Goal: Task Accomplishment & Management: Use online tool/utility

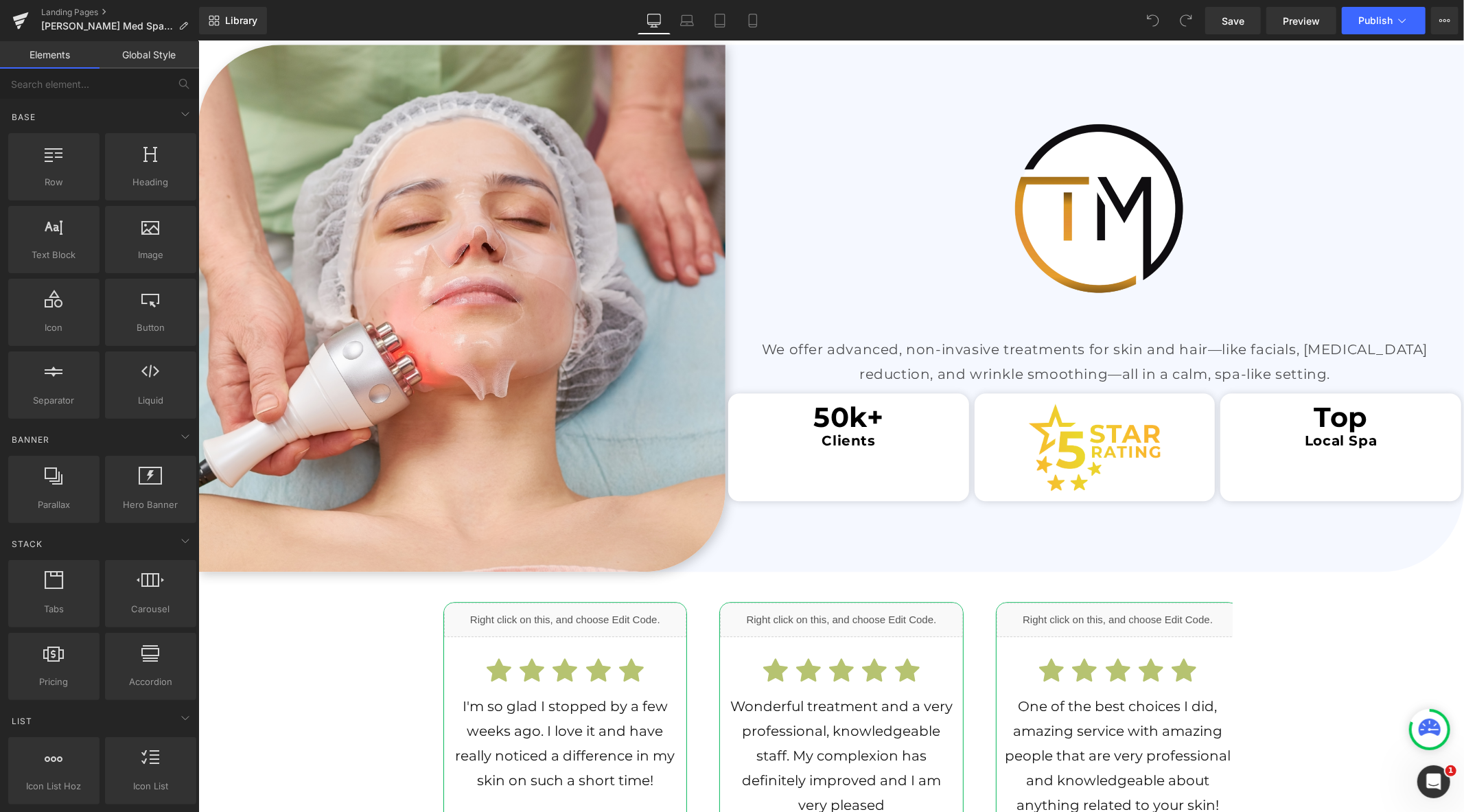
scroll to position [2822, 0]
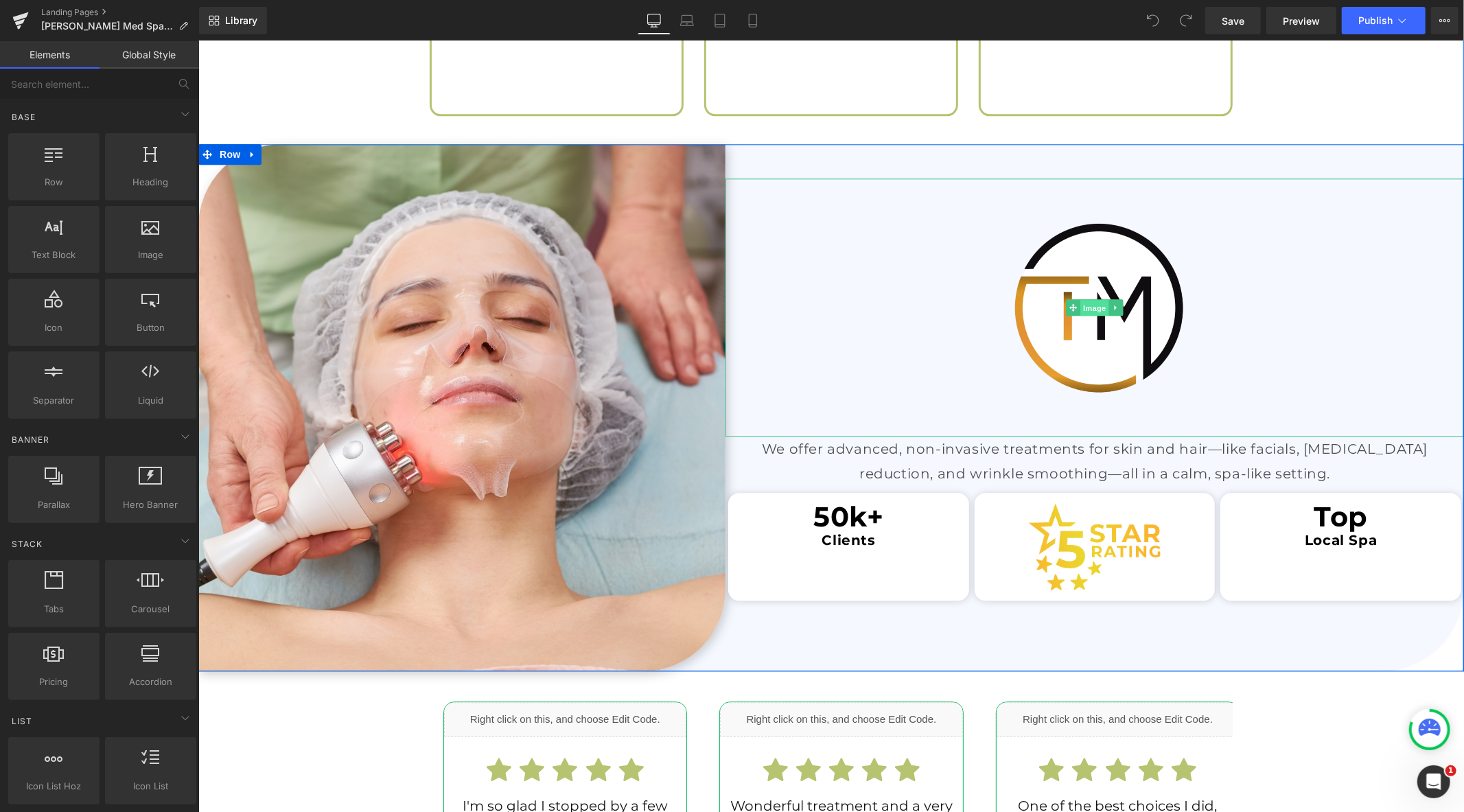
click at [1085, 299] on span "Image" at bounding box center [1094, 307] width 29 height 16
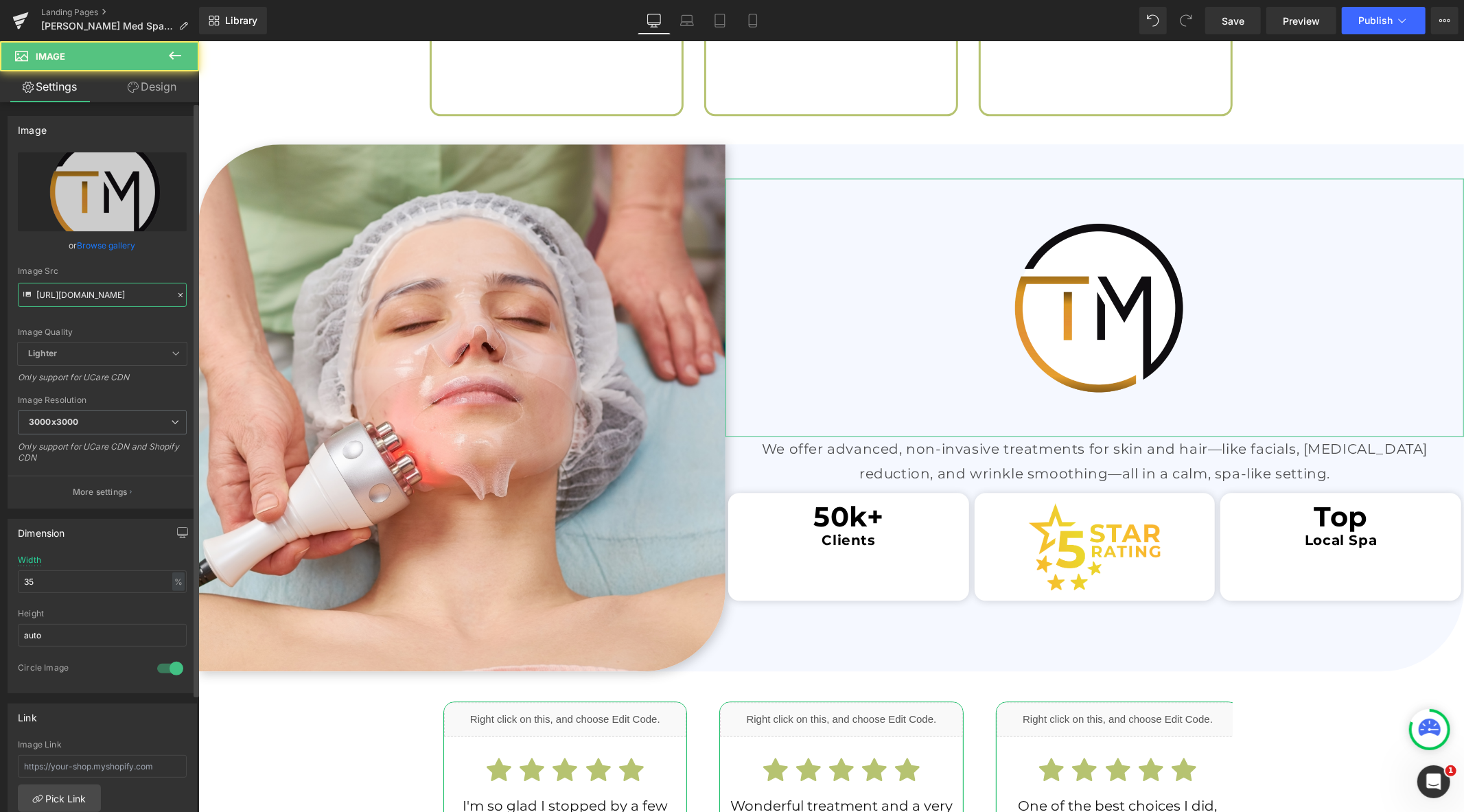
click at [111, 297] on input "[URL][DOMAIN_NAME]" at bounding box center [102, 295] width 169 height 24
paste input "lacan_medspa_logo_3000x3000.png?v=1708009215"
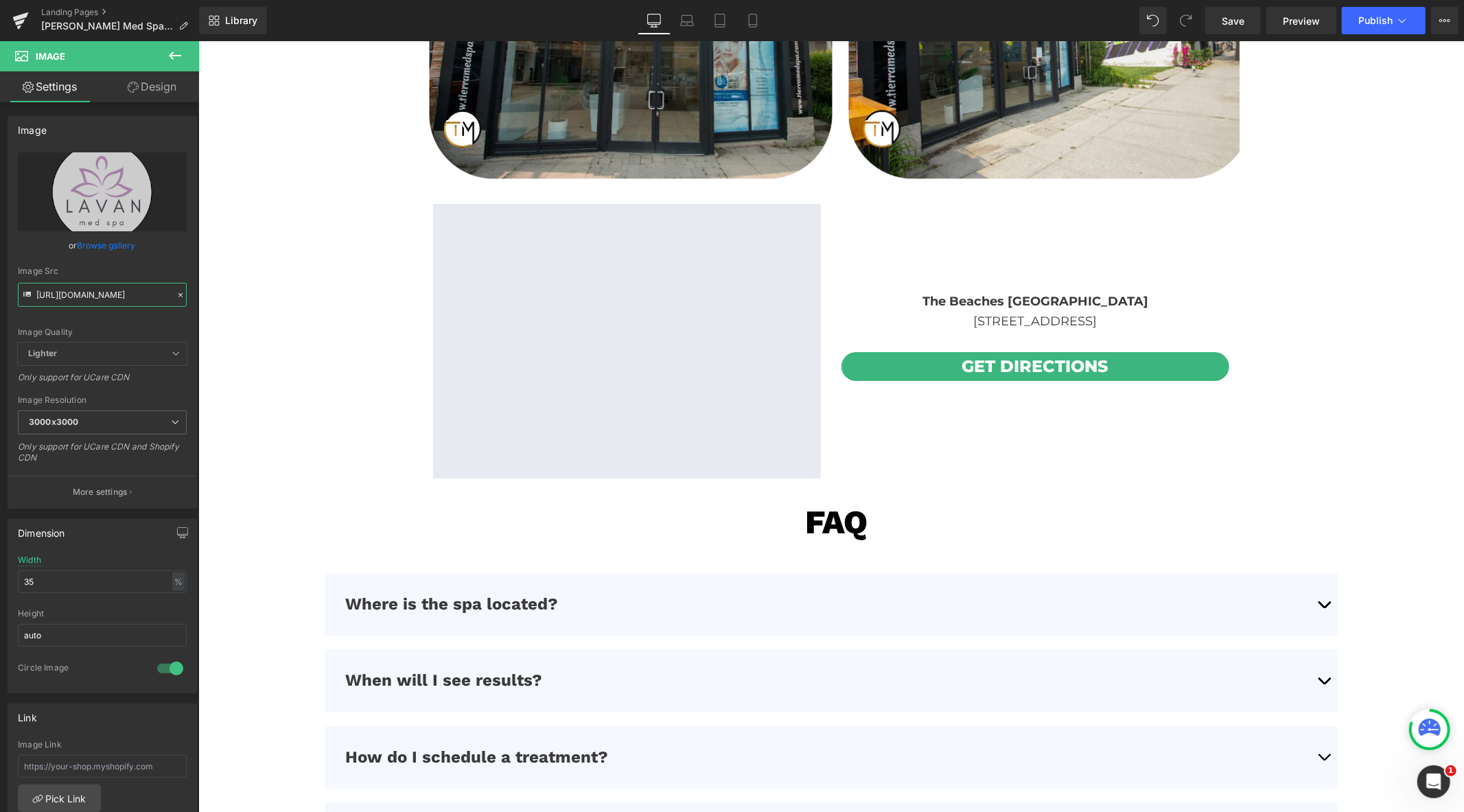
scroll to position [3813, 0]
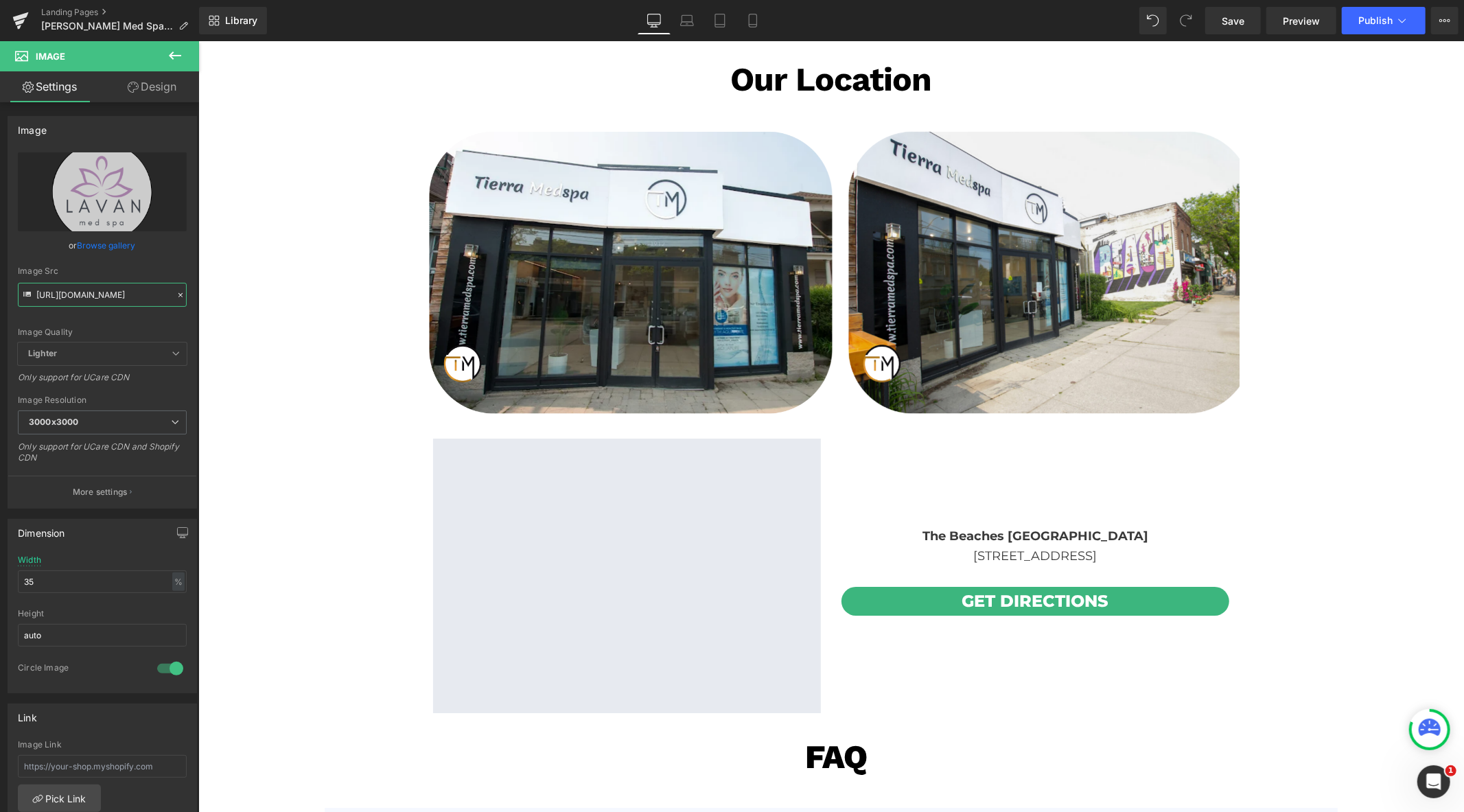
type input "[URL][DOMAIN_NAME]"
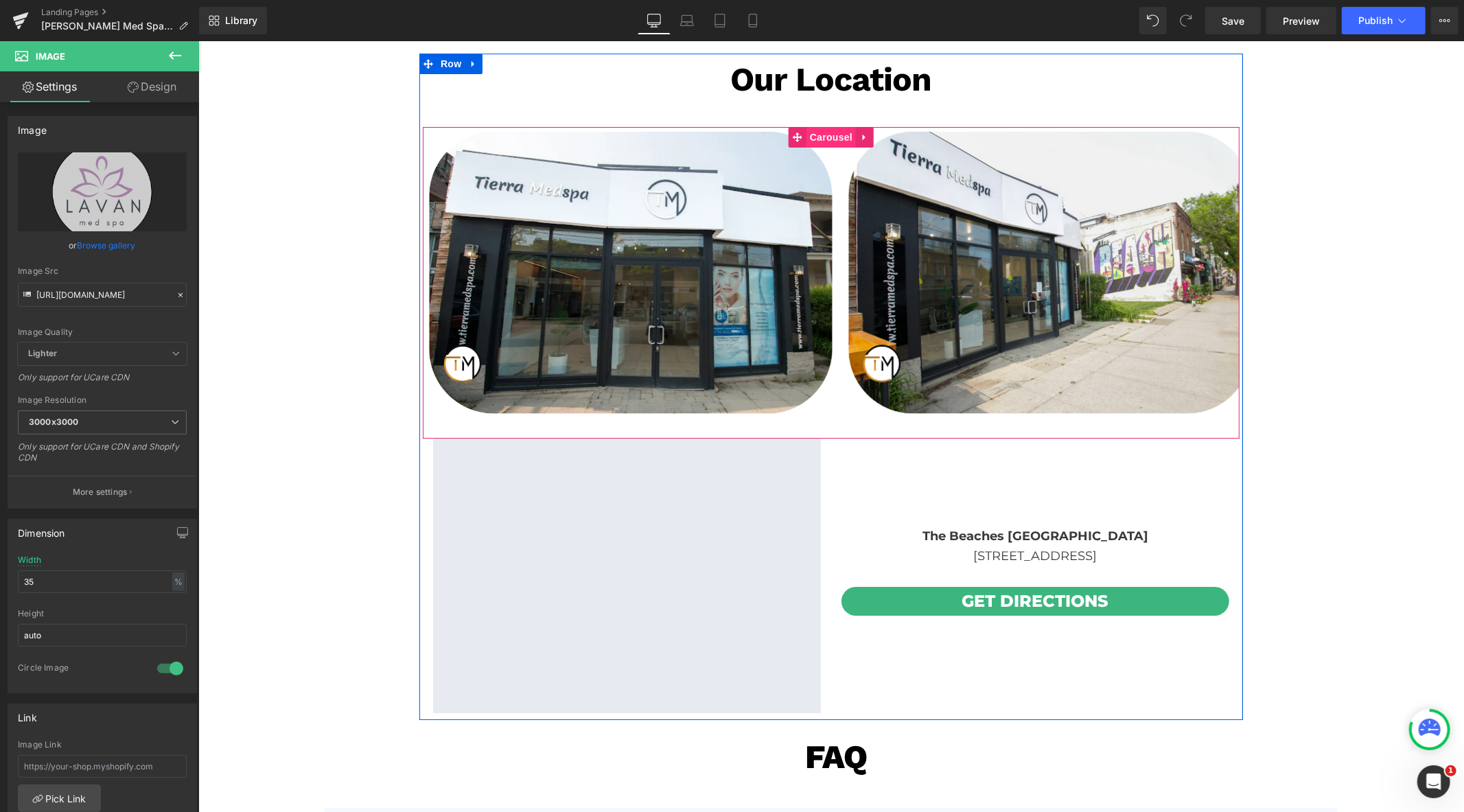
click at [819, 134] on span "Carousel" at bounding box center [831, 136] width 50 height 21
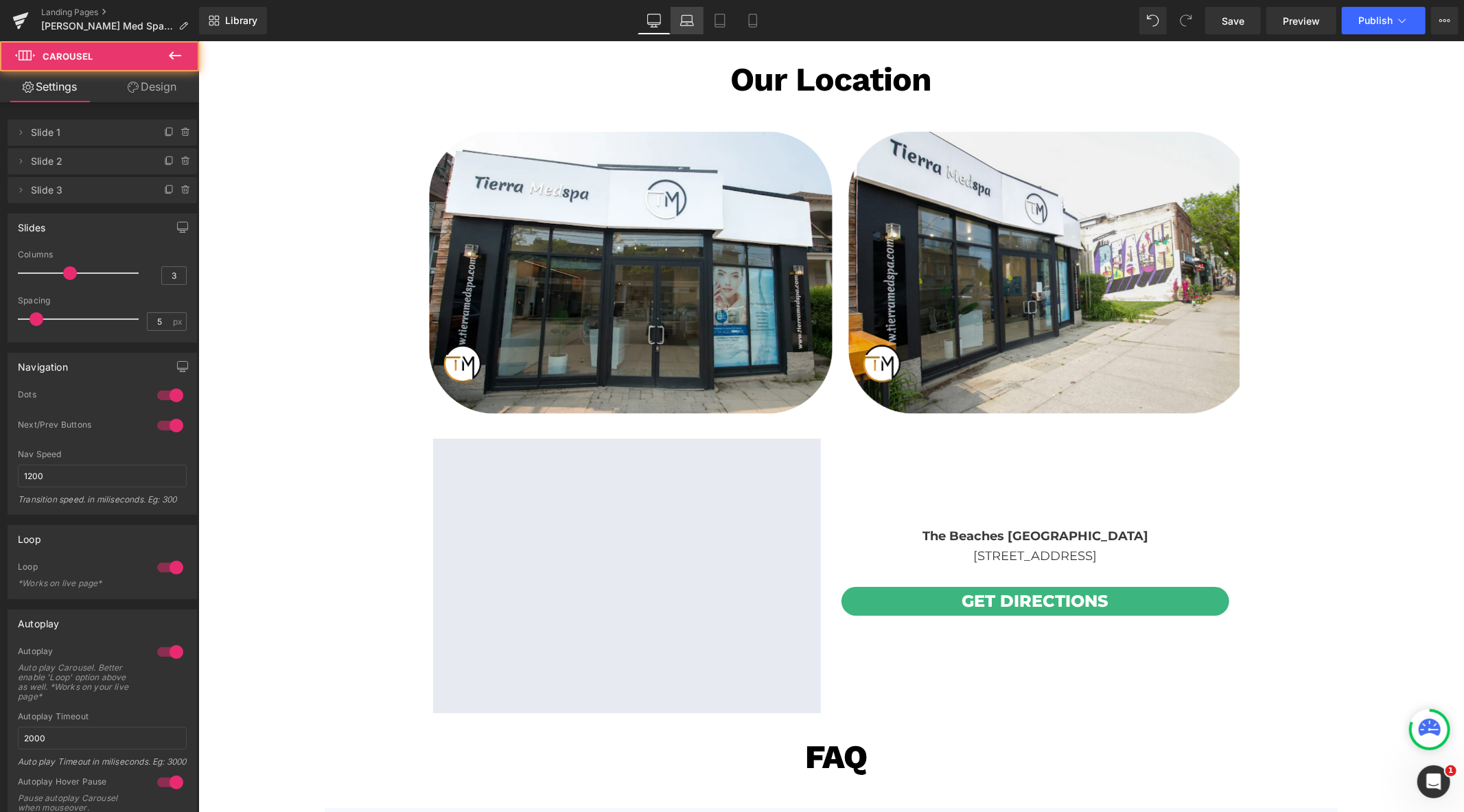
click at [697, 26] on div "Library Desktop Desktop Laptop Tablet Mobile Save Preview Publish Scheduled Vie…" at bounding box center [832, 21] width 1265 height 41
click at [681, 26] on icon at bounding box center [687, 21] width 14 height 14
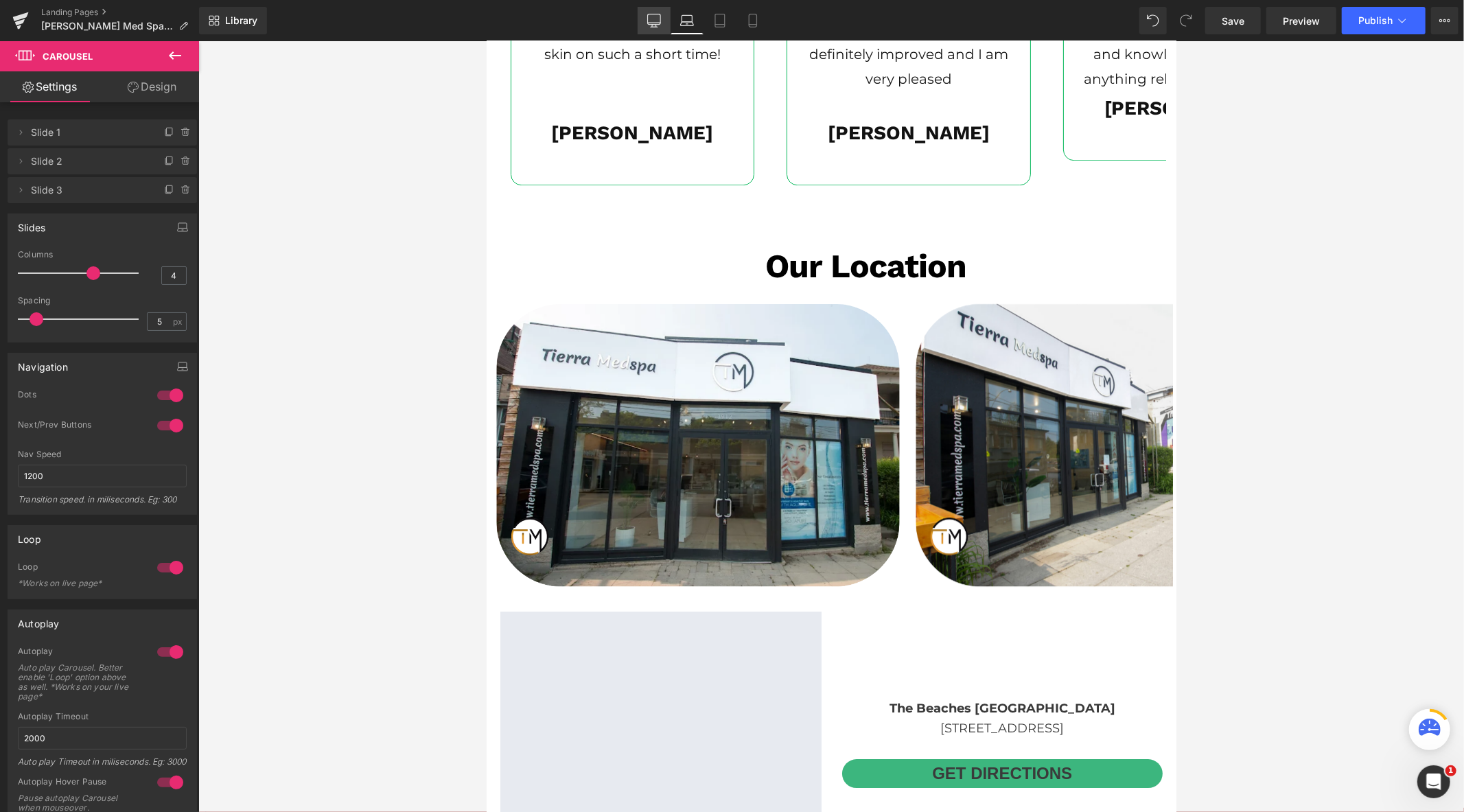
click at [659, 24] on icon at bounding box center [654, 21] width 14 height 14
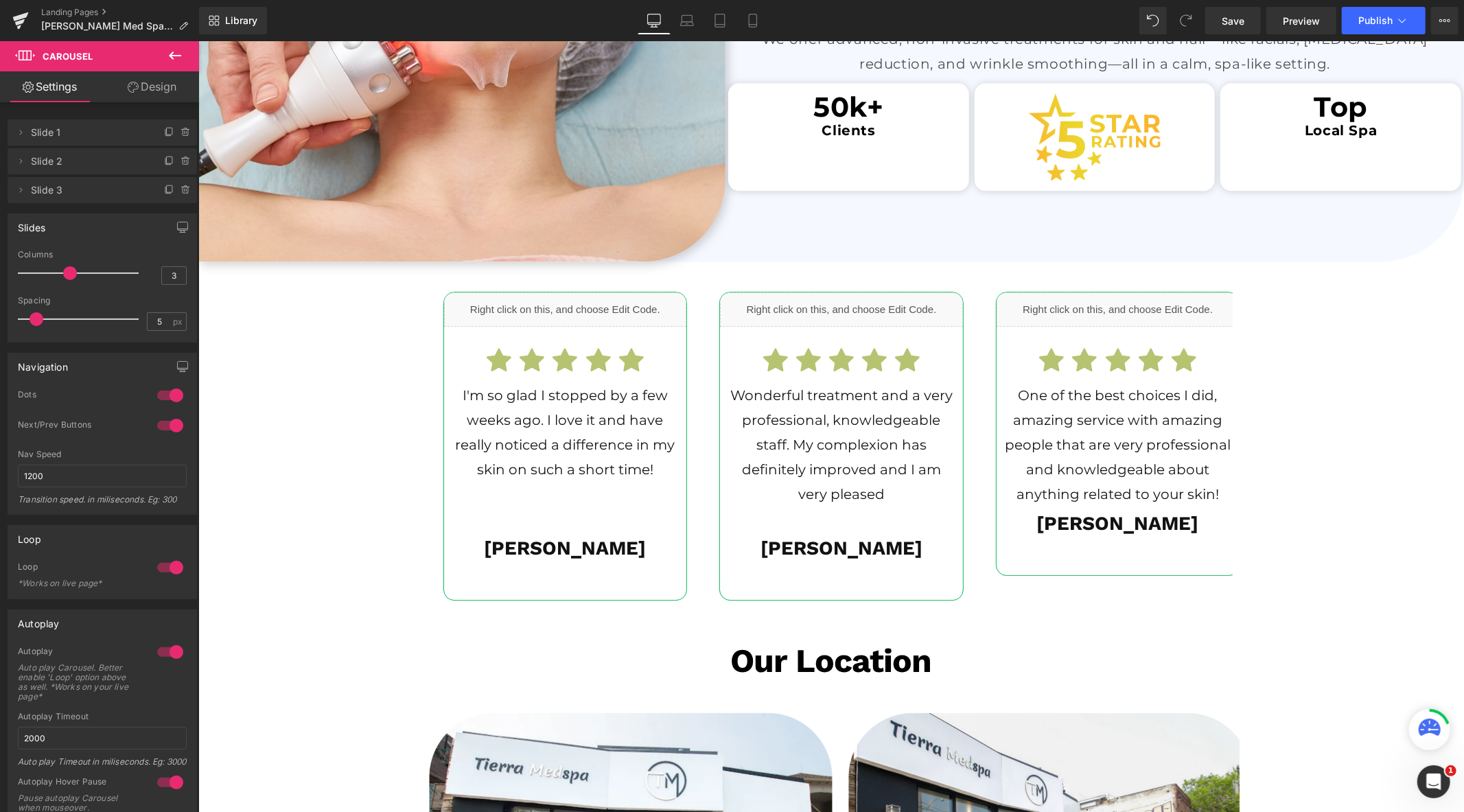
scroll to position [3641, 0]
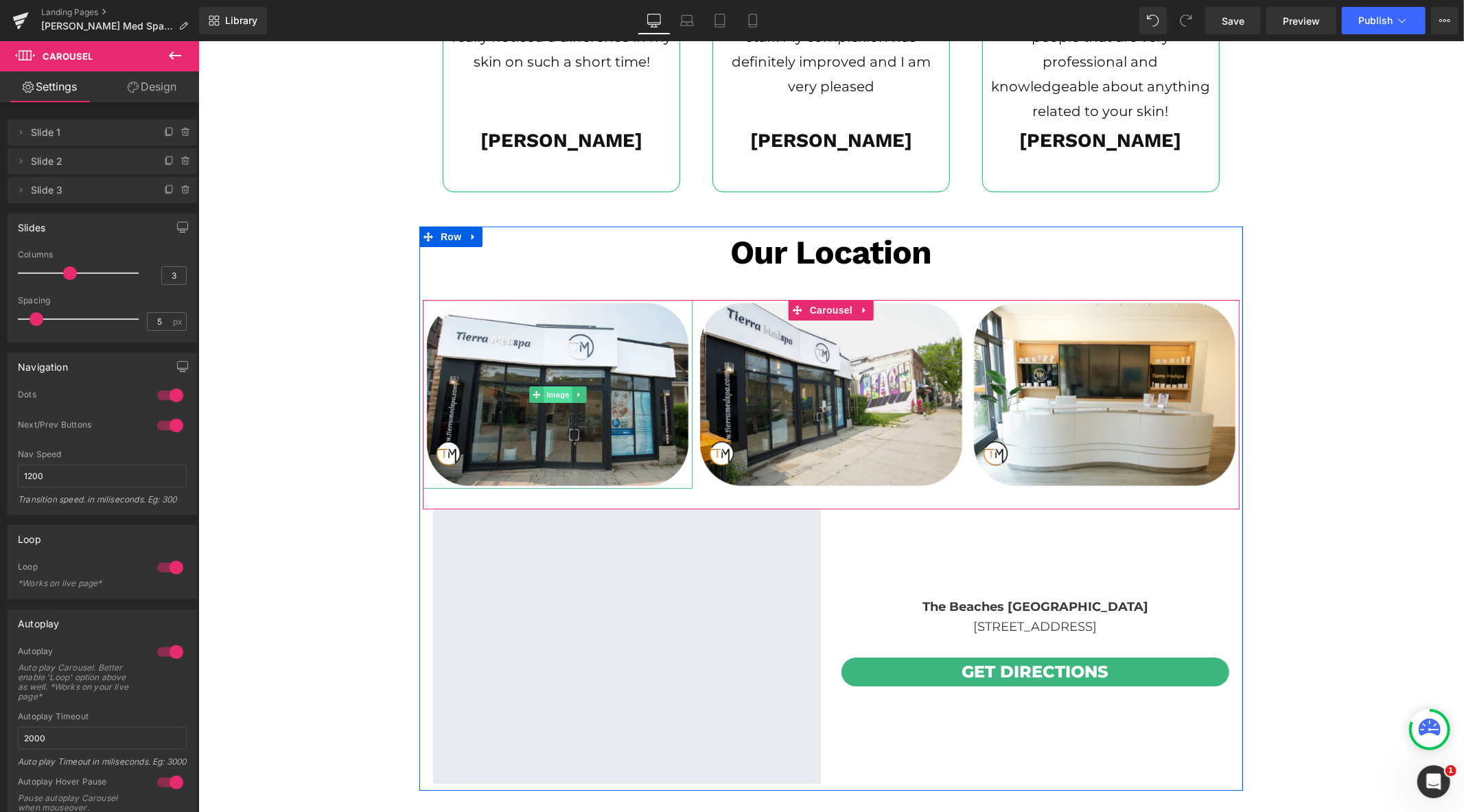
click at [553, 390] on span "Image" at bounding box center [557, 394] width 29 height 16
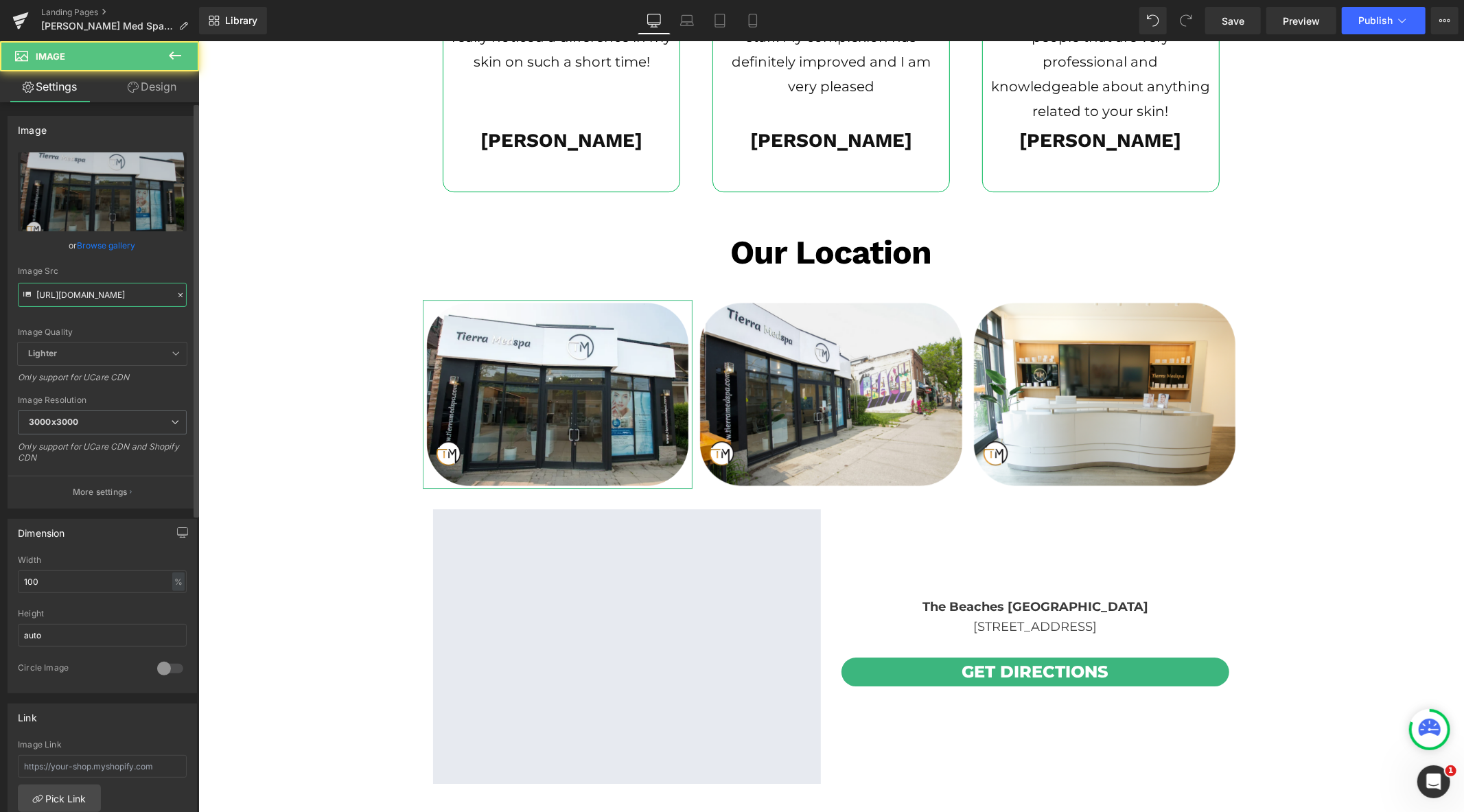
click at [79, 297] on input "https://cdn.shopify.com/s/files/1/0570/4895/7112/files/tm_new_2_3000x3000.png?v…" at bounding box center [102, 295] width 169 height 24
paste input "lavannewtemp_3000x3000.png?v=1753965519"
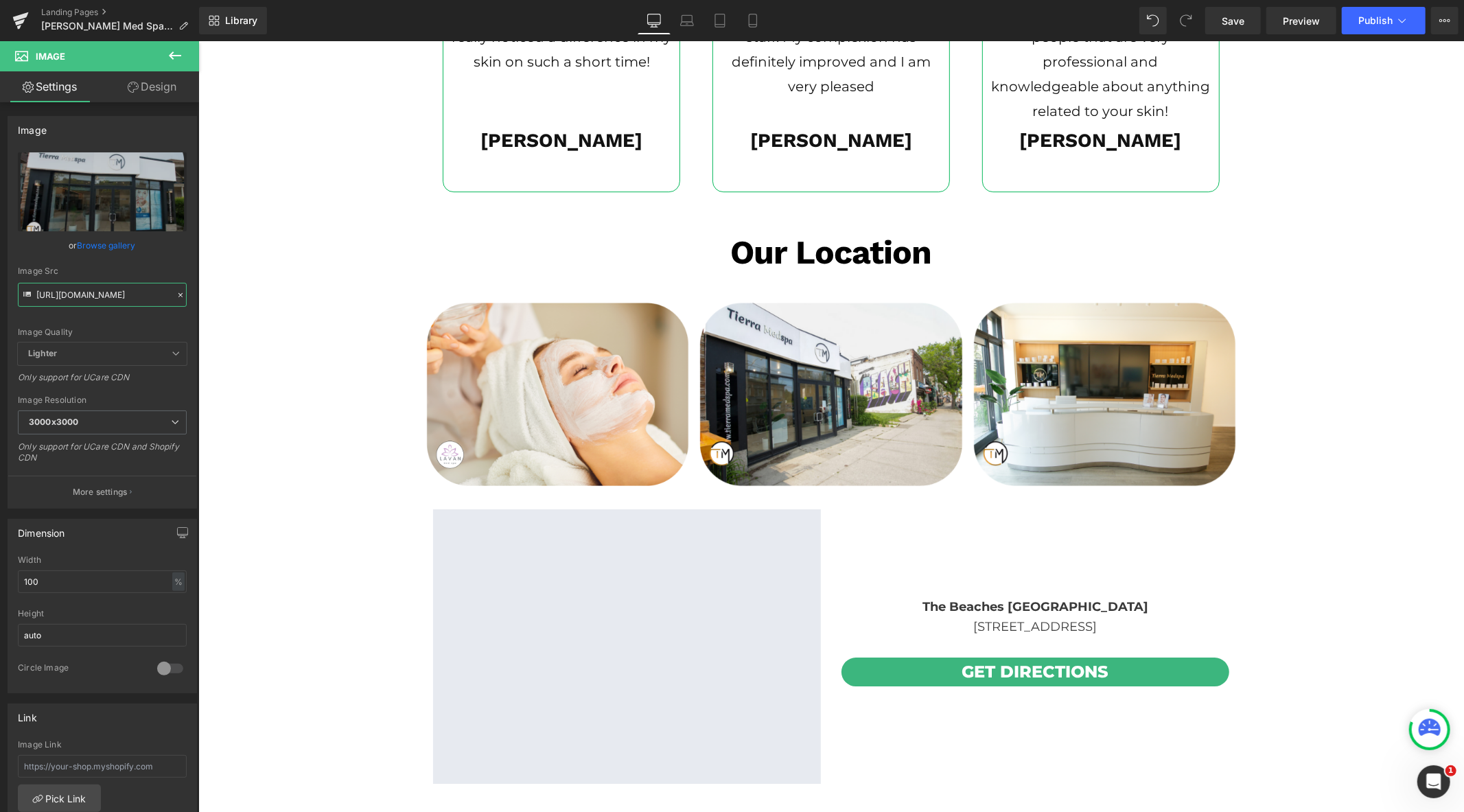
type input "https://cdn.shopify.com/s/files/1/0570/4895/7112/files/lavannewtemp_3000x3000.p…"
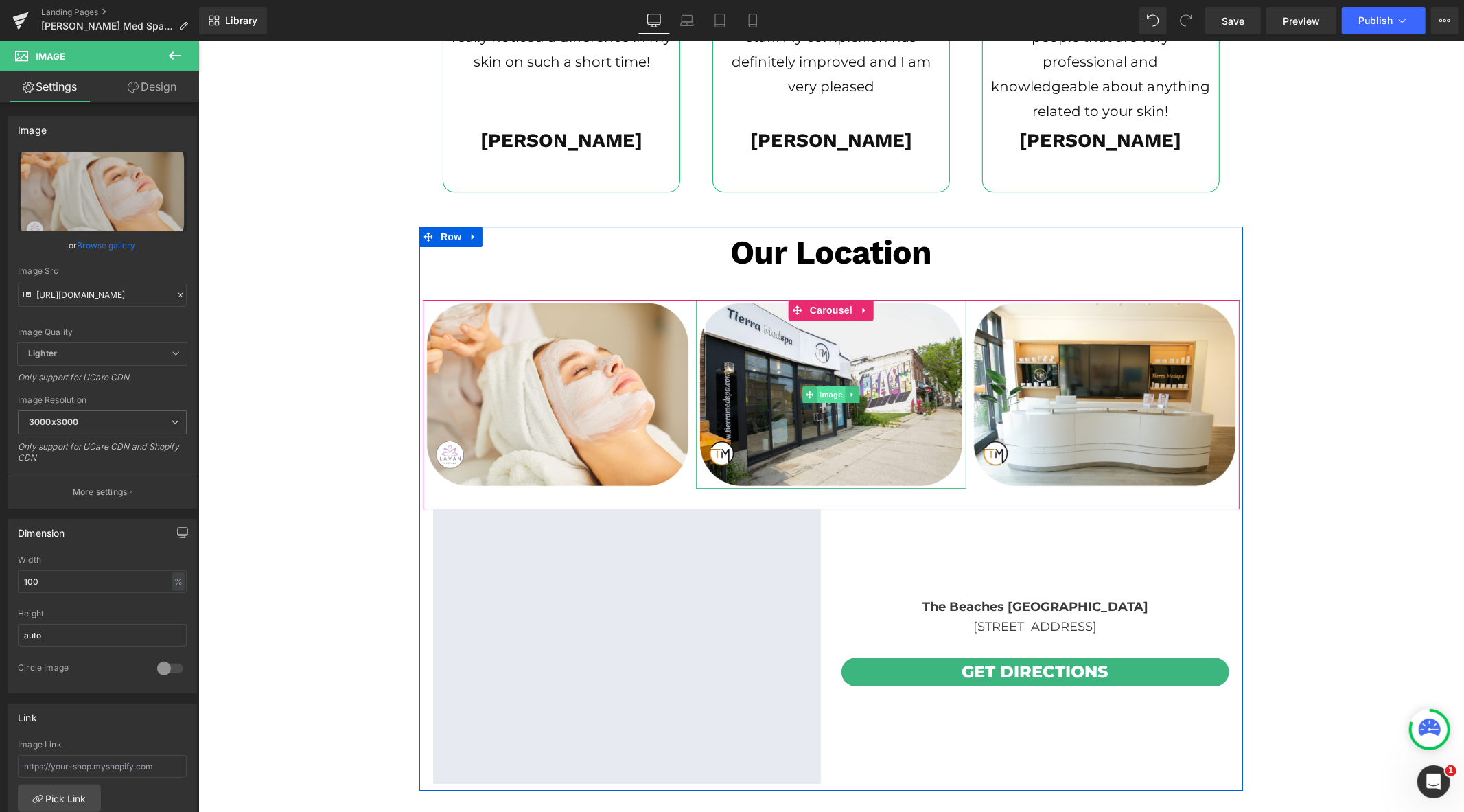
click at [829, 388] on span "Image" at bounding box center [831, 394] width 29 height 16
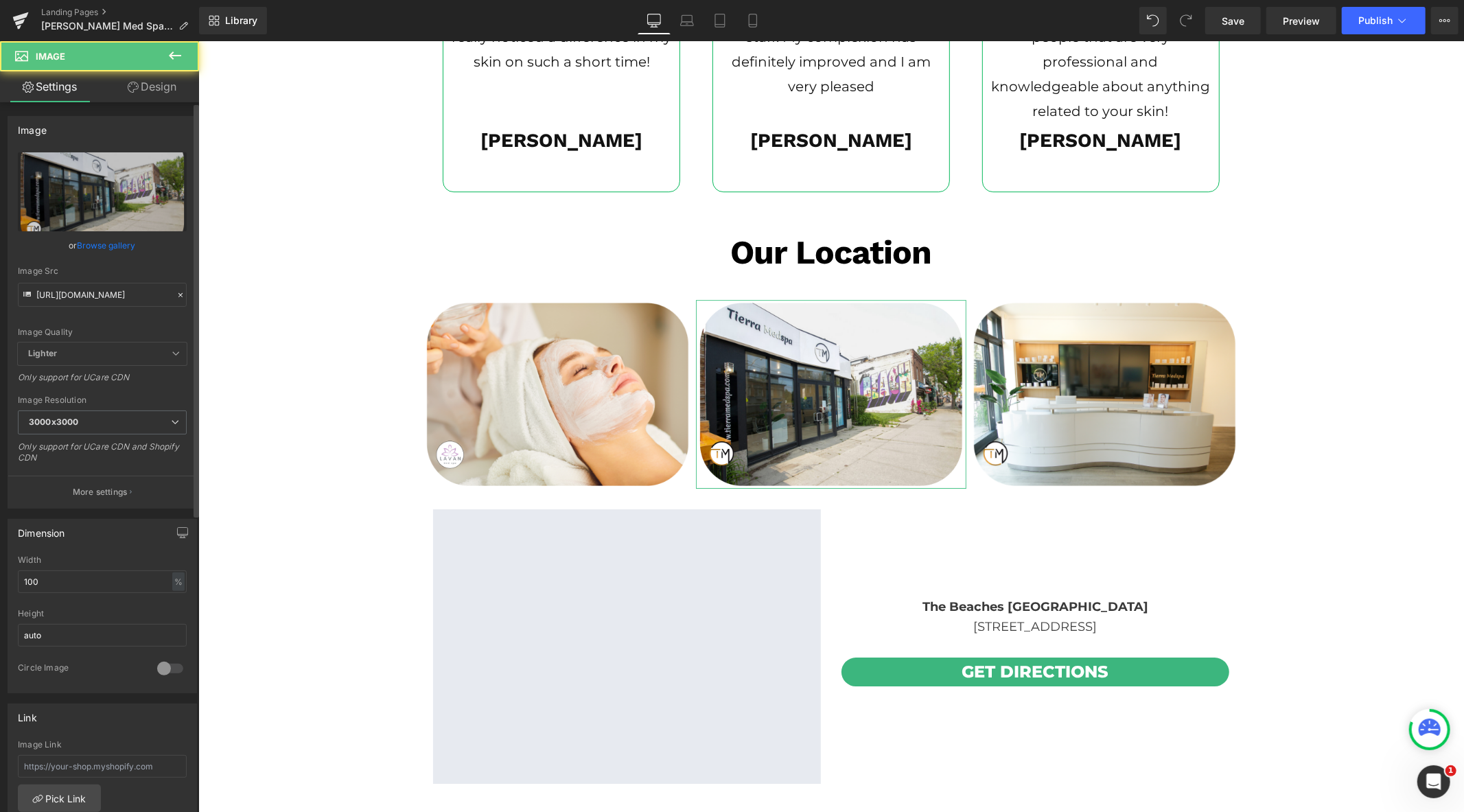
click at [97, 279] on div "Image Src https://cdn.shopify.com/s/files/1/0570/4895/7112/files/tm_new_3000x30…" at bounding box center [102, 287] width 169 height 41
click at [104, 293] on input "https://cdn.shopify.com/s/files/1/0570/4895/7112/files/tm_new_3000x3000.png?v=1…" at bounding box center [102, 295] width 169 height 24
paste input "lavannewtemp_2_3000x3000.png?v=1753965519"
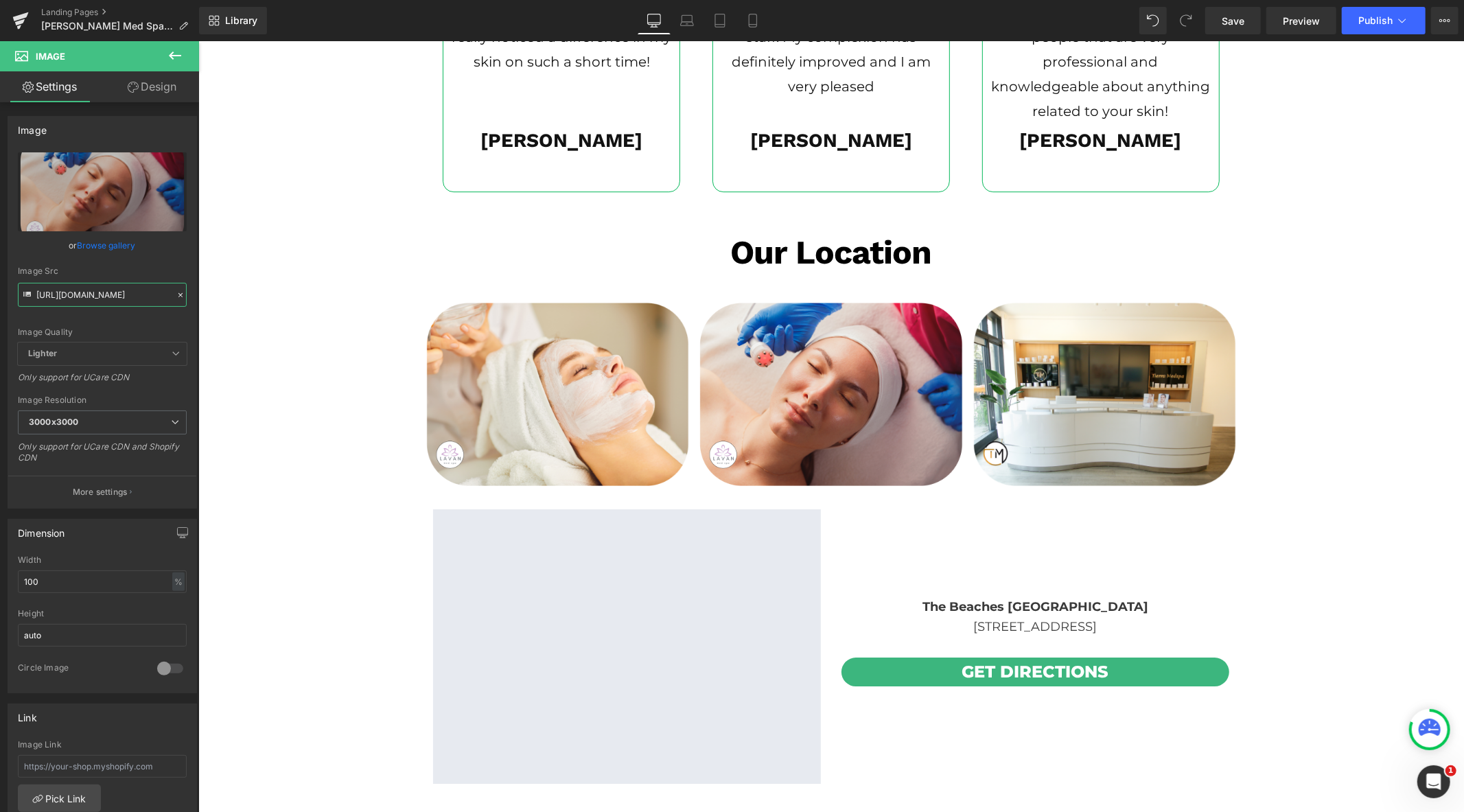
type input "[URL][DOMAIN_NAME]"
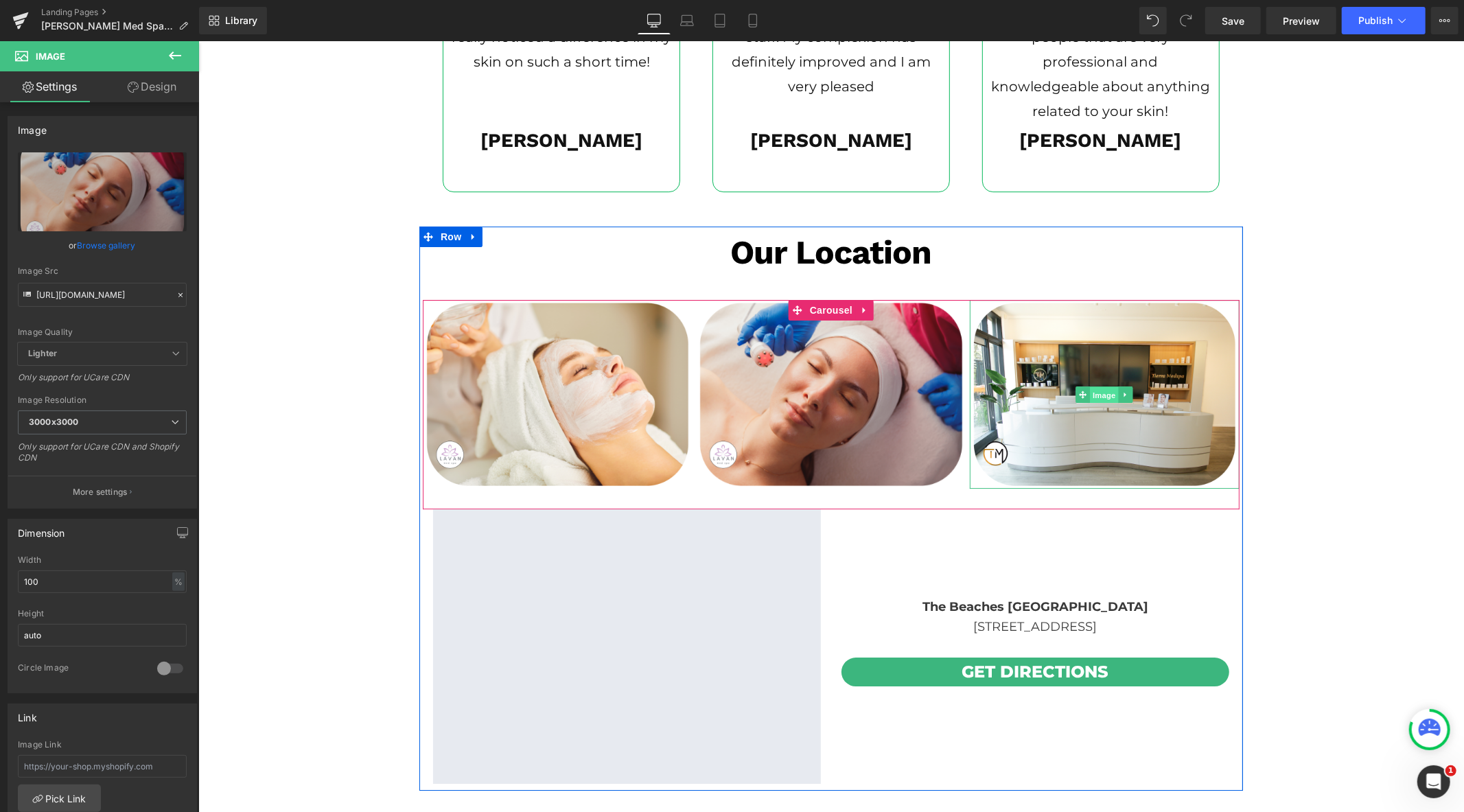
click at [1099, 396] on span "Image" at bounding box center [1104, 394] width 29 height 16
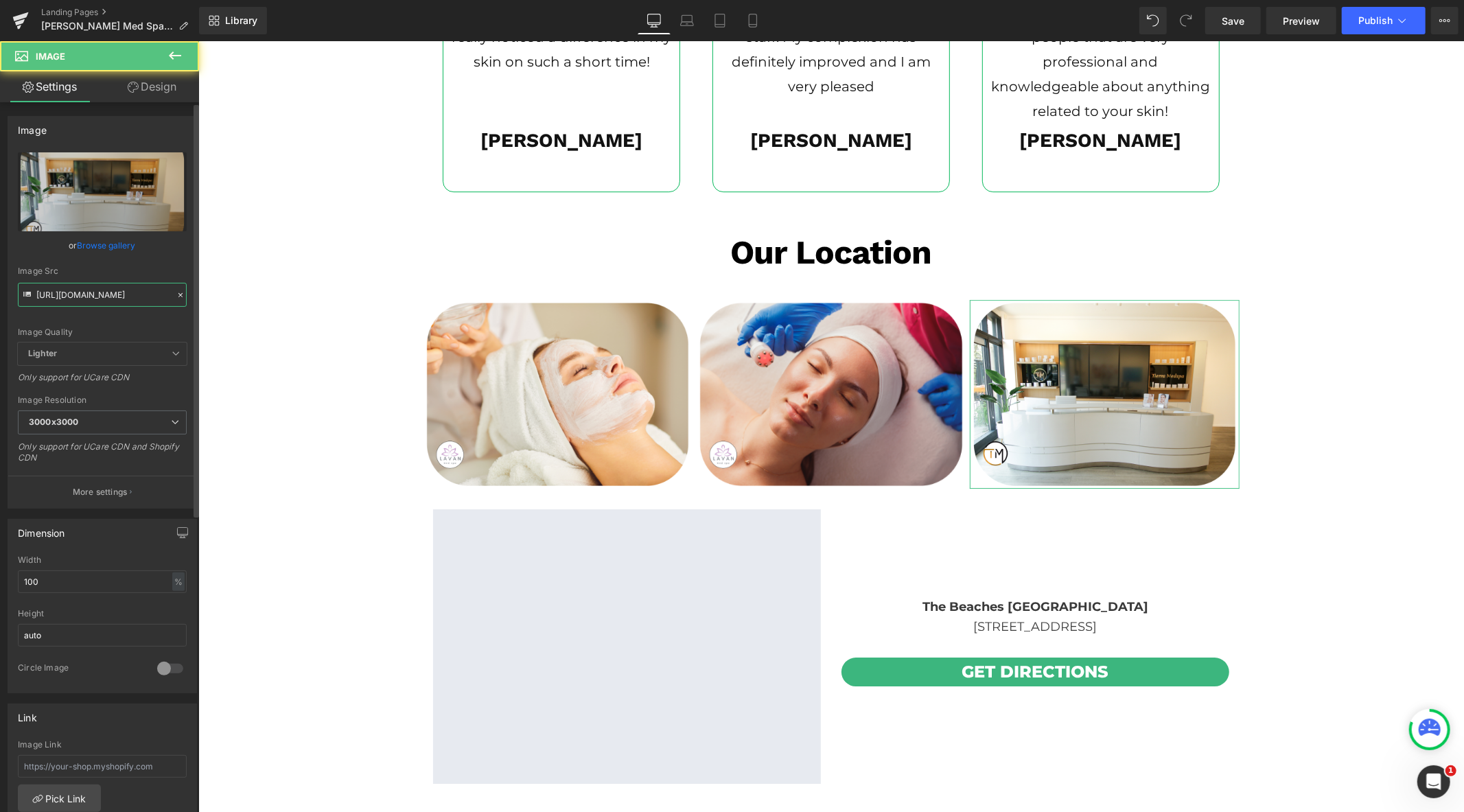
click at [87, 295] on input "https://cdn.shopify.com/s/files/1/0570/4895/7112/files/tm_new_3_3000x3000.png?v…" at bounding box center [102, 295] width 169 height 24
paste input "lavannewtemp_3_3000x3000.png?v=17539655"
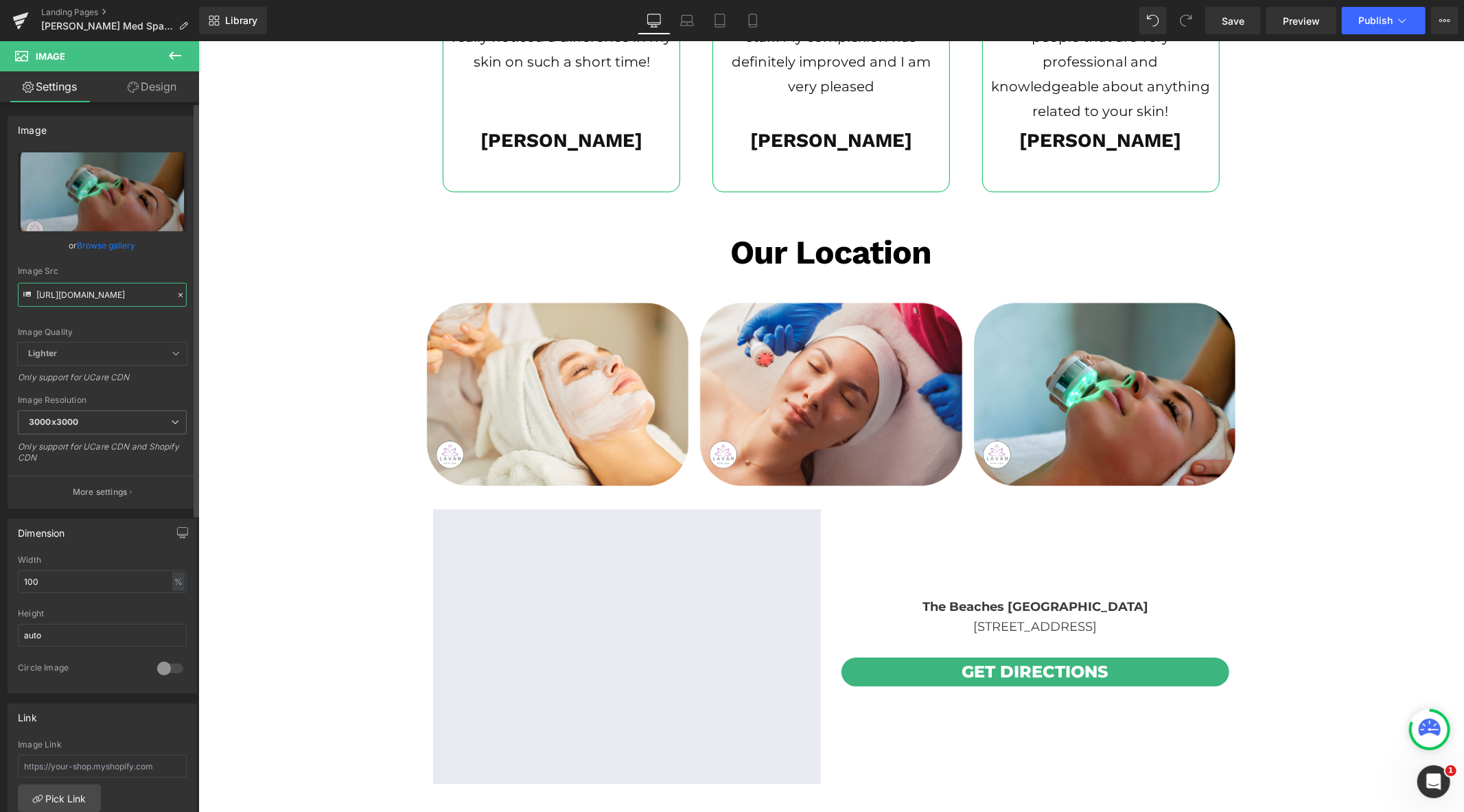
type input "[URL][DOMAIN_NAME]"
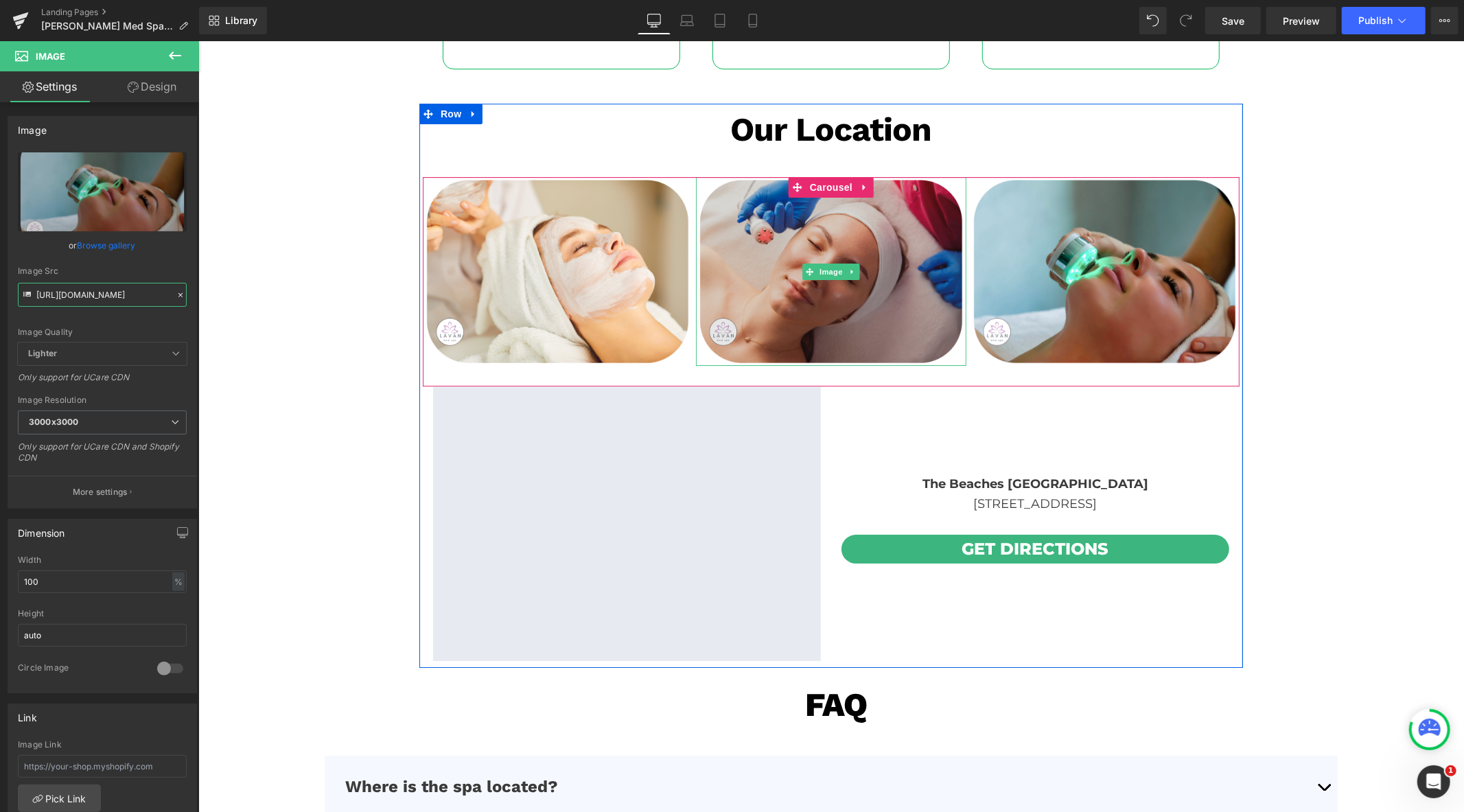
scroll to position [3945, 0]
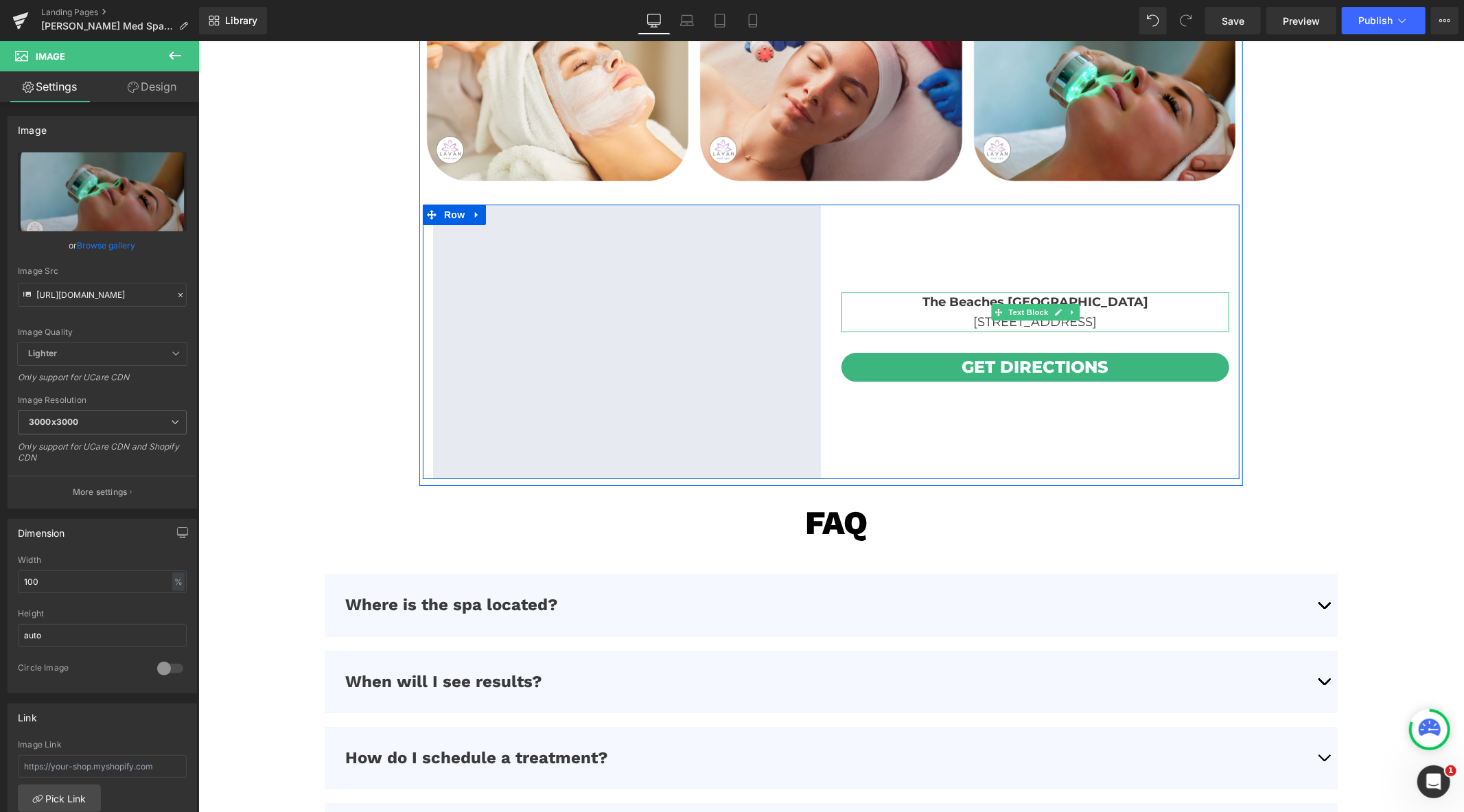
click at [961, 296] on b "The Beaches Toronto" at bounding box center [1034, 302] width 226 height 15
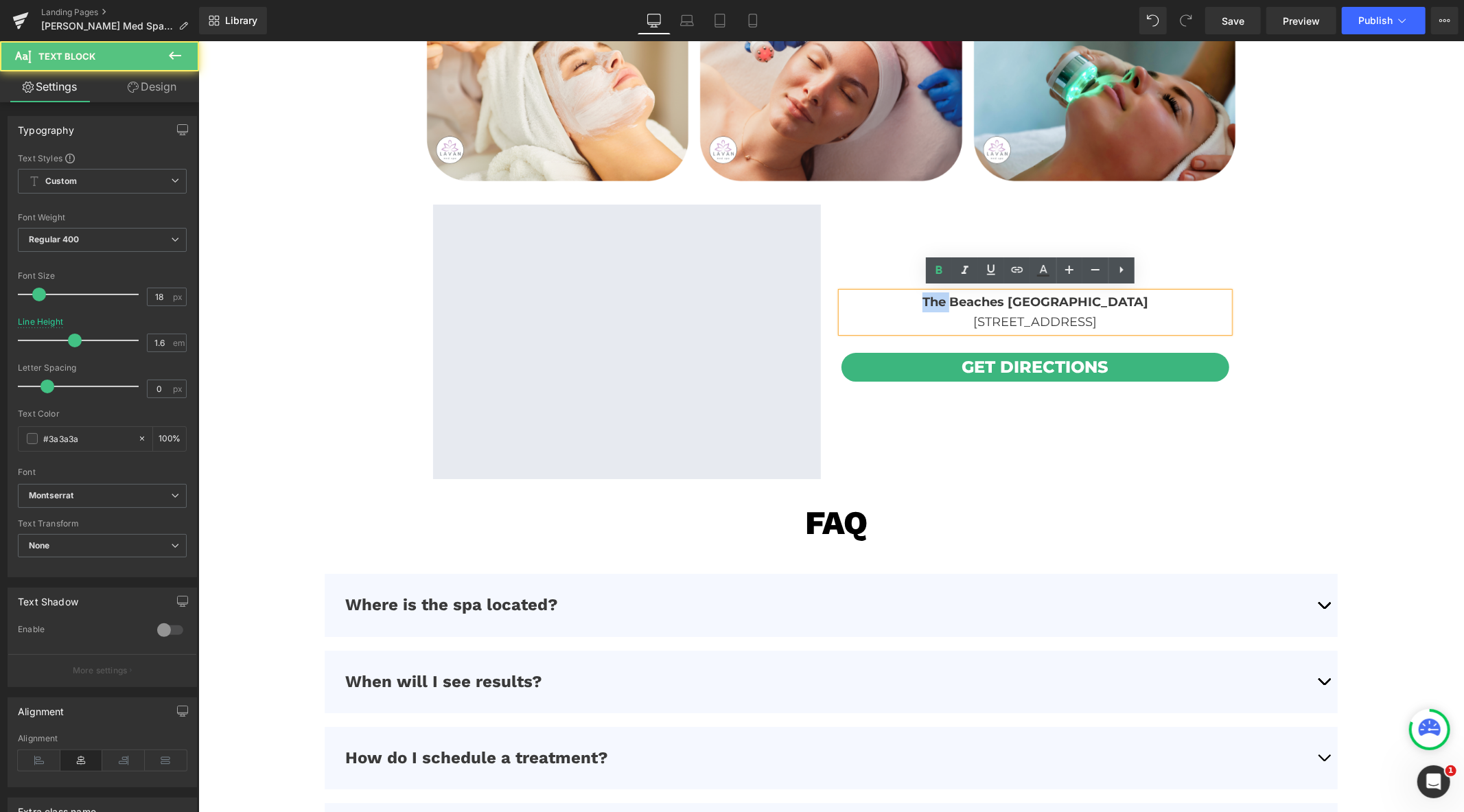
click at [961, 296] on b "The Beaches Toronto" at bounding box center [1034, 302] width 226 height 15
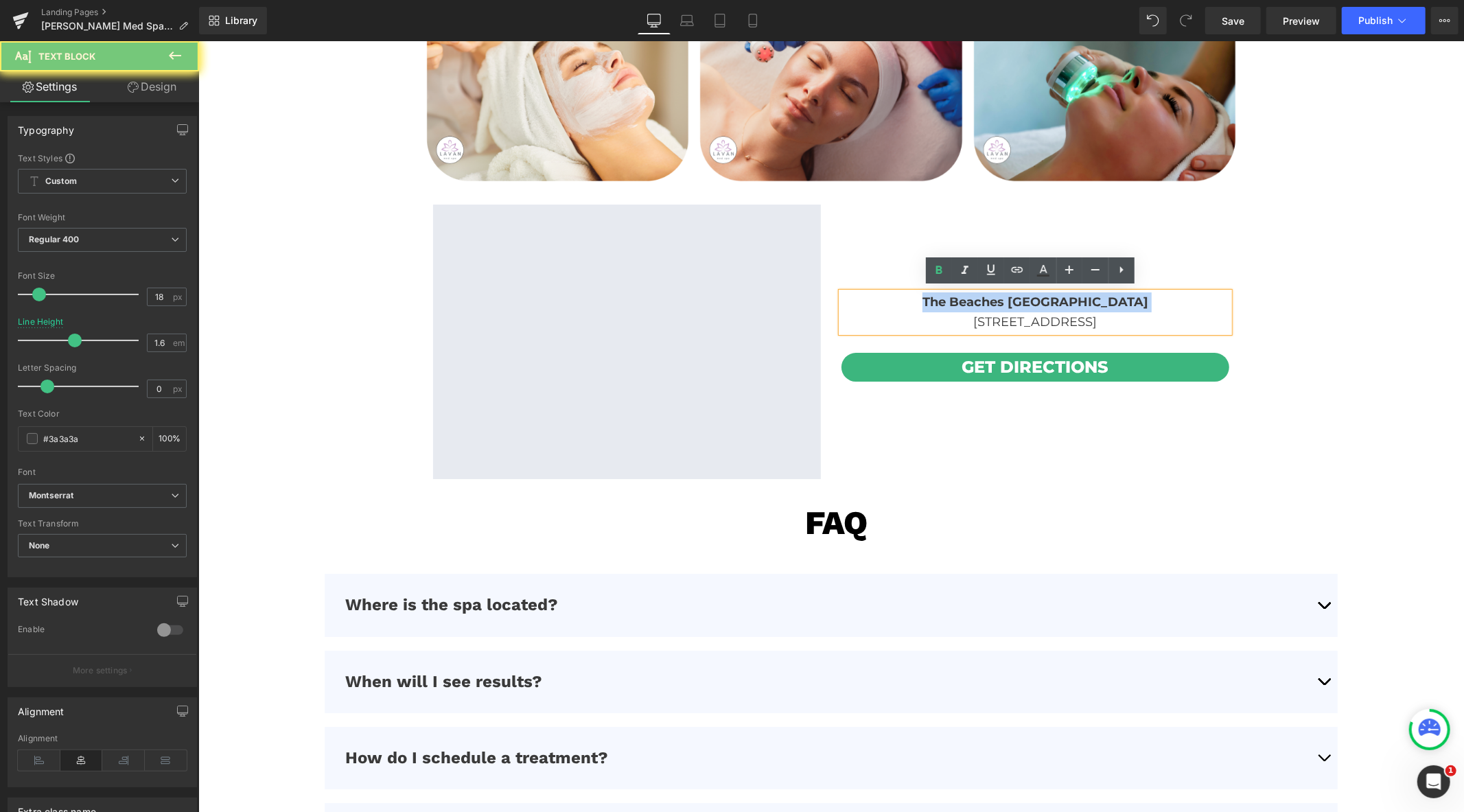
click at [961, 296] on b "The Beaches Toronto" at bounding box center [1034, 302] width 226 height 15
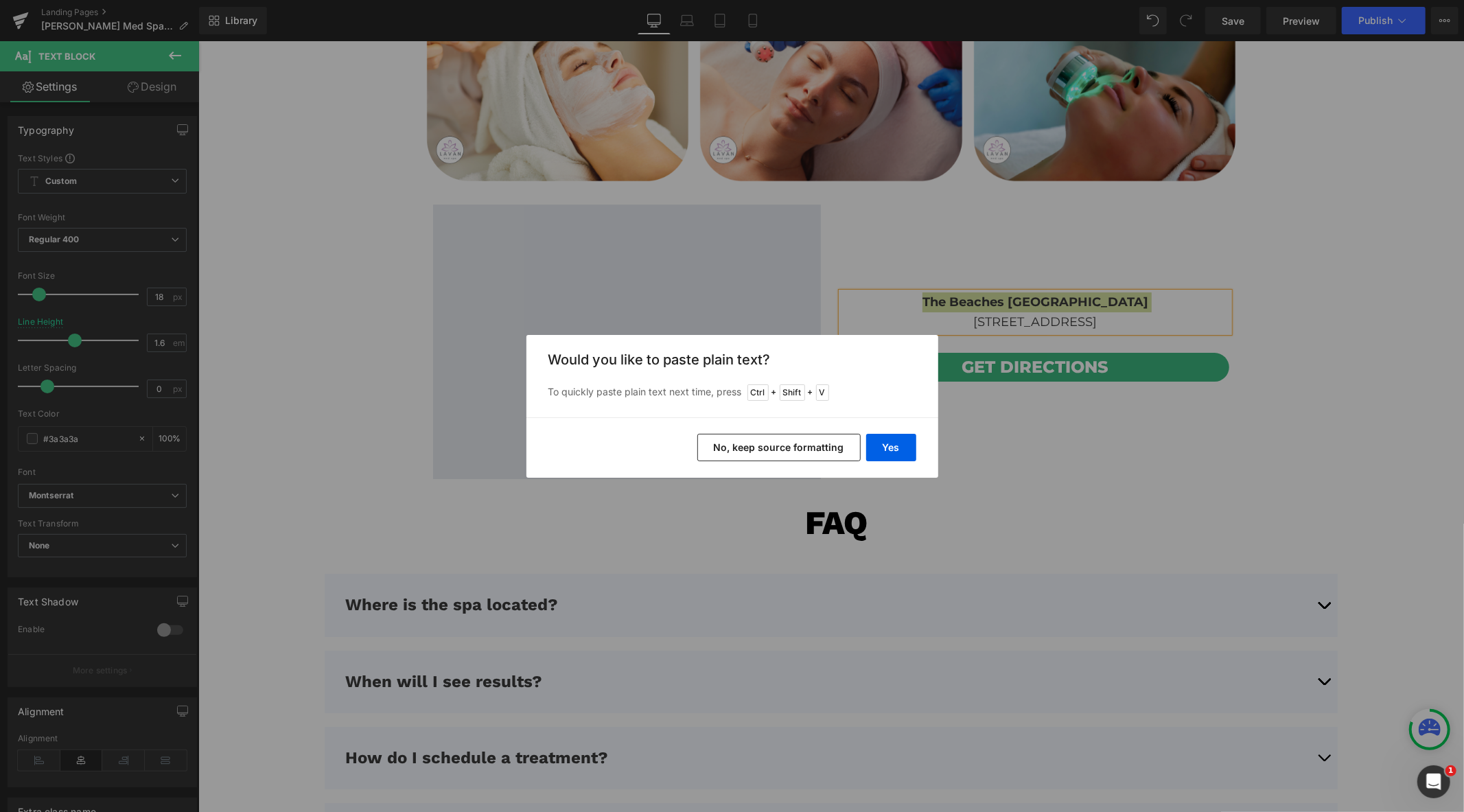
click at [835, 449] on button "No, keep source formatting" at bounding box center [779, 447] width 164 height 27
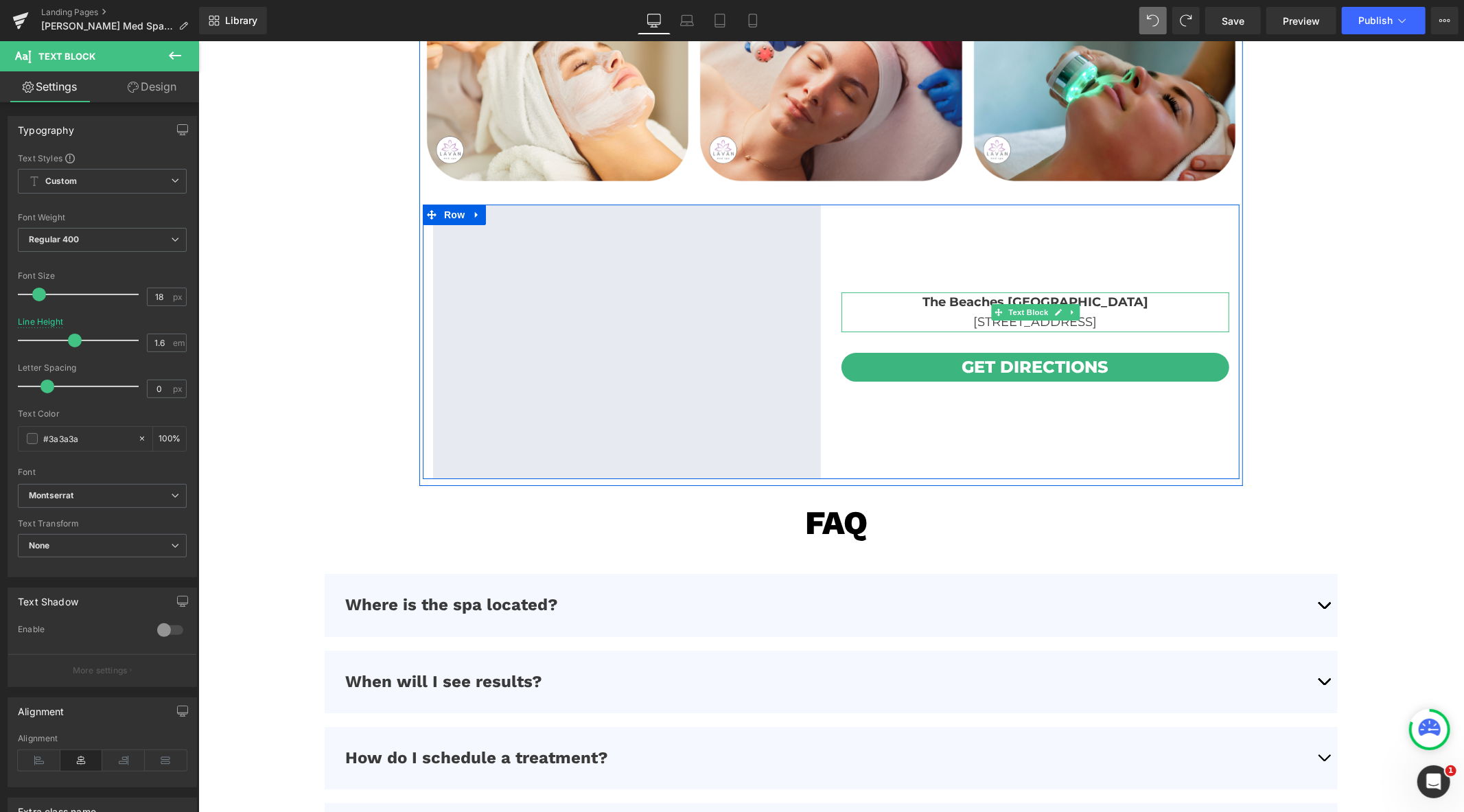
click at [974, 299] on b "The Beaches Toronto" at bounding box center [1034, 302] width 226 height 15
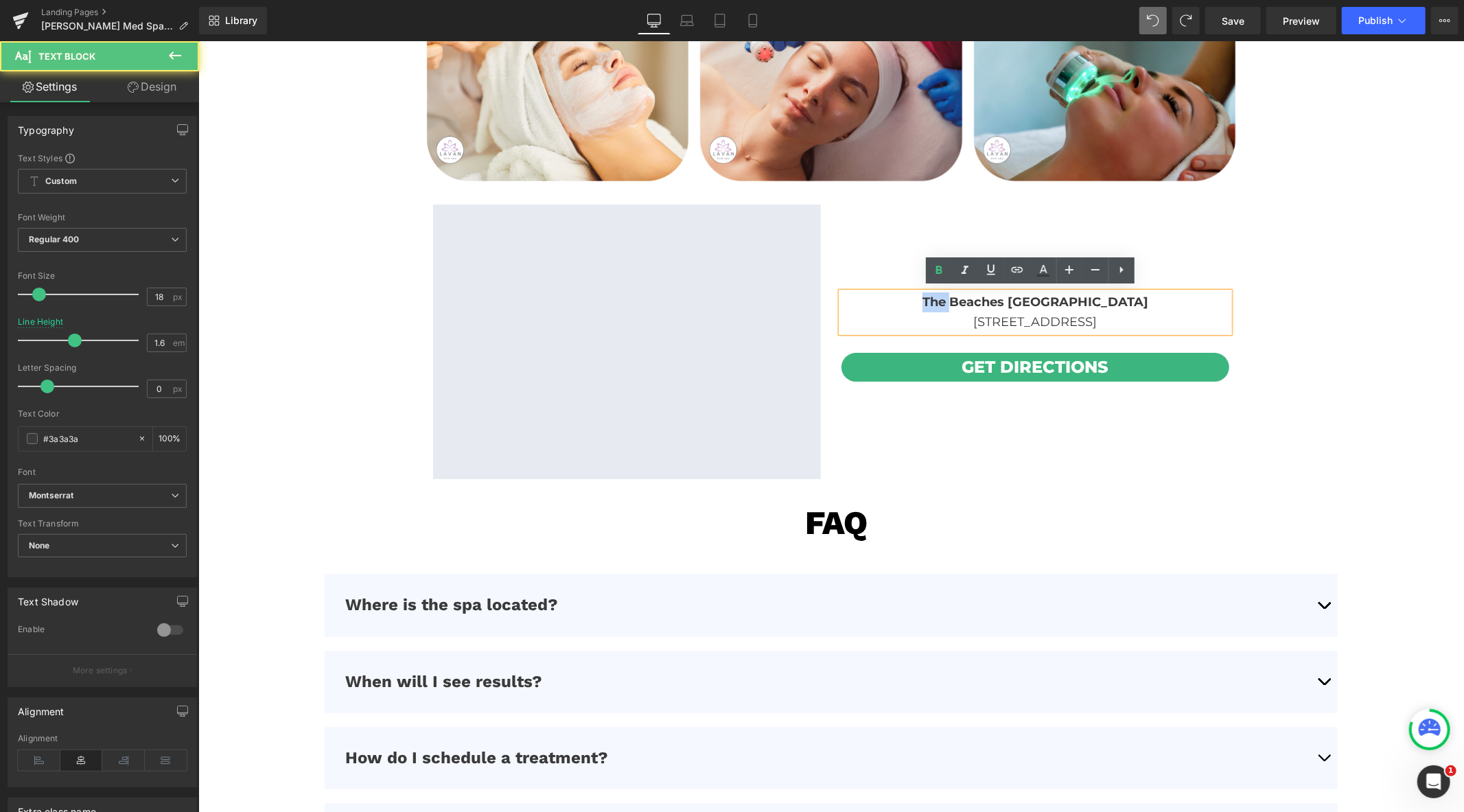
click at [974, 299] on b "The Beaches Toronto" at bounding box center [1034, 302] width 226 height 15
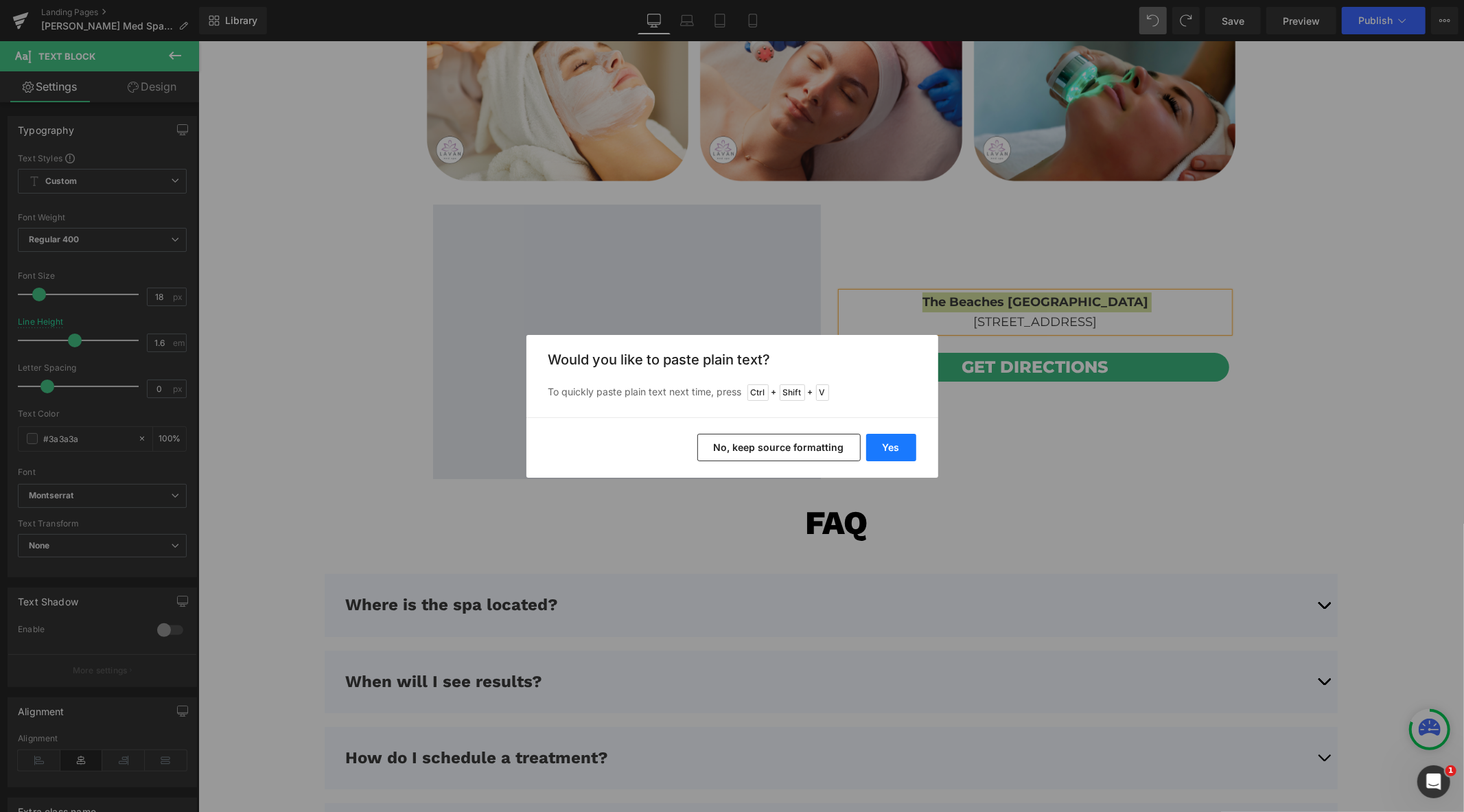
drag, startPoint x: 888, startPoint y: 440, endPoint x: 697, endPoint y: 397, distance: 195.8
click at [888, 440] on button "Yes" at bounding box center [891, 447] width 50 height 27
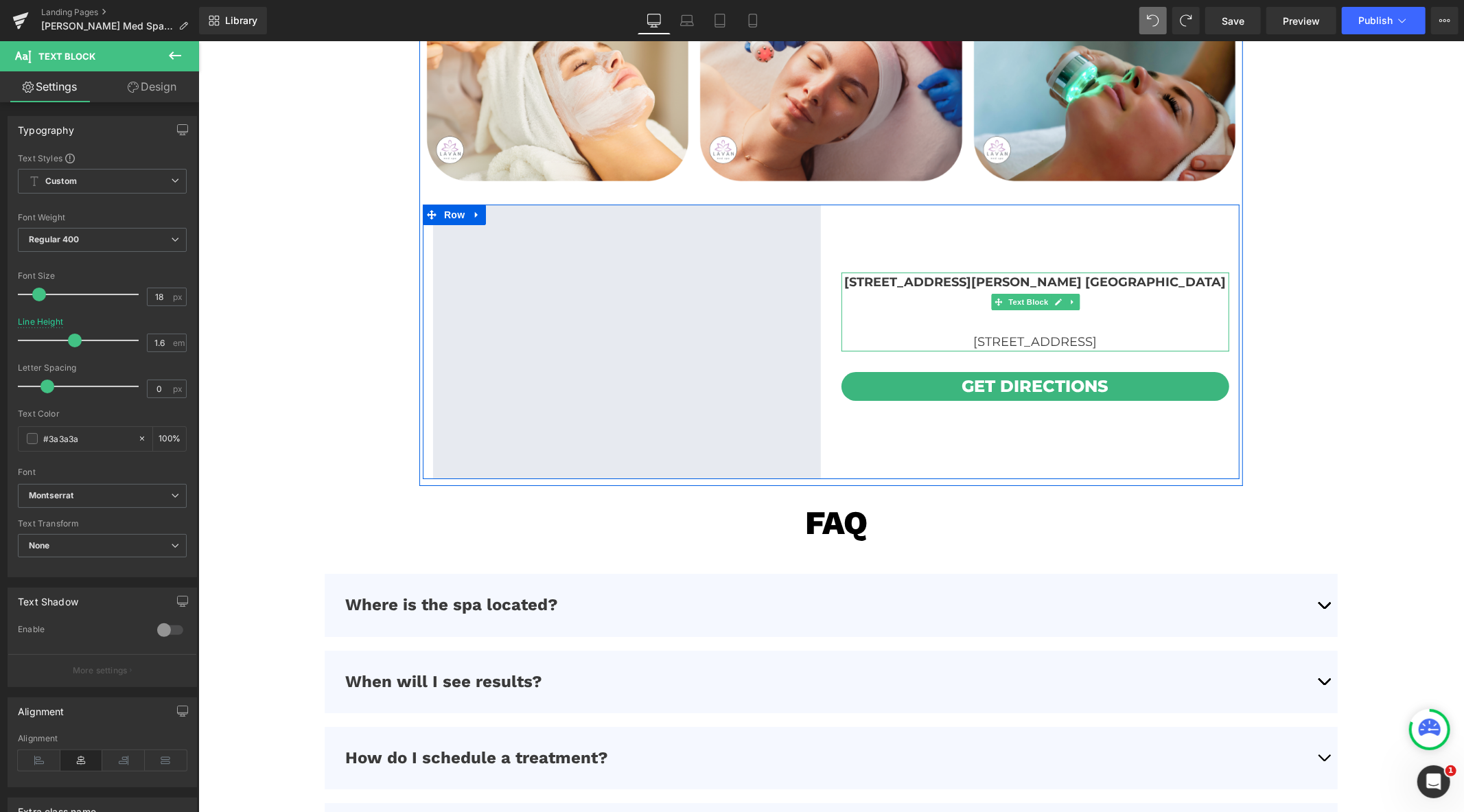
click at [930, 312] on p at bounding box center [1035, 322] width 388 height 20
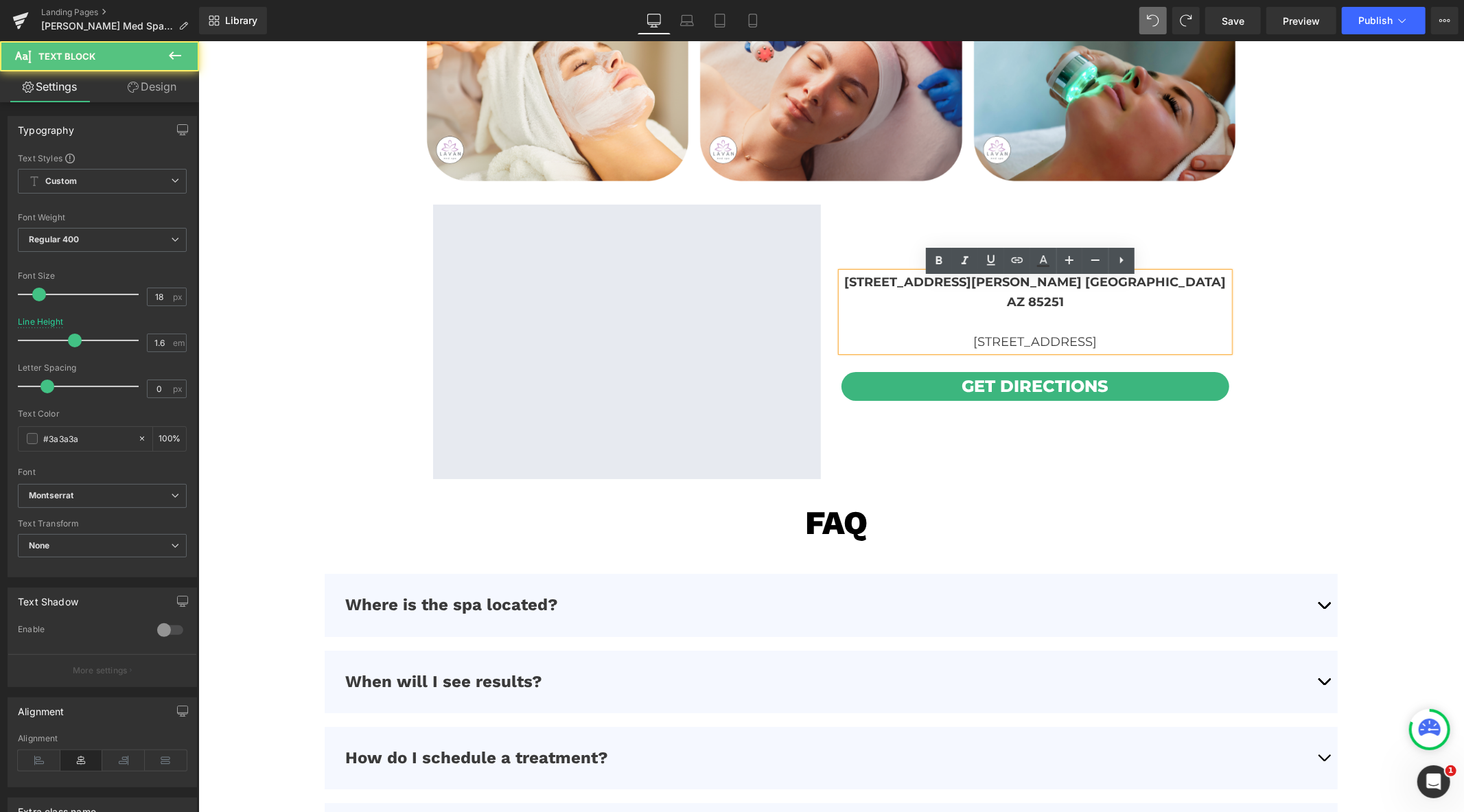
scroll to position [3956, 0]
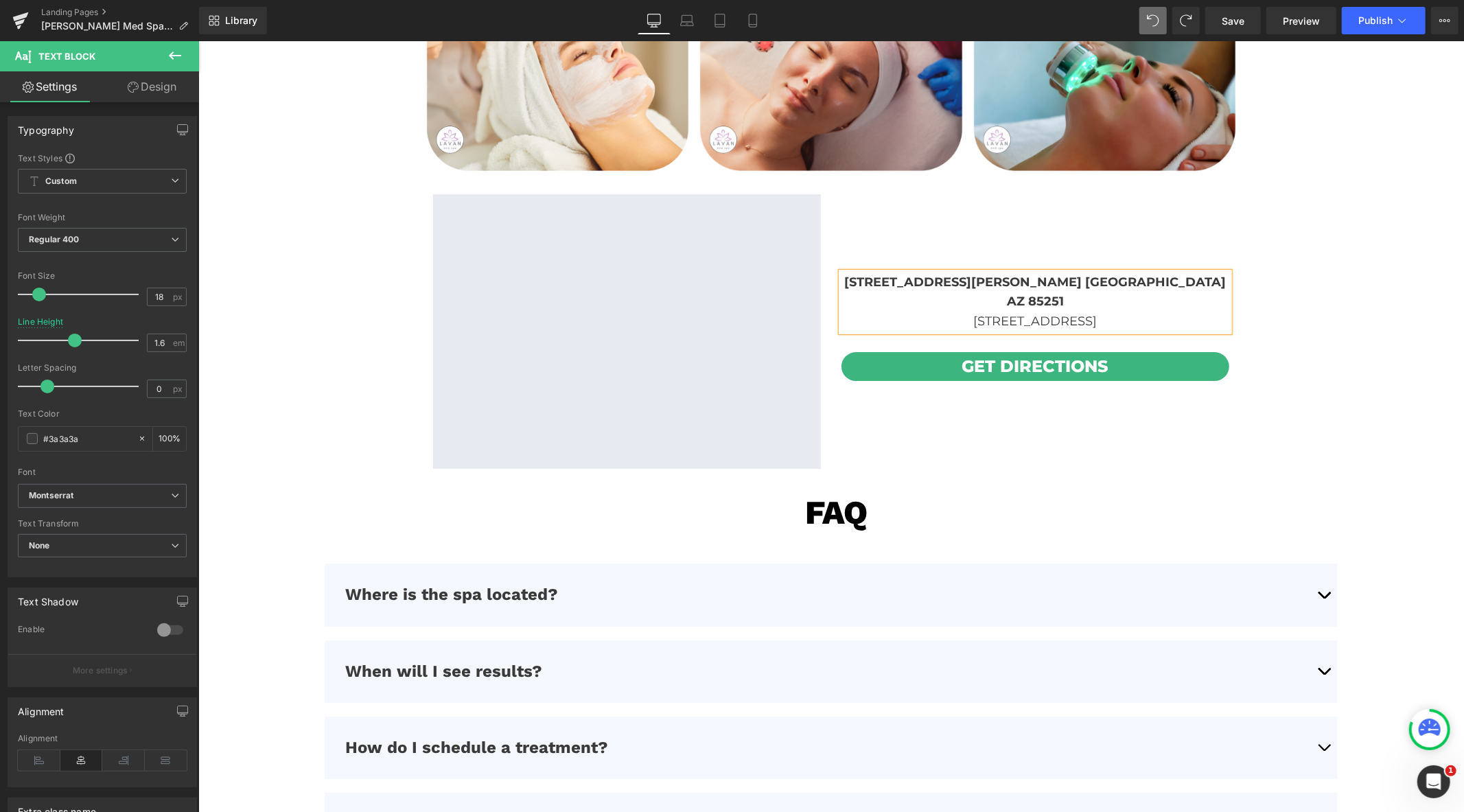
click at [974, 313] on span "1912 Queen St. E. Toronto ON M4L1H5" at bounding box center [1035, 321] width 124 height 15
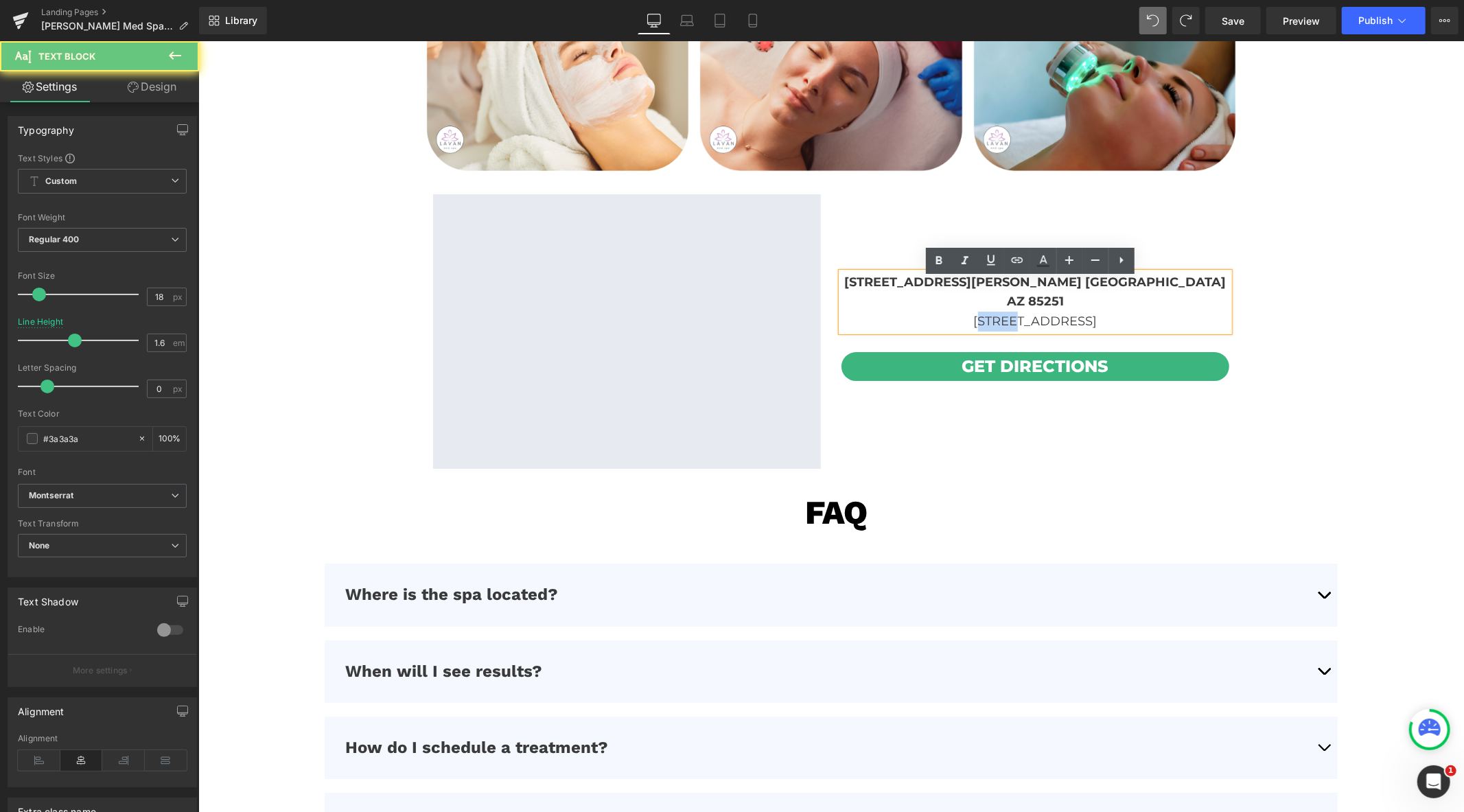
click at [974, 313] on span "1912 Queen St. E. Toronto ON M4L1H5" at bounding box center [1035, 321] width 124 height 15
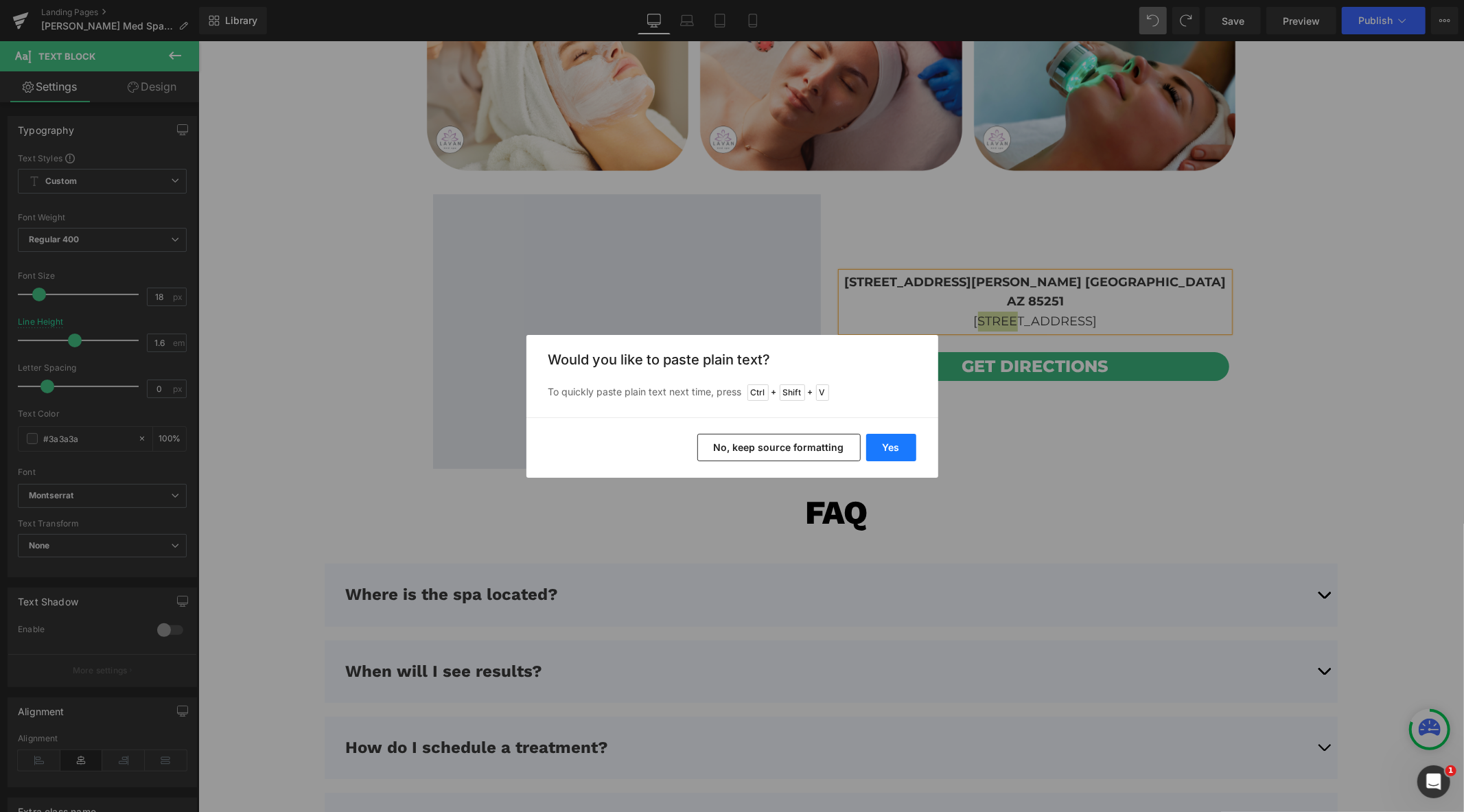
click at [884, 446] on button "Yes" at bounding box center [891, 447] width 50 height 27
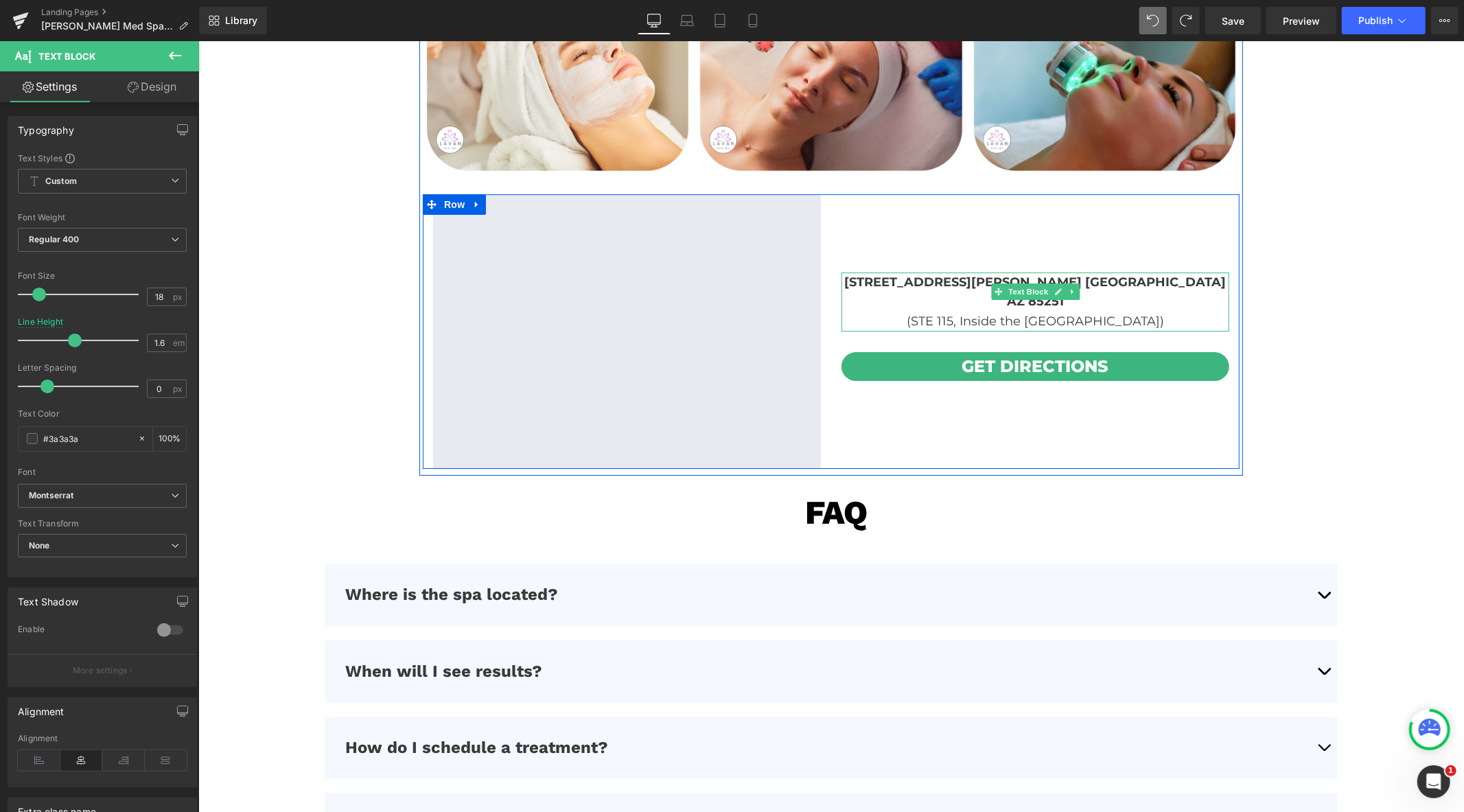
click at [917, 290] on b "[STREET_ADDRESS][PERSON_NAME] [GEOGRAPHIC_DATA] AZ 85251" at bounding box center [1035, 291] width 382 height 35
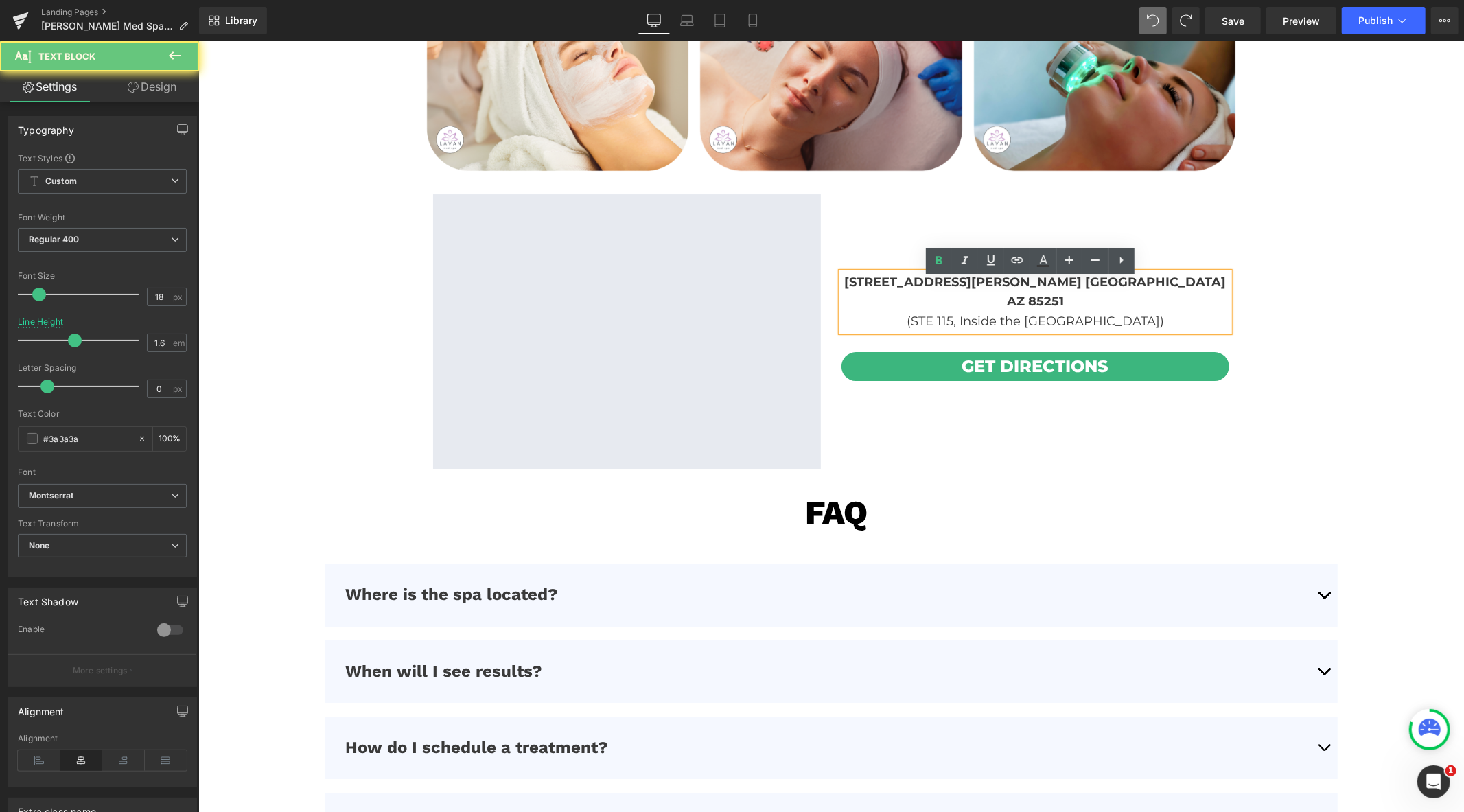
click at [919, 293] on b "[STREET_ADDRESS][PERSON_NAME] [GEOGRAPHIC_DATA] AZ 85251" at bounding box center [1035, 291] width 382 height 35
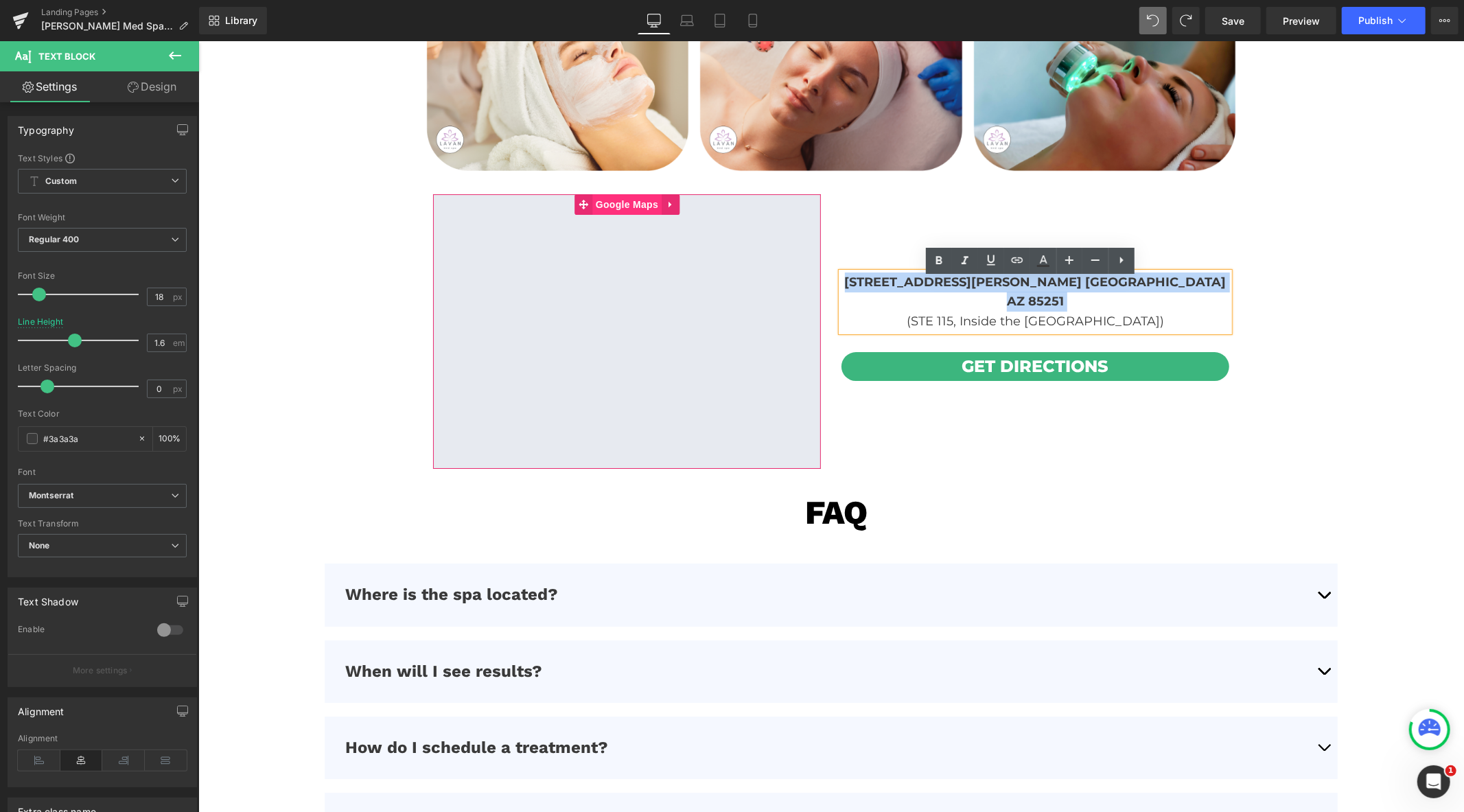
click at [603, 196] on span "Google Maps" at bounding box center [627, 204] width 70 height 21
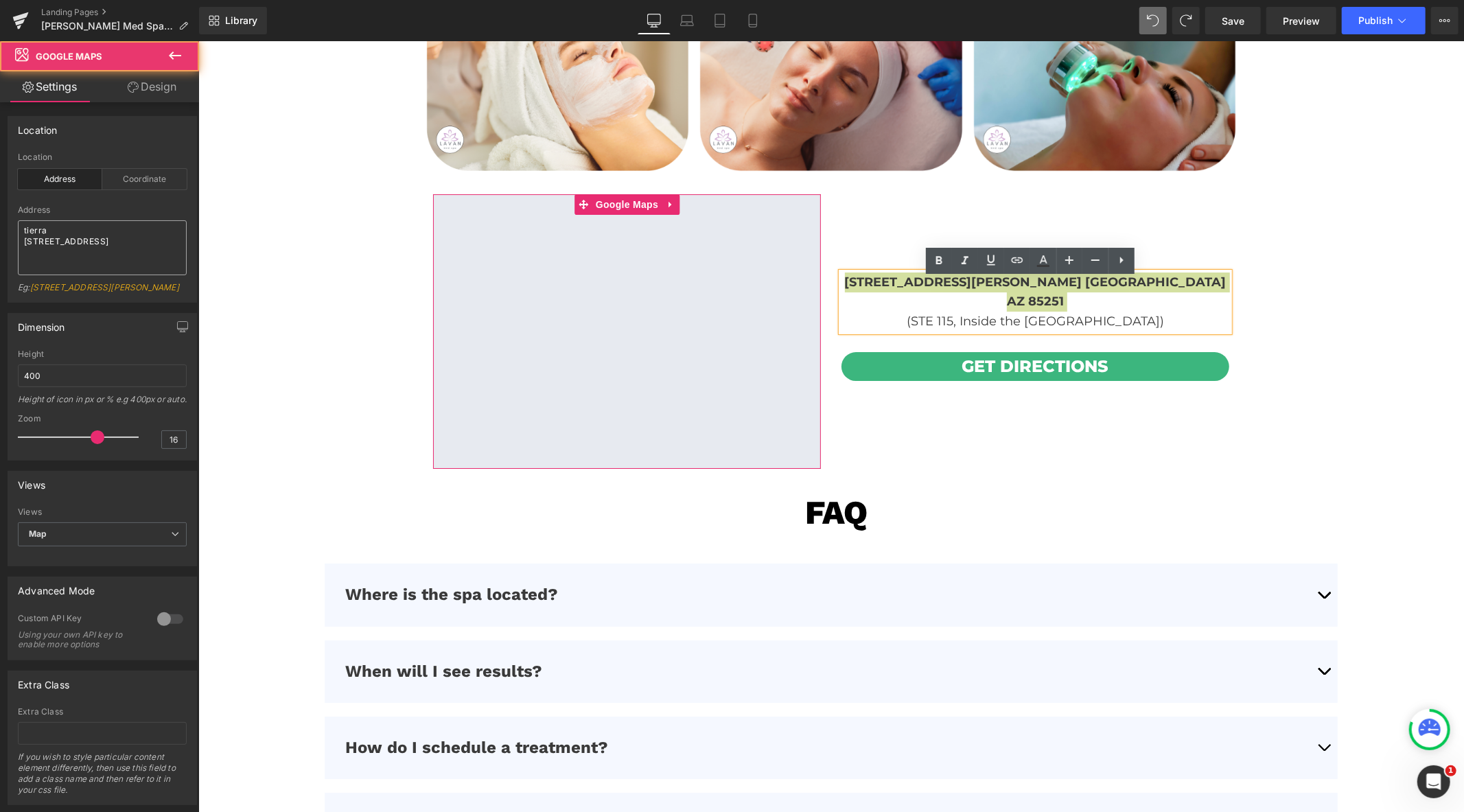
click at [79, 250] on textarea "tierra 1912 Queen St. E. Toronto ON M4L1H5" at bounding box center [102, 247] width 169 height 55
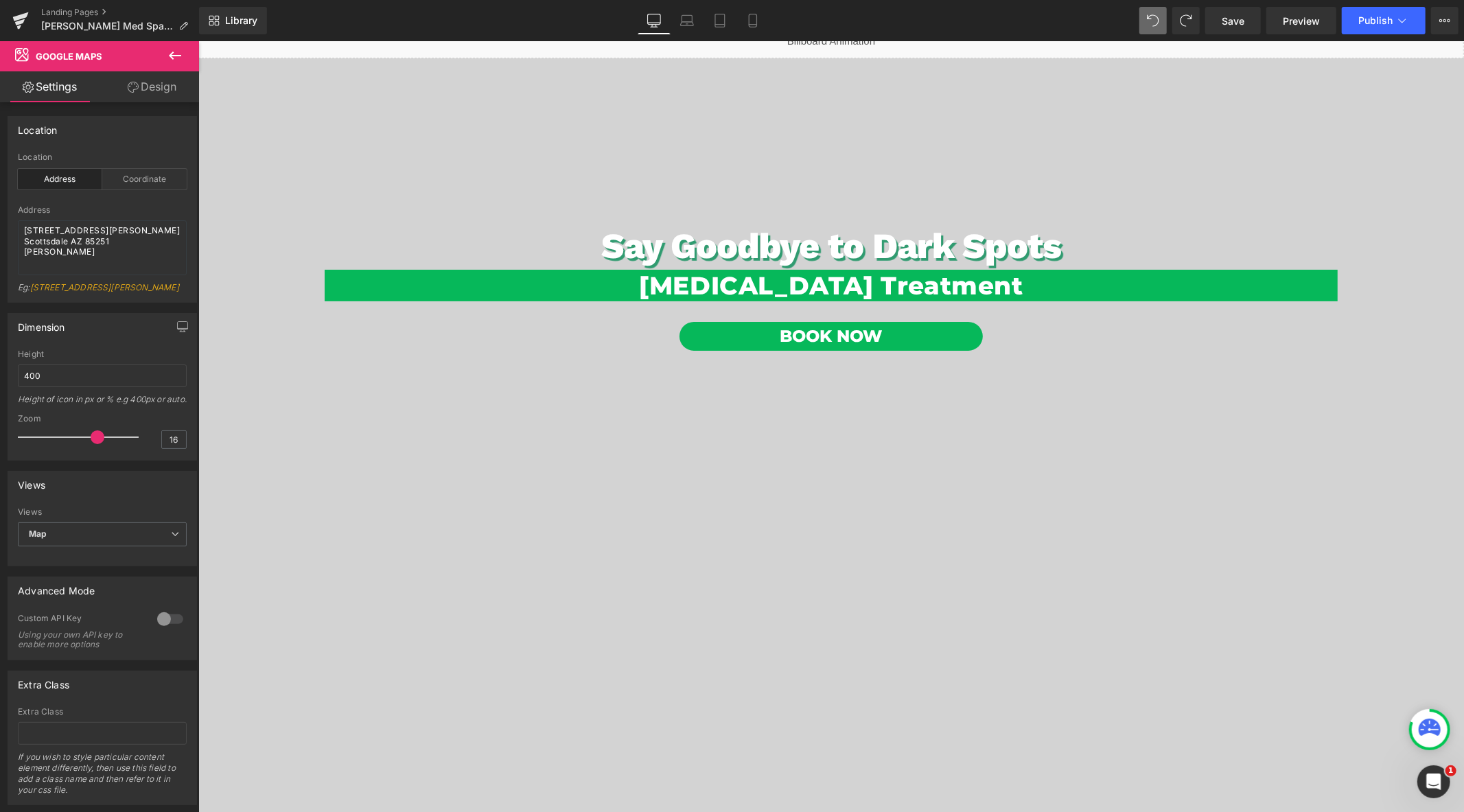
scroll to position [0, 0]
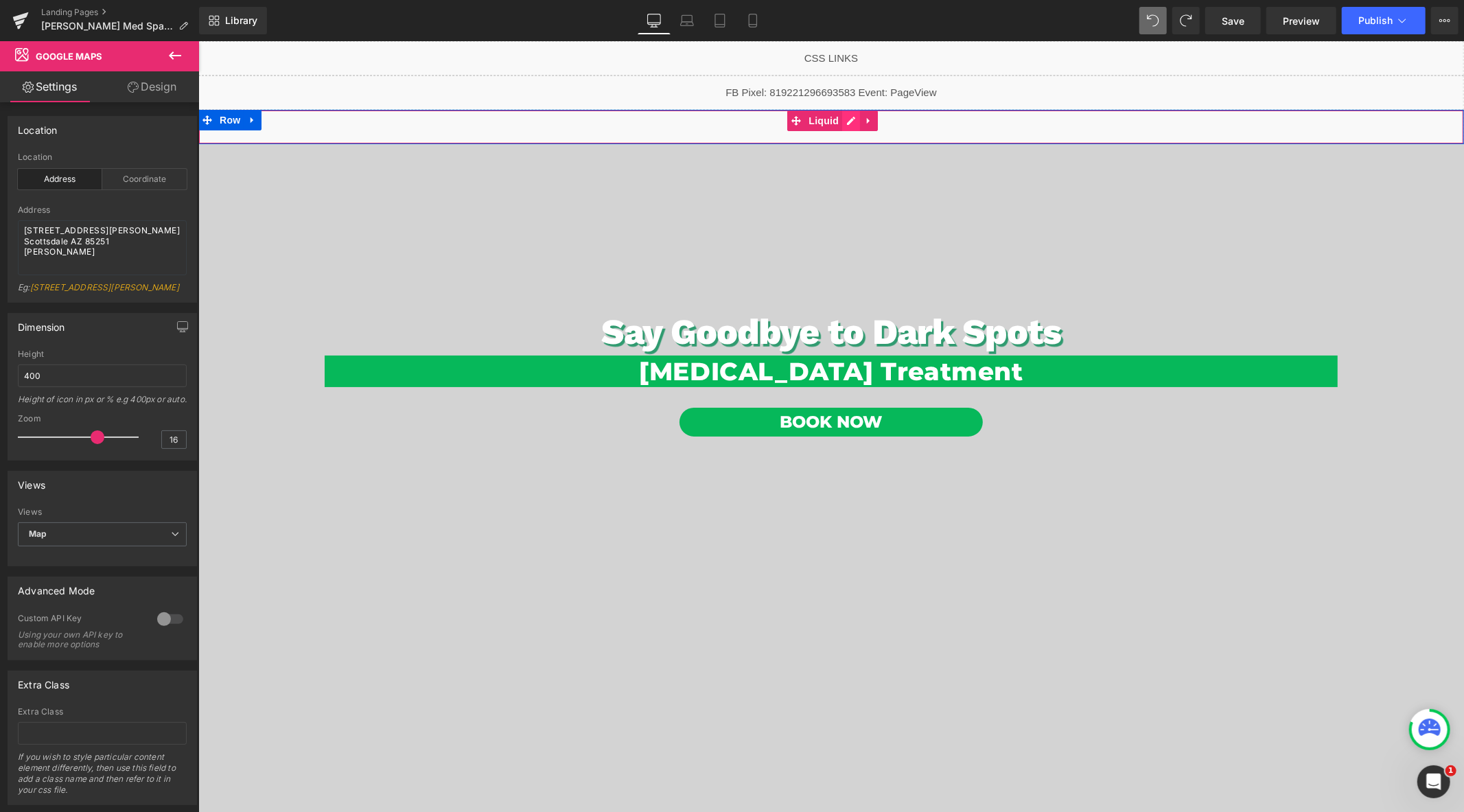
click at [847, 121] on div "Liquid" at bounding box center [831, 126] width 1266 height 34
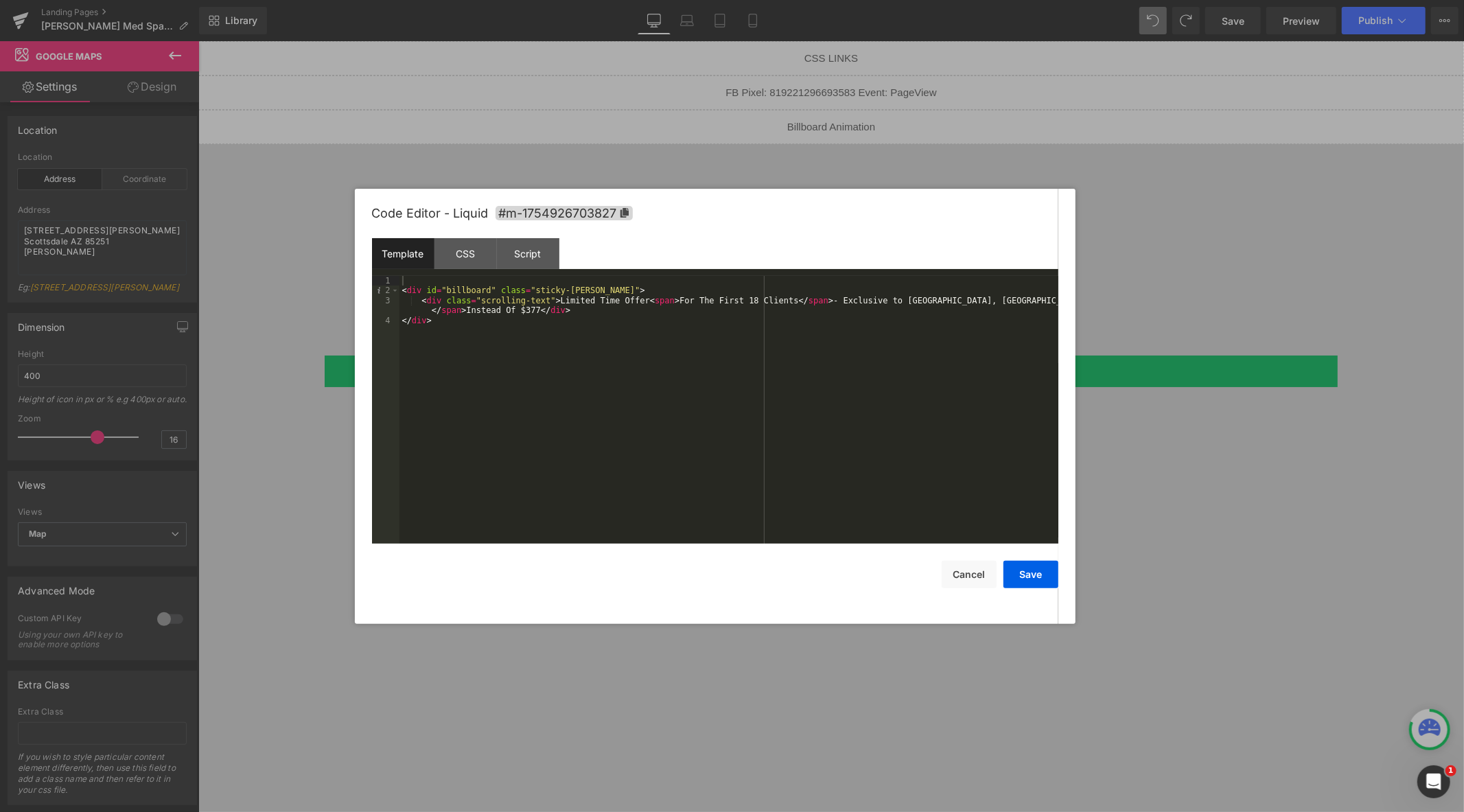
type textarea "[STREET_ADDRESS][PERSON_NAME] Scottsdale AZ 85251 [PERSON_NAME]"
click at [1034, 301] on div "< div id = "billboard" class = "sticky-barOne" > < div class = "scrolling-text"…" at bounding box center [729, 419] width 659 height 287
drag, startPoint x: 922, startPoint y: 304, endPoint x: 873, endPoint y: 304, distance: 49.0
click at [873, 304] on div "< div id = "billboard" class = "sticky-barOne" > < div class = "scrolling-text"…" at bounding box center [729, 419] width 659 height 287
click at [1048, 581] on button "Save" at bounding box center [1031, 574] width 55 height 27
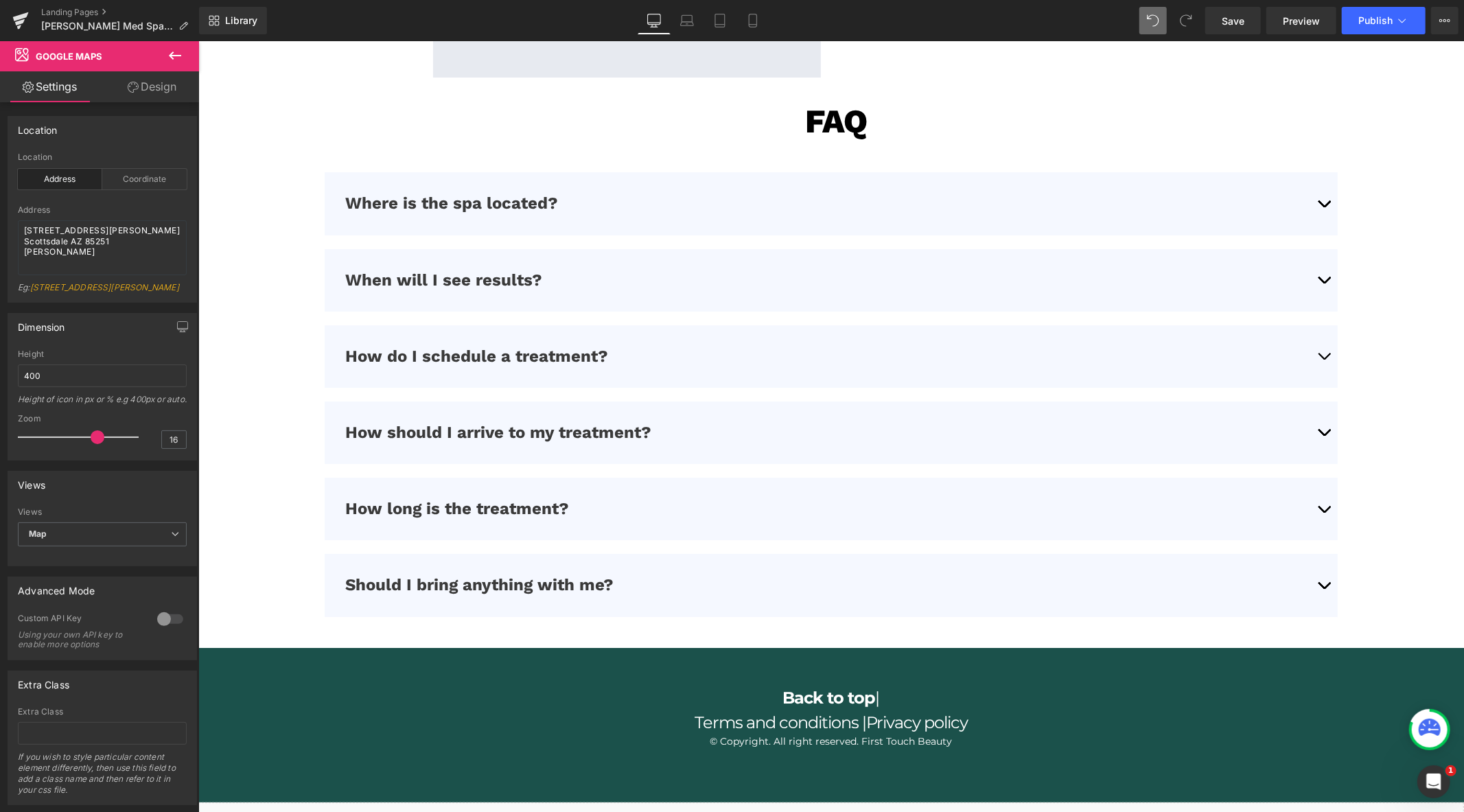
scroll to position [4347, 0]
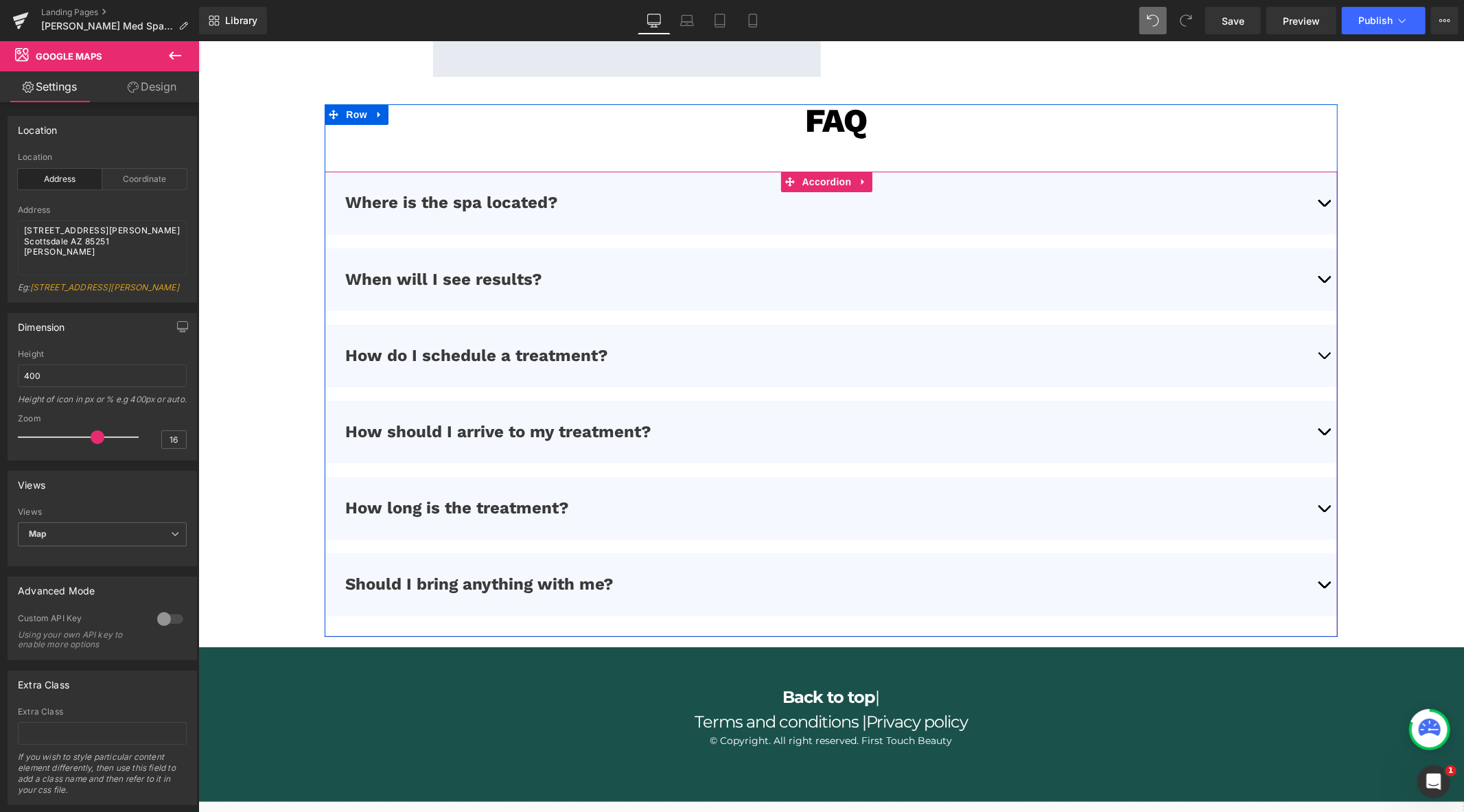
click at [1310, 195] on button "button" at bounding box center [1323, 202] width 27 height 62
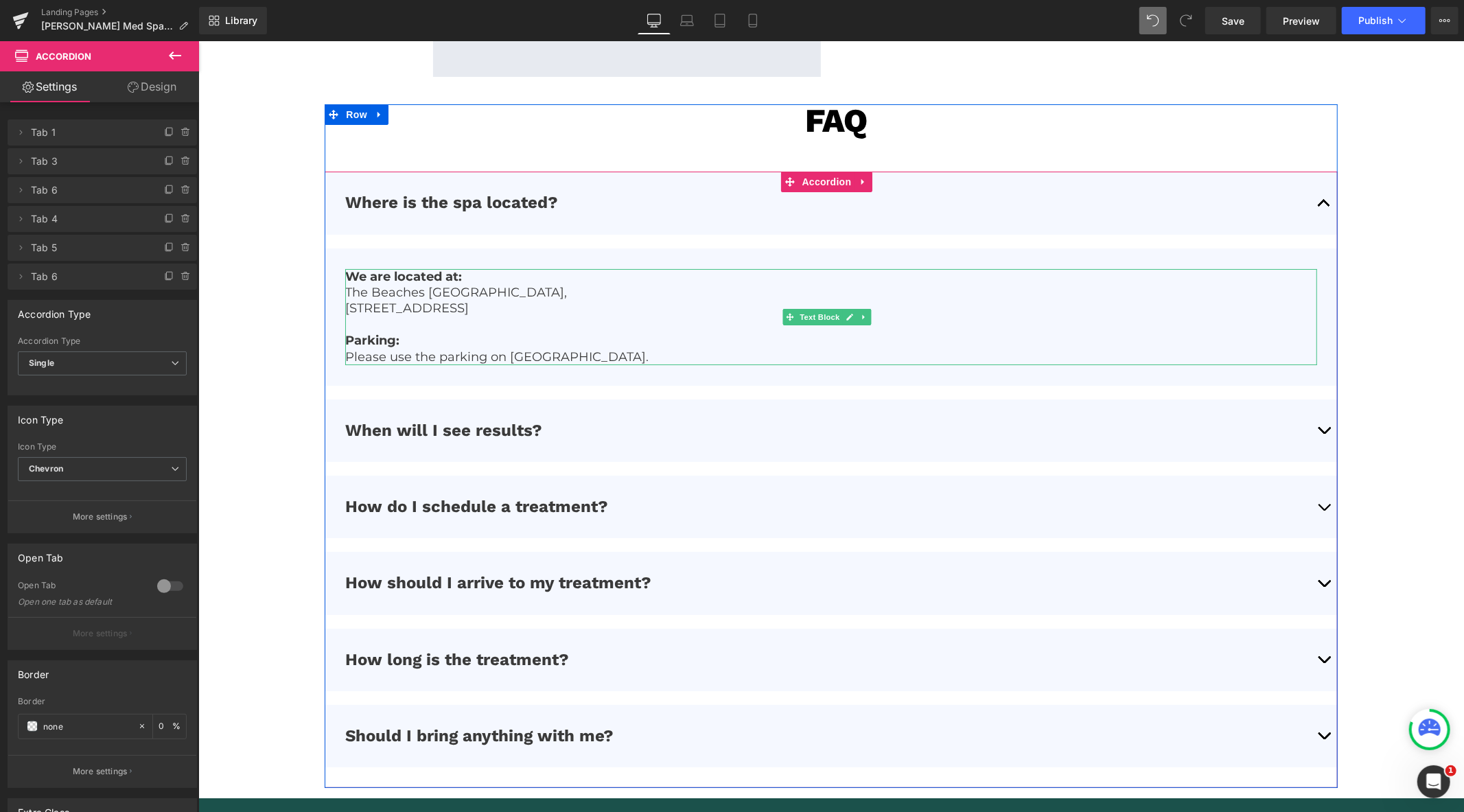
click at [479, 295] on p "The Beaches Toronto," at bounding box center [830, 292] width 971 height 16
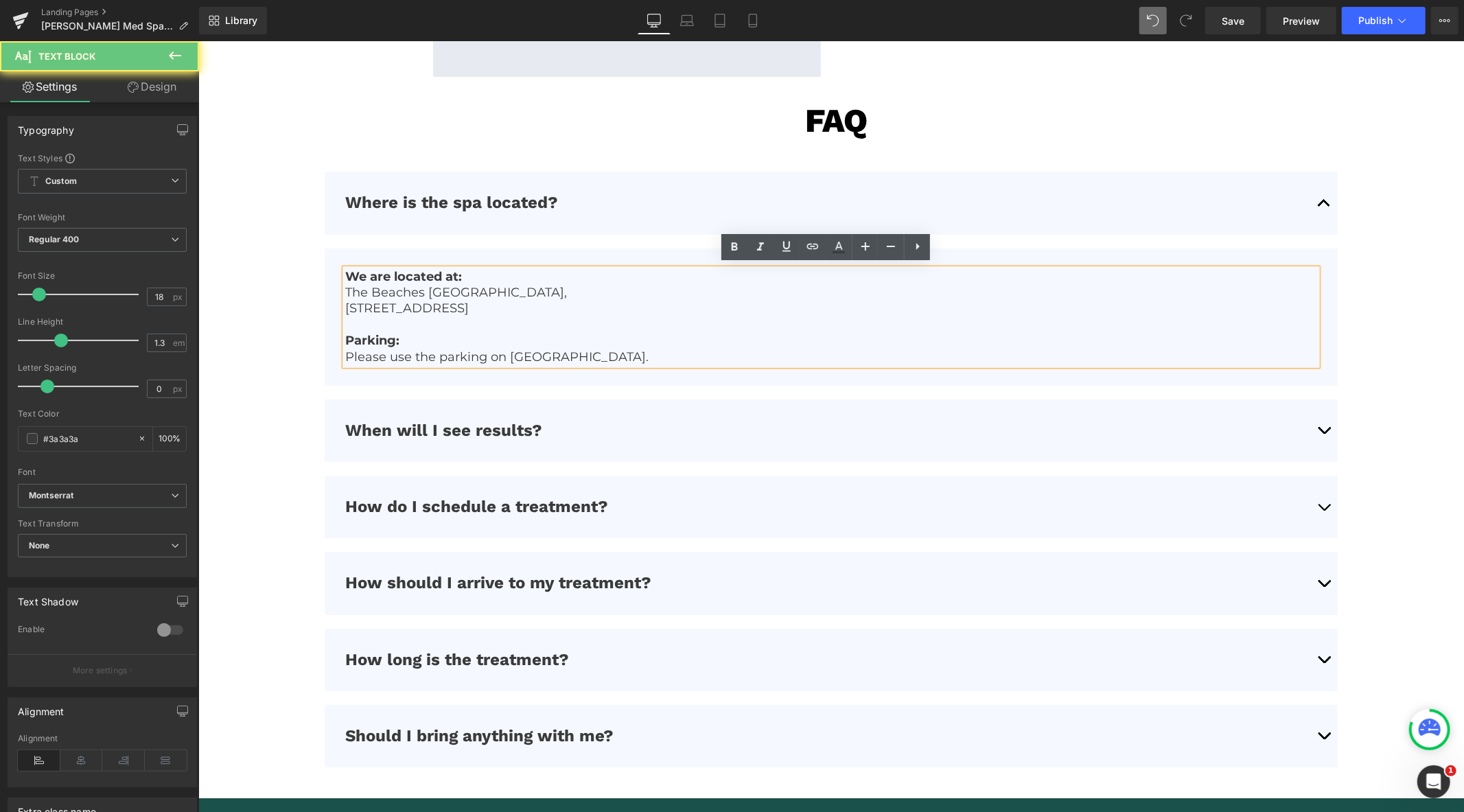
click at [465, 302] on p "1912 Queen St. E. Toronto ON M4L1H5" at bounding box center [830, 307] width 971 height 16
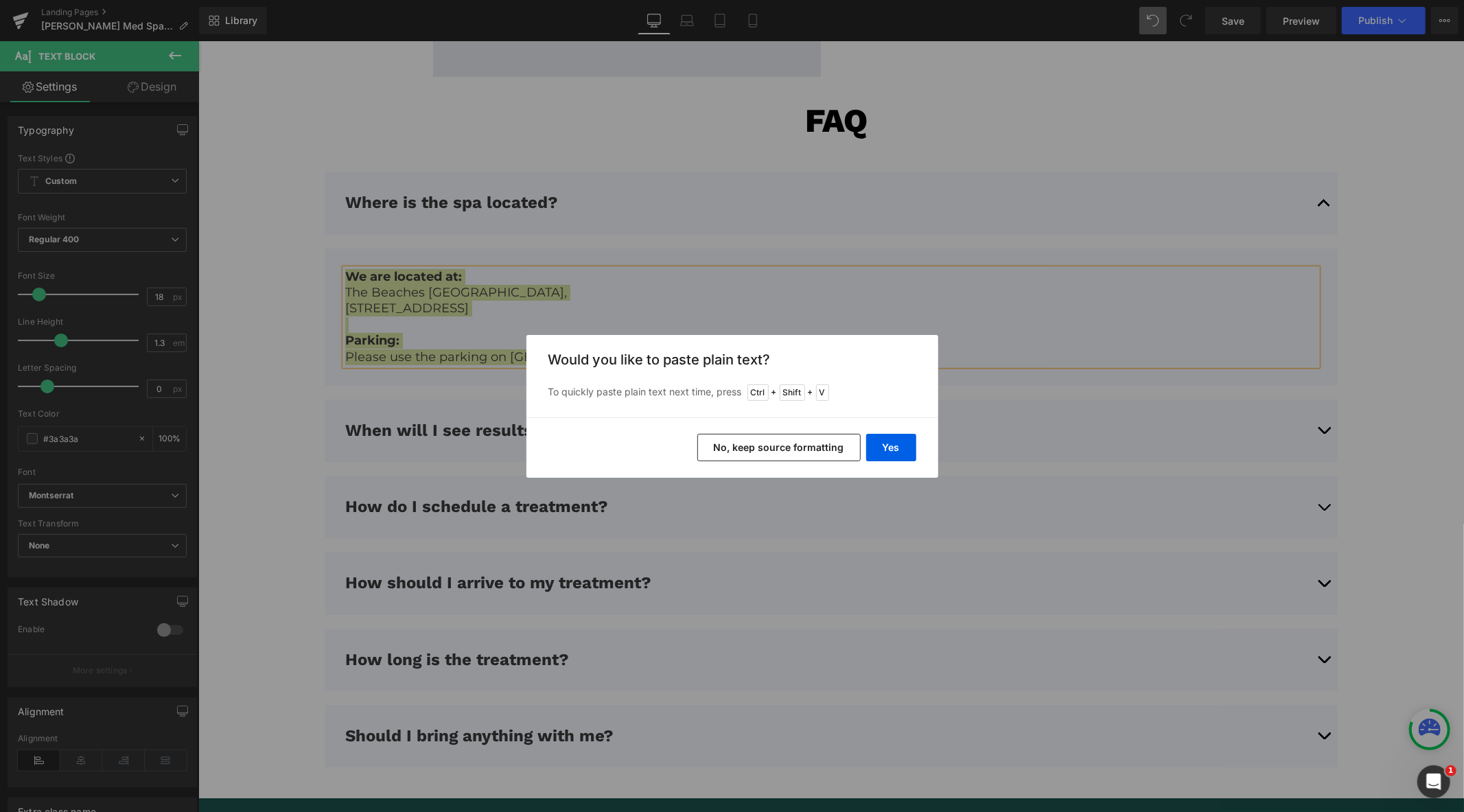
click at [780, 433] on div "Yes No, keep source formatting" at bounding box center [733, 447] width 412 height 61
click at [780, 447] on button "No, keep source formatting" at bounding box center [779, 447] width 164 height 27
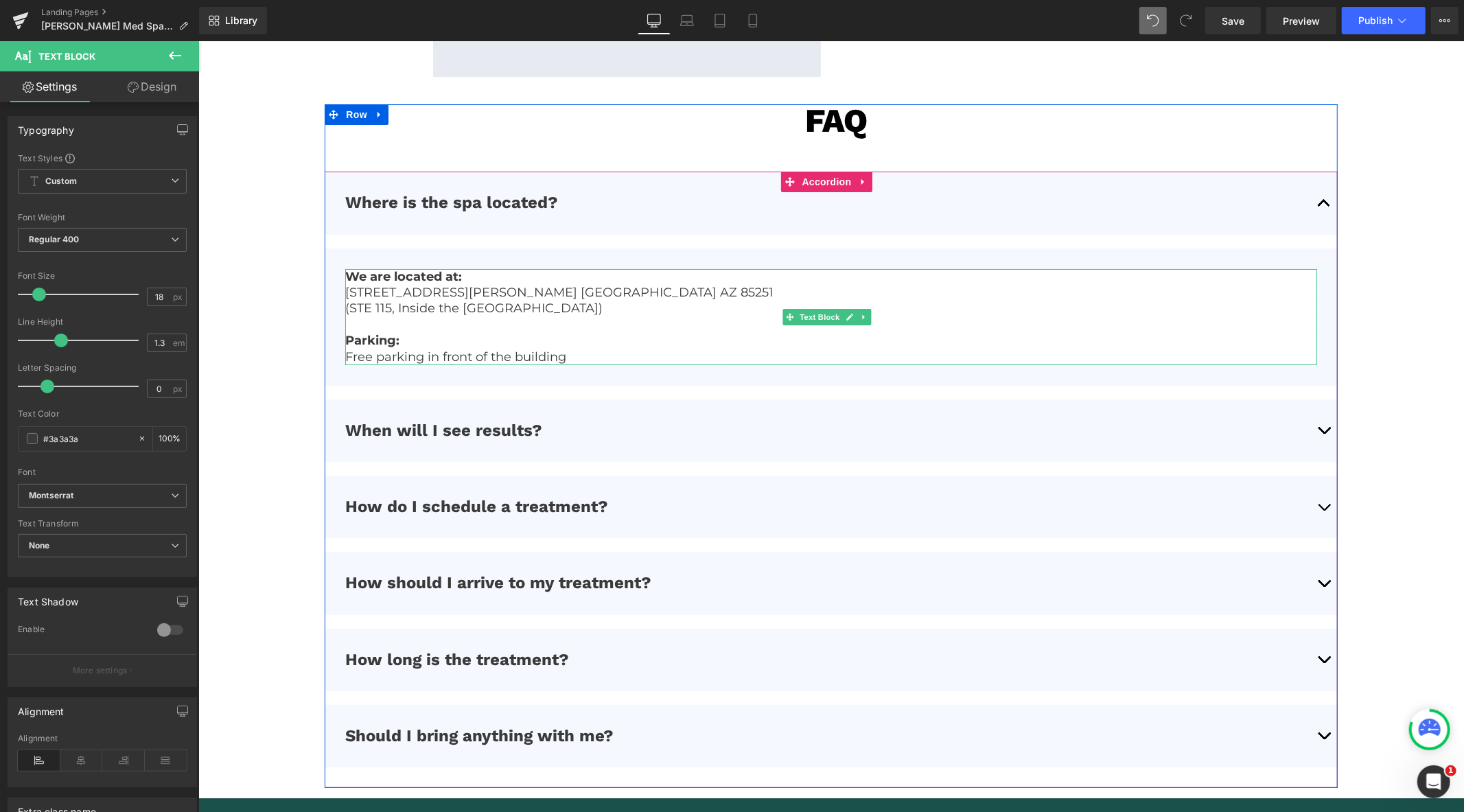
click at [534, 336] on p "Parking:" at bounding box center [830, 339] width 971 height 16
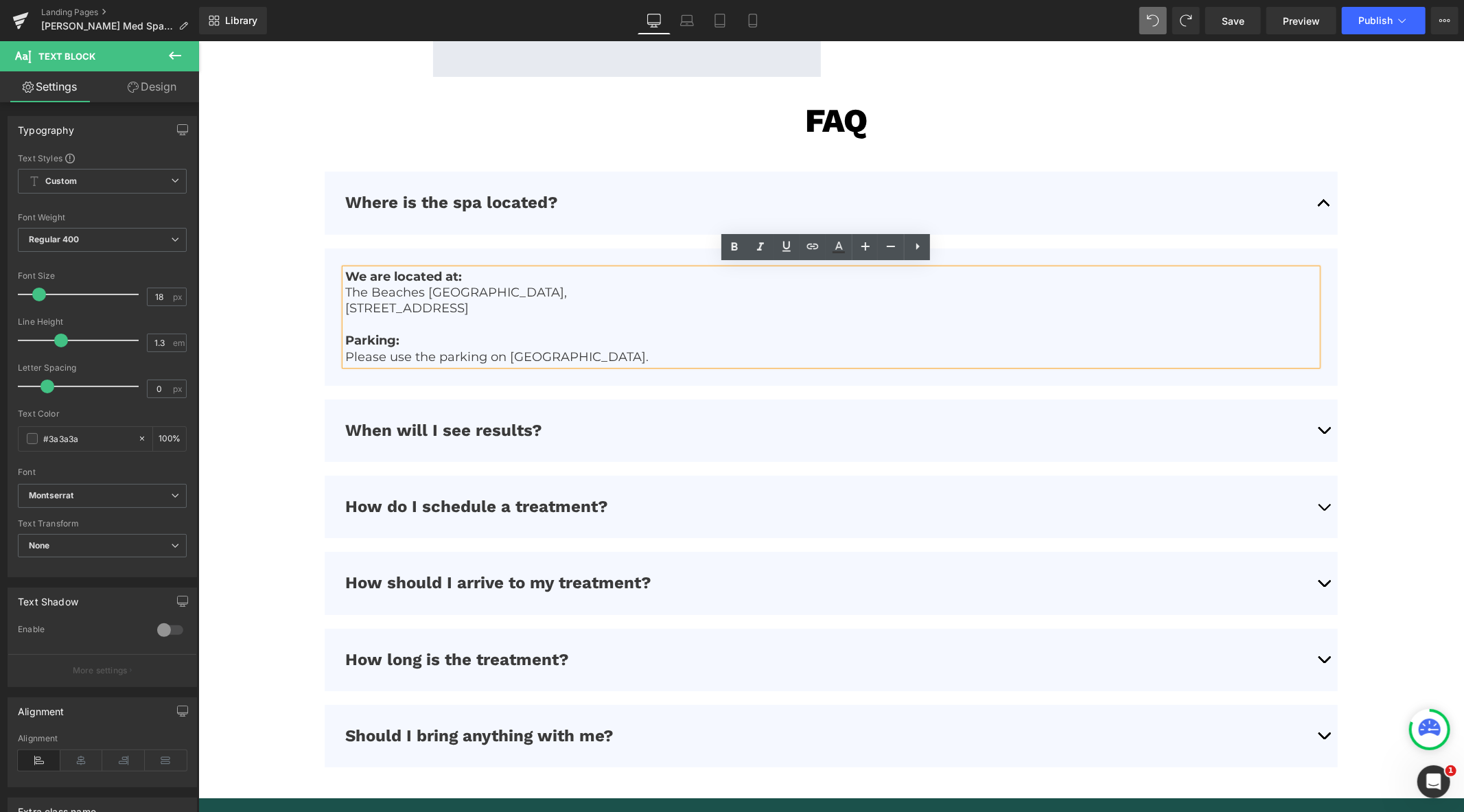
click at [552, 321] on p at bounding box center [830, 324] width 971 height 16
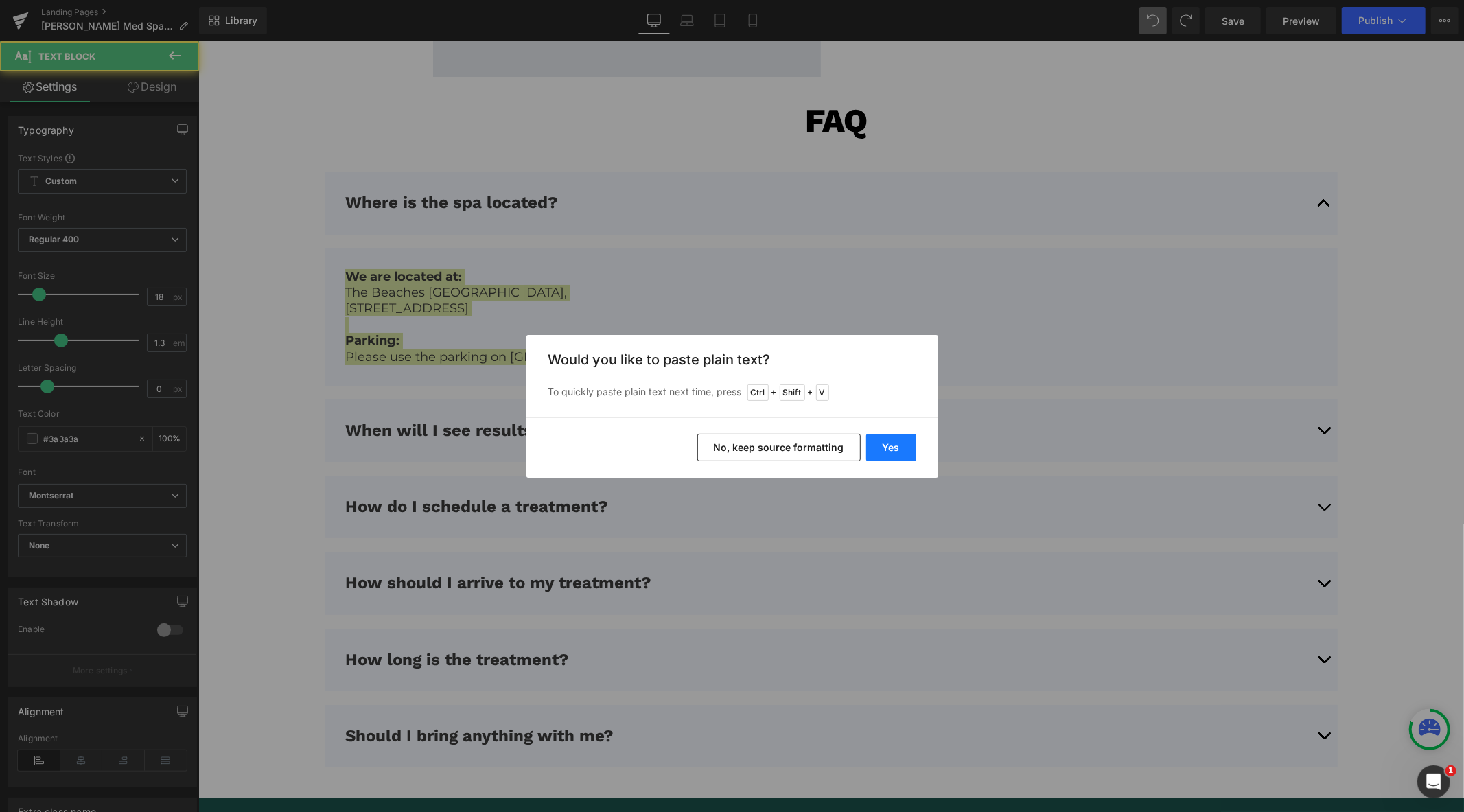
click at [894, 444] on button "Yes" at bounding box center [891, 447] width 50 height 27
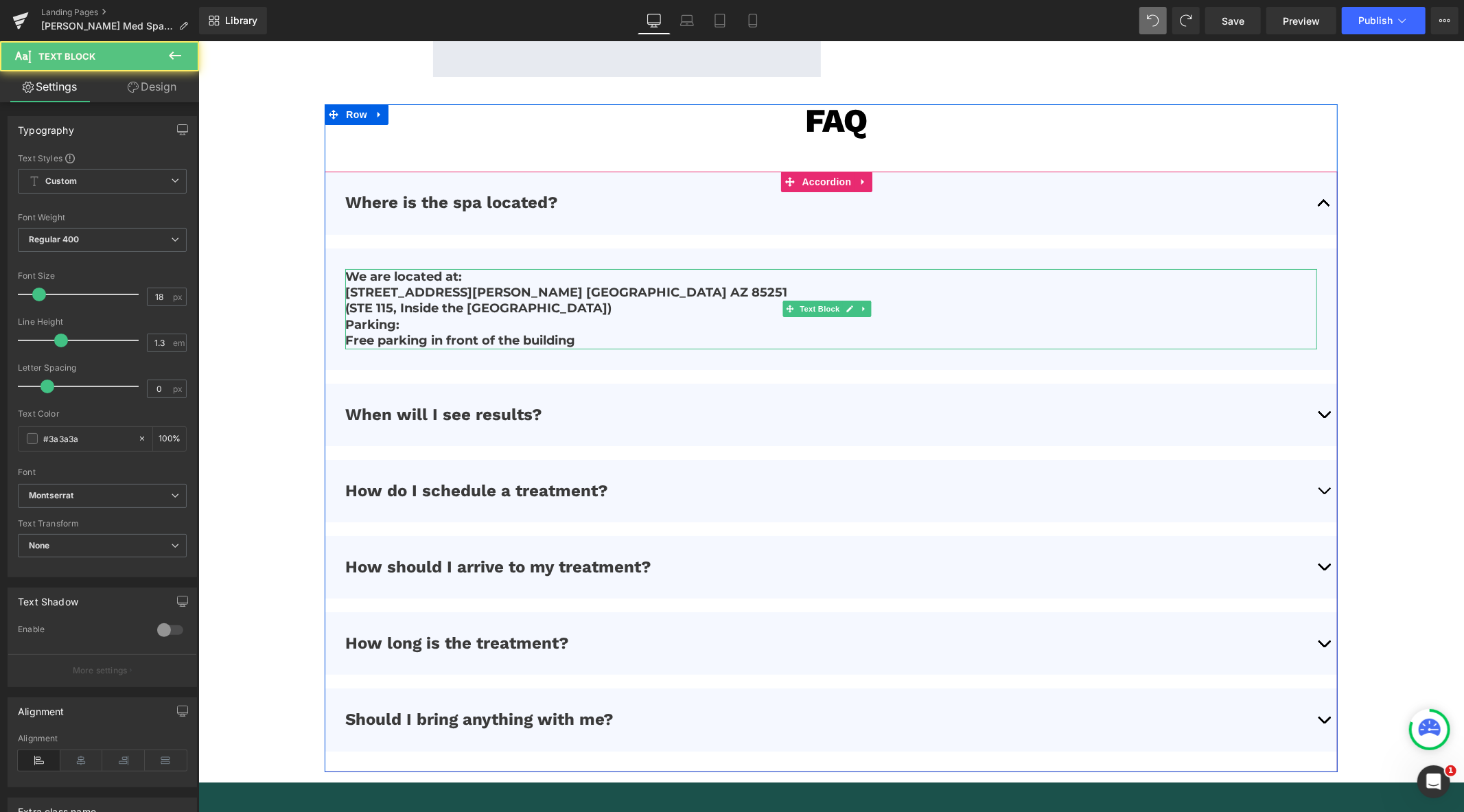
click at [613, 323] on p "Parking:" at bounding box center [830, 324] width 971 height 16
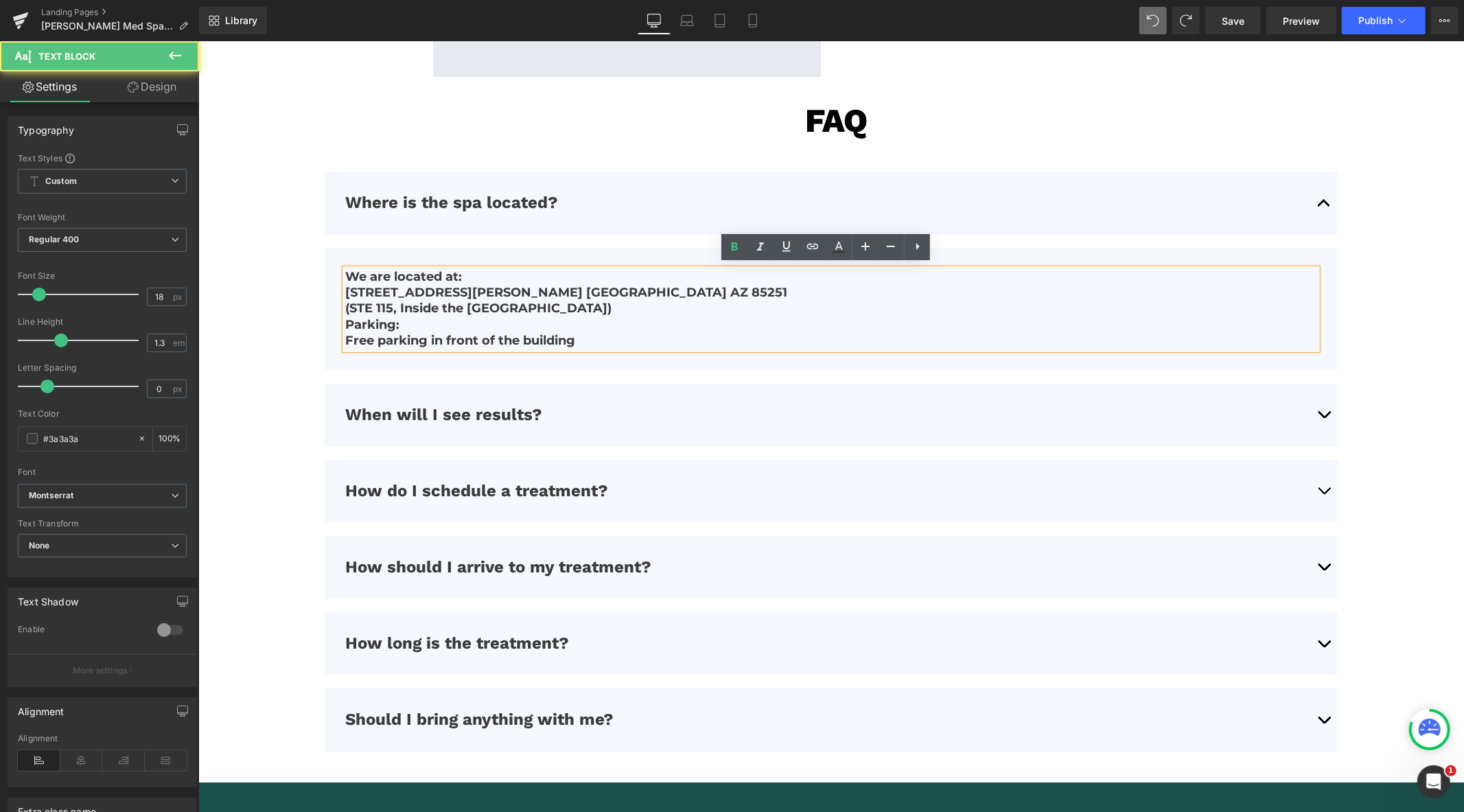
click at [614, 306] on p "(STE 115, Inside the [GEOGRAPHIC_DATA])" at bounding box center [830, 307] width 971 height 16
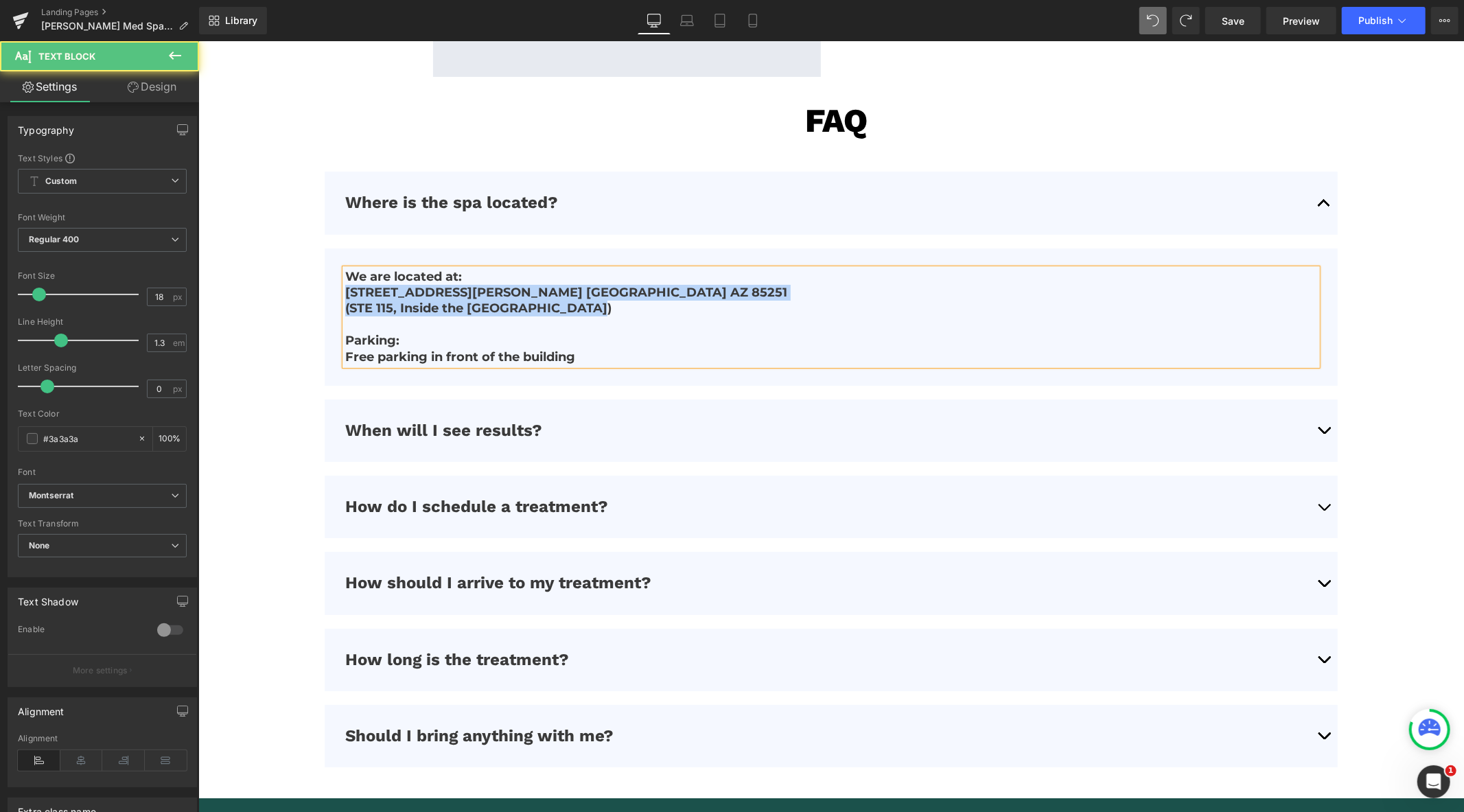
drag, startPoint x: 604, startPoint y: 308, endPoint x: 339, endPoint y: 287, distance: 265.8
click at [339, 287] on article "We are located at: 3301 N. Miller Rd. Scottsdale AZ 85251 (STE 115, Inside th…" at bounding box center [830, 316] width 1013 height 137
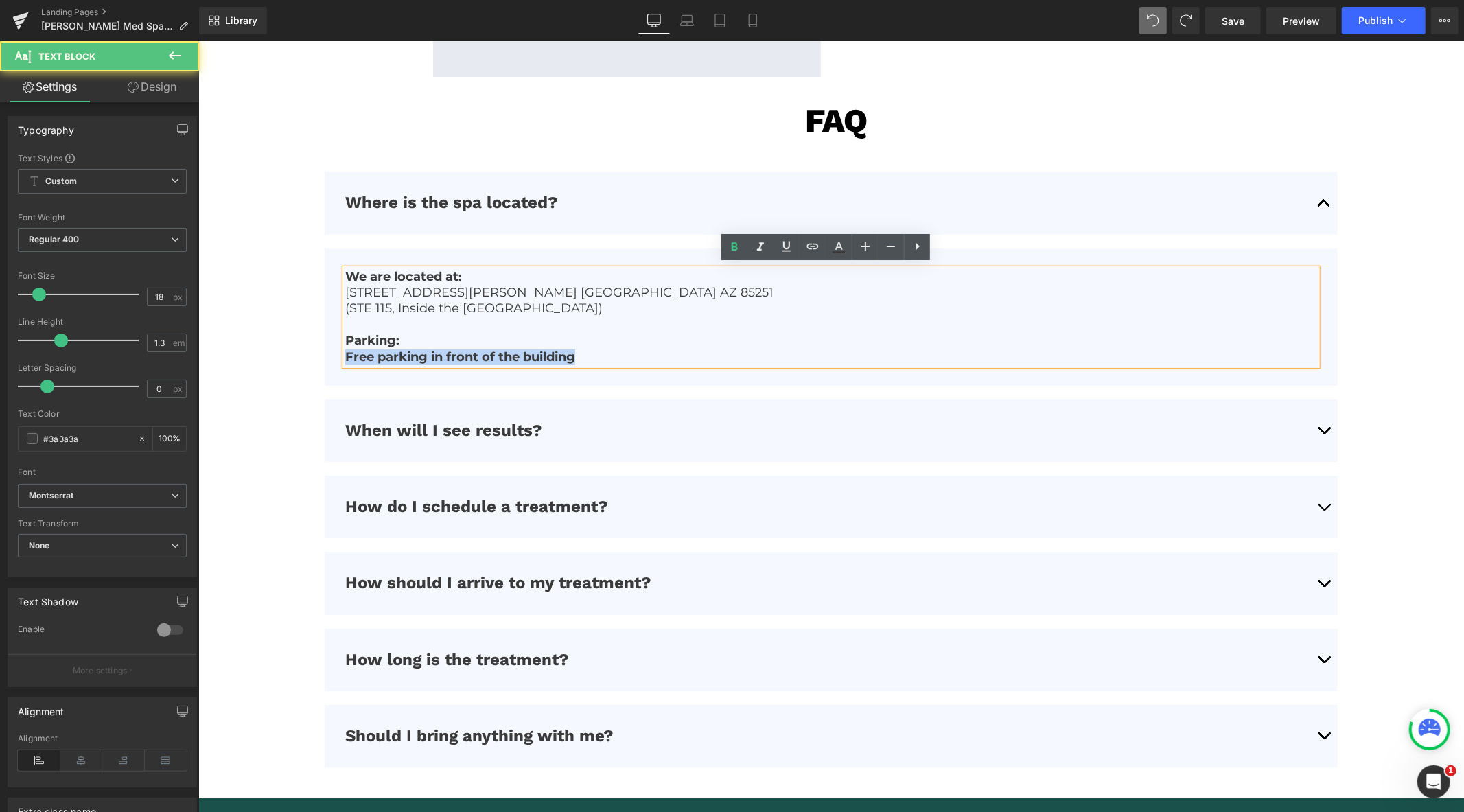
drag, startPoint x: 573, startPoint y: 354, endPoint x: 336, endPoint y: 348, distance: 237.1
click at [336, 348] on article "We are located at: 3301 N. Miller Rd. Scottsdale AZ 85251 (STE 115, Inside the …" at bounding box center [830, 316] width 1013 height 137
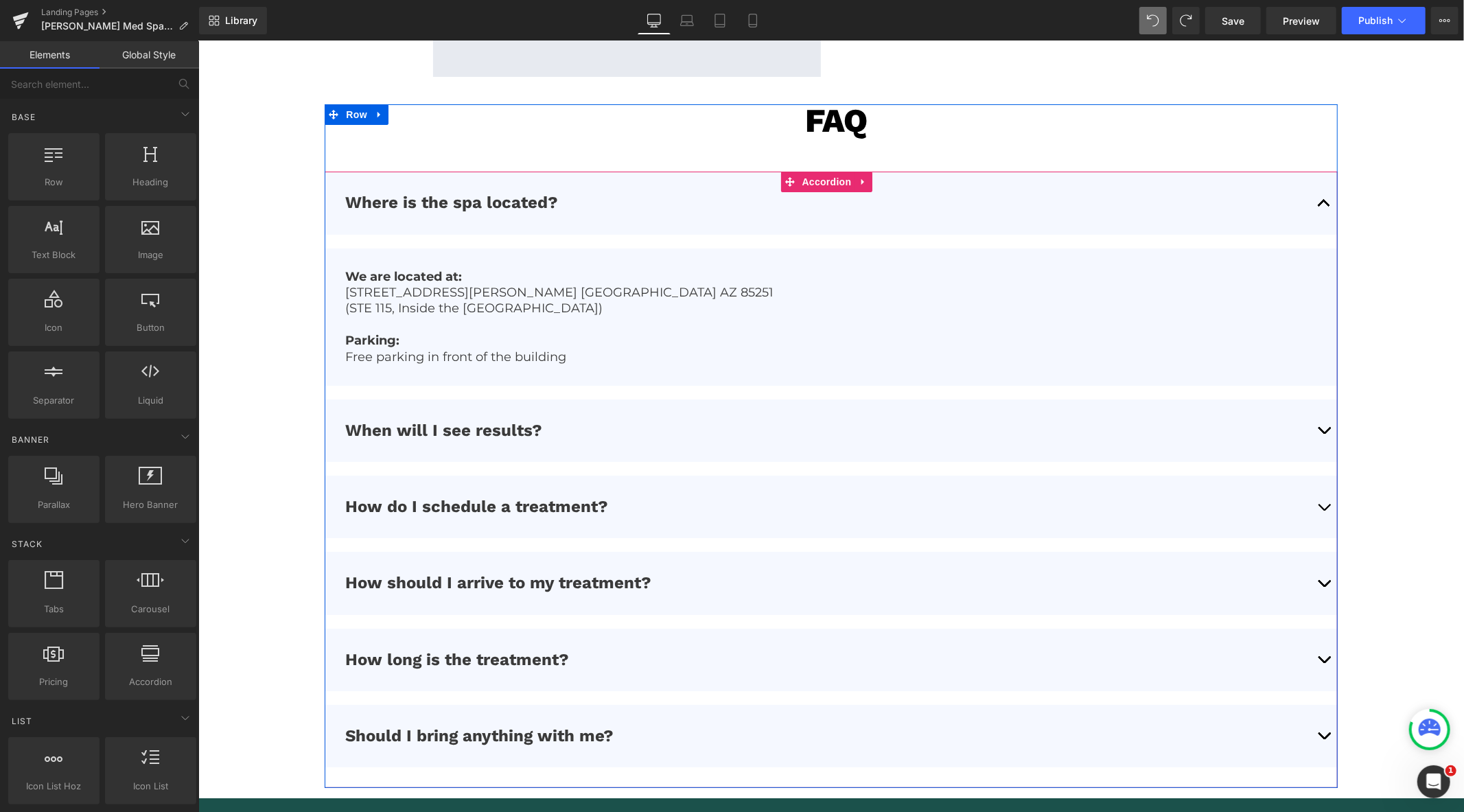
click at [1324, 510] on span "button" at bounding box center [1324, 510] width 0 height 0
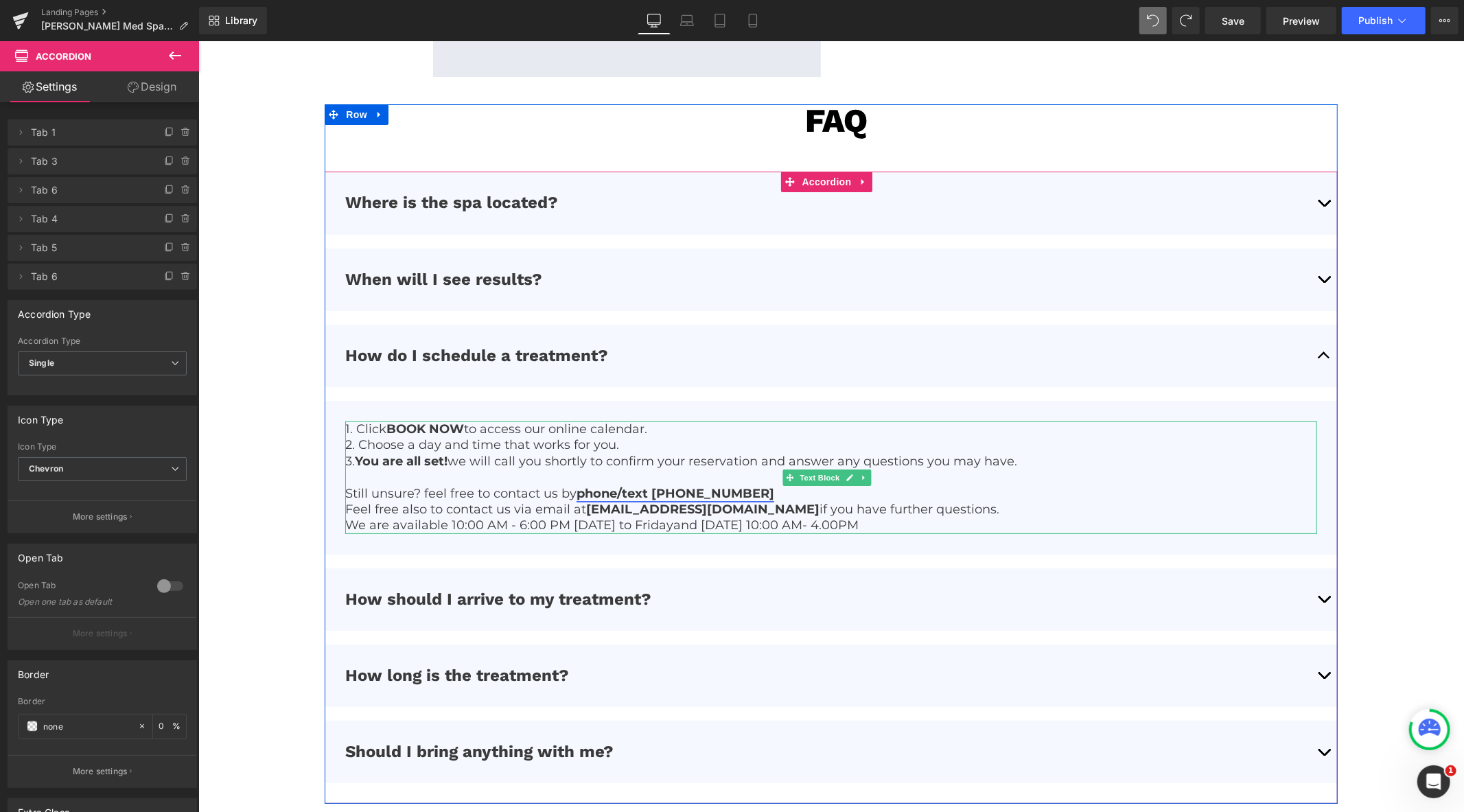
click at [732, 490] on link "phone/text (647) 946-1334" at bounding box center [674, 493] width 198 height 15
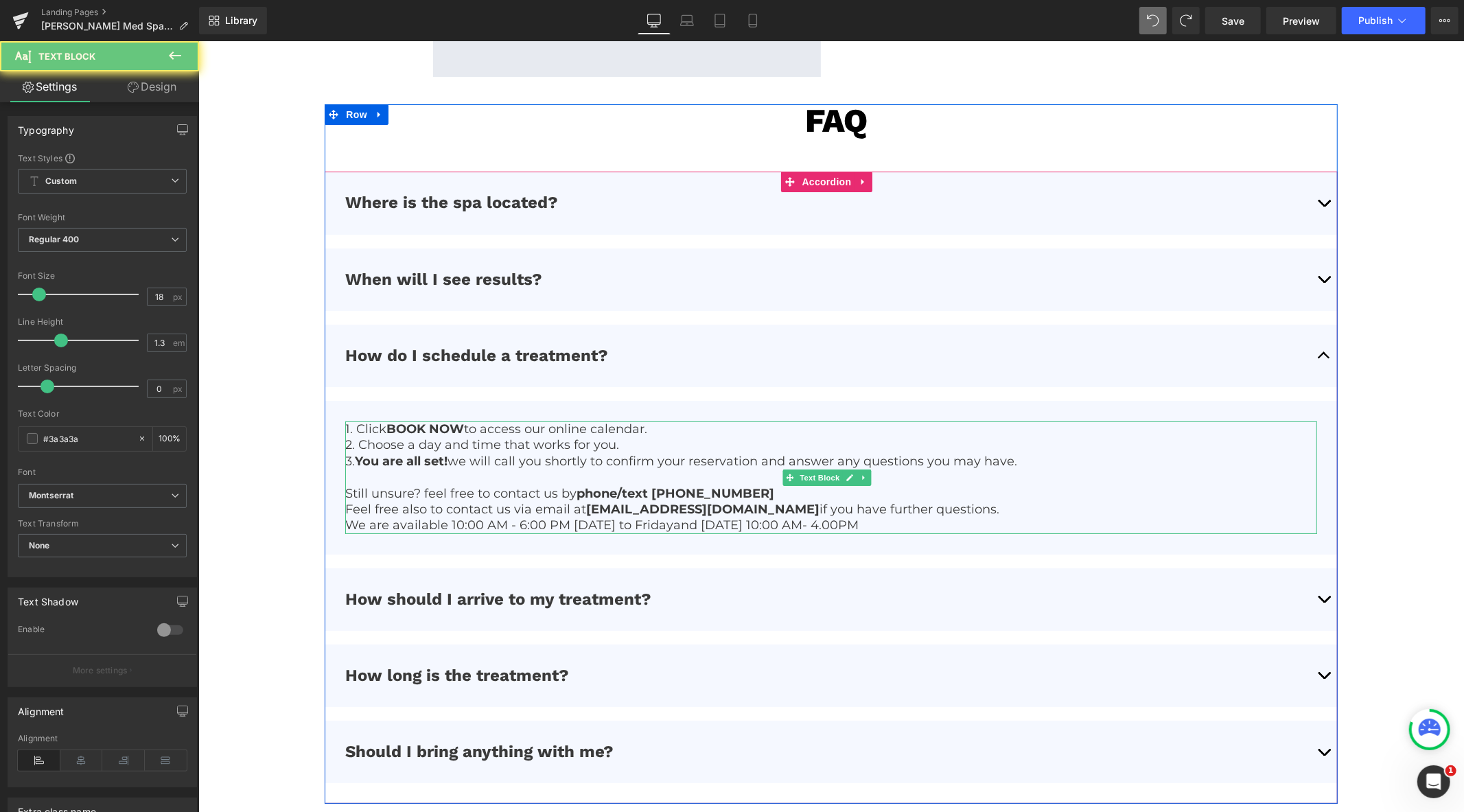
click at [773, 488] on p "Still unsure? feel free to contact us by phone/text (647) 946-1334" at bounding box center [830, 493] width 971 height 16
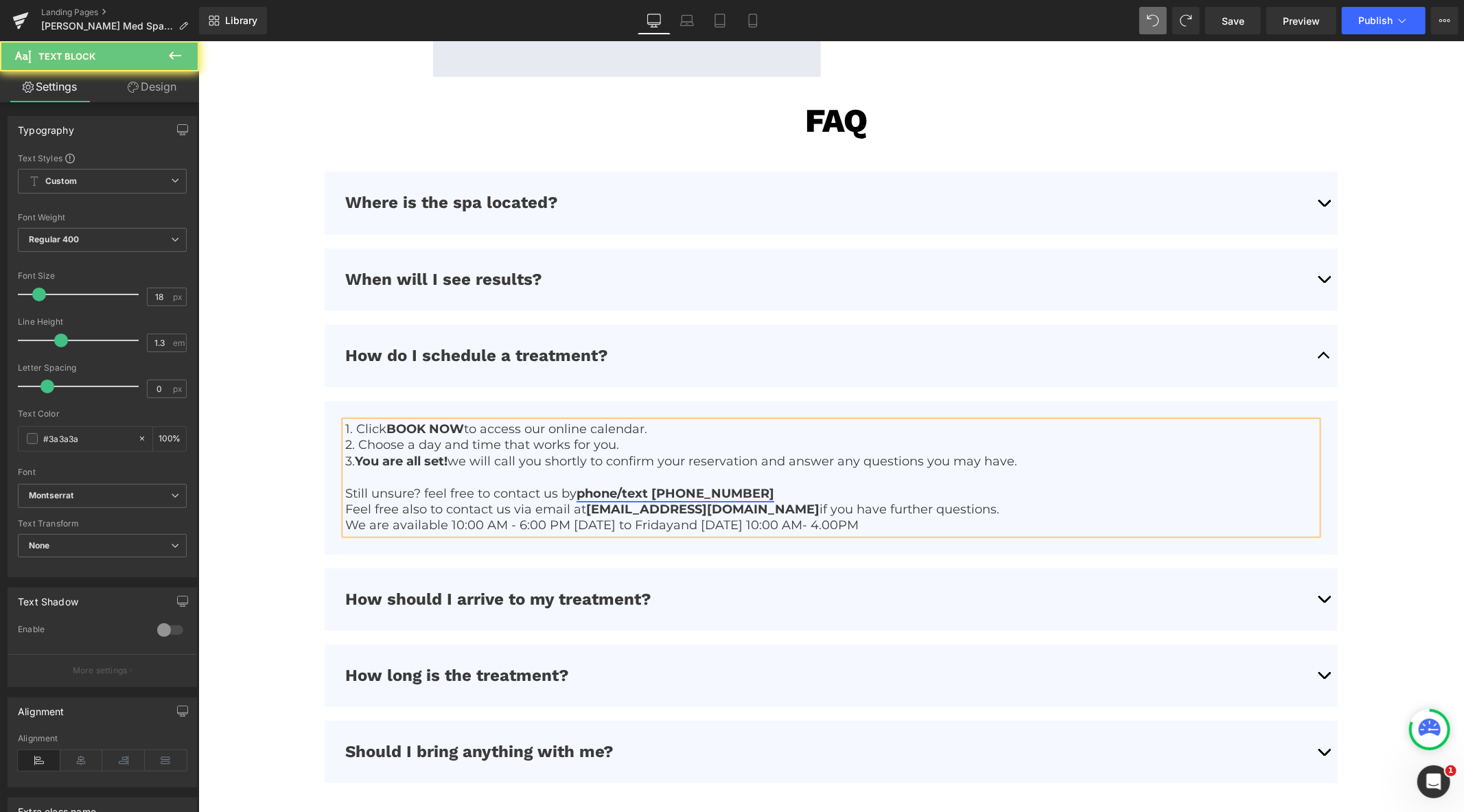
click at [739, 490] on link "phone/text (647) 946-1334" at bounding box center [674, 493] width 198 height 15
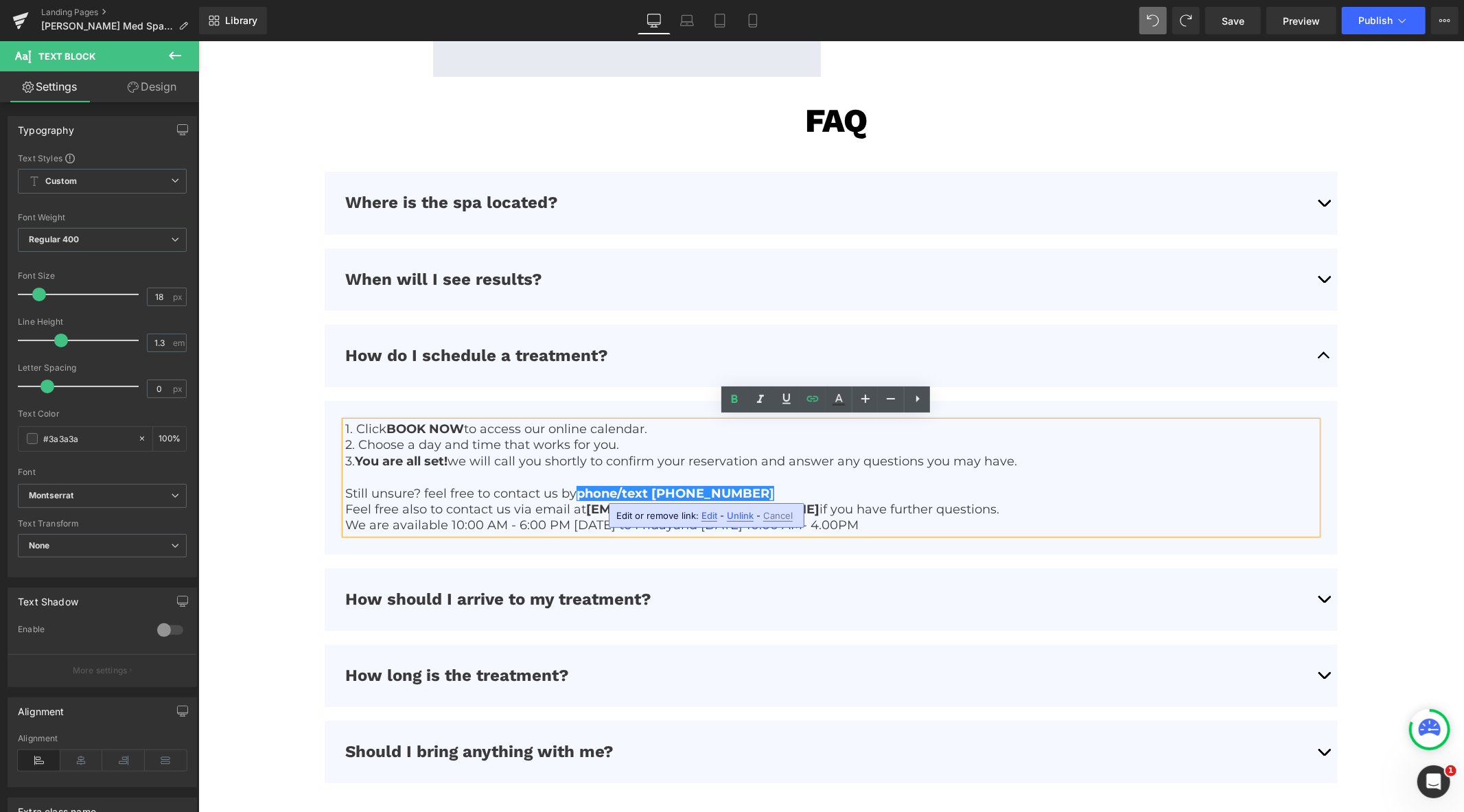
drag, startPoint x: 736, startPoint y: 518, endPoint x: 550, endPoint y: 448, distance: 198.7
click at [736, 518] on span "Unlink" at bounding box center [740, 516] width 27 height 12
drag, startPoint x: 749, startPoint y: 488, endPoint x: 579, endPoint y: 496, distance: 170.2
click at [579, 496] on p "Still unsure? feel free to contact us by phone/text (647) 946-1334" at bounding box center [830, 493] width 971 height 16
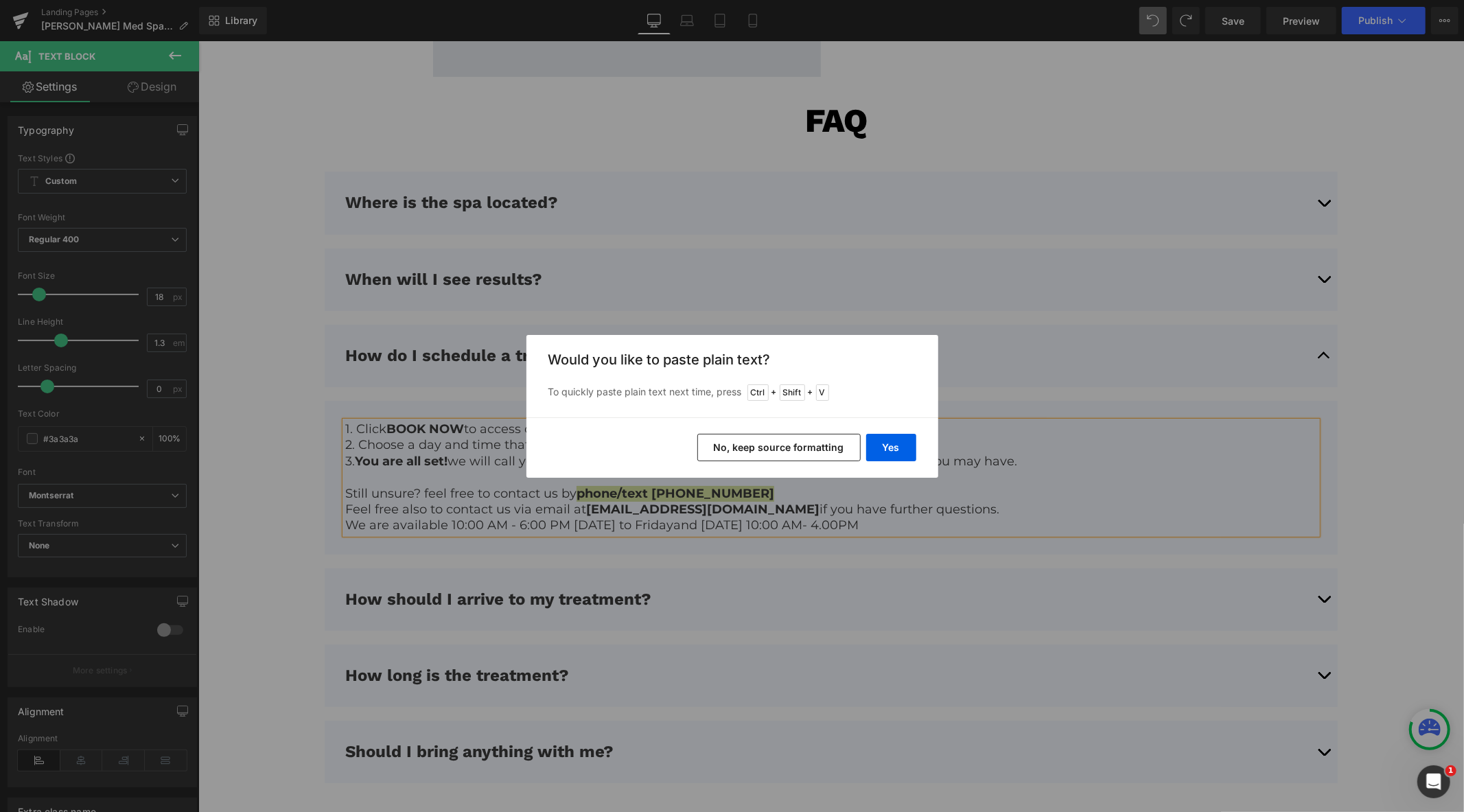
click at [813, 454] on button "No, keep source formatting" at bounding box center [779, 447] width 164 height 27
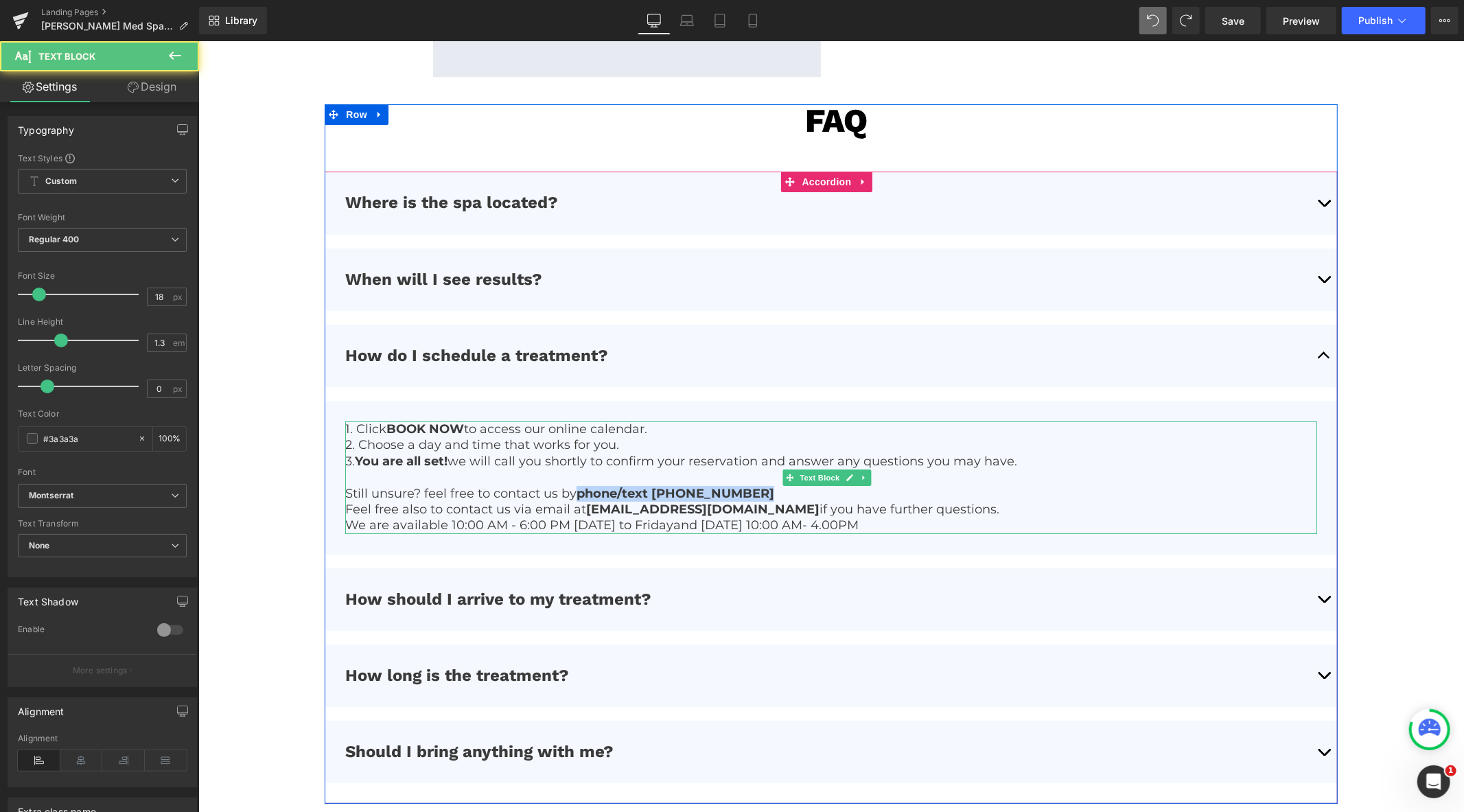
drag, startPoint x: 756, startPoint y: 491, endPoint x: 577, endPoint y: 490, distance: 179.0
click at [577, 490] on p "Still unsure? feel free to contact us by phone/text (647) 946-1334" at bounding box center [830, 493] width 971 height 16
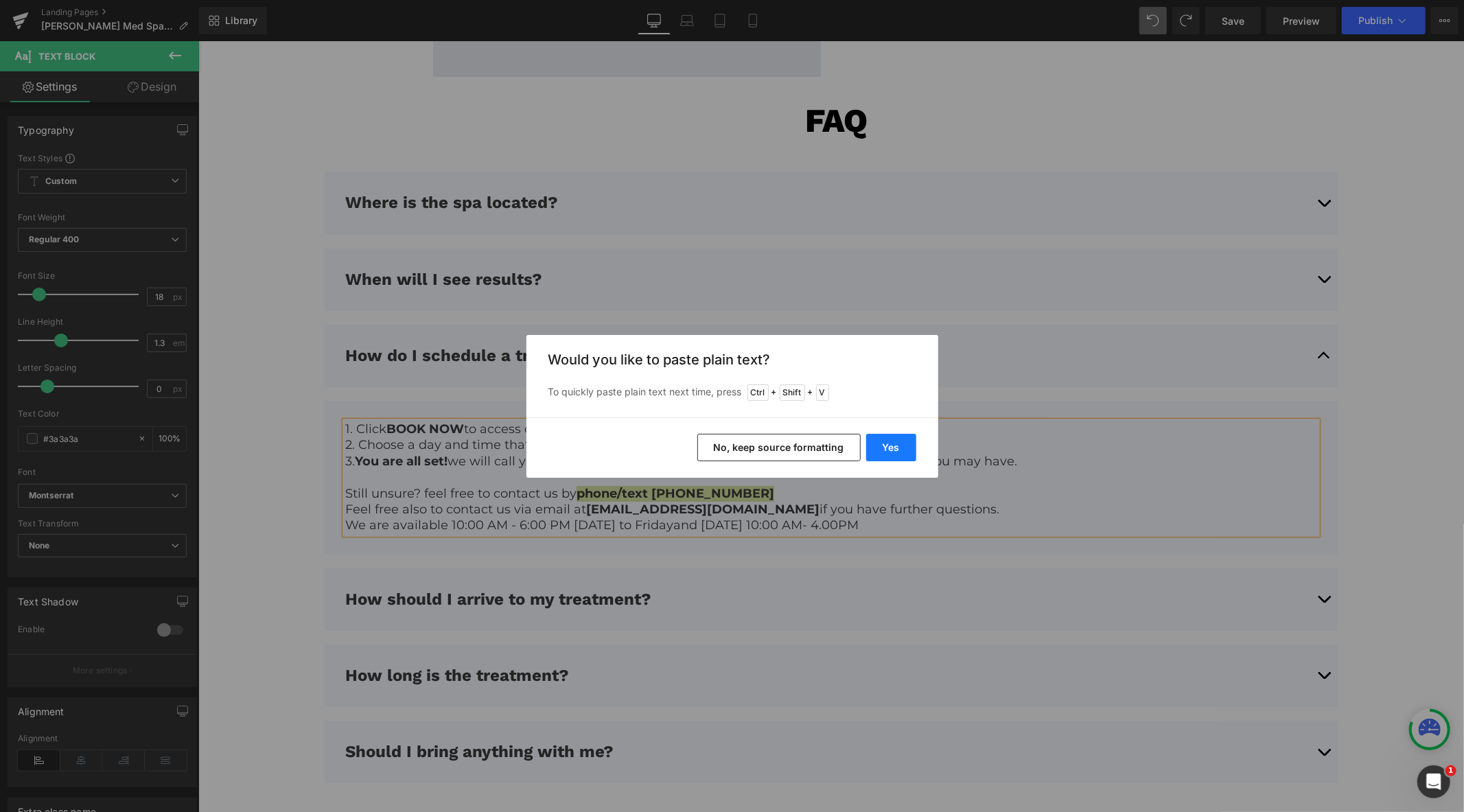
click at [876, 435] on button "Yes" at bounding box center [891, 447] width 50 height 27
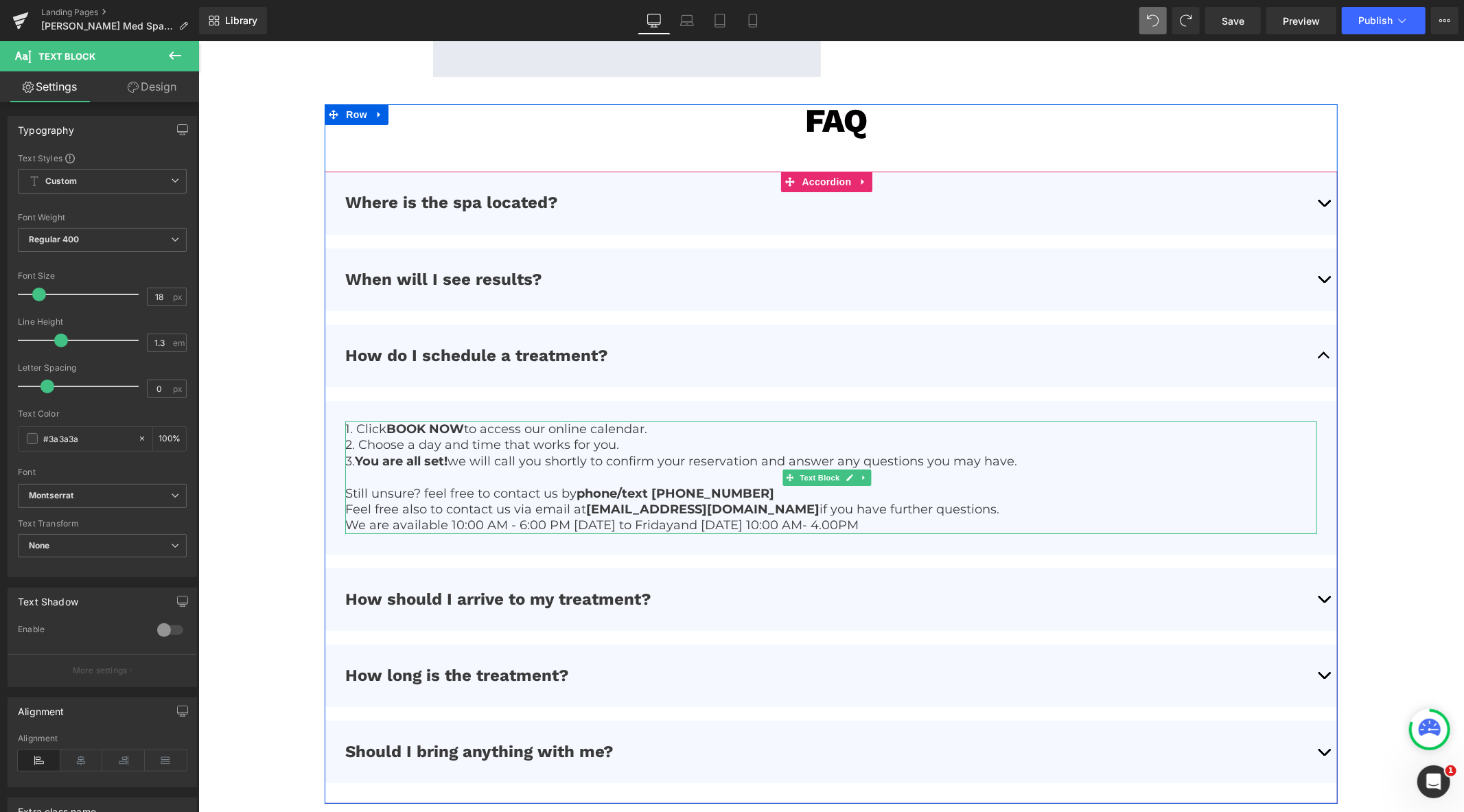
click at [736, 489] on b "phone/text [PHONE_NUMBER]" at bounding box center [674, 493] width 198 height 15
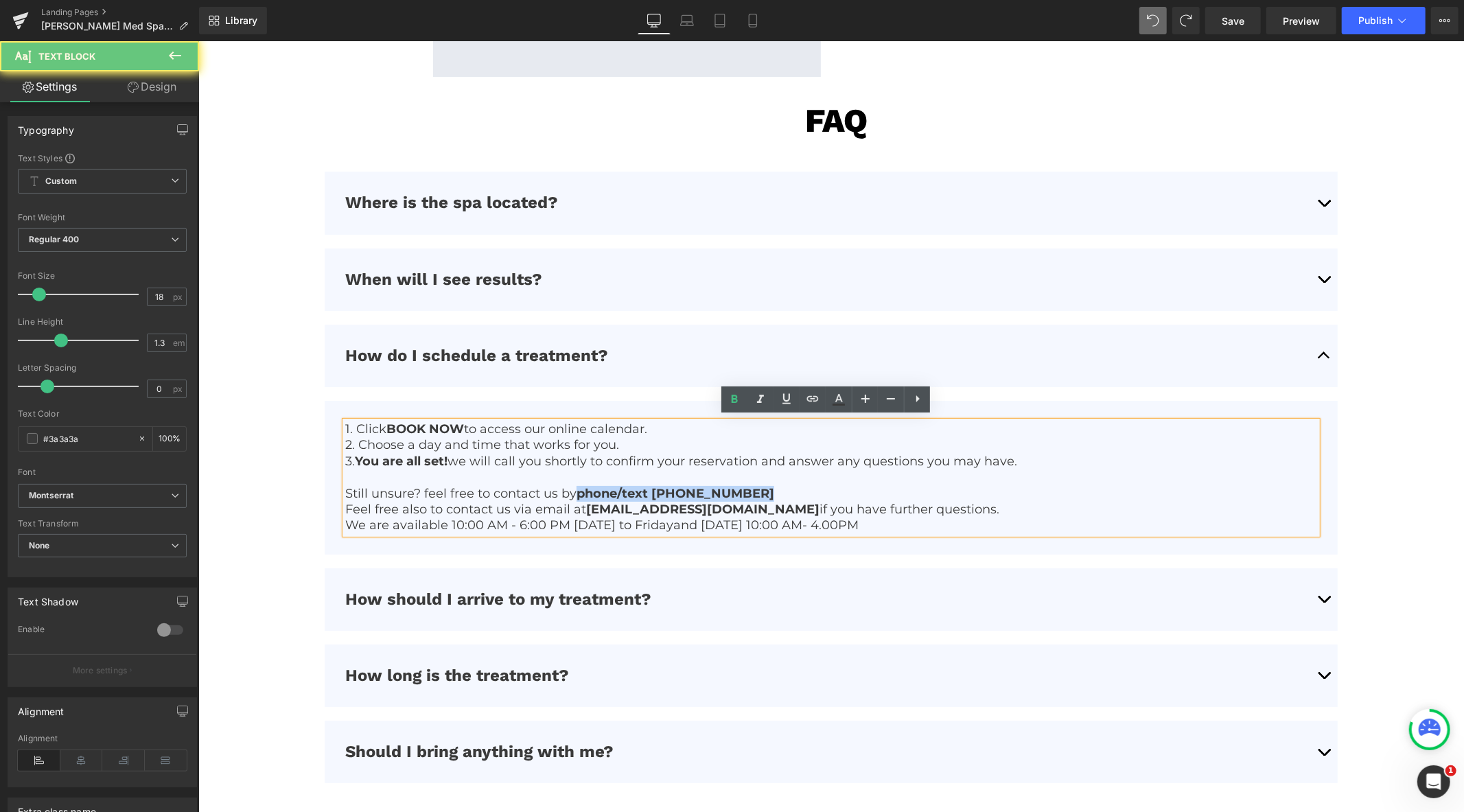
drag, startPoint x: 692, startPoint y: 491, endPoint x: 579, endPoint y: 490, distance: 113.0
click at [579, 490] on p "Still unsure? feel free to contact us by phone/text (480) 535-1117" at bounding box center [830, 493] width 971 height 16
click at [641, 493] on b "phone/text (647) 946-1334" at bounding box center [674, 493] width 198 height 15
drag, startPoint x: 746, startPoint y: 490, endPoint x: 579, endPoint y: 495, distance: 167.1
click at [579, 495] on p "Still unsure? feel free to contact us by phone/text (647) 946-1334" at bounding box center [830, 493] width 971 height 16
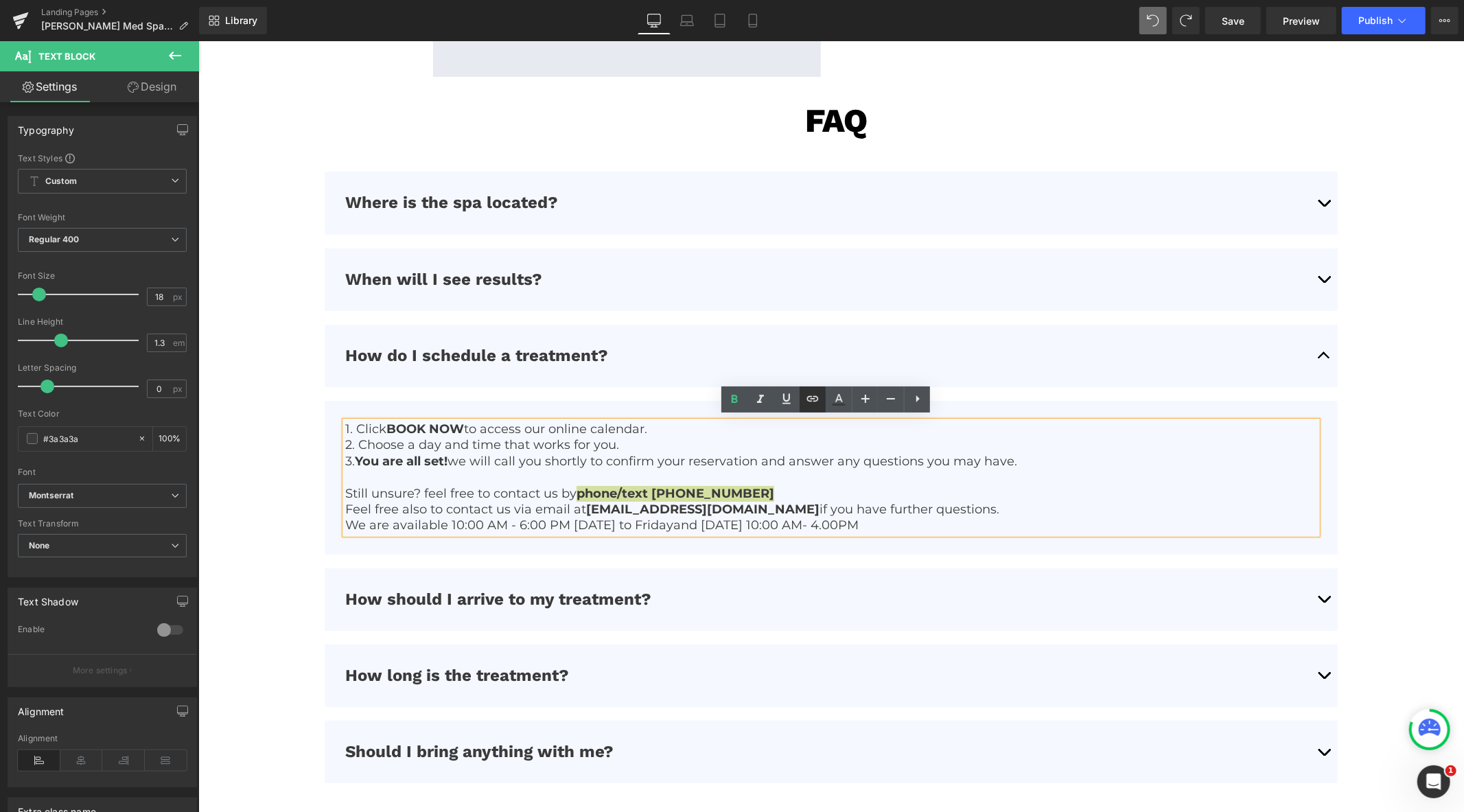
drag, startPoint x: 811, startPoint y: 400, endPoint x: 802, endPoint y: 413, distance: 15.8
click at [811, 400] on icon at bounding box center [813, 399] width 16 height 16
click at [731, 519] on input "text" at bounding box center [699, 520] width 211 height 34
paste input "tel:[PHONE_NUMBER]"
type input "tel:[PHONE_NUMBER]"
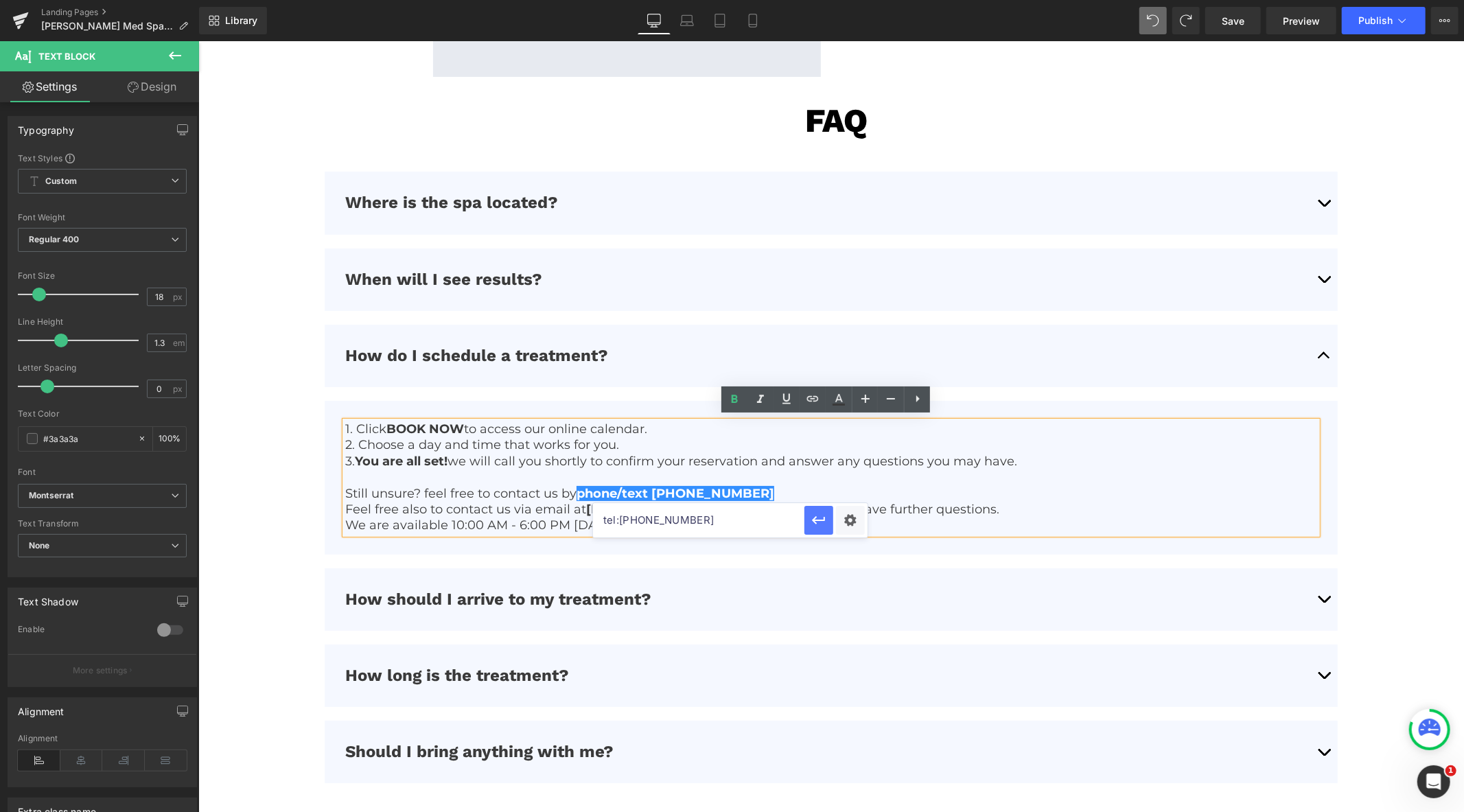
click at [819, 527] on icon "button" at bounding box center [819, 520] width 16 height 16
click at [874, 524] on p "We are available 10:00 AM - 6:00 PM Monday to Fridayand Sunday 10:00 AM- 4.00PM" at bounding box center [830, 525] width 971 height 16
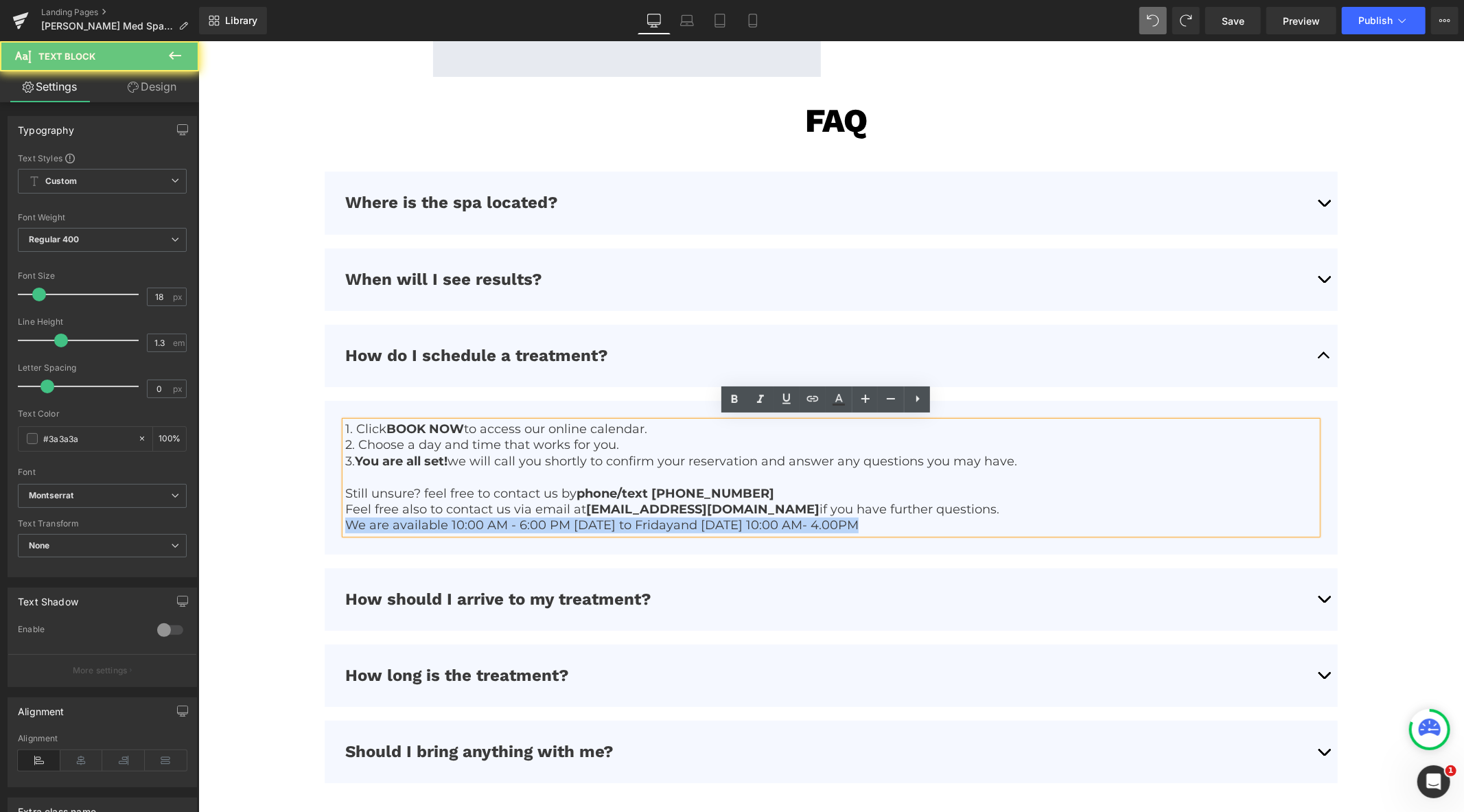
drag, startPoint x: 860, startPoint y: 522, endPoint x: 337, endPoint y: 528, distance: 523.0
click at [337, 528] on article "1. Click BOOK NOW to access our online calendar. 2. Choose a day and time that …" at bounding box center [830, 477] width 1013 height 154
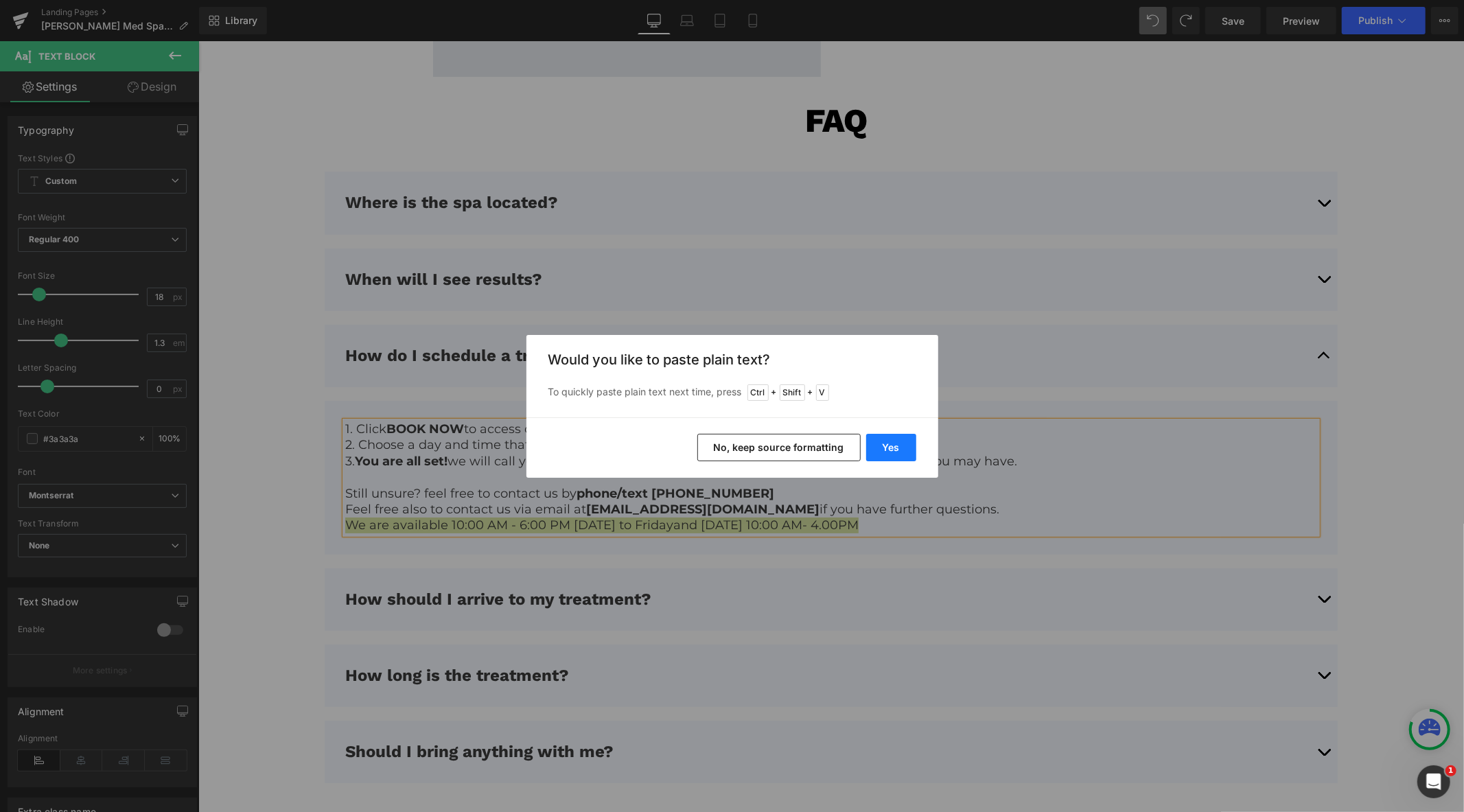
click at [880, 450] on button "Yes" at bounding box center [891, 447] width 50 height 27
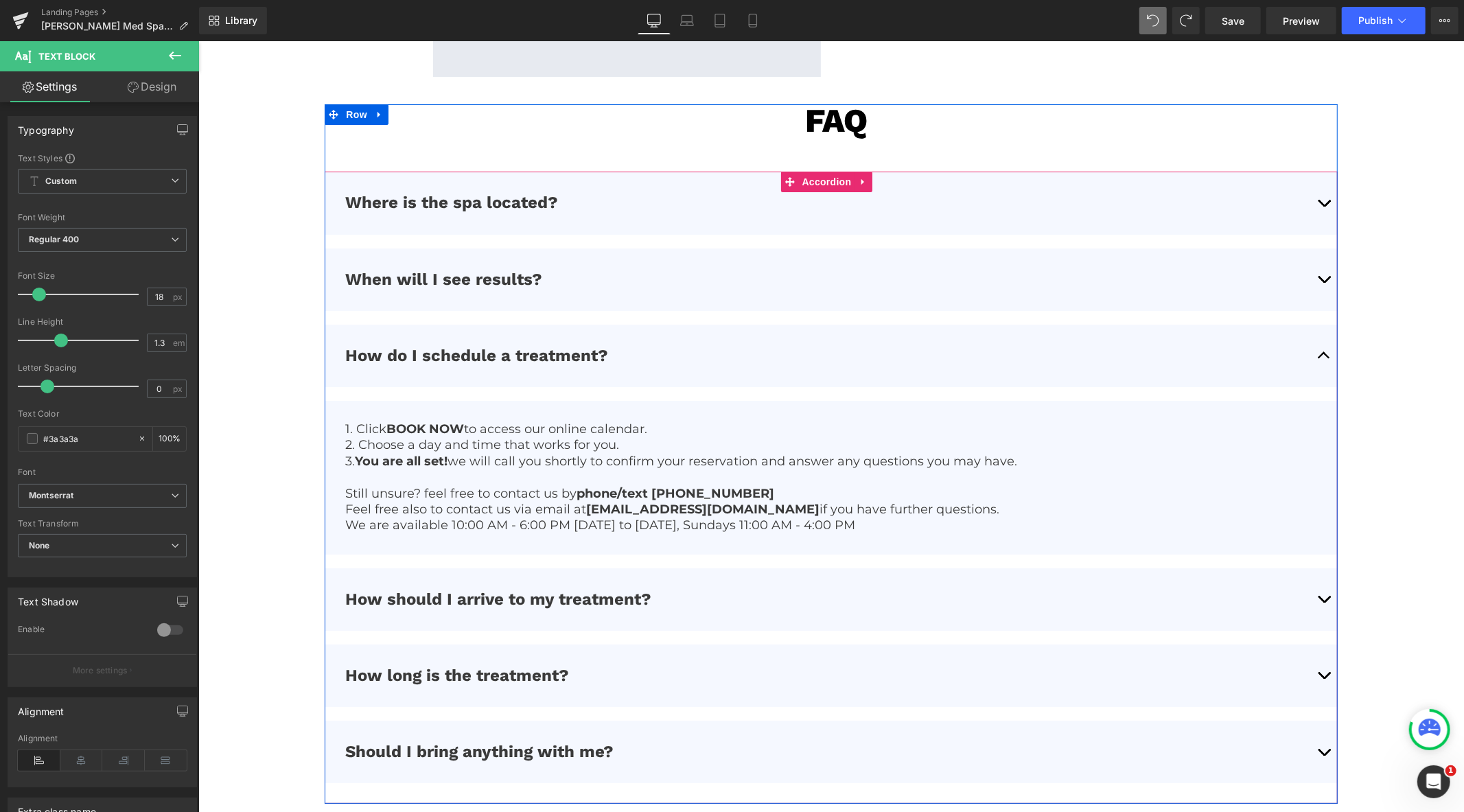
click at [1316, 667] on button "button" at bounding box center [1323, 675] width 27 height 62
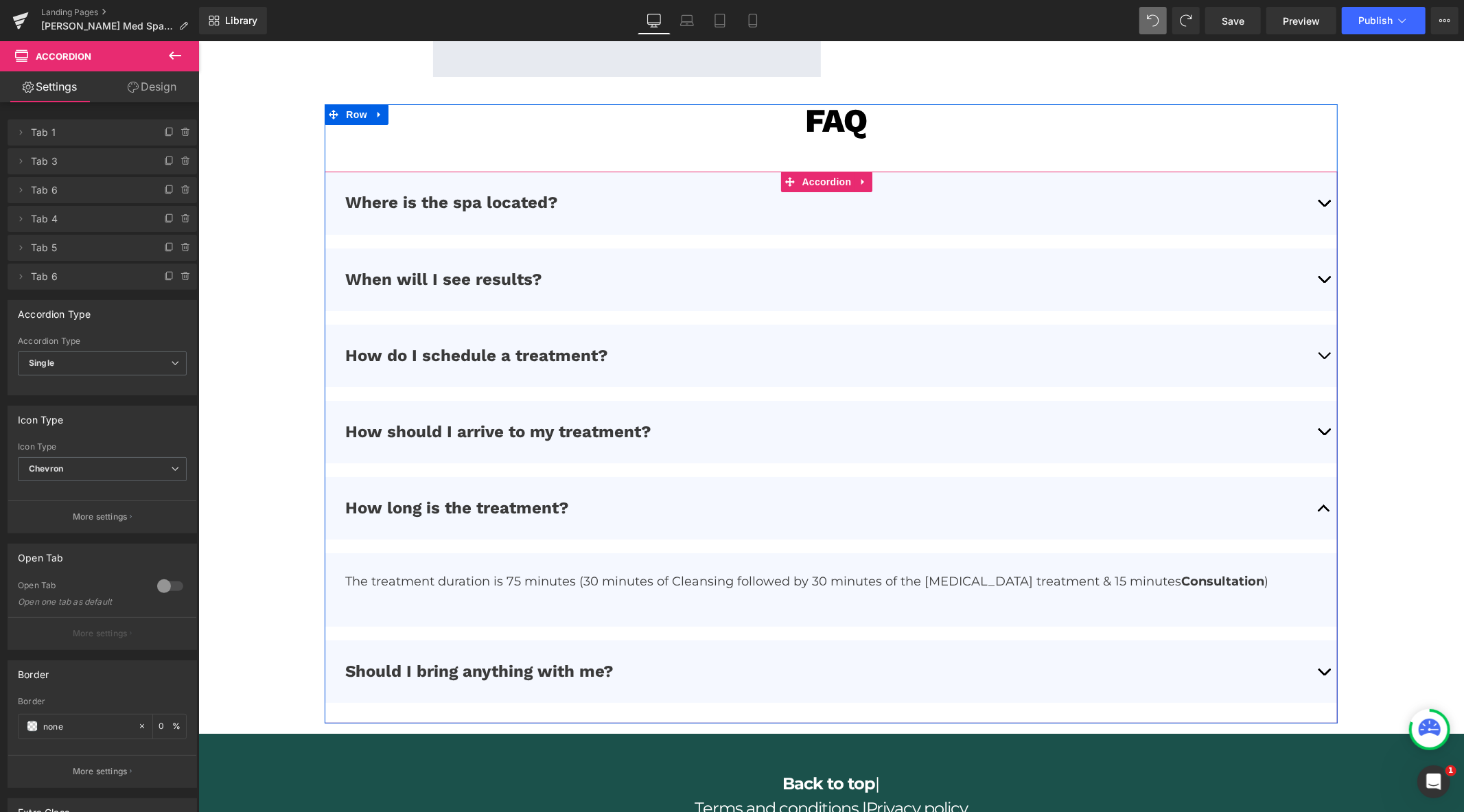
click at [590, 581] on p "The treatment duration is 75 minutes (30 minutes of Cleansing followed by 30 mi…" at bounding box center [830, 581] width 971 height 16
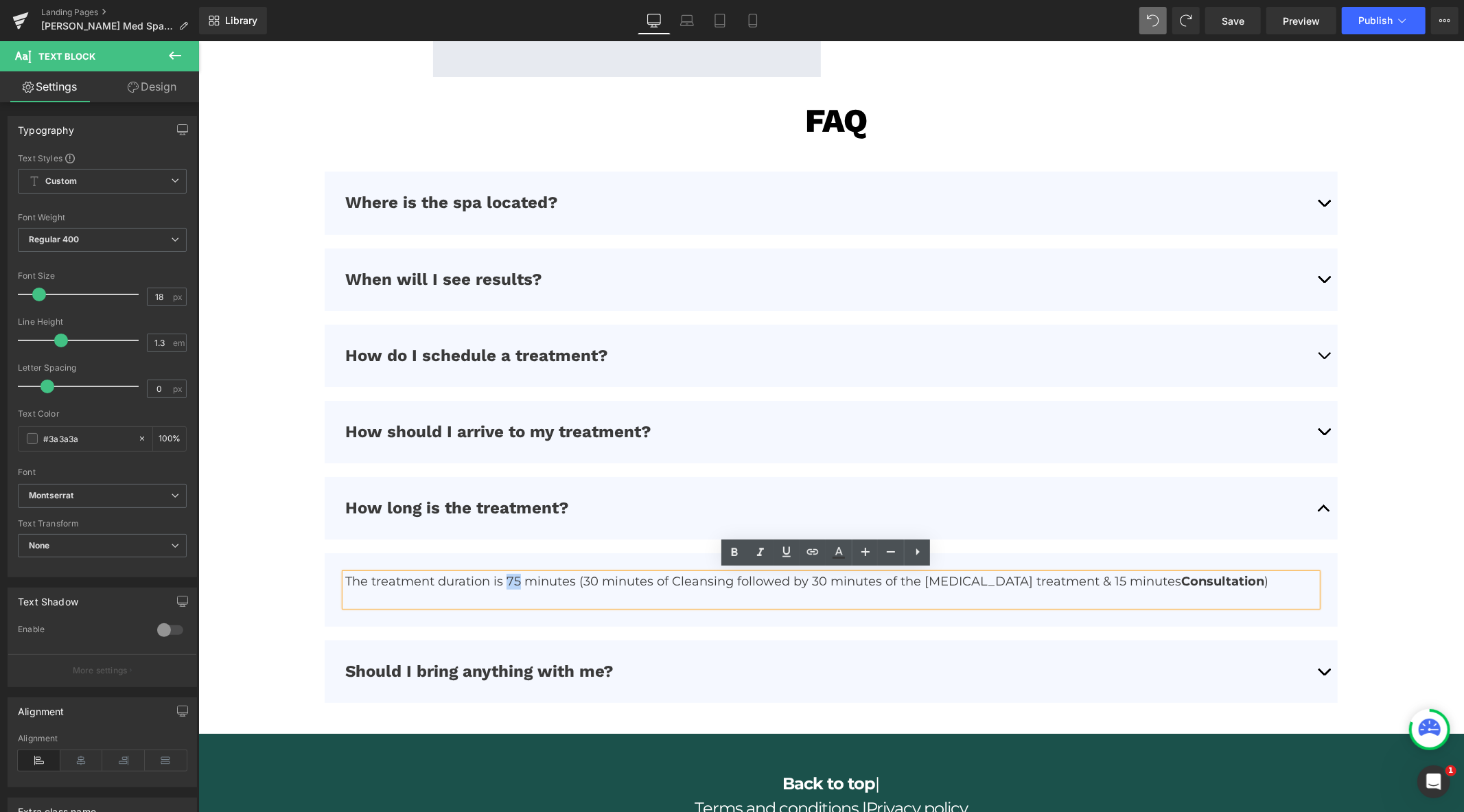
drag, startPoint x: 517, startPoint y: 579, endPoint x: 505, endPoint y: 581, distance: 12.2
click at [505, 579] on p "The treatment duration is 75 minutes (30 minutes of Cleansing followed by 30 mi…" at bounding box center [830, 581] width 971 height 16
click at [549, 602] on p at bounding box center [830, 597] width 971 height 16
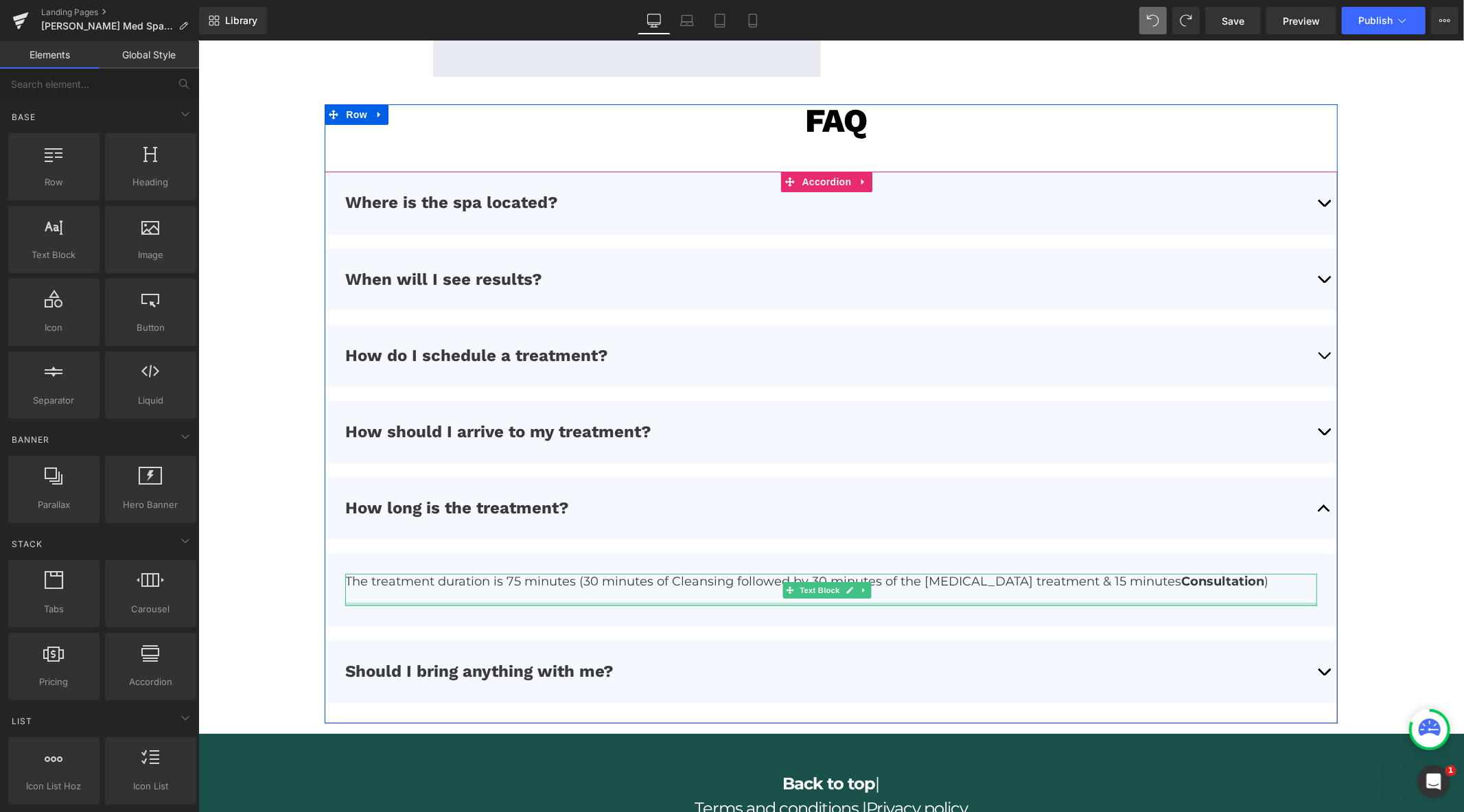
click at [465, 602] on div at bounding box center [830, 604] width 971 height 4
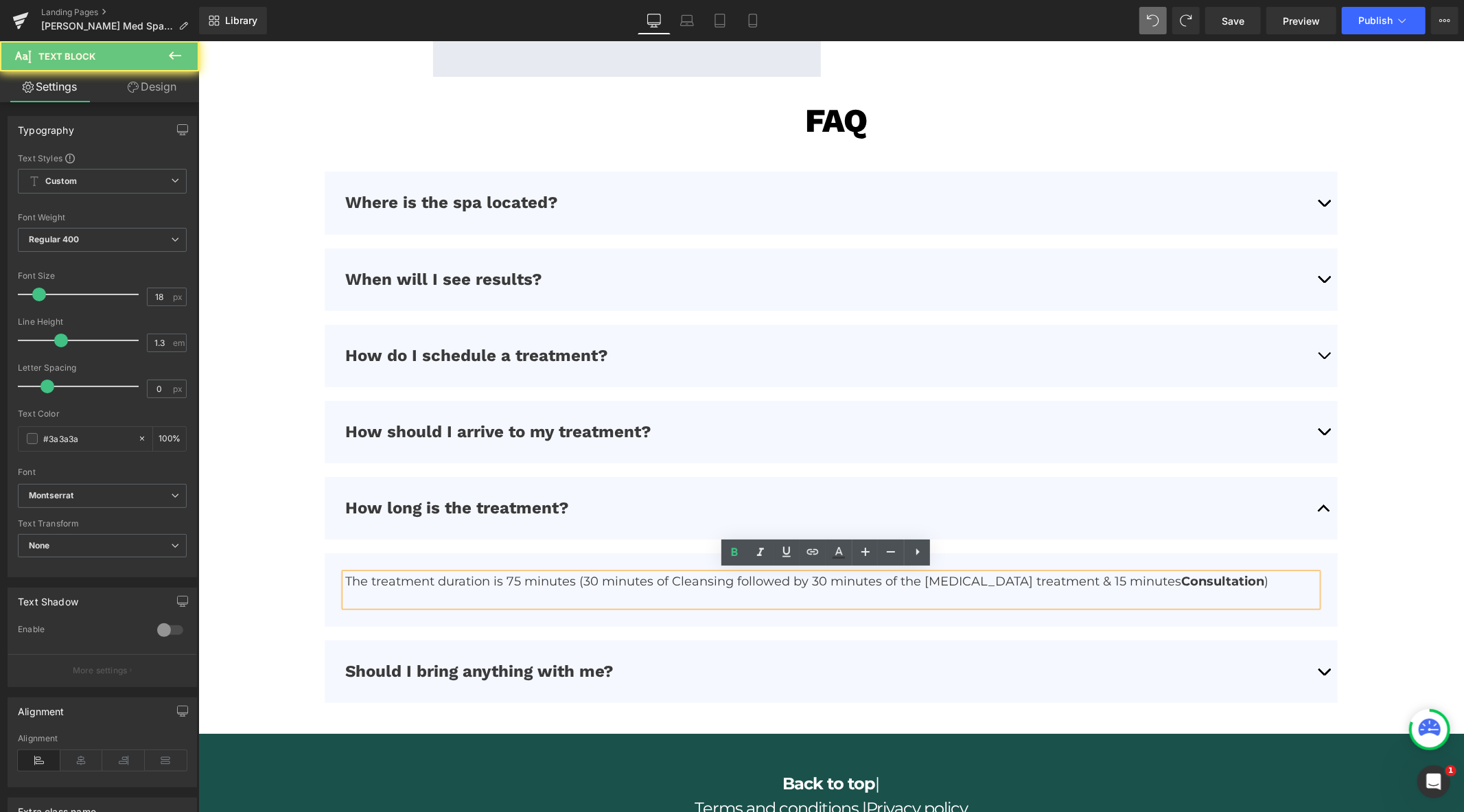
click at [455, 599] on p at bounding box center [830, 597] width 971 height 16
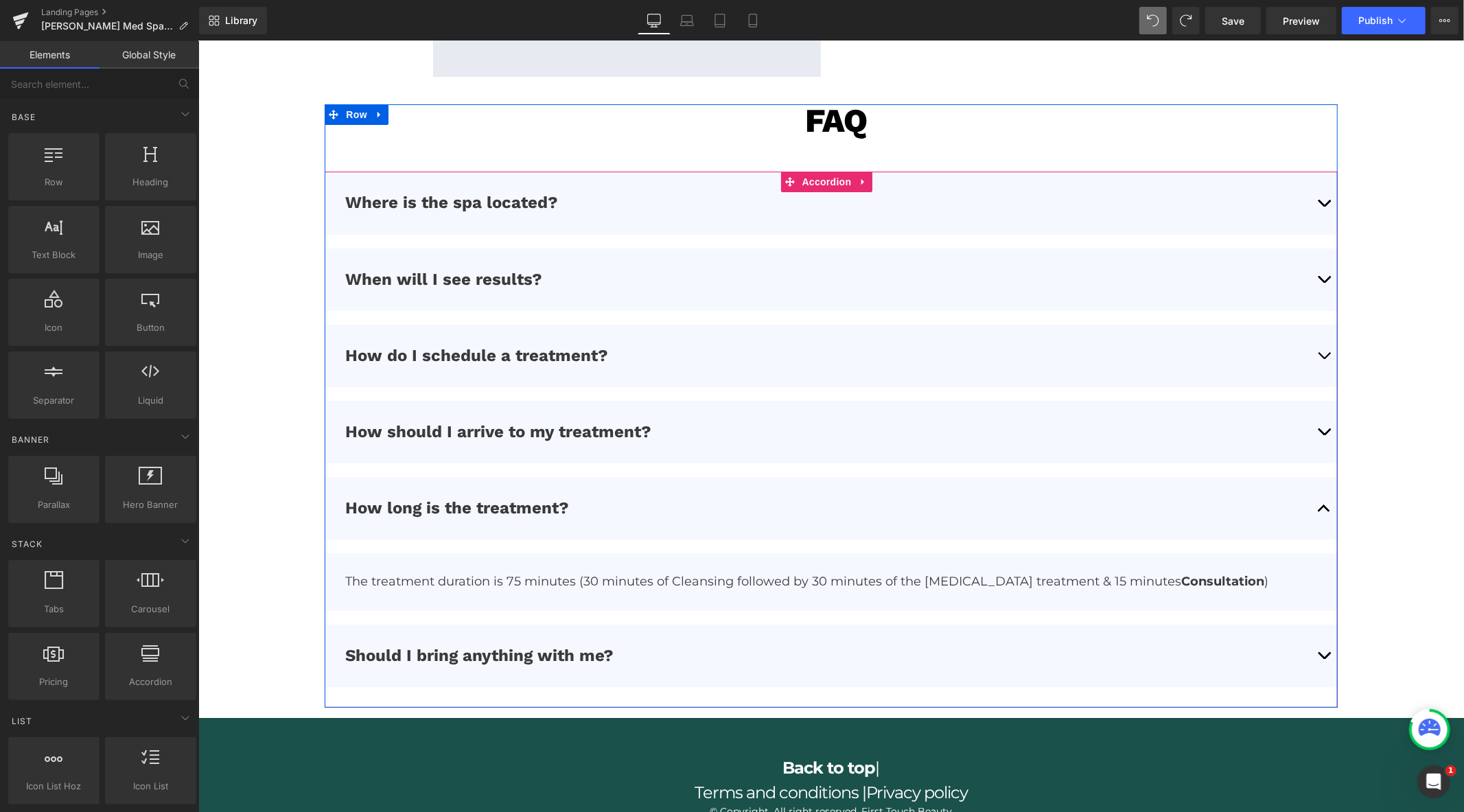
click at [1314, 648] on button "button" at bounding box center [1323, 655] width 27 height 62
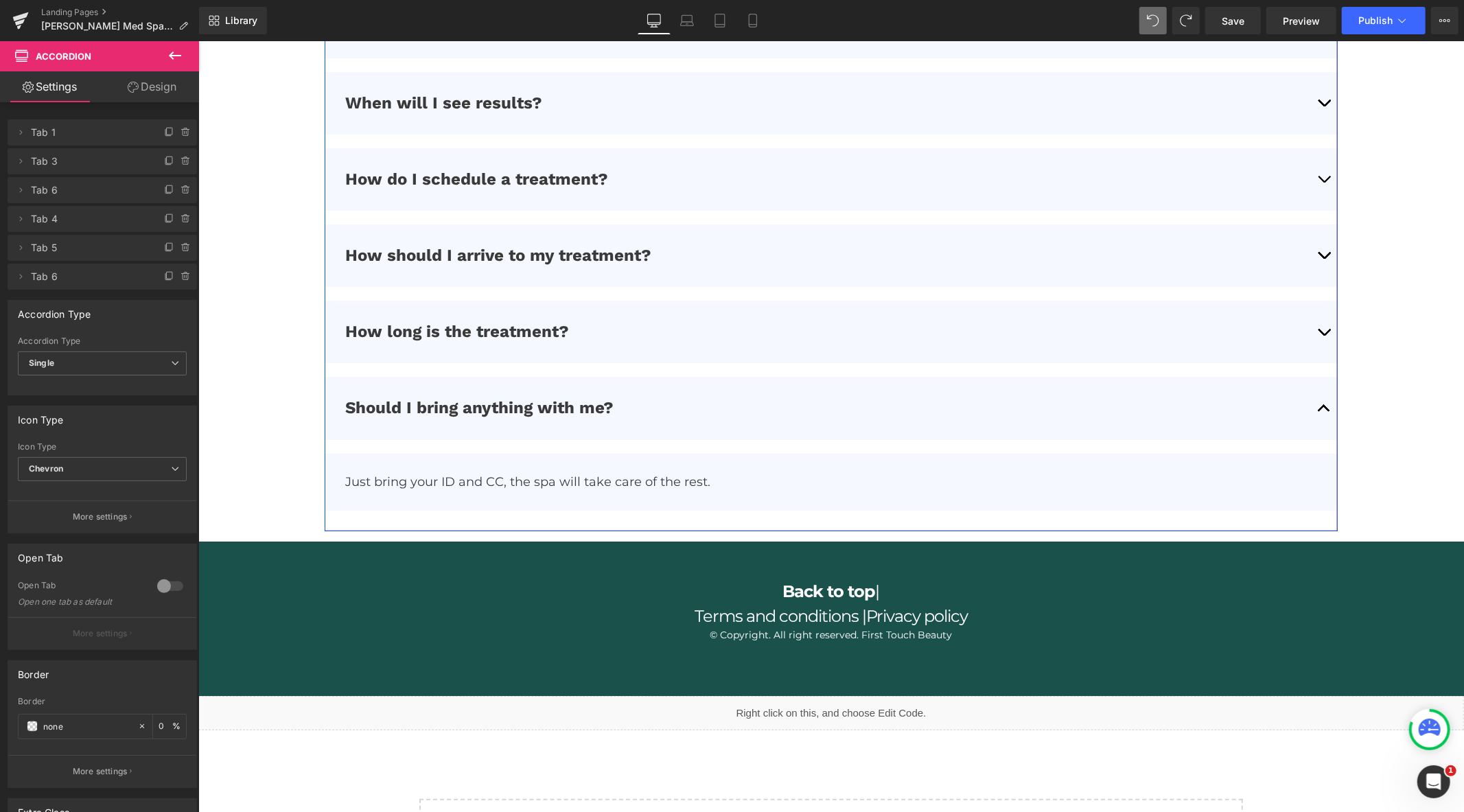
scroll to position [4639, 0]
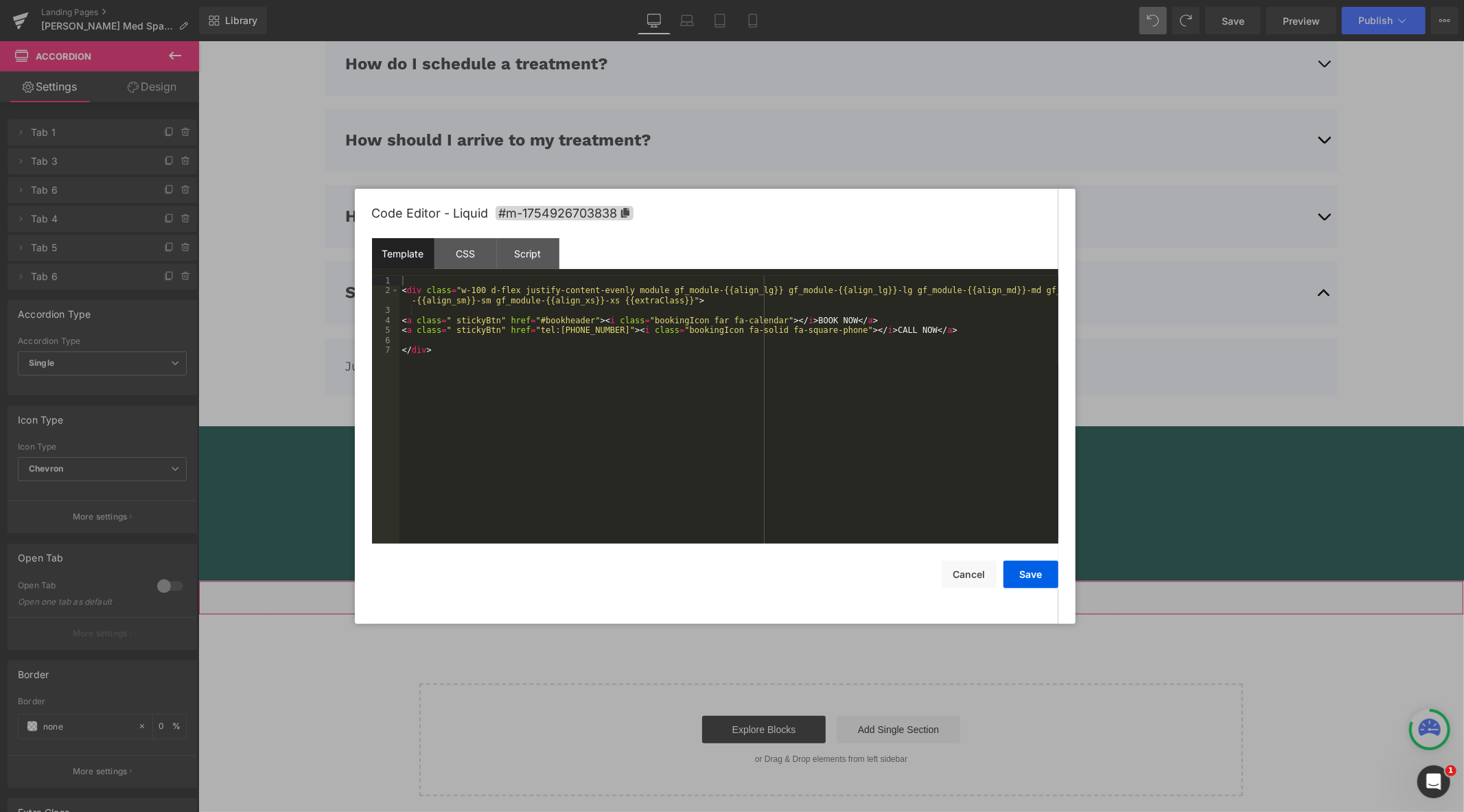
click at [845, 588] on div "Liquid" at bounding box center [831, 597] width 1266 height 34
drag, startPoint x: 587, startPoint y: 332, endPoint x: 529, endPoint y: 332, distance: 58.0
click at [529, 332] on div "< div class = "w-100 d-flex justify-content-evenly module gf_module-{{align_lg}…" at bounding box center [729, 419] width 659 height 287
click at [1034, 576] on button "Save" at bounding box center [1031, 574] width 55 height 27
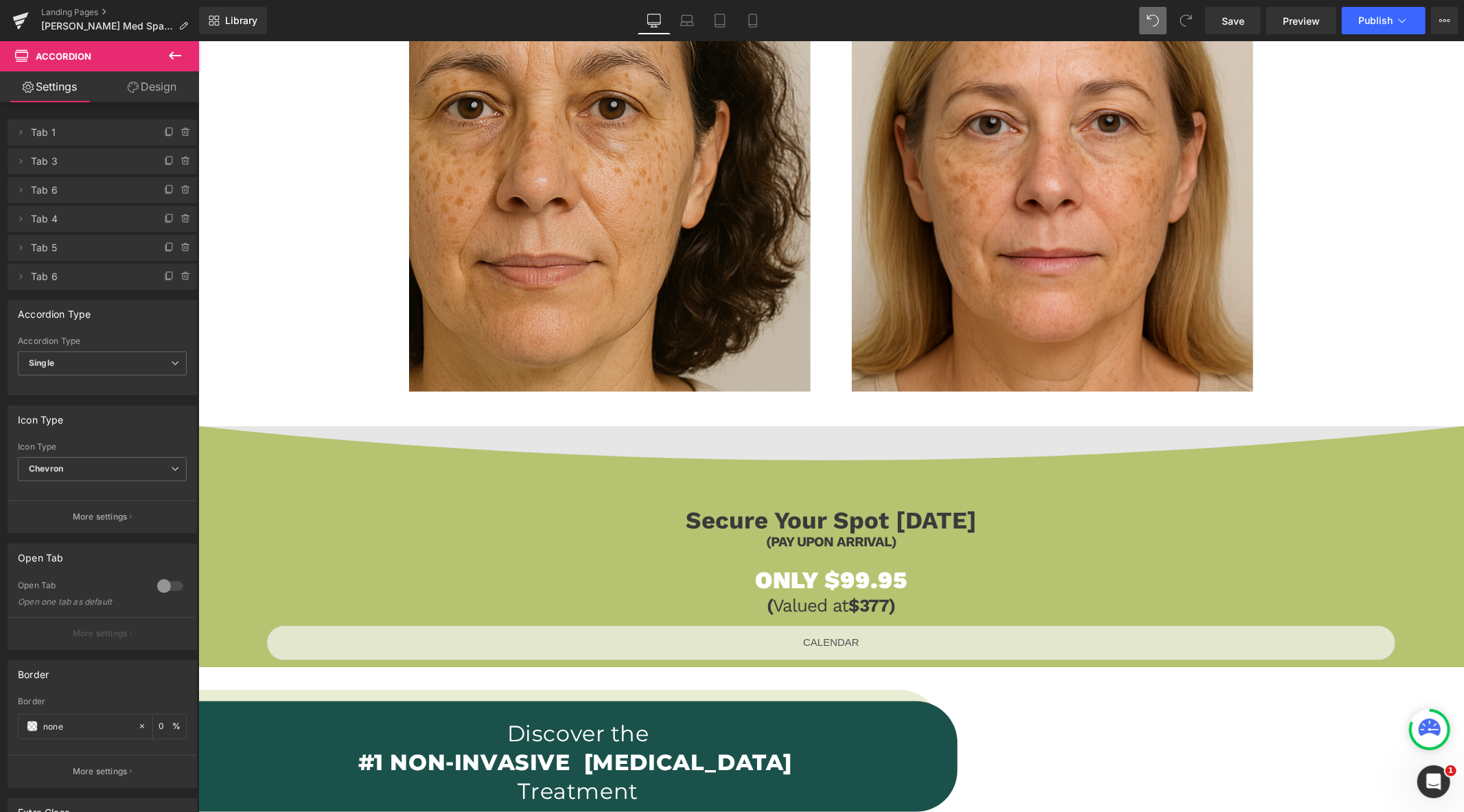
scroll to position [1296, 0]
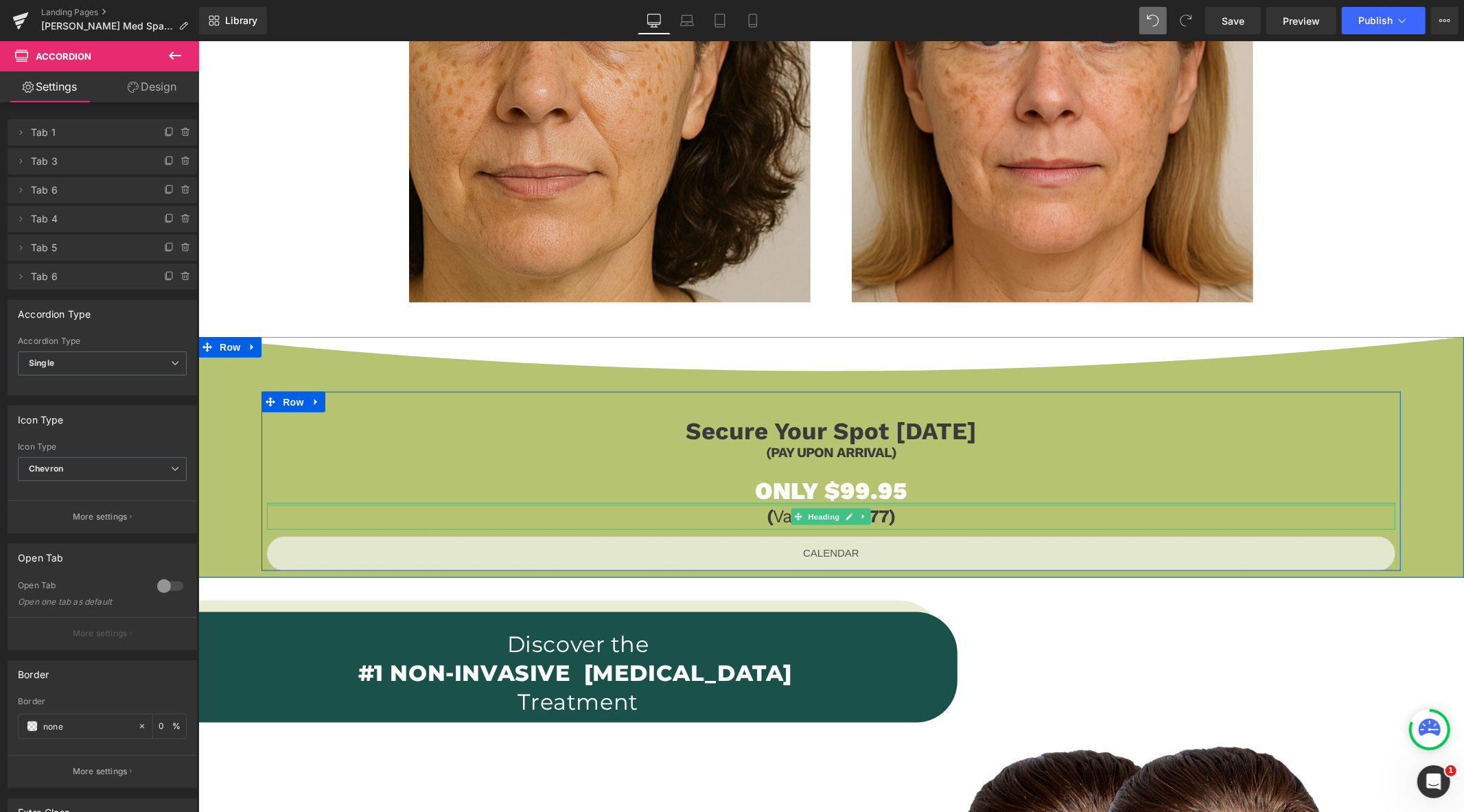
click at [951, 494] on h1 "ONLY $99.95" at bounding box center [831, 490] width 1128 height 29
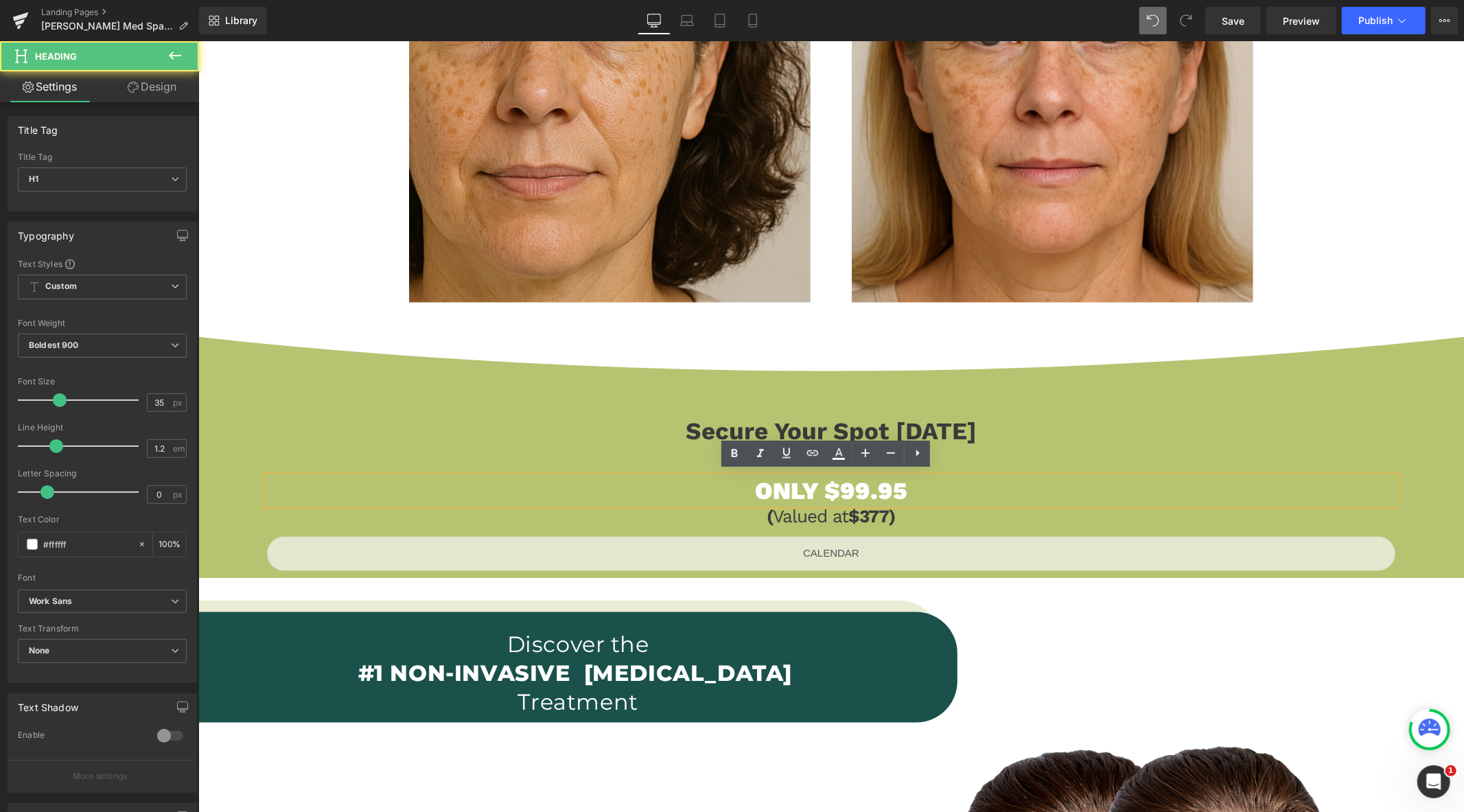
click at [847, 485] on h1 "ONLY $99.95" at bounding box center [831, 490] width 1128 height 29
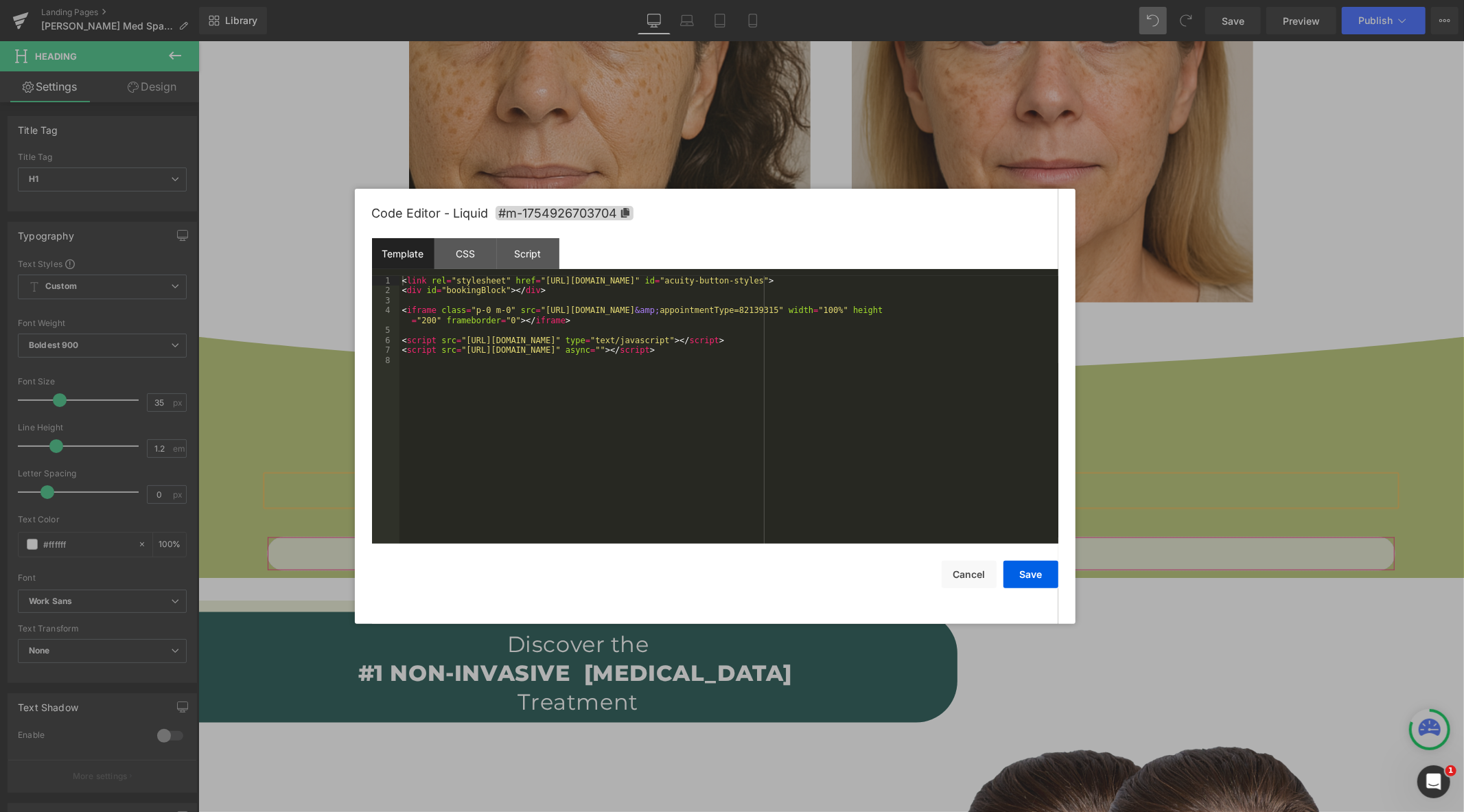
click at [847, 545] on div "Liquid" at bounding box center [831, 553] width 1128 height 34
drag, startPoint x: 936, startPoint y: 313, endPoint x: 534, endPoint y: 316, distance: 402.0
click at [534, 316] on div "< link rel = "stylesheet" href = "https://embed.acuityscheduling.com/embed/butt…" at bounding box center [729, 419] width 659 height 287
click at [1034, 578] on button "Save" at bounding box center [1031, 574] width 55 height 27
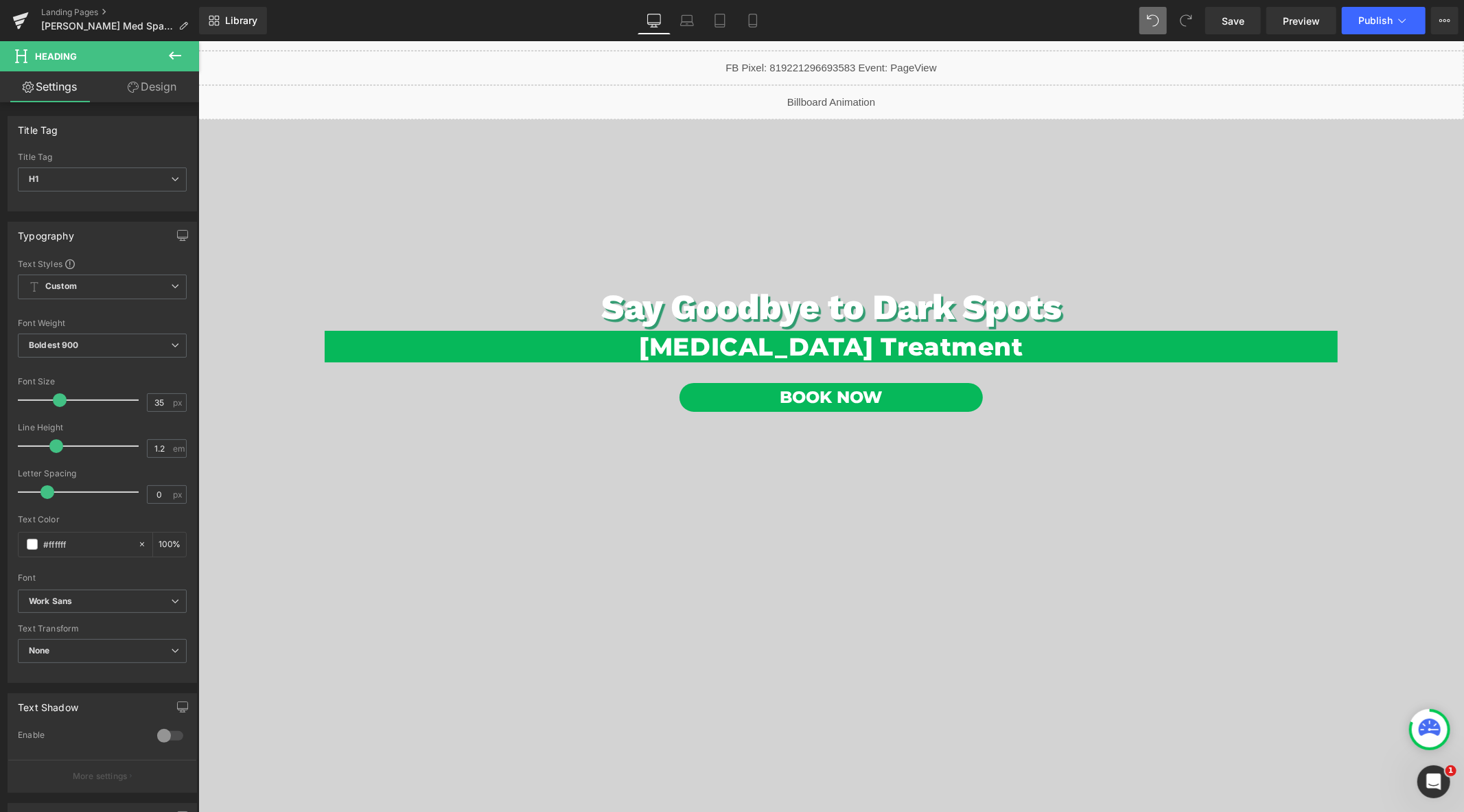
scroll to position [0, 0]
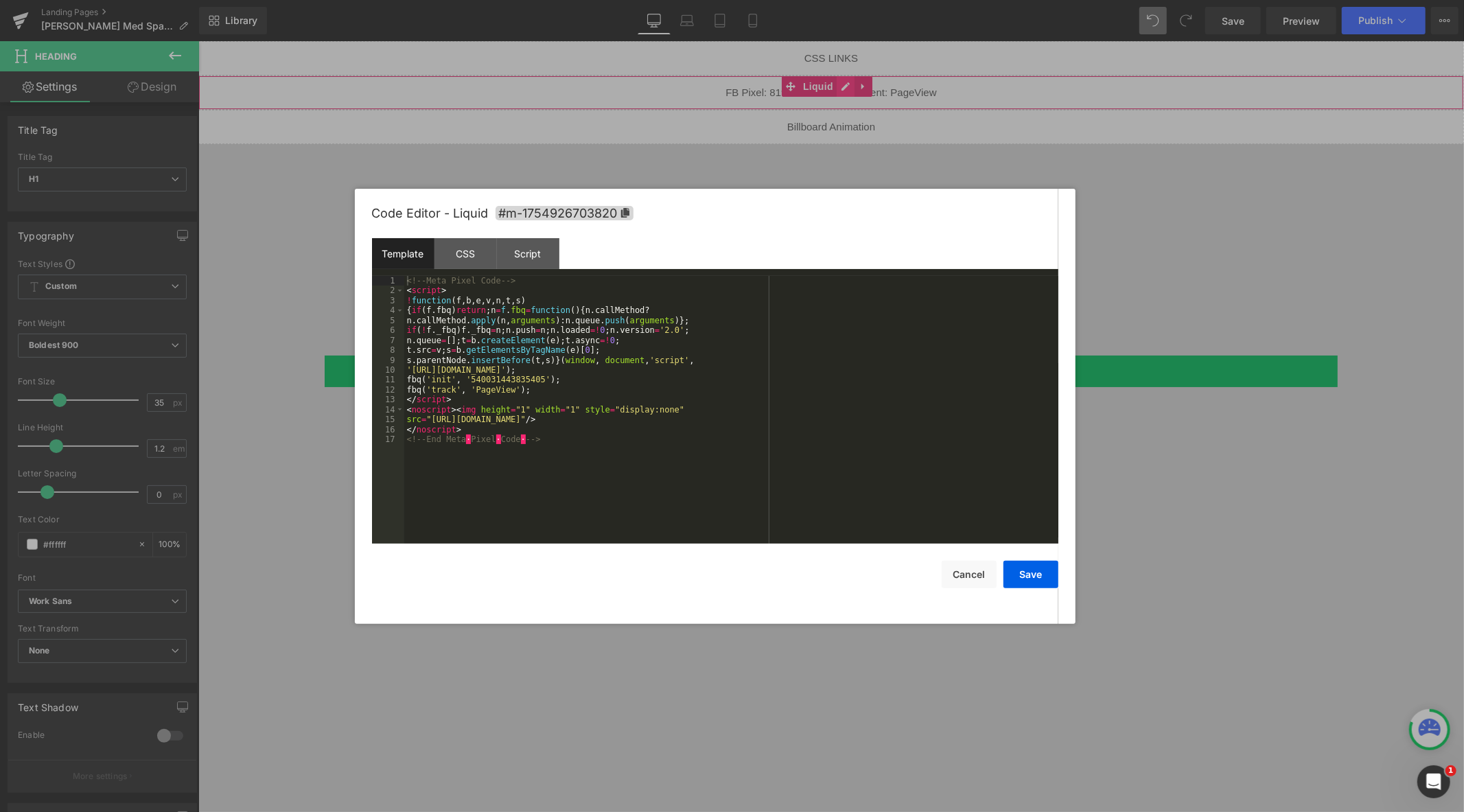
click at [847, 89] on div "Liquid" at bounding box center [831, 92] width 1266 height 34
drag, startPoint x: 636, startPoint y: 422, endPoint x: 570, endPoint y: 423, distance: 66.0
click at [570, 423] on div "<!-- Meta Pixel Code --> < script > ! function ( f , b , e , v , n , t , s ) { …" at bounding box center [731, 419] width 654 height 287
click at [1034, 573] on button "Save" at bounding box center [1031, 574] width 55 height 27
click at [836, 85] on div "Liquid" at bounding box center [831, 92] width 1266 height 34
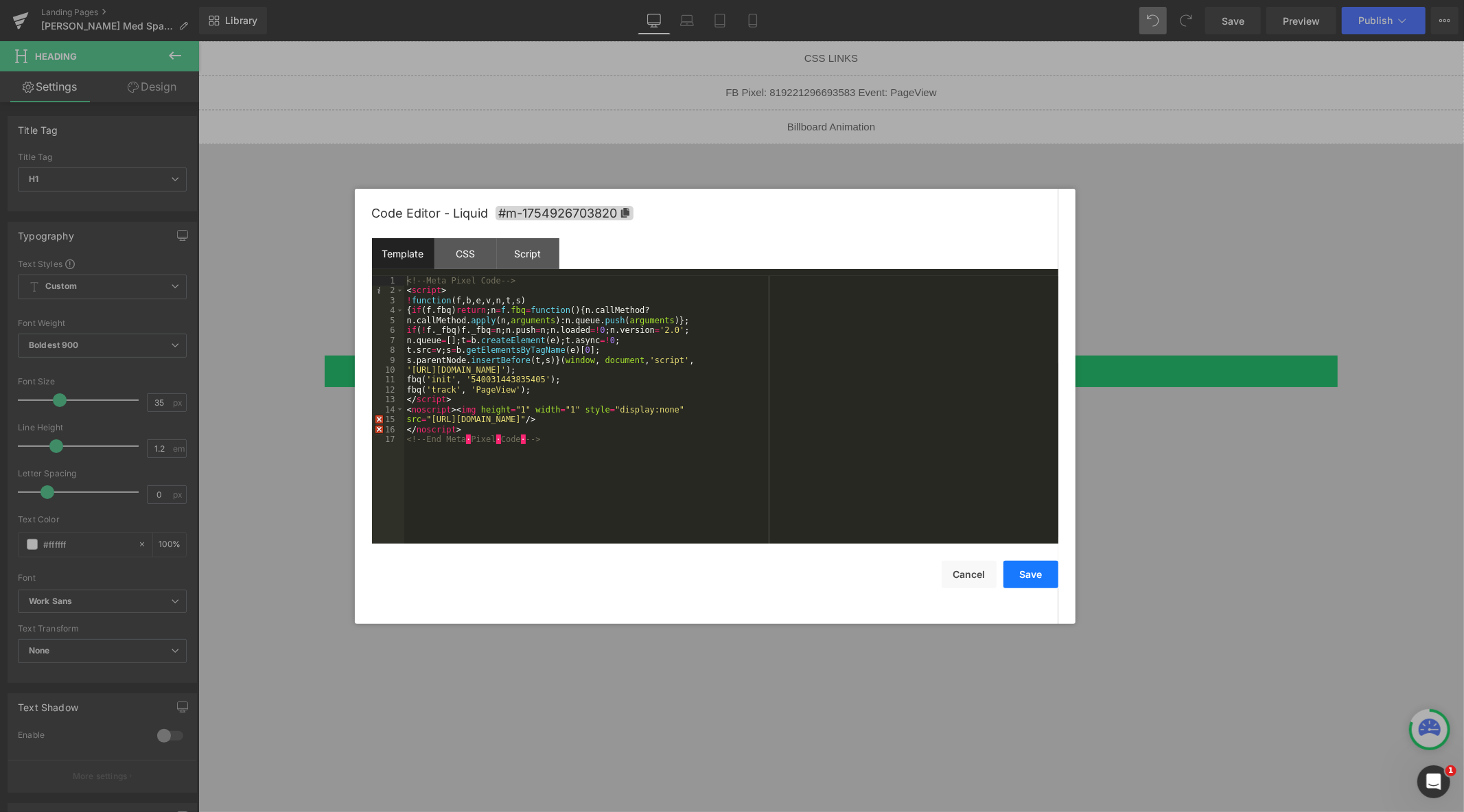
click at [1021, 573] on button "Save" at bounding box center [1031, 574] width 55 height 27
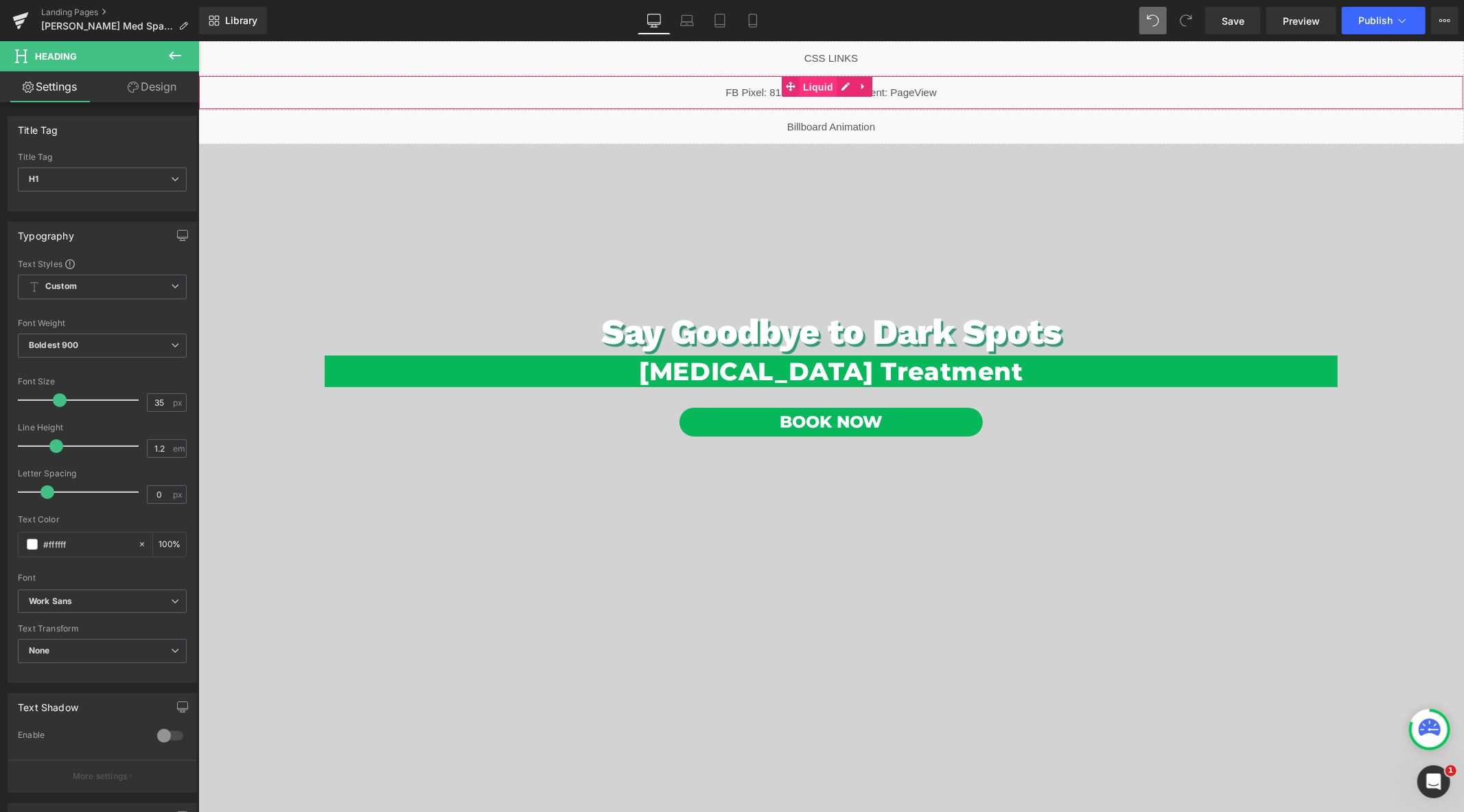
click at [806, 87] on span "Liquid" at bounding box center [818, 87] width 37 height 21
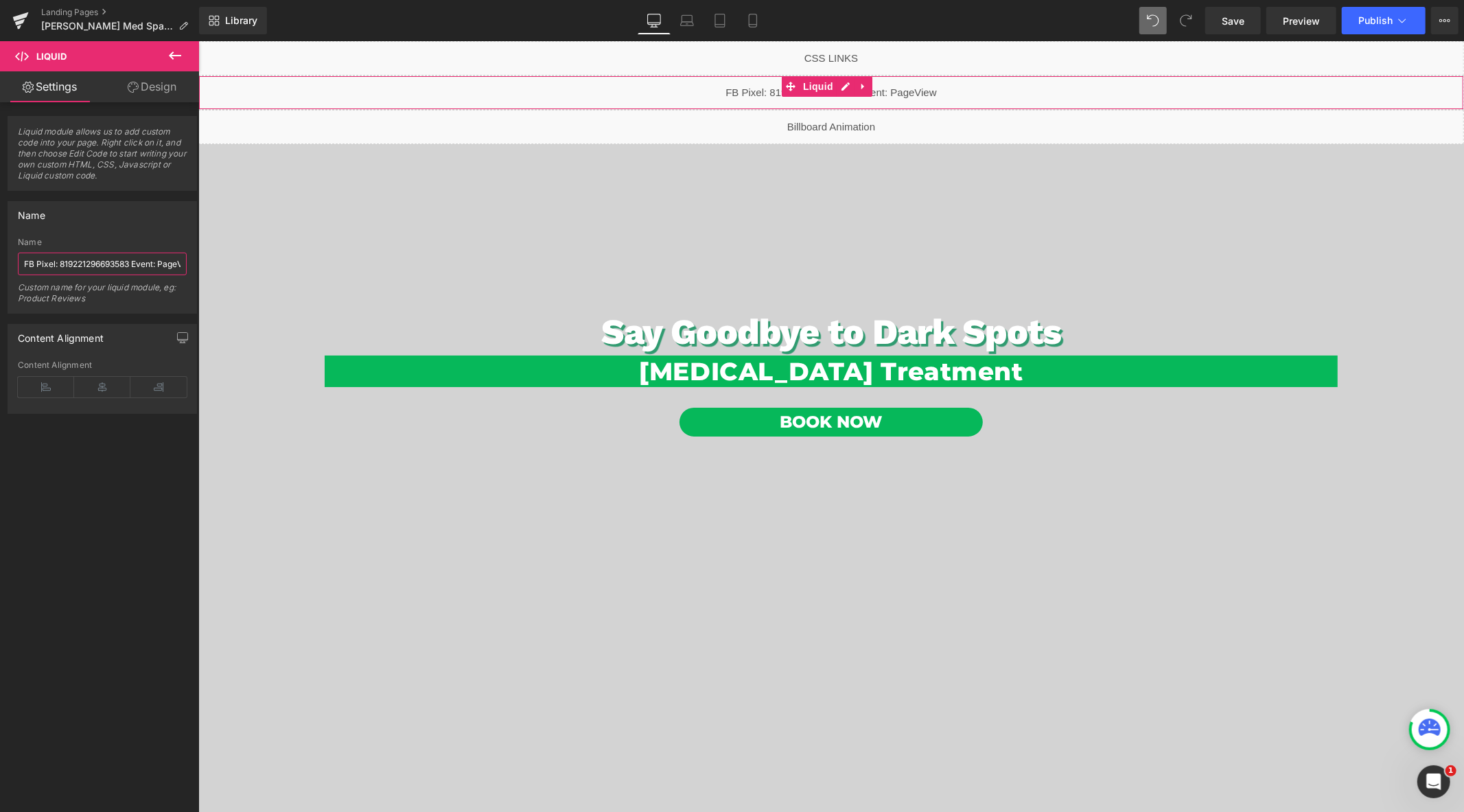
drag, startPoint x: 133, startPoint y: 264, endPoint x: 61, endPoint y: 267, distance: 72.1
click at [61, 267] on input "FB Pixel: 819221296693583 Event: PageView" at bounding box center [102, 264] width 169 height 23
paste input "540031443835405"
drag, startPoint x: 333, startPoint y: 304, endPoint x: 354, endPoint y: 279, distance: 32.6
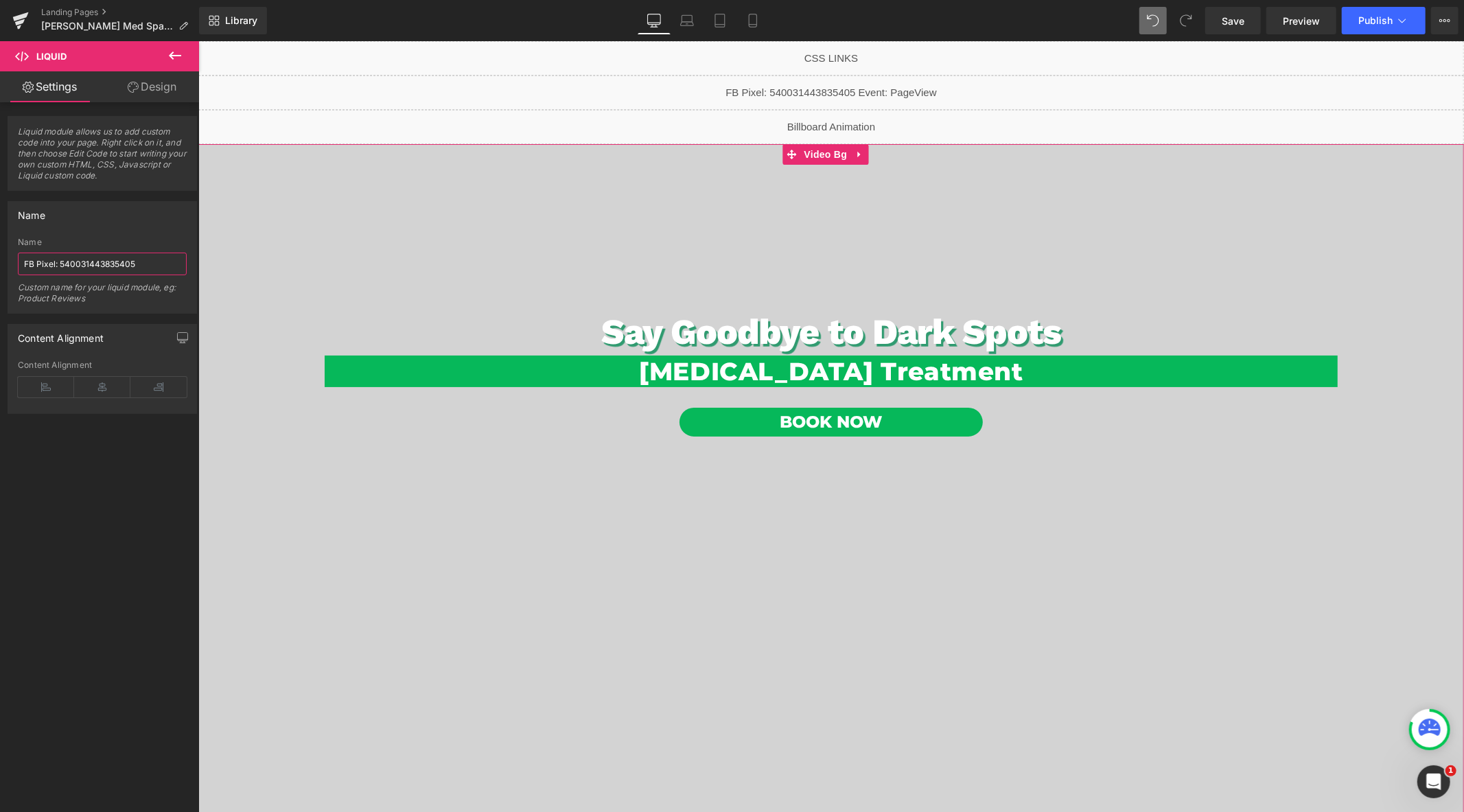
scroll to position [0, 0]
type input "FB Pixel: 540031443835405"
click at [1363, 26] on button "Publish" at bounding box center [1384, 20] width 84 height 27
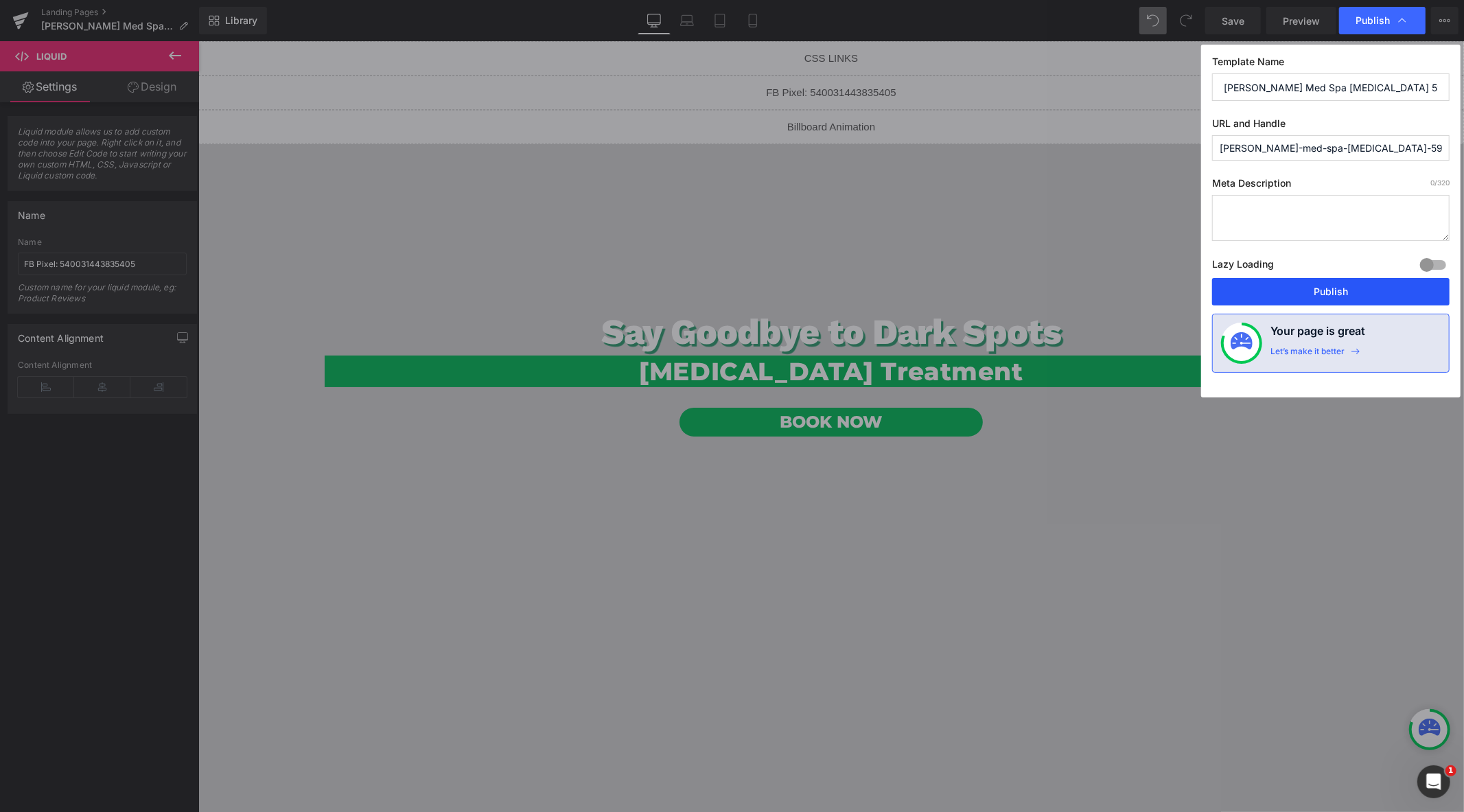
drag, startPoint x: 1288, startPoint y: 291, endPoint x: 967, endPoint y: 172, distance: 342.3
click at [1288, 291] on button "Publish" at bounding box center [1331, 291] width 238 height 27
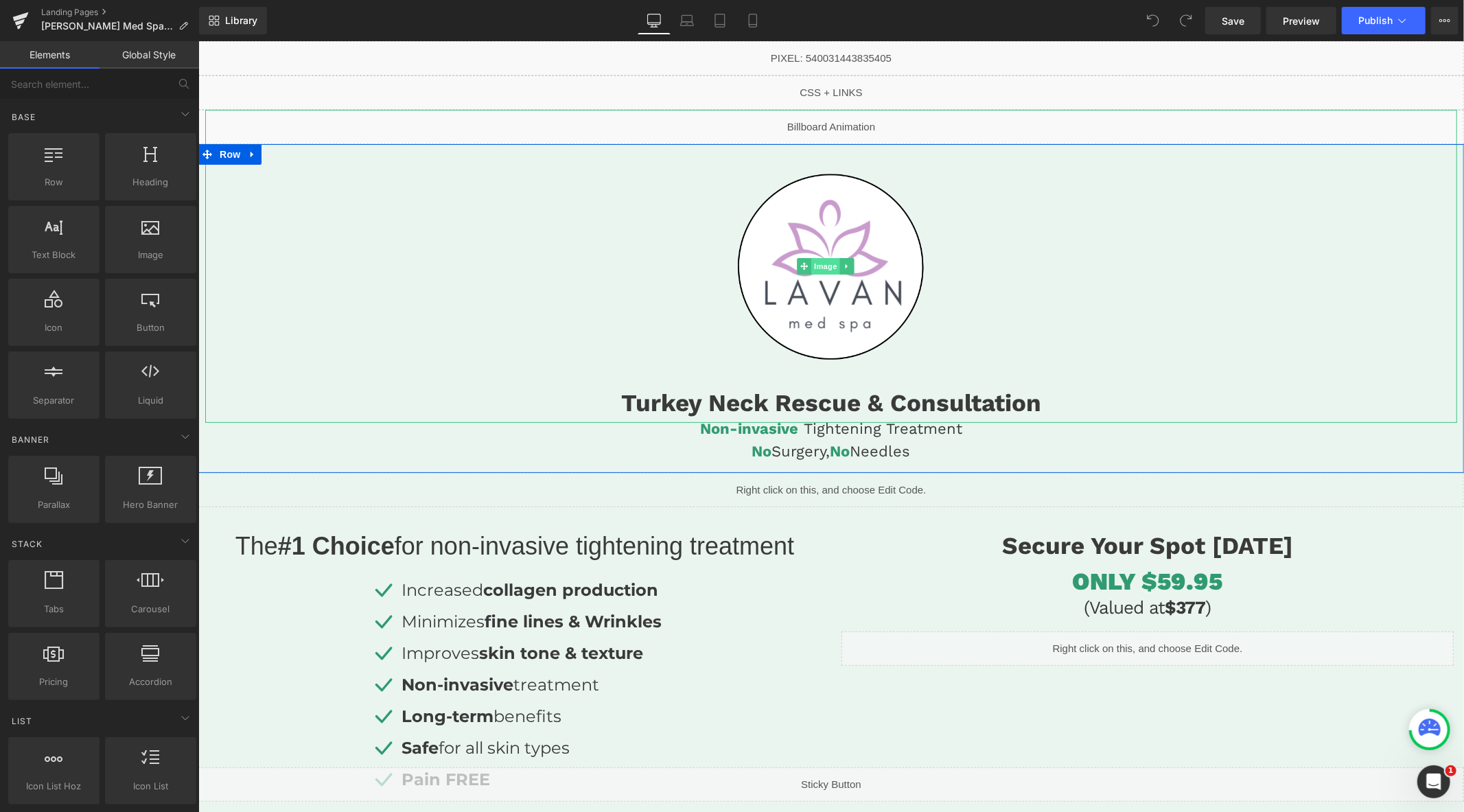
click at [827, 264] on span "Image" at bounding box center [825, 265] width 29 height 16
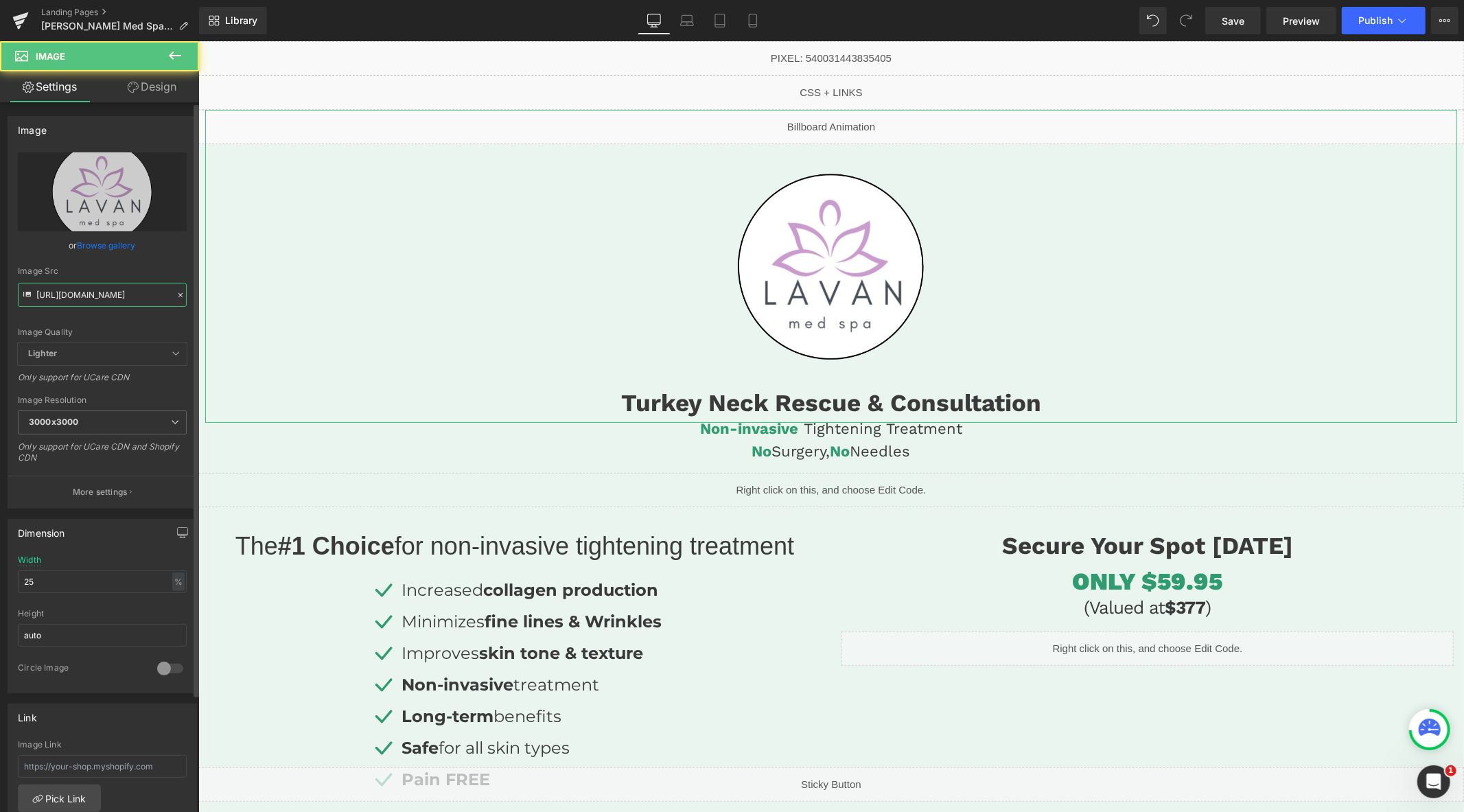
click at [139, 301] on input "[URL][DOMAIN_NAME]" at bounding box center [102, 295] width 169 height 24
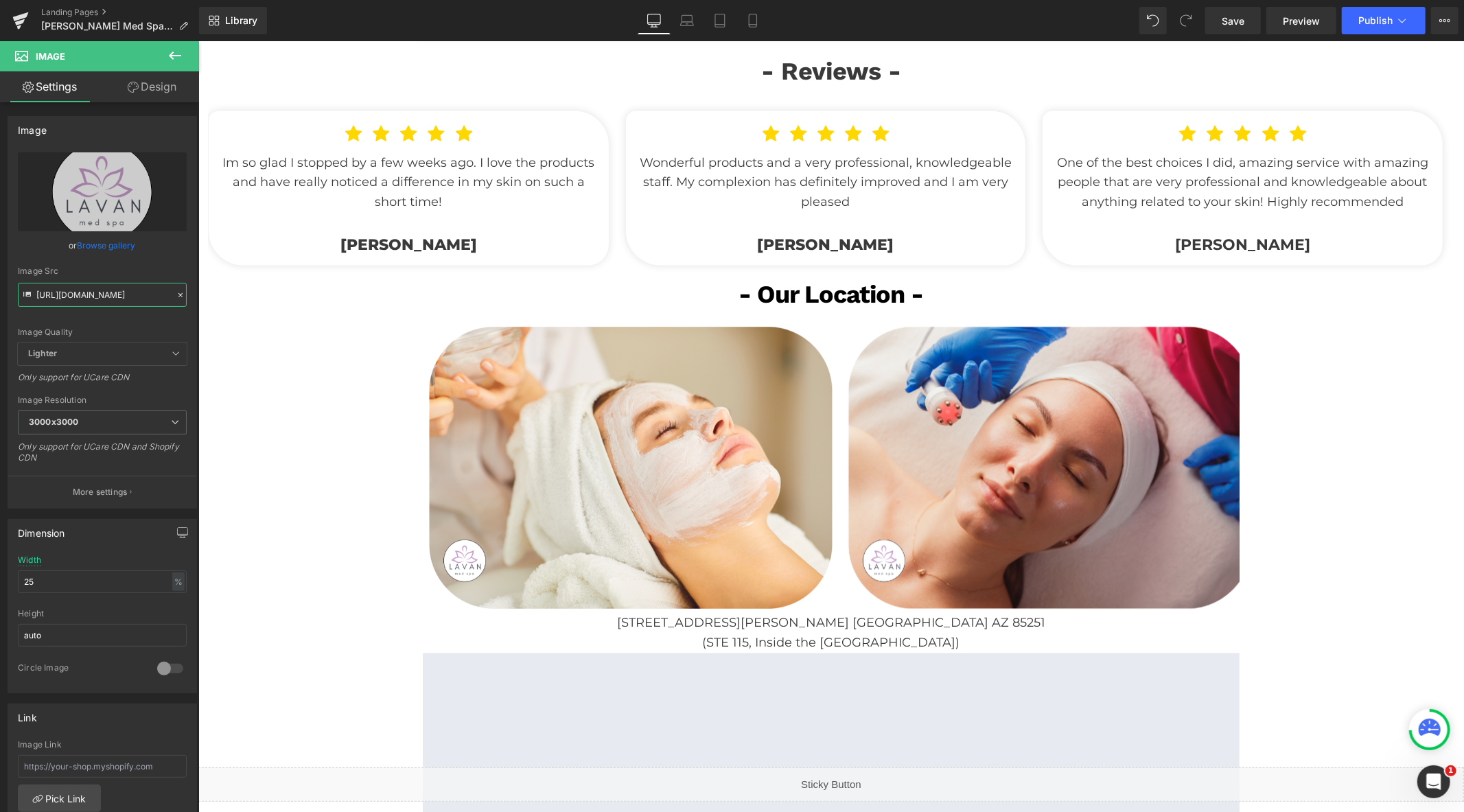
scroll to position [2288, 0]
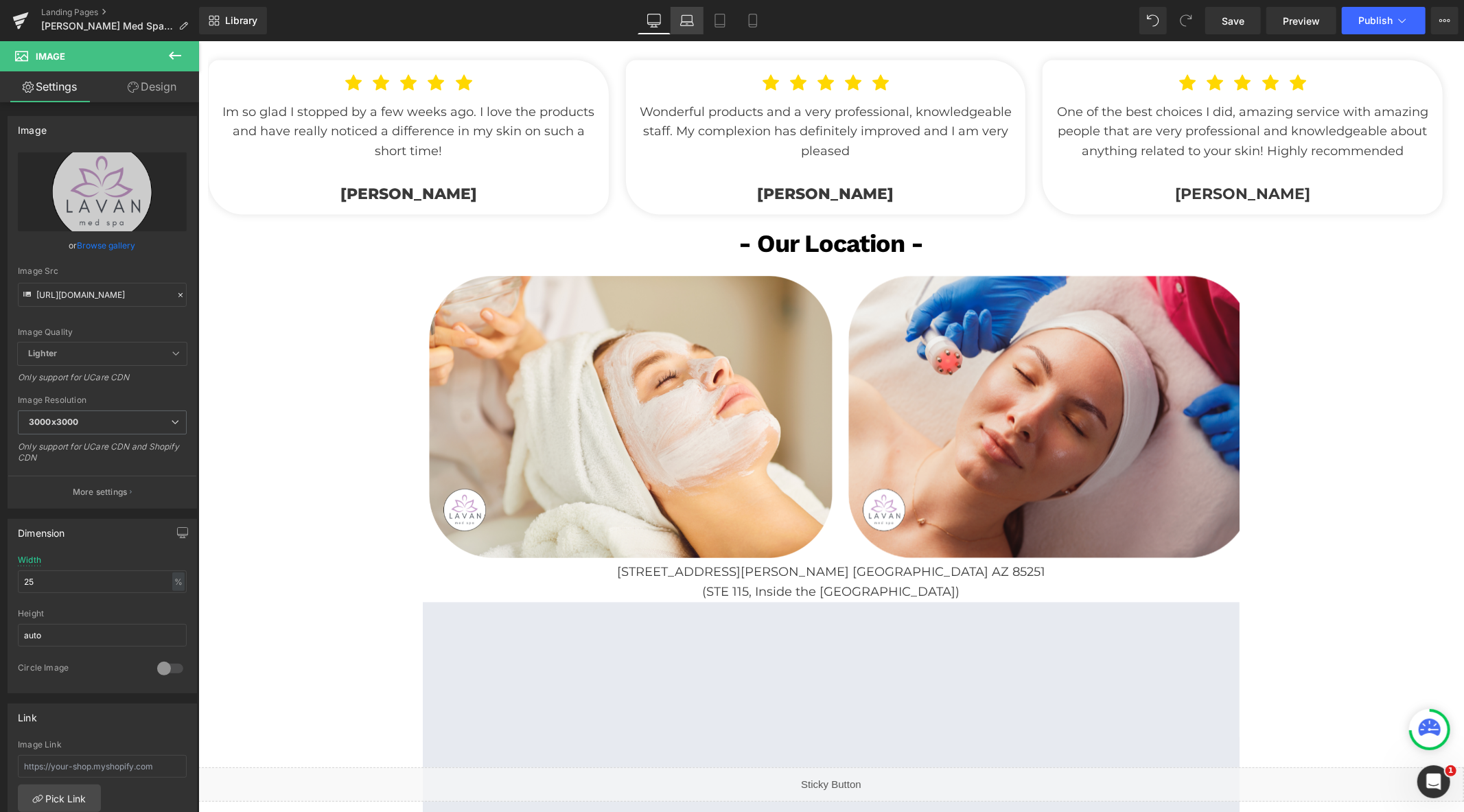
click at [685, 24] on icon at bounding box center [687, 21] width 14 height 14
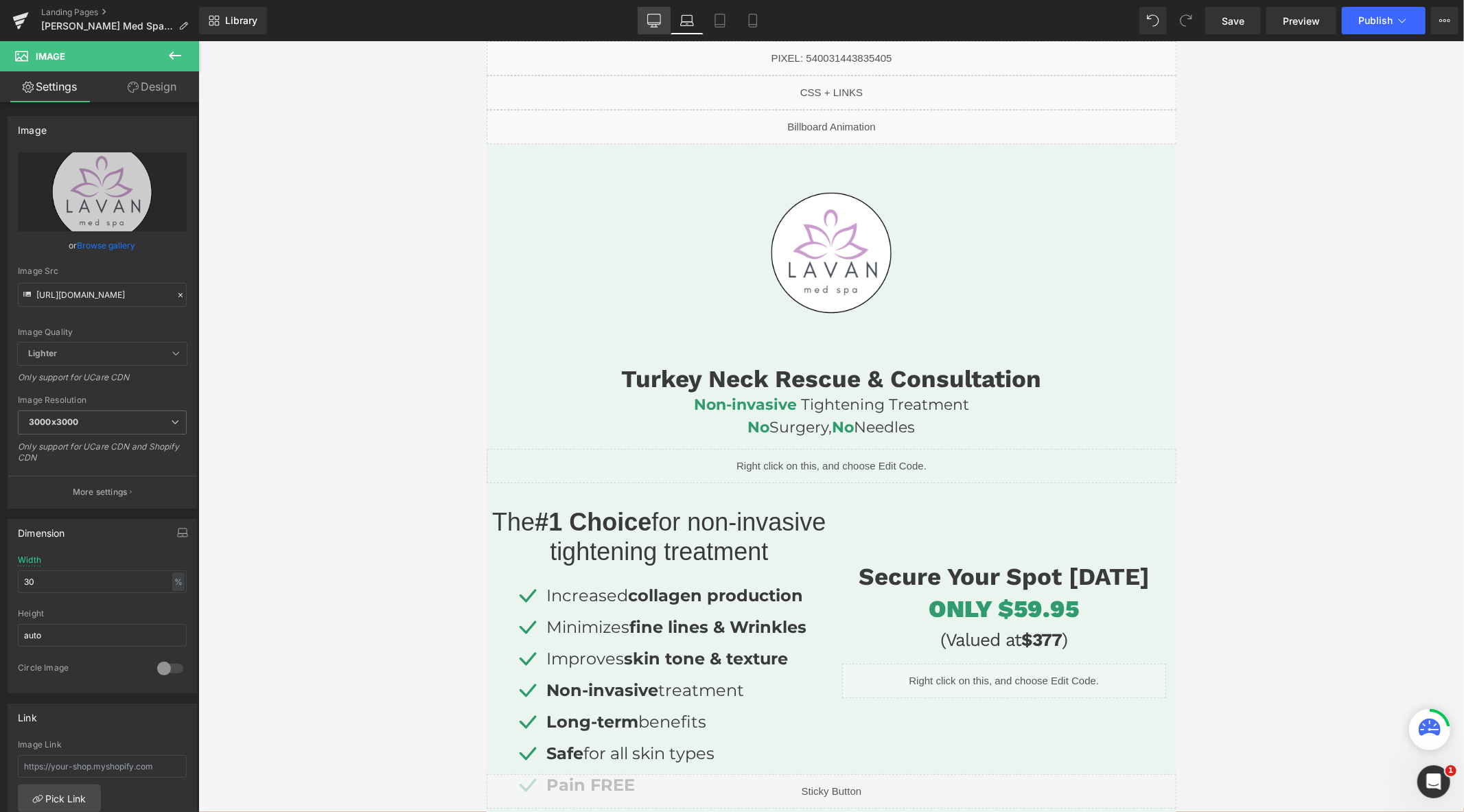
click at [663, 22] on link "Desktop" at bounding box center [654, 20] width 33 height 27
type input "25"
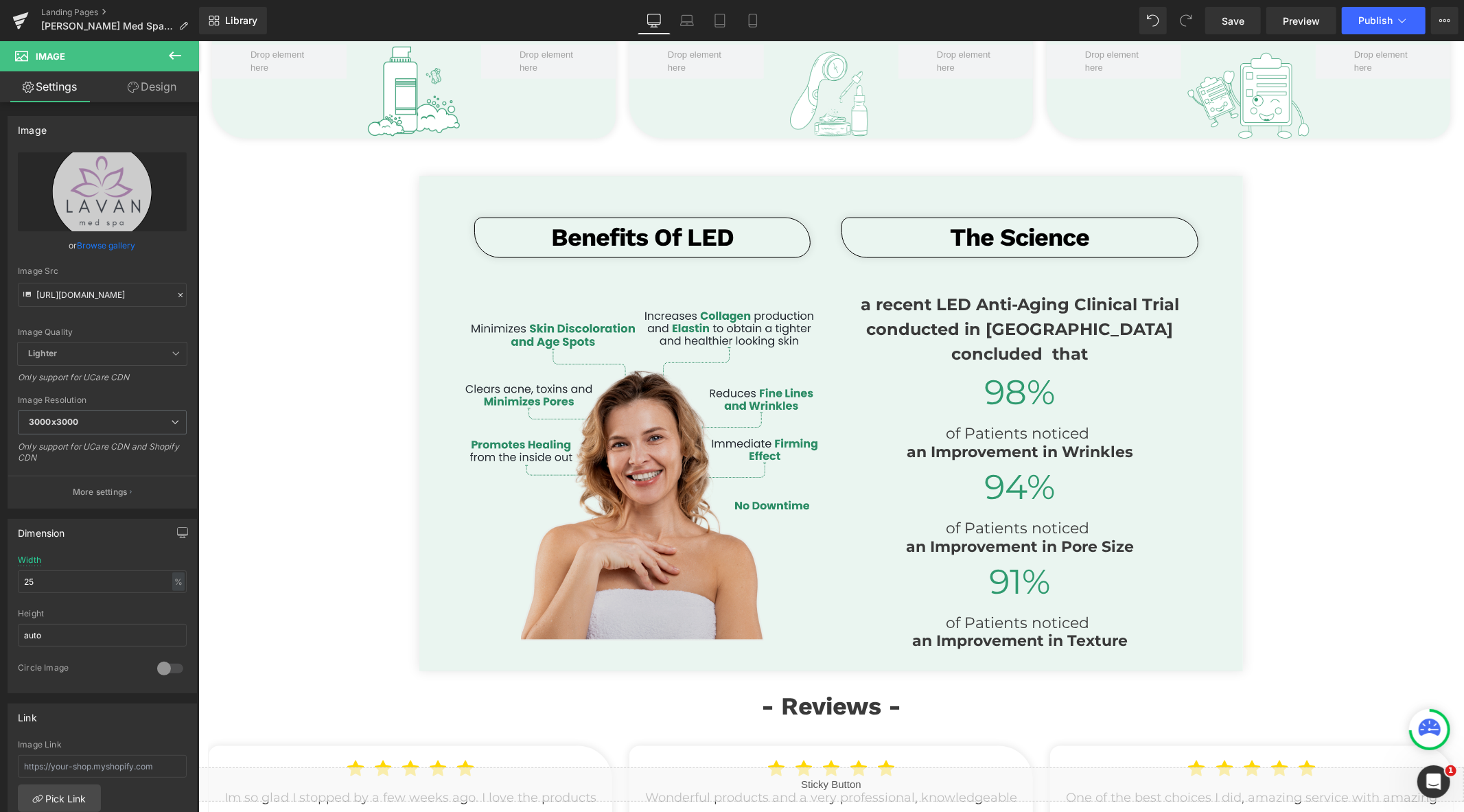
scroll to position [2136, 0]
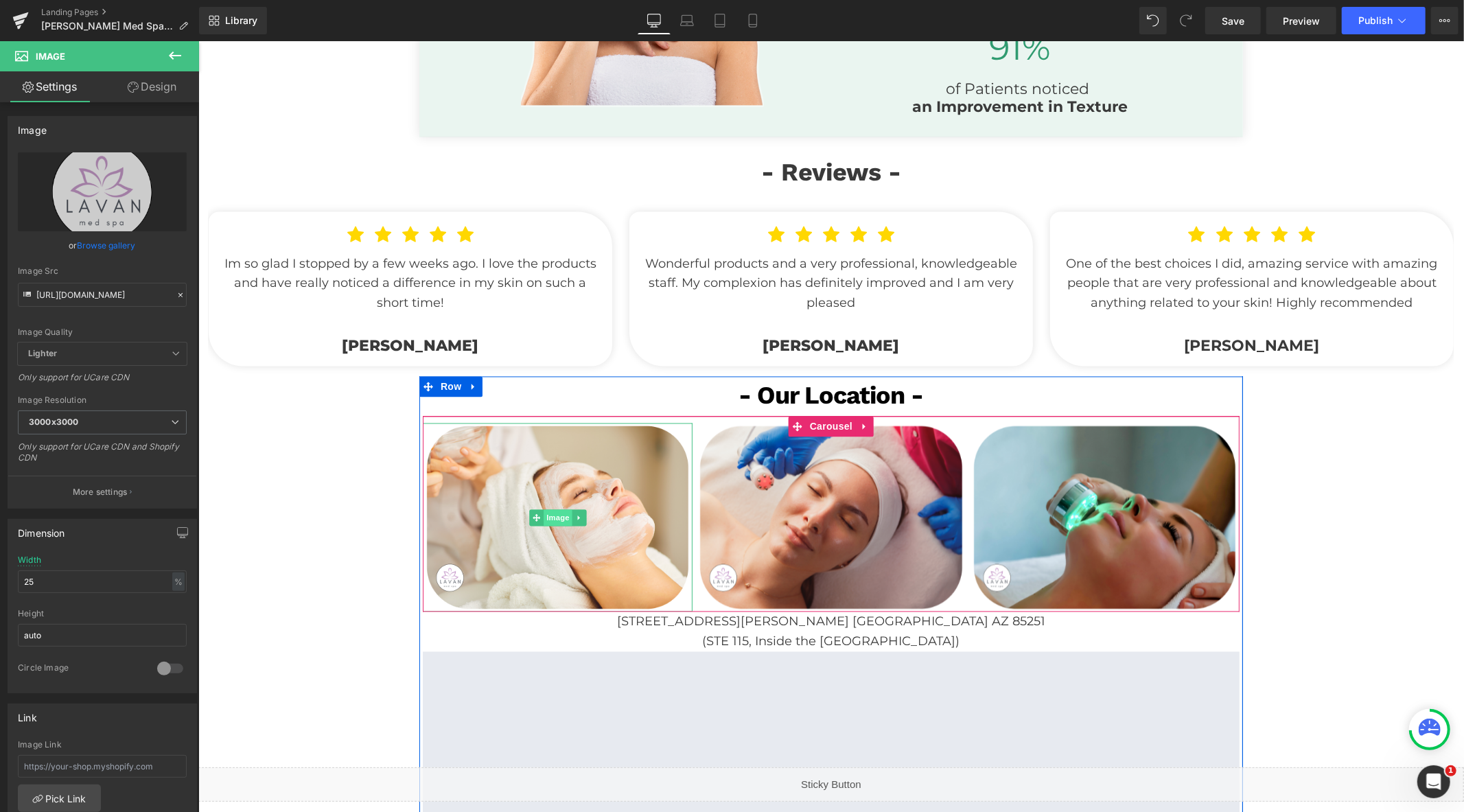
click at [552, 517] on span "Image" at bounding box center [557, 518] width 29 height 16
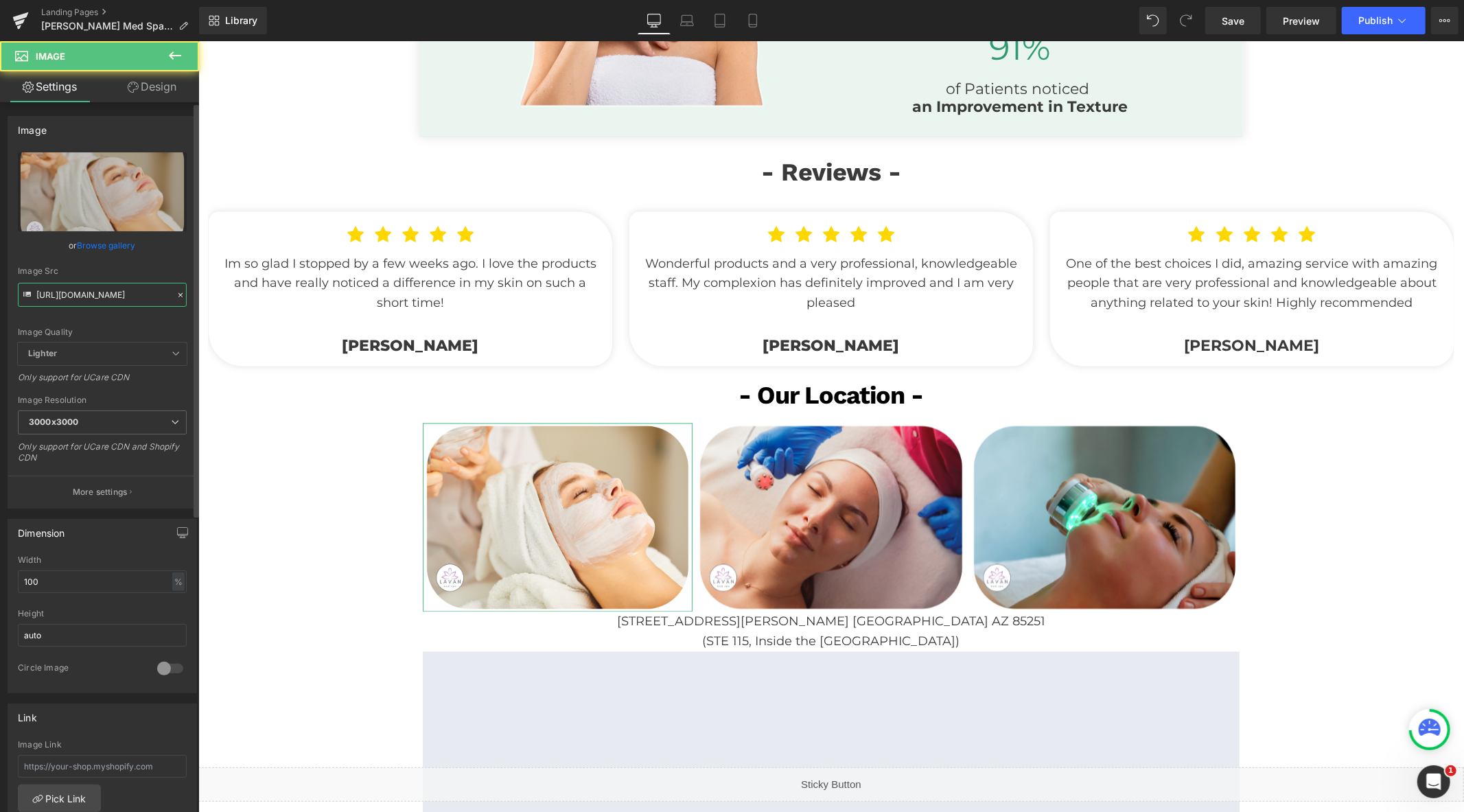
click at [102, 295] on input "[URL][DOMAIN_NAME]" at bounding box center [102, 295] width 169 height 24
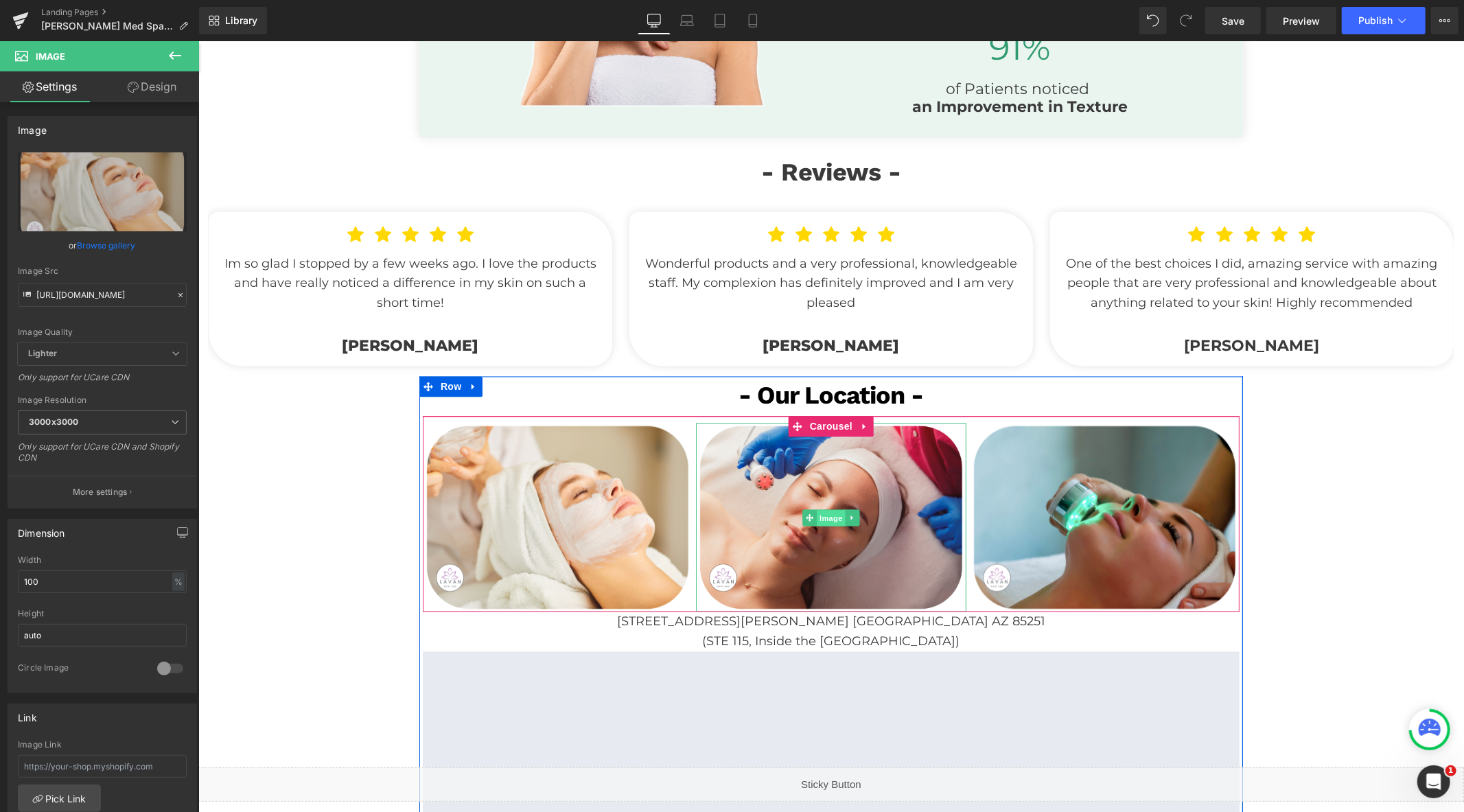
click at [824, 511] on span "Image" at bounding box center [831, 518] width 29 height 16
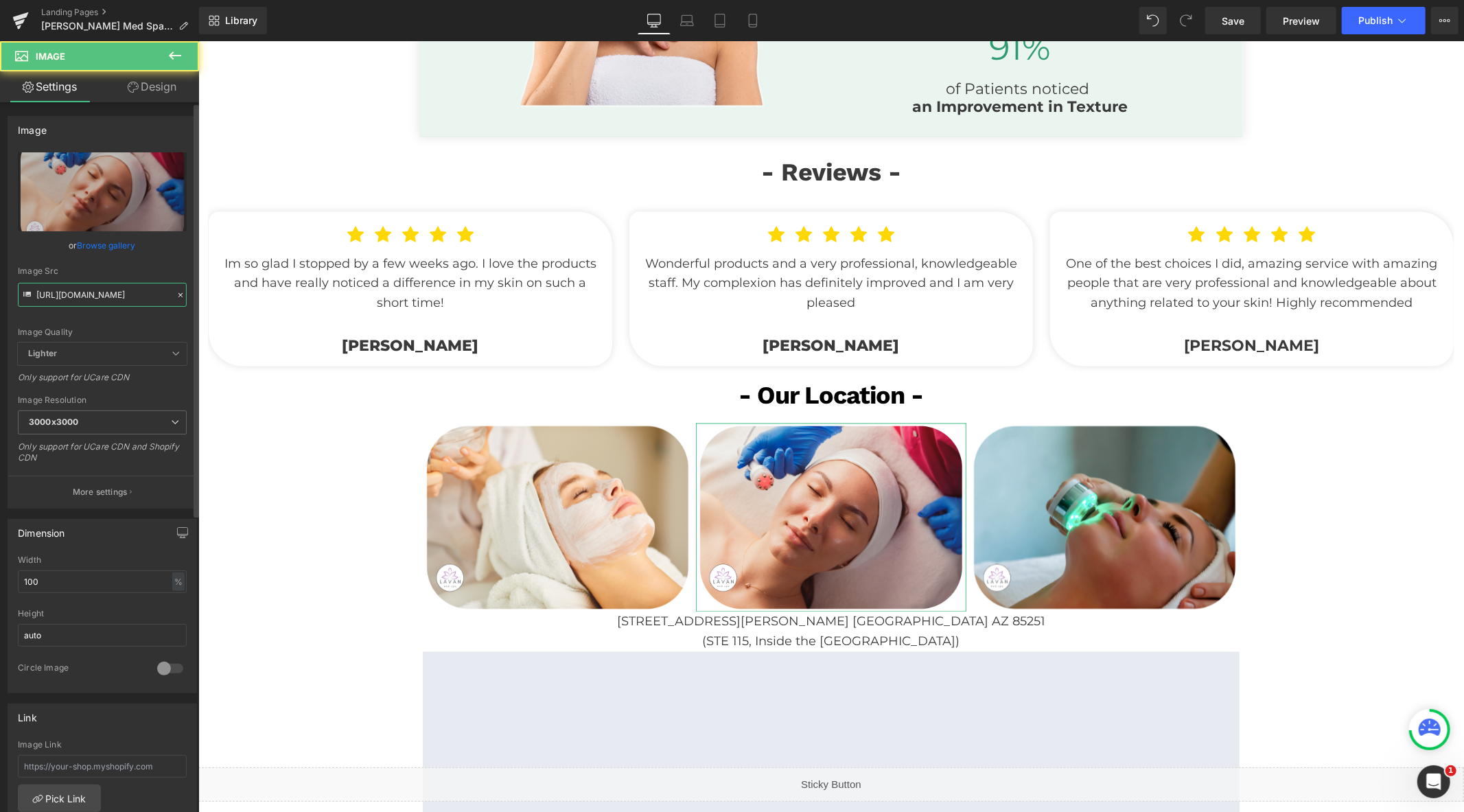
click at [129, 286] on input "[URL][DOMAIN_NAME]" at bounding box center [102, 295] width 169 height 24
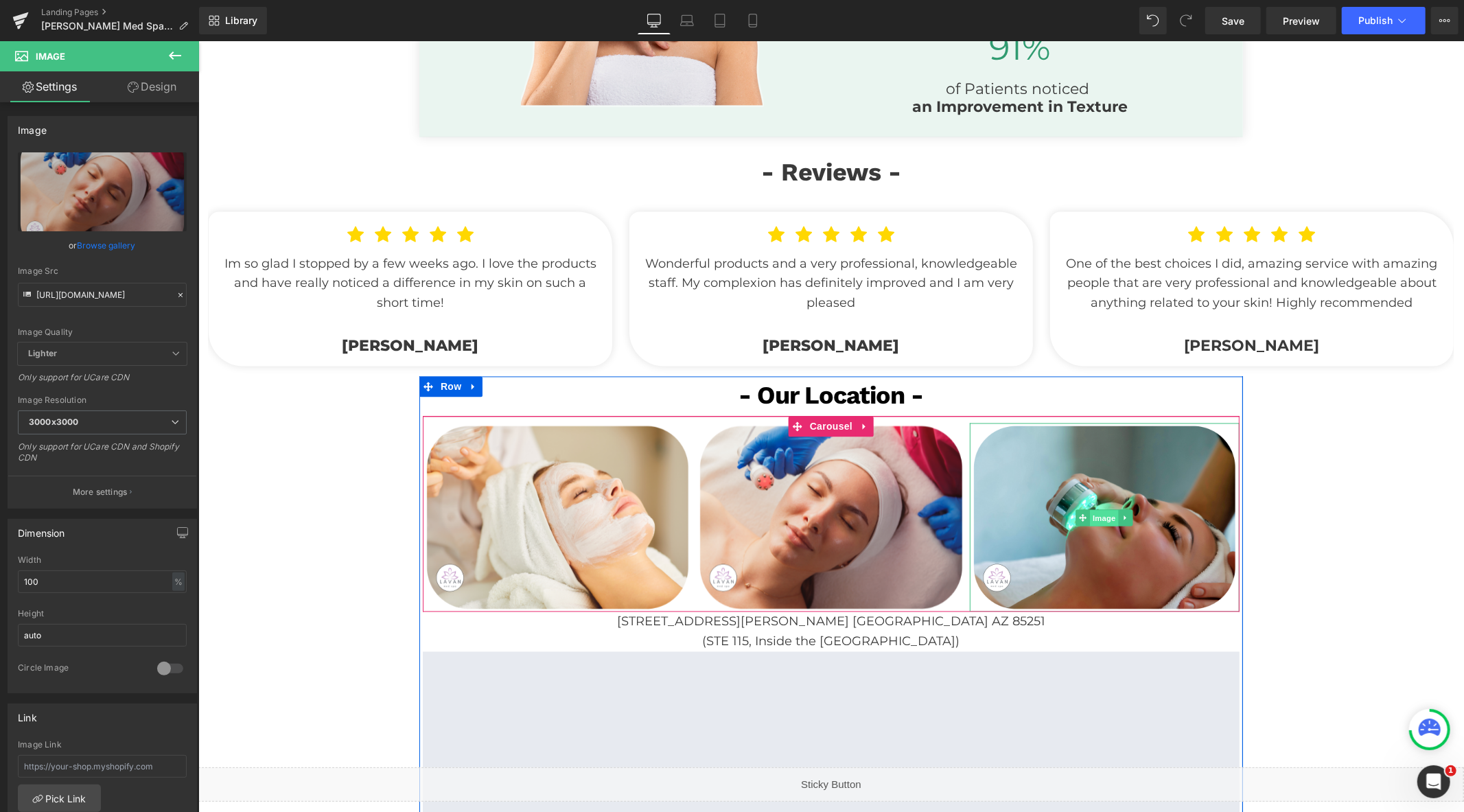
click at [1100, 519] on span "Image" at bounding box center [1104, 518] width 29 height 16
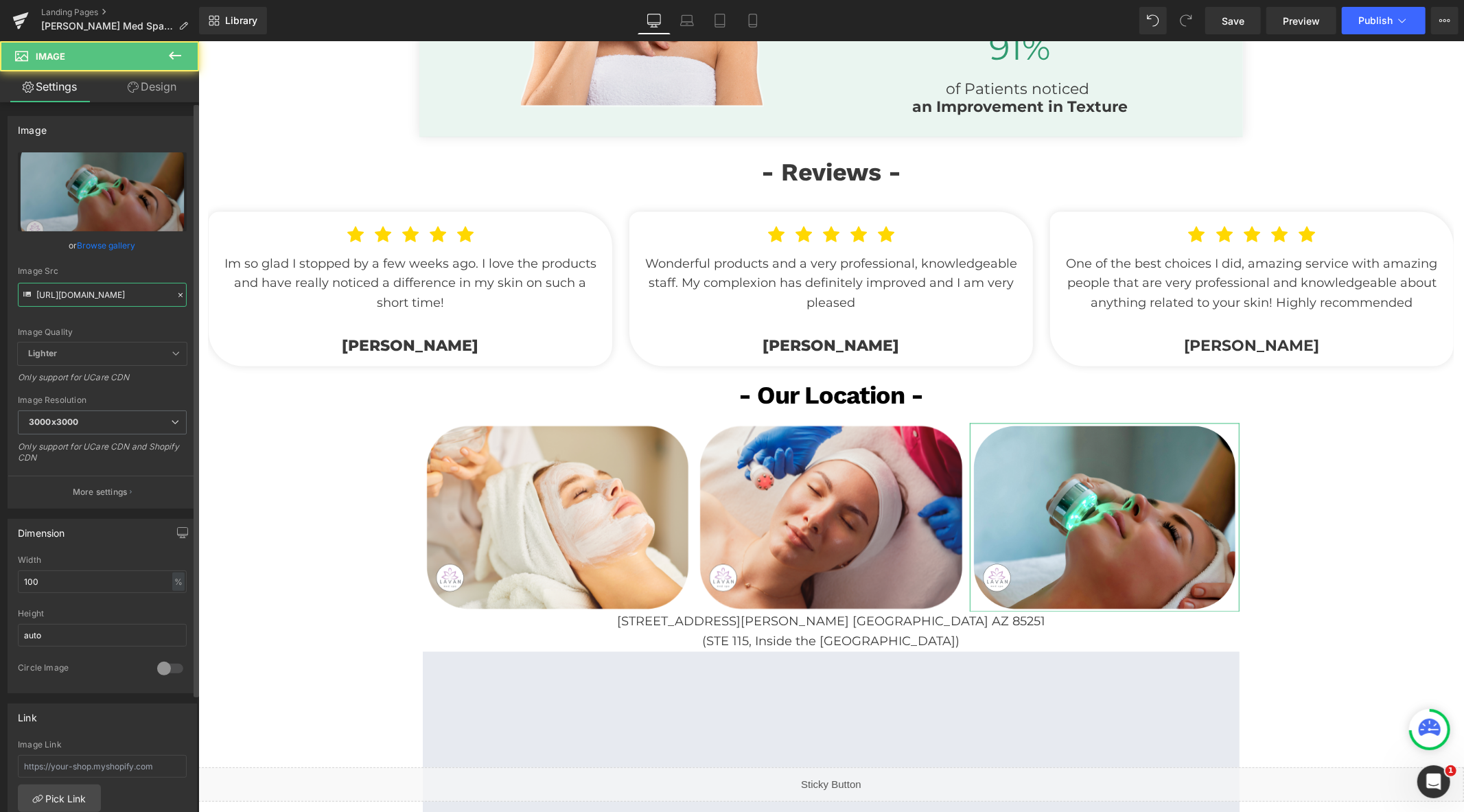
click at [107, 293] on input "[URL][DOMAIN_NAME]" at bounding box center [102, 295] width 169 height 24
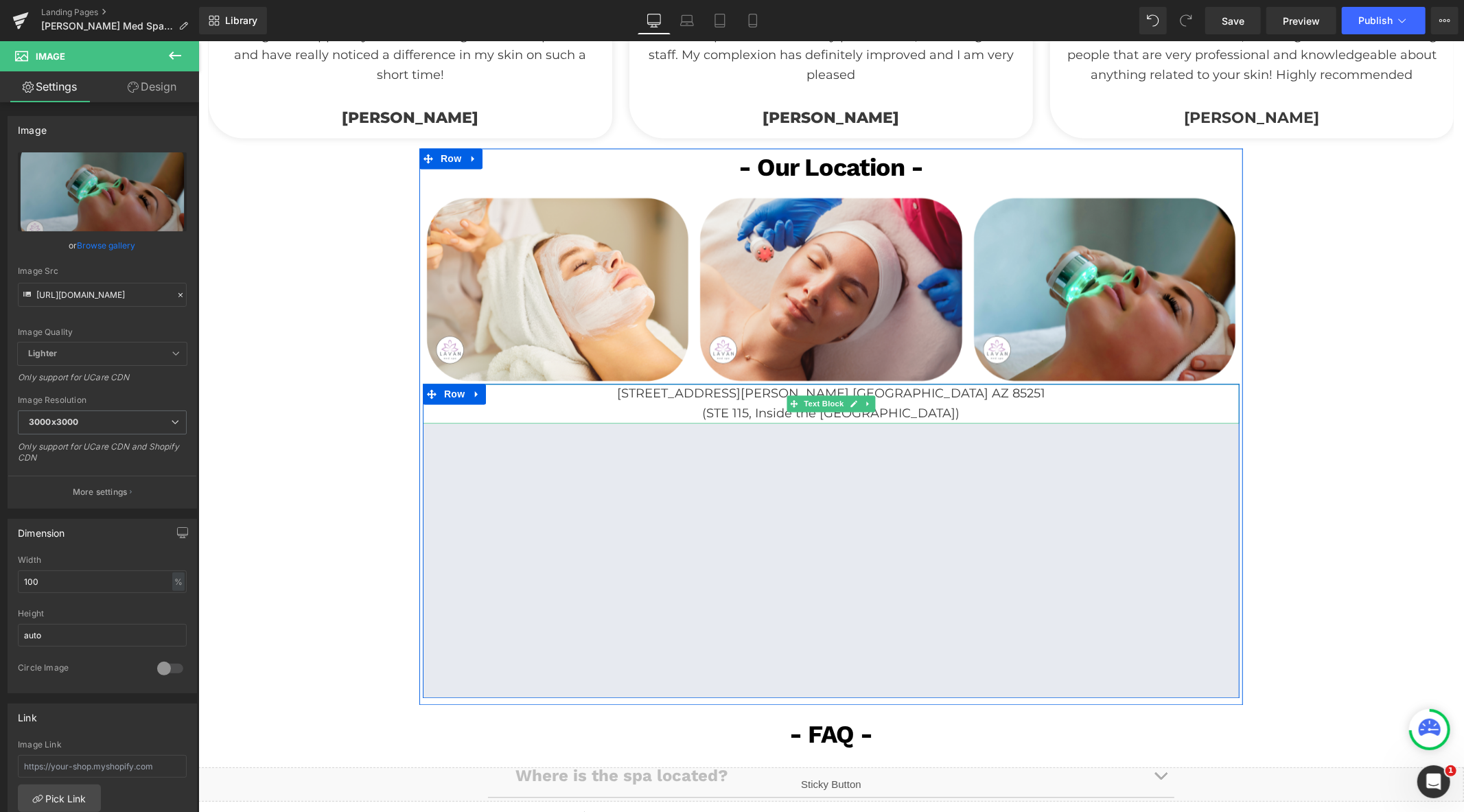
click at [721, 392] on p "[STREET_ADDRESS][PERSON_NAME] [GEOGRAPHIC_DATA] AZ 85251" at bounding box center [831, 393] width 817 height 20
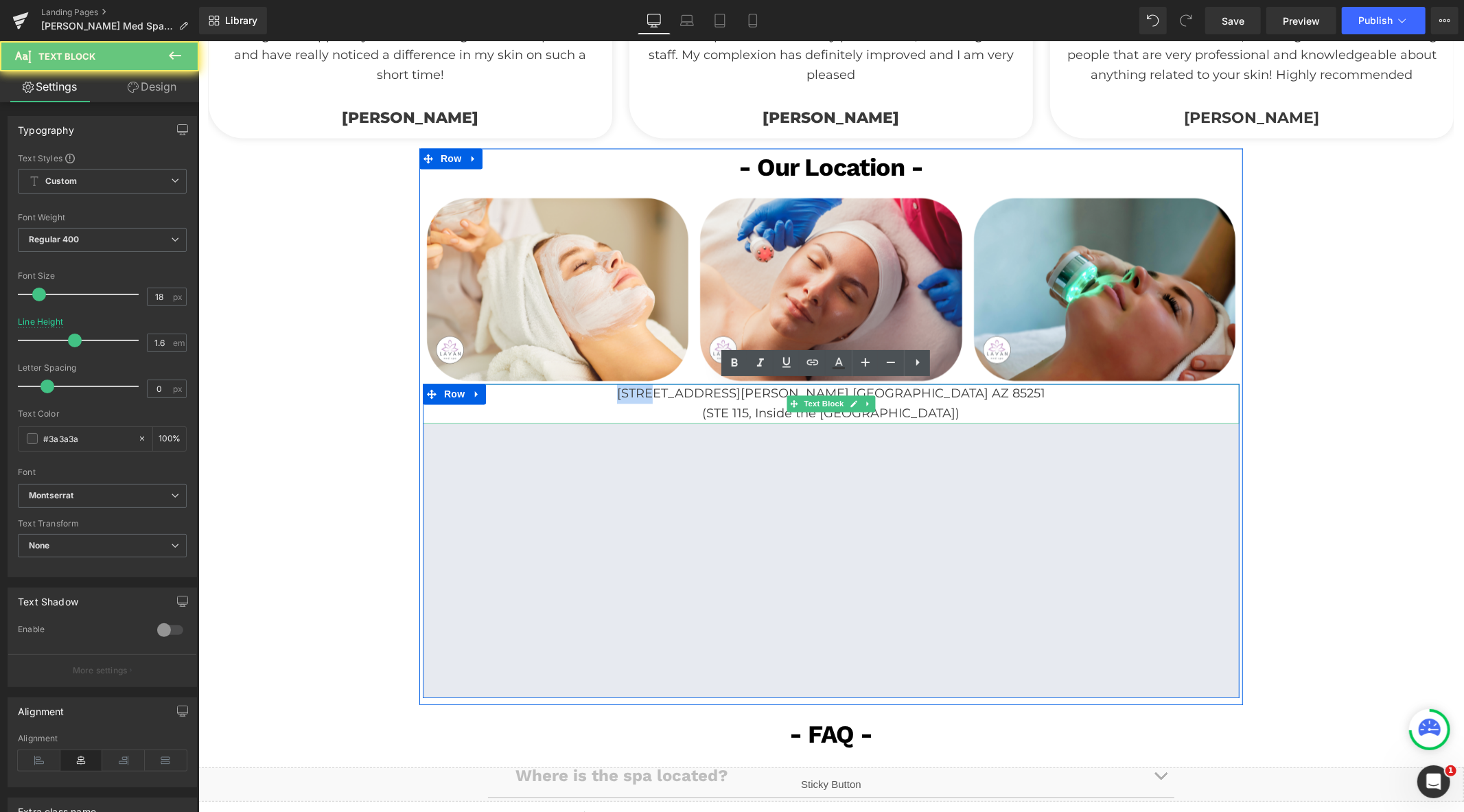
click at [721, 392] on p "[STREET_ADDRESS][PERSON_NAME] [GEOGRAPHIC_DATA] AZ 85251" at bounding box center [831, 393] width 817 height 20
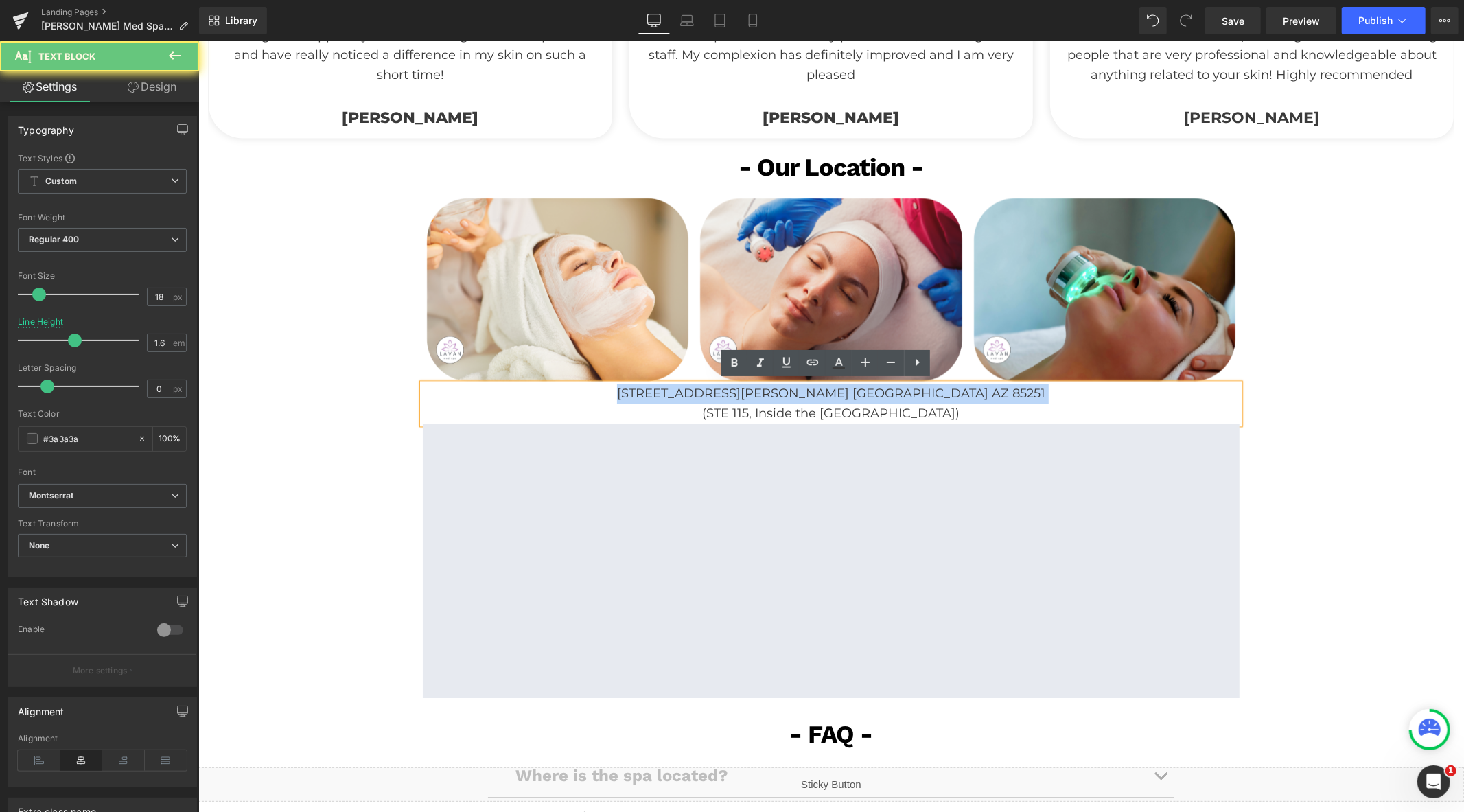
click at [721, 392] on p "[STREET_ADDRESS][PERSON_NAME] [GEOGRAPHIC_DATA] AZ 85251" at bounding box center [831, 393] width 817 height 20
copy p "[STREET_ADDRESS][PERSON_NAME] [GEOGRAPHIC_DATA] AZ 85251"
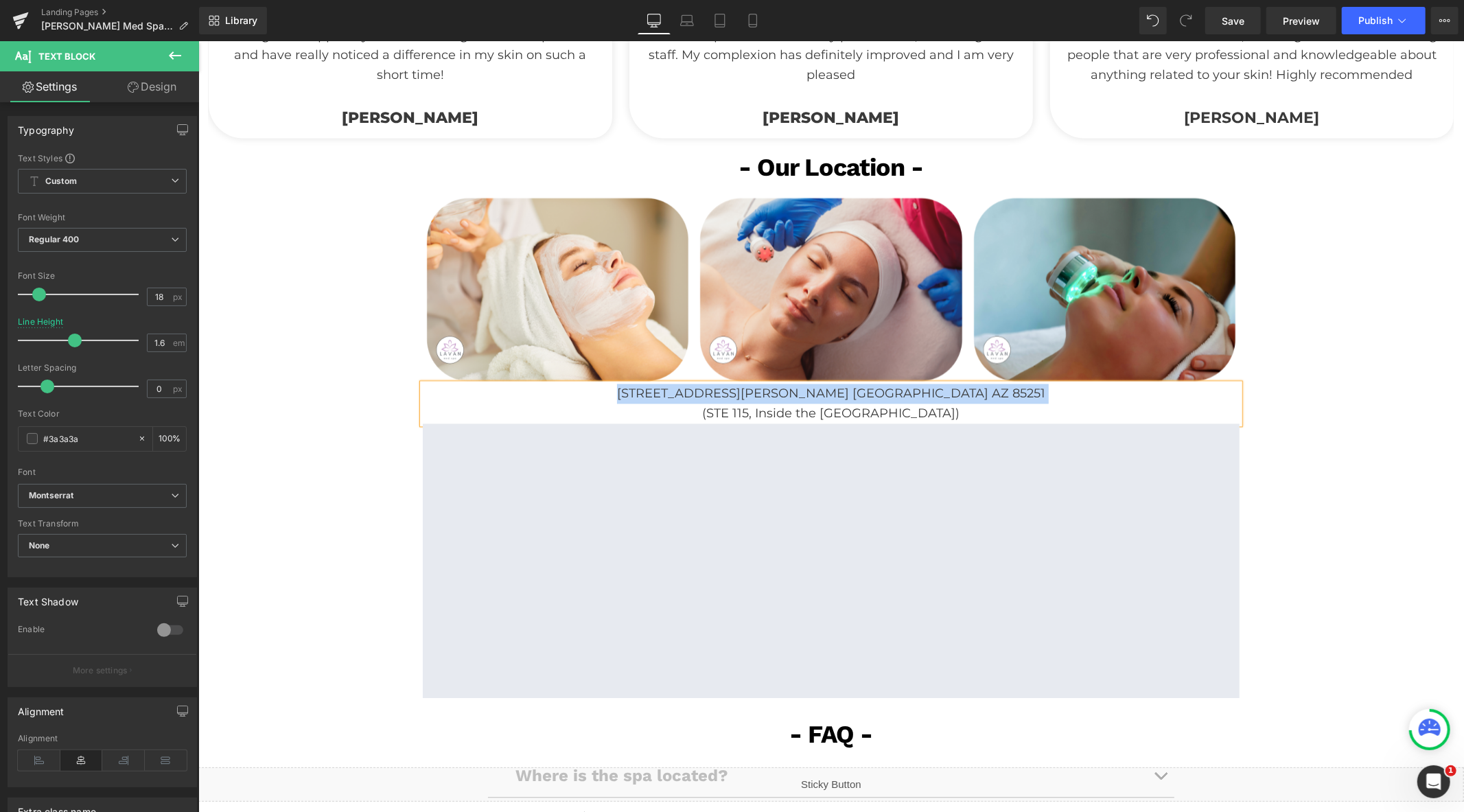
click at [710, 408] on p "(STE 115, Inside the [GEOGRAPHIC_DATA])" at bounding box center [831, 413] width 817 height 20
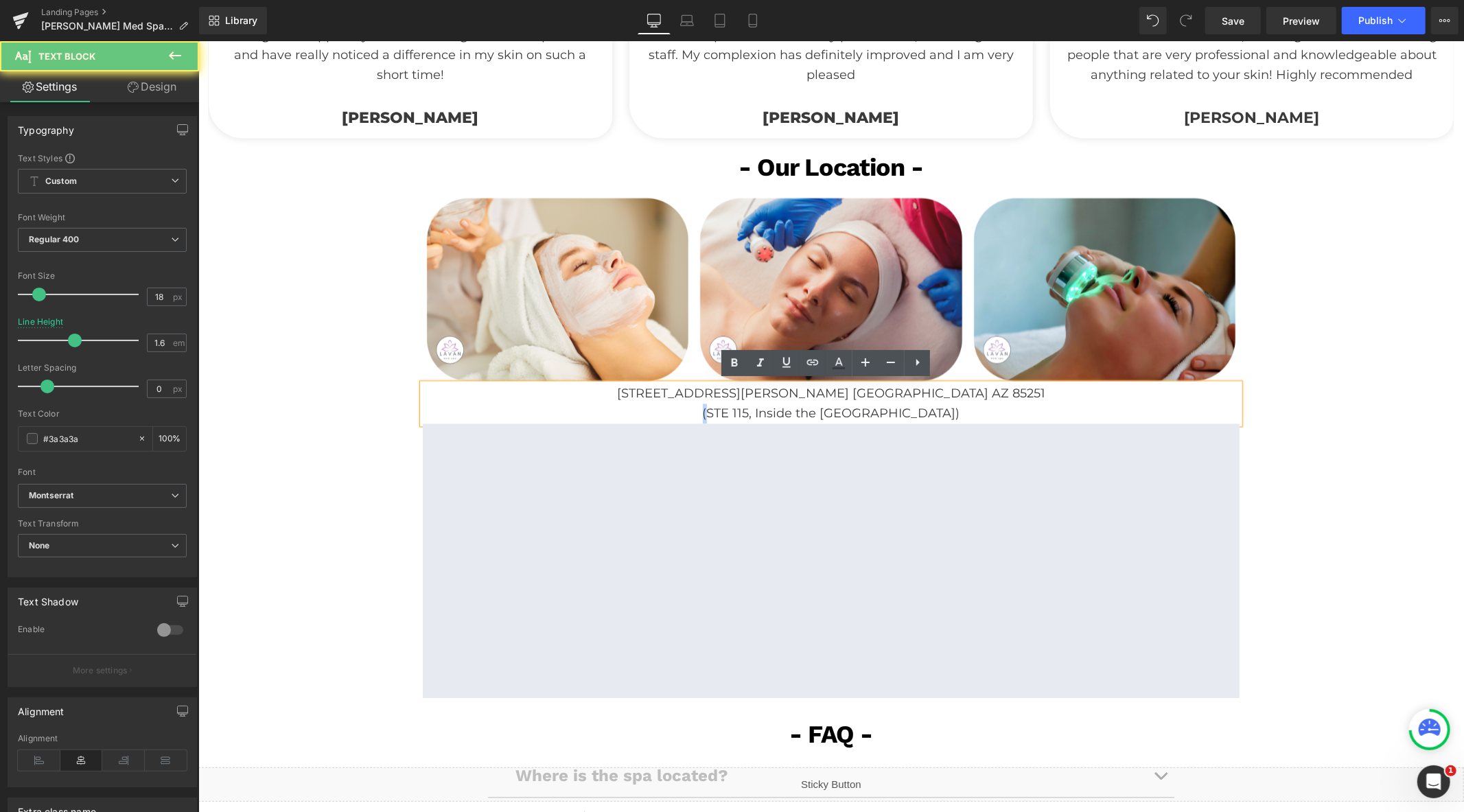
click at [710, 408] on p "(STE 115, Inside the [GEOGRAPHIC_DATA])" at bounding box center [831, 413] width 817 height 20
copy p "(STE 115, Inside the [GEOGRAPHIC_DATA])"
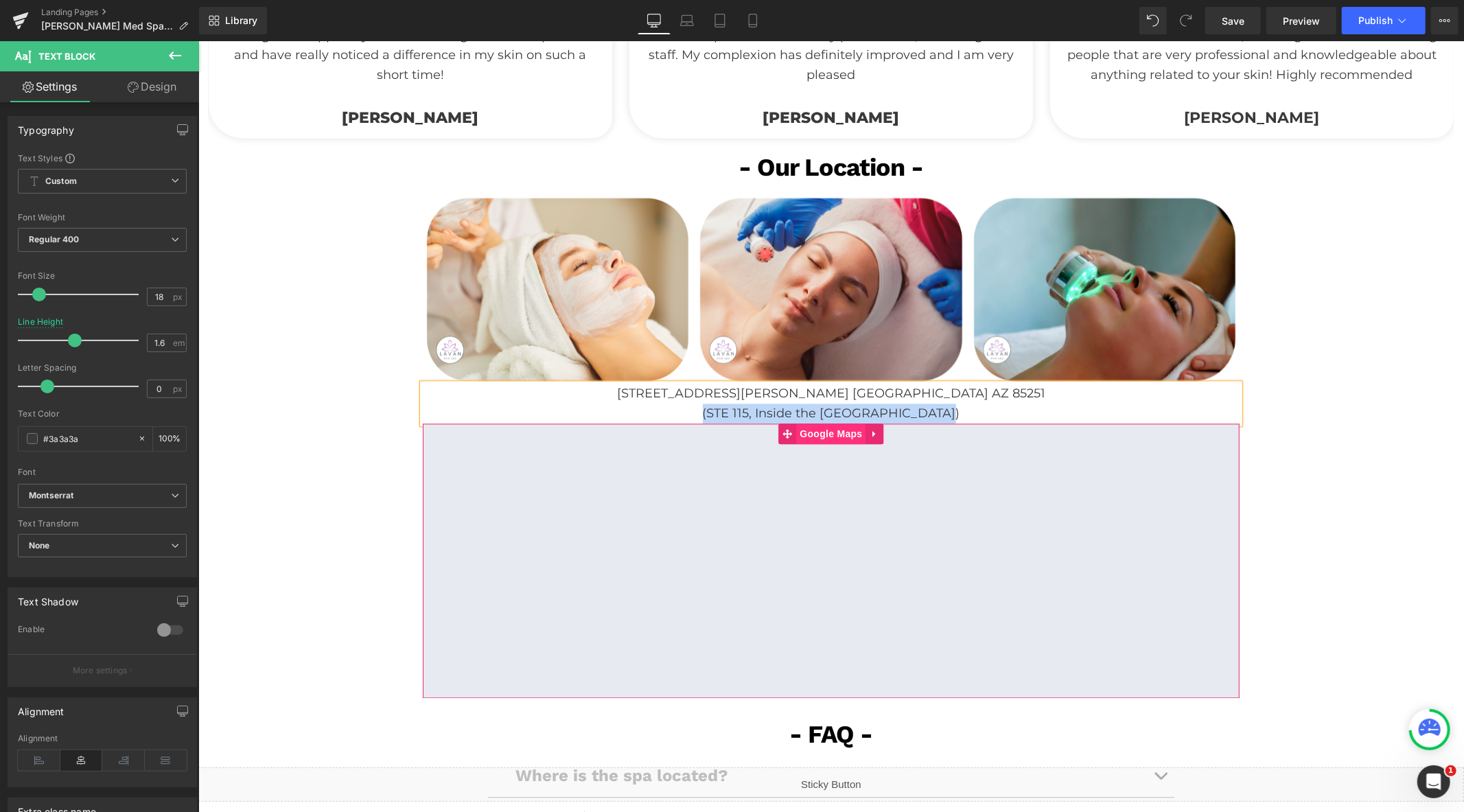
click at [809, 427] on span "Google Maps" at bounding box center [831, 433] width 70 height 21
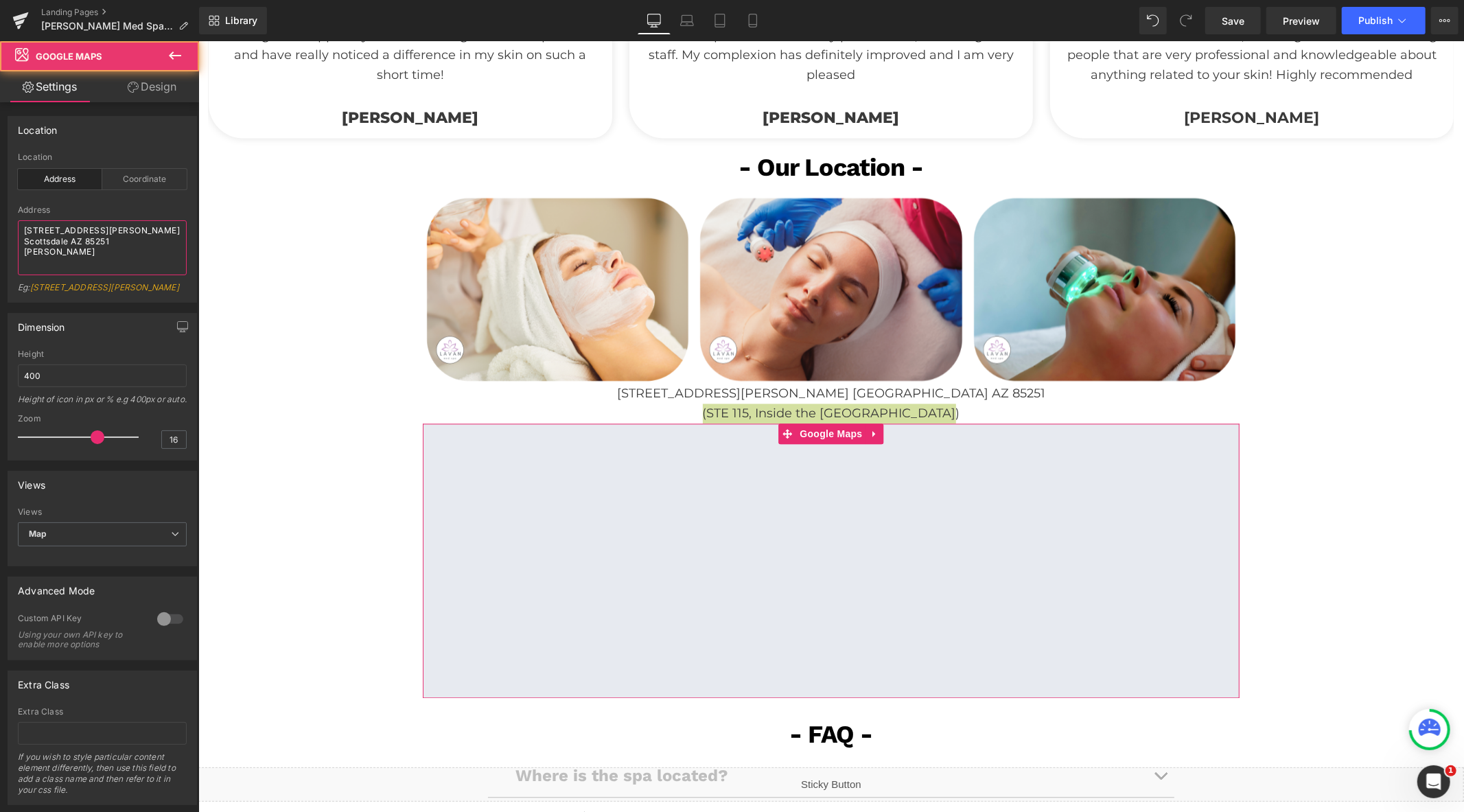
click at [156, 237] on textarea "[STREET_ADDRESS][PERSON_NAME] Scottsdale AZ 85251 [PERSON_NAME]" at bounding box center [102, 247] width 169 height 55
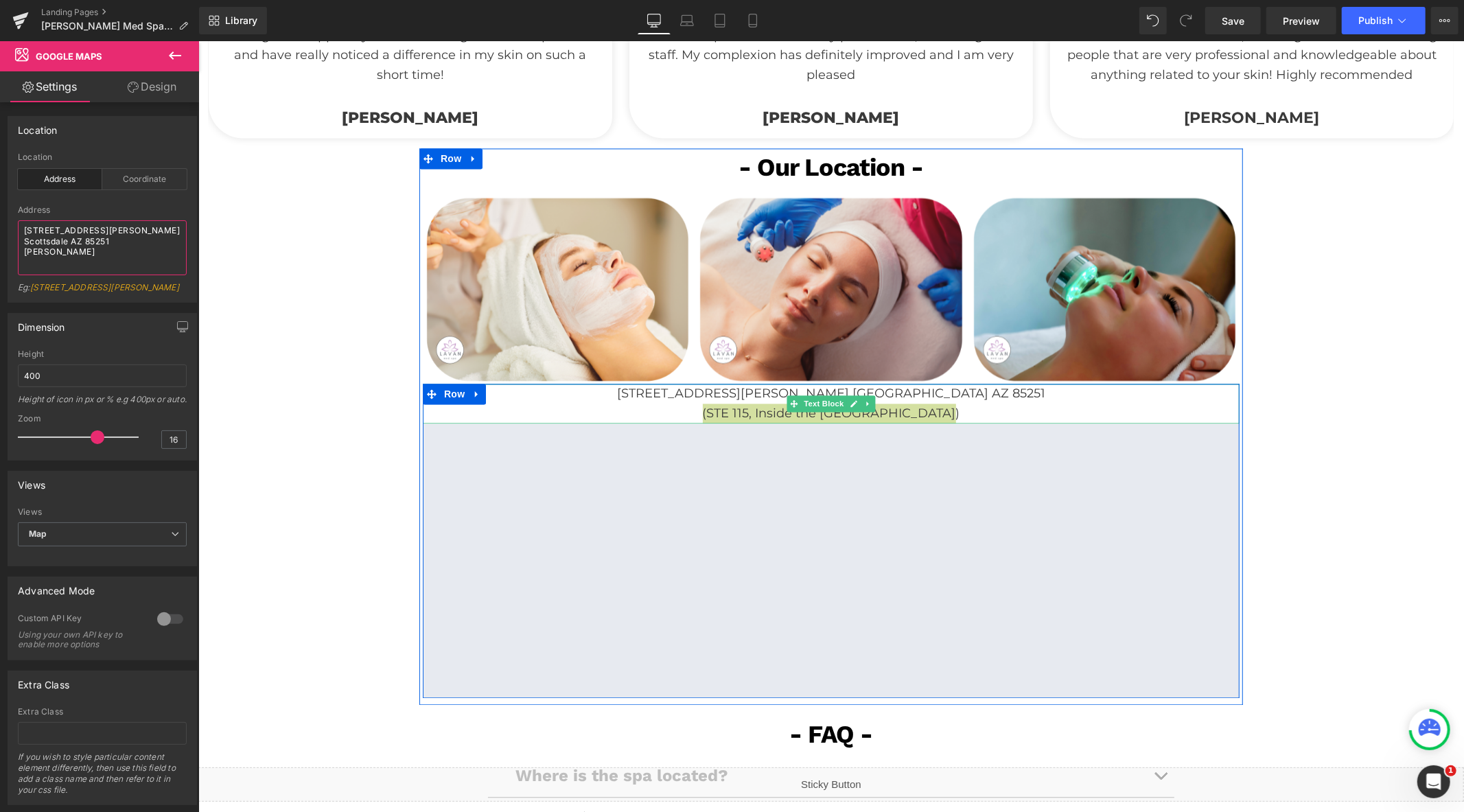
scroll to position [2822, 0]
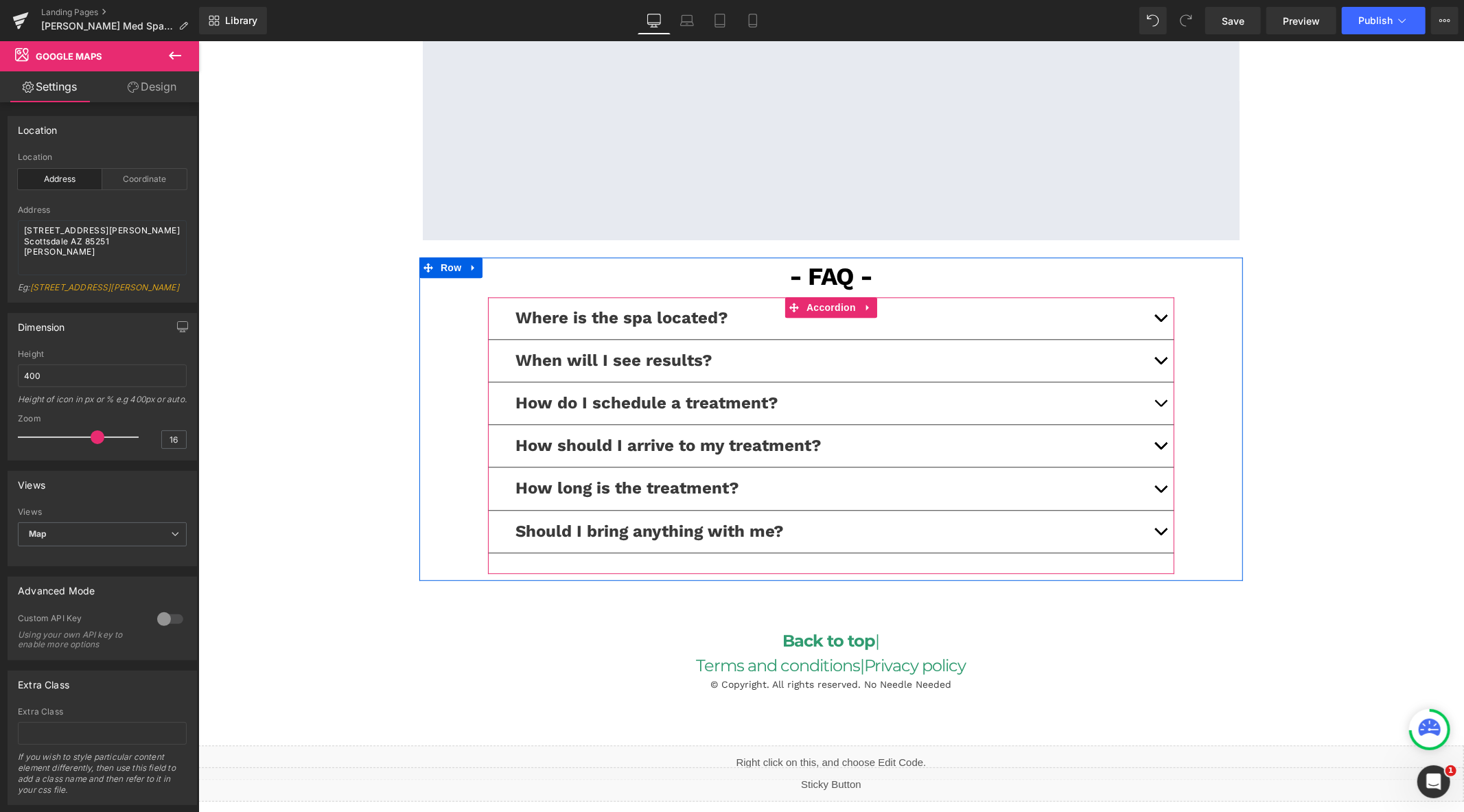
click at [1160, 321] on span "button" at bounding box center [1160, 321] width 0 height 0
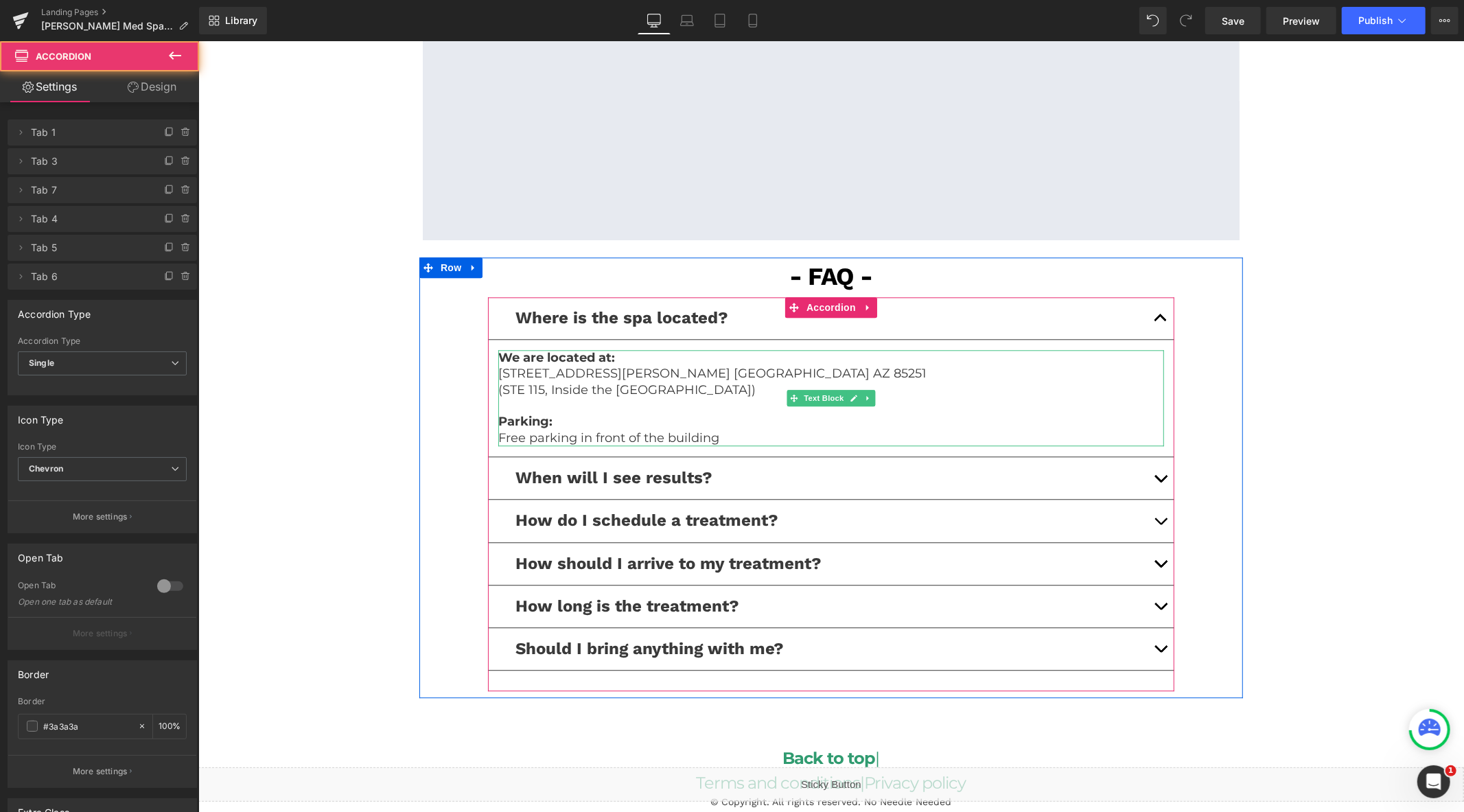
click at [645, 398] on p at bounding box center [831, 405] width 666 height 16
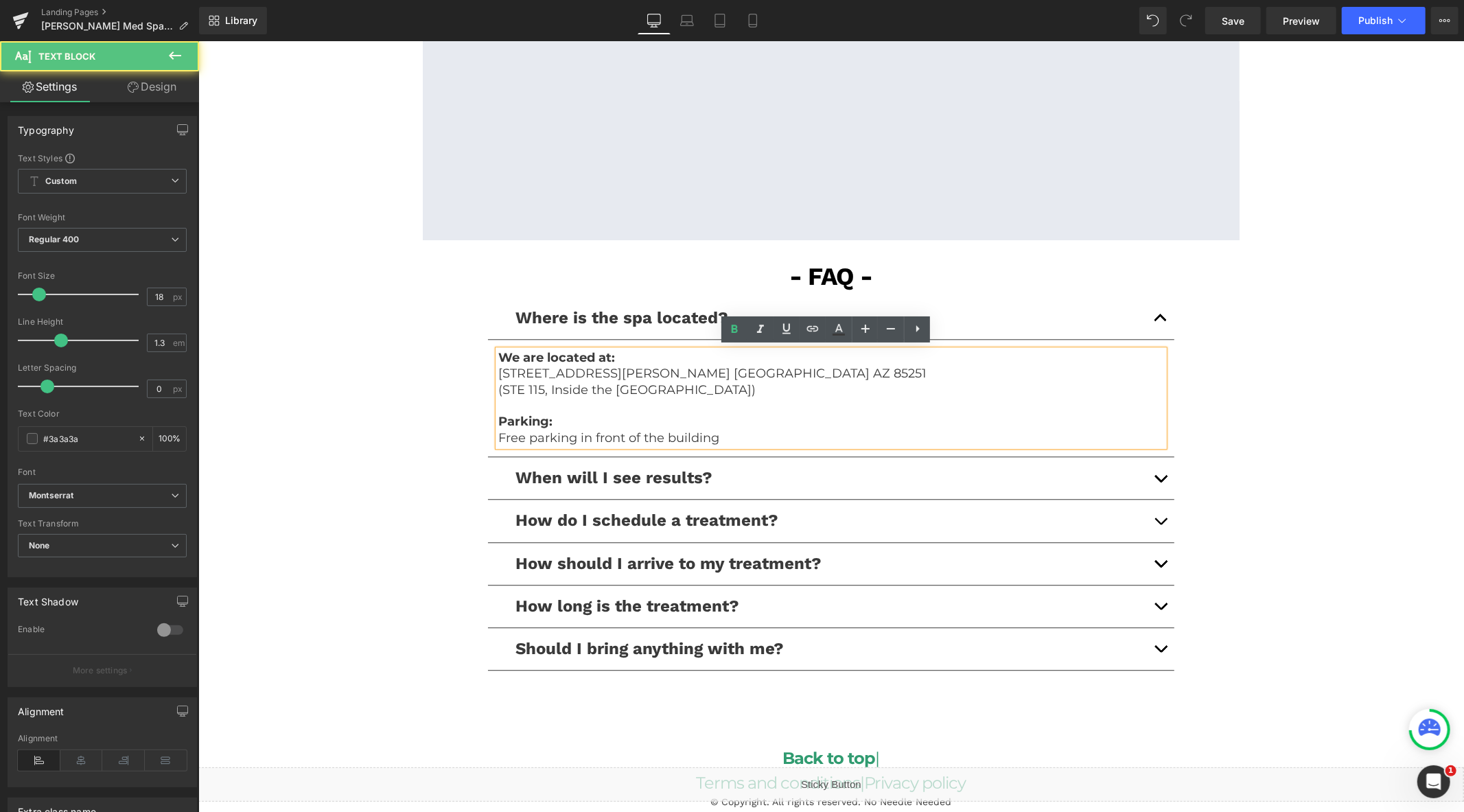
click at [643, 388] on p "(STE 115, Inside the [GEOGRAPHIC_DATA])" at bounding box center [831, 389] width 666 height 16
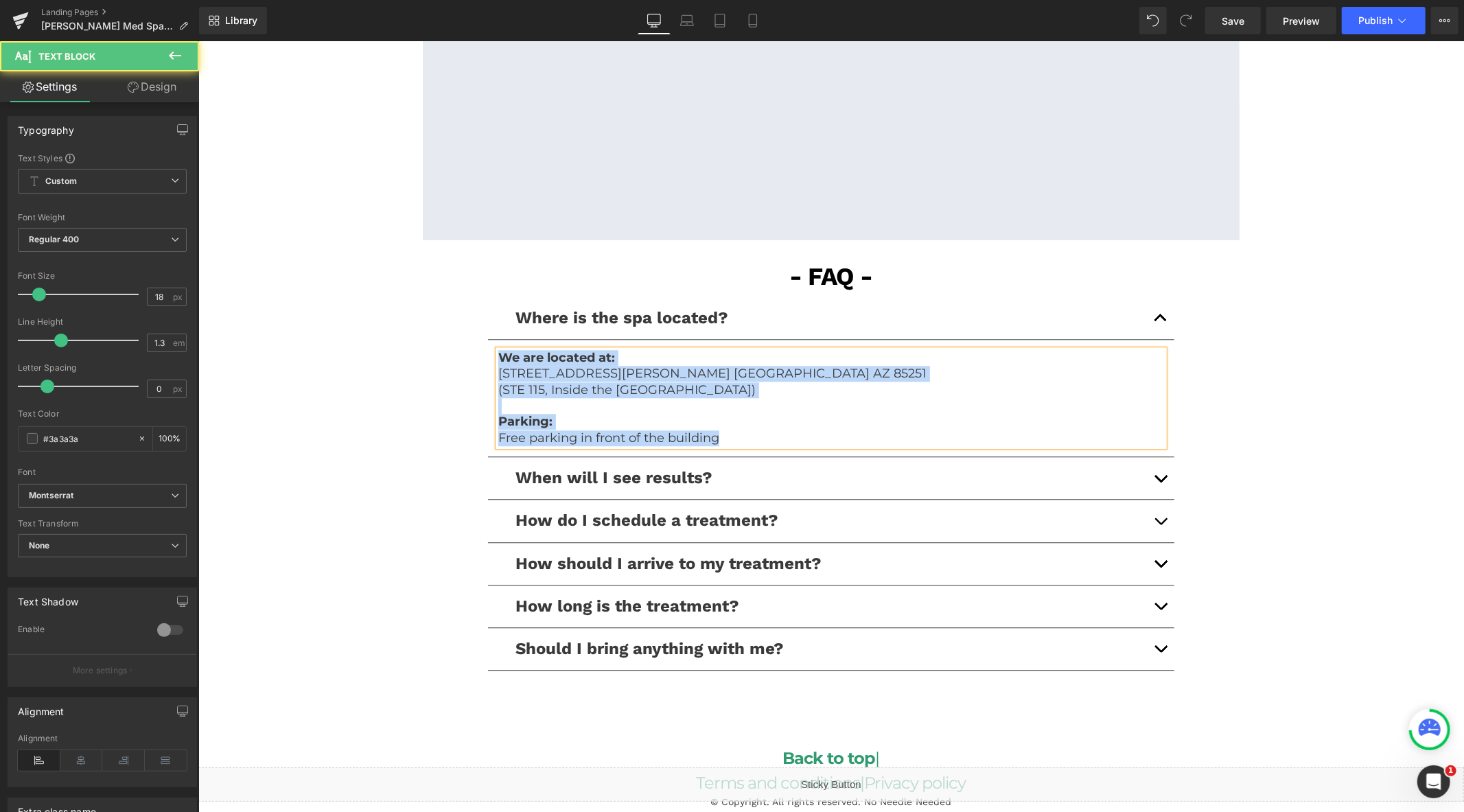
copy div "We are located at: [STREET_ADDRESS][PERSON_NAME] [GEOGRAPHIC_DATA] (STE 115, In…"
click at [1160, 524] on span "button" at bounding box center [1160, 524] width 0 height 0
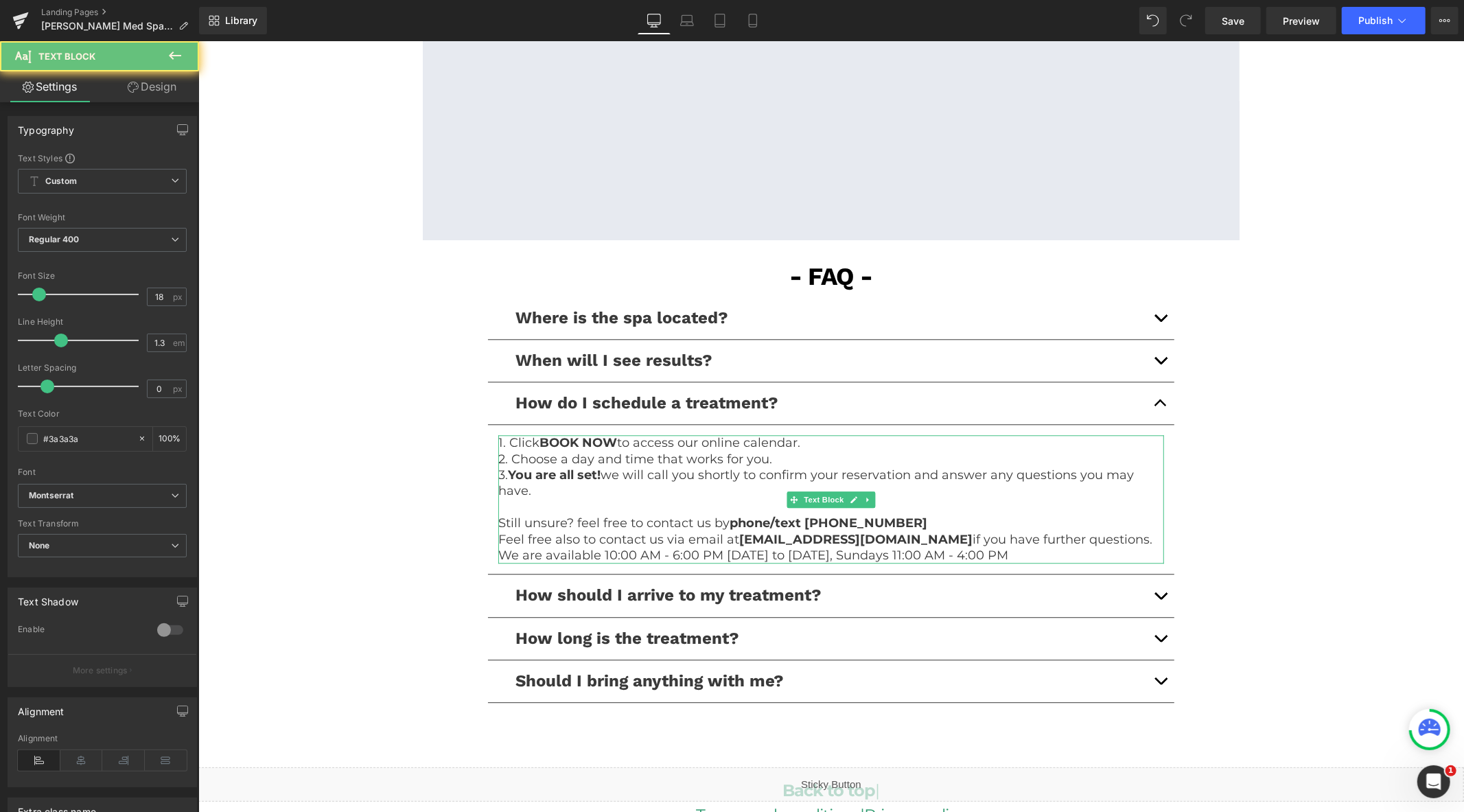
click at [932, 517] on p "Still unsure? feel free to contact us by phone/text [PHONE_NUMBER]" at bounding box center [831, 522] width 666 height 16
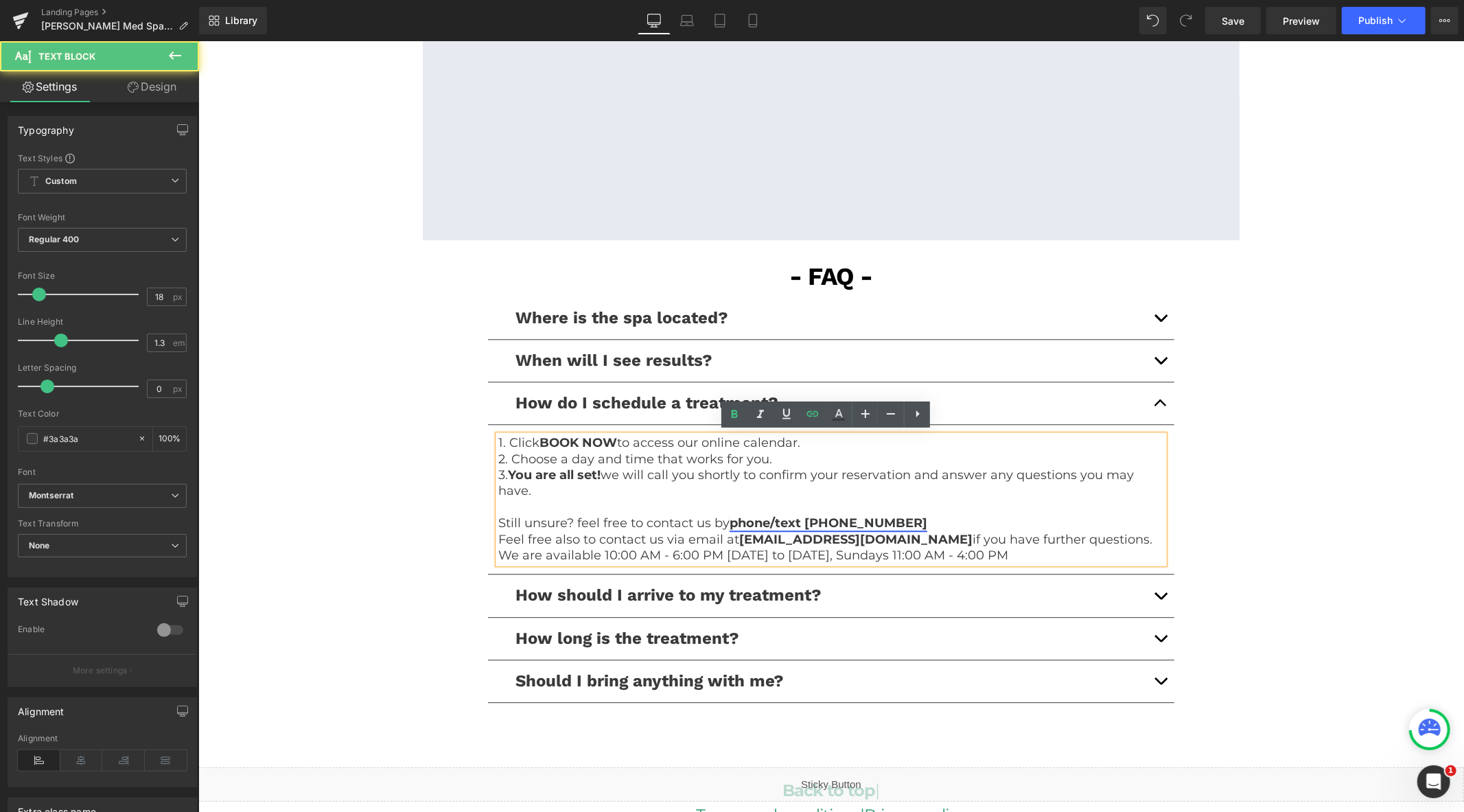
click at [881, 525] on link "phone/text [PHONE_NUMBER]" at bounding box center [828, 522] width 198 height 15
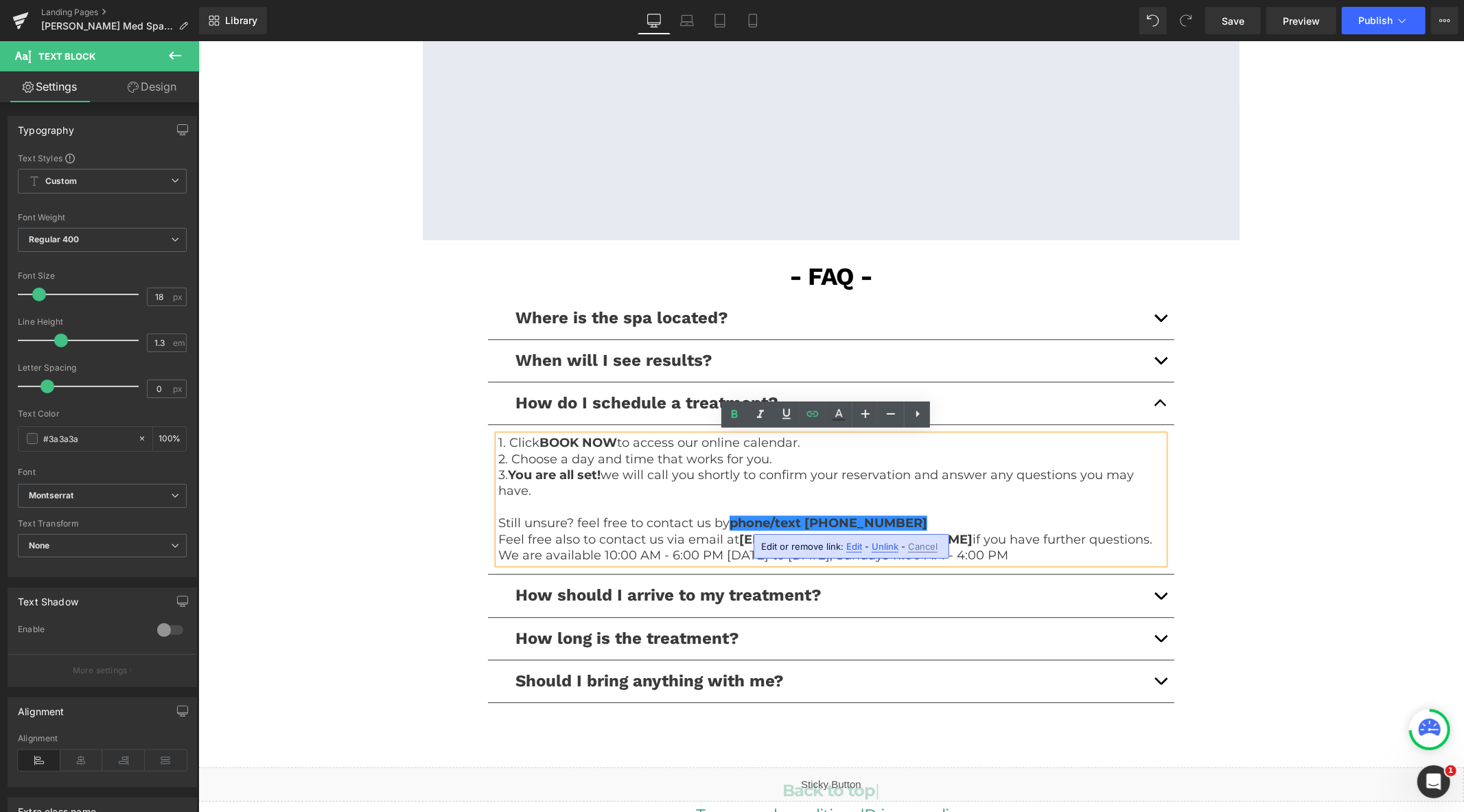
click at [850, 548] on span "Edit" at bounding box center [854, 547] width 16 height 12
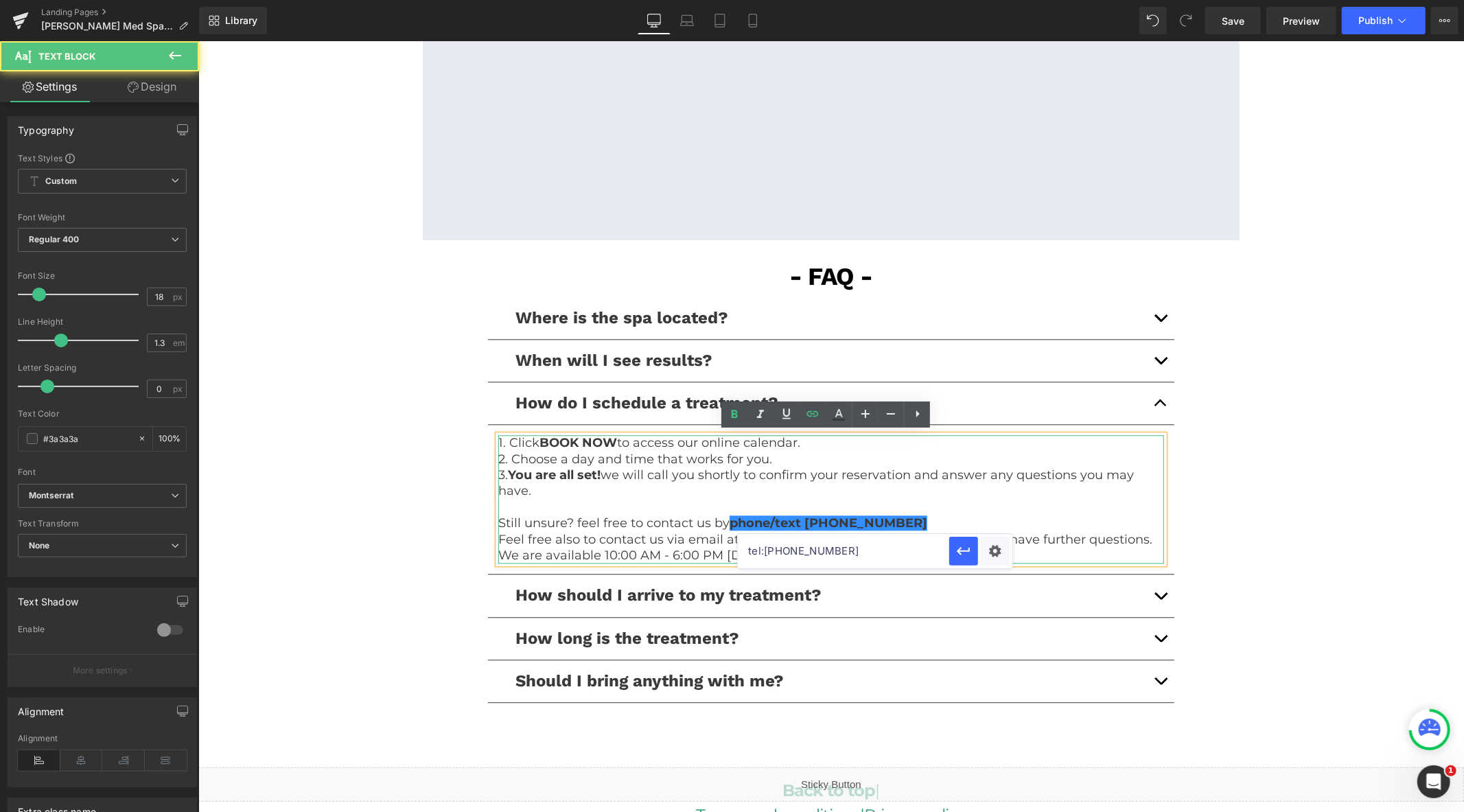
click at [920, 509] on p at bounding box center [831, 507] width 666 height 16
drag, startPoint x: 898, startPoint y: 523, endPoint x: 728, endPoint y: 521, distance: 170.0
click at [728, 521] on p "Still unsure? feel free to contact us by phone/text [PHONE_NUMBER]" at bounding box center [831, 522] width 666 height 16
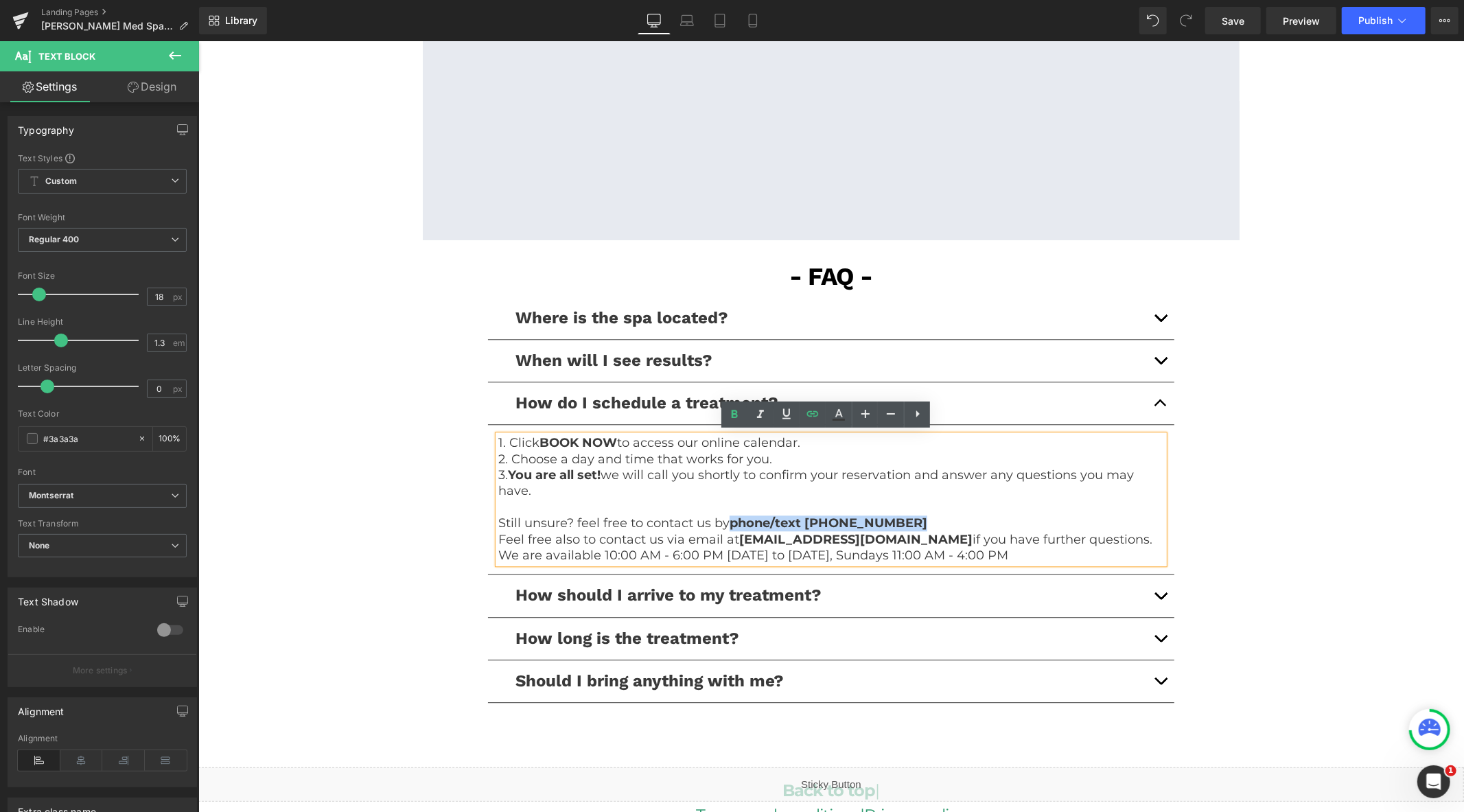
copy link "phone/text [PHONE_NUMBER]"
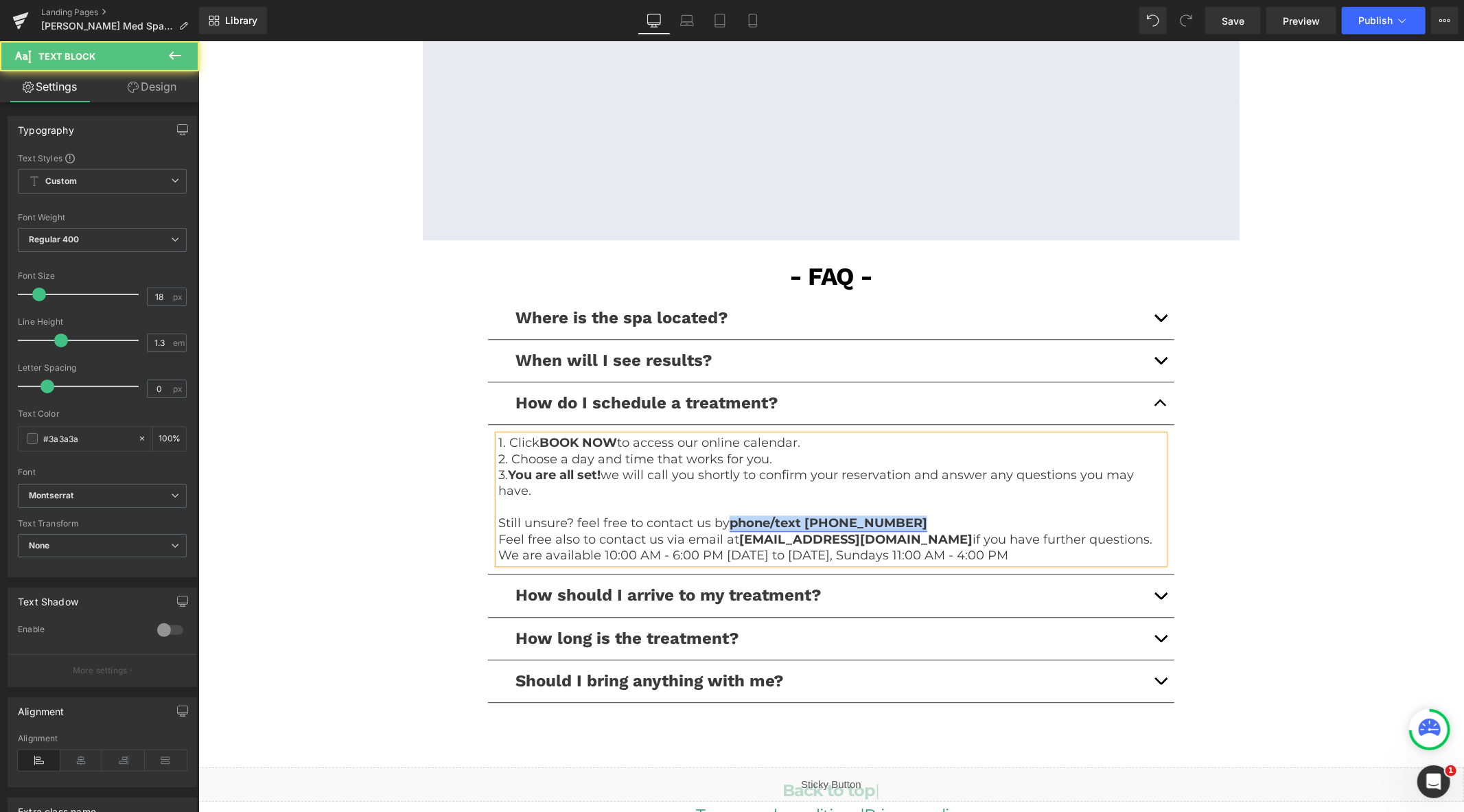
click at [828, 522] on link "phone/text [PHONE_NUMBER]" at bounding box center [828, 522] width 198 height 15
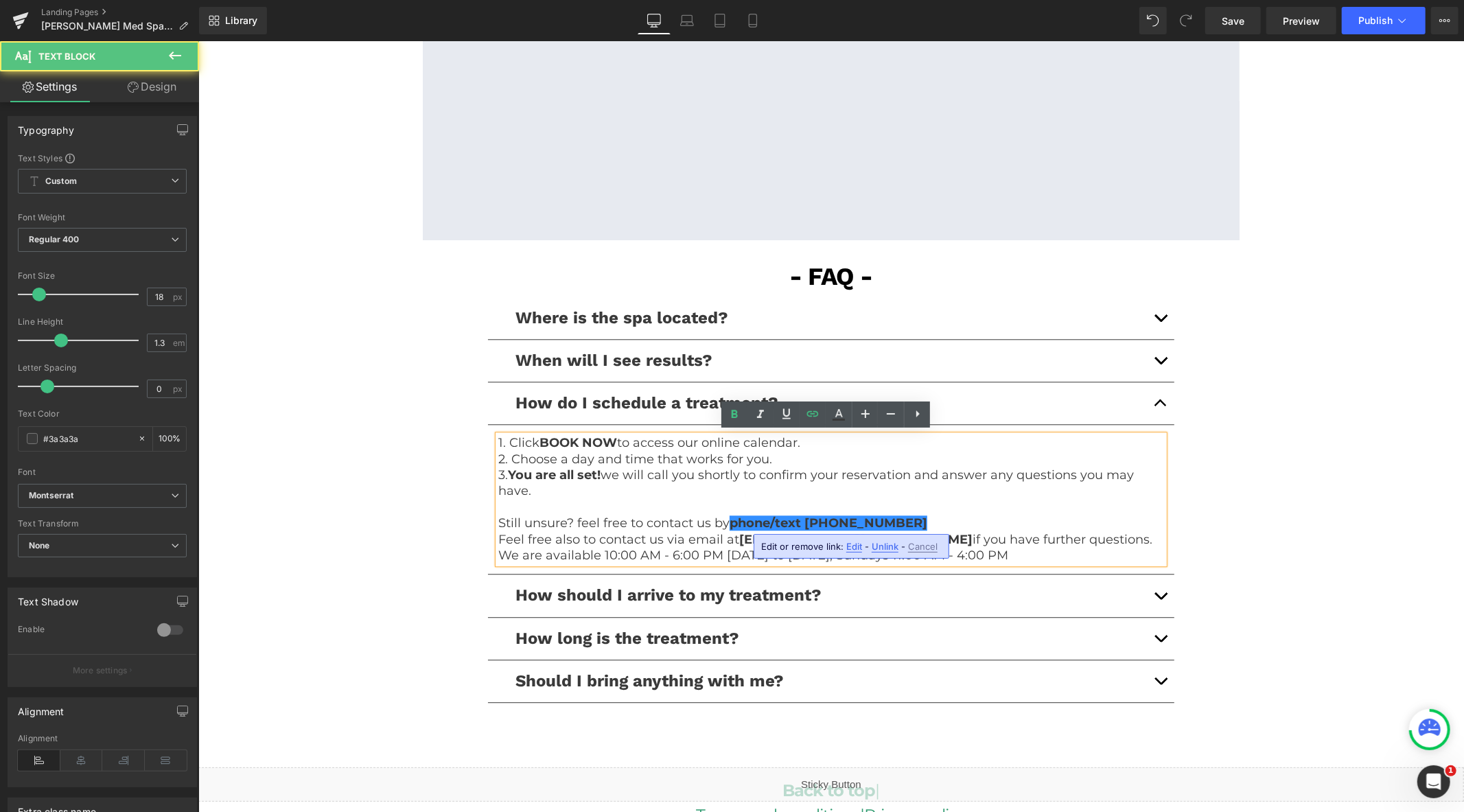
click at [859, 544] on span "Edit" at bounding box center [854, 547] width 16 height 12
type input "tel:[PHONE_NUMBER]"
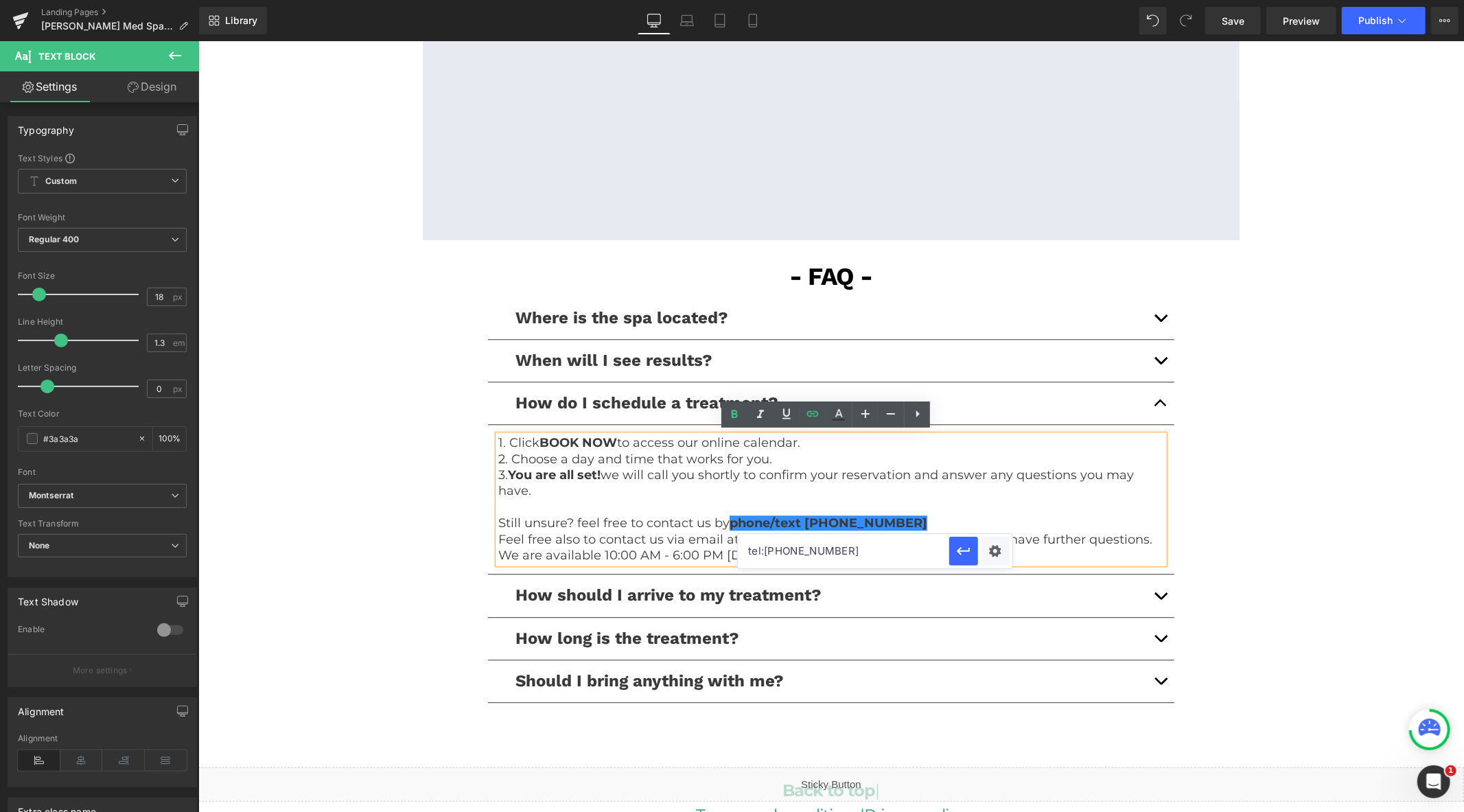
click at [856, 539] on input "tel:[PHONE_NUMBER]" at bounding box center [843, 551] width 211 height 34
click at [1073, 556] on p "We are available 10:00 AM - 6:00 PM [DATE] to [DATE], Sundays 11:00 AM - 4:00 PM" at bounding box center [831, 555] width 666 height 16
drag, startPoint x: 1043, startPoint y: 552, endPoint x: 492, endPoint y: 554, distance: 551.0
click at [498, 554] on p "We are available 10:00 AM - 6:00 PM [DATE] to [DATE], Sundays 11:00 AM - 4:00 PM" at bounding box center [831, 555] width 666 height 16
copy p "We are available 10:00 AM - 6:00 PM [DATE] to [DATE], Sundays 11:00 AM - 4:00 PM"
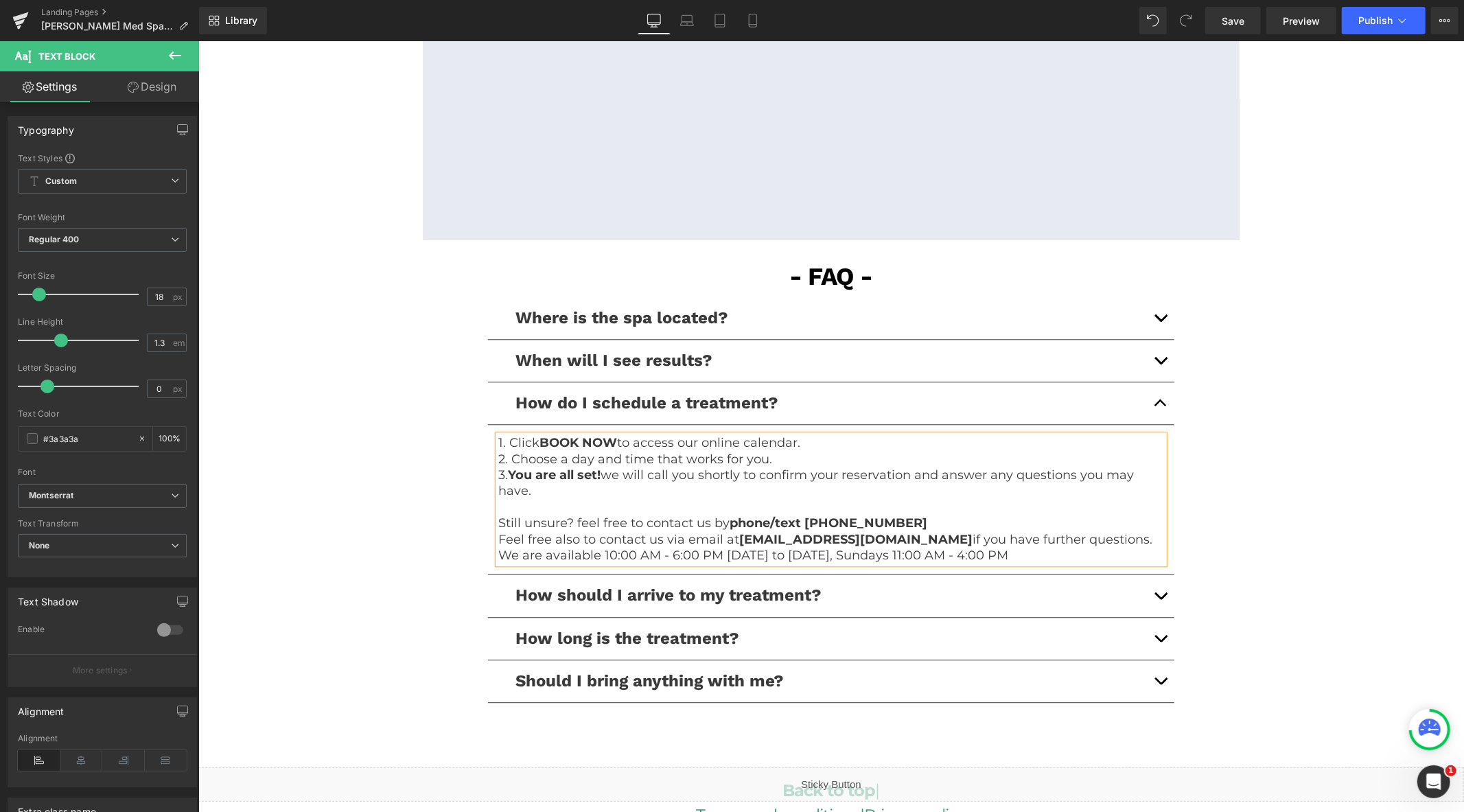
click at [1146, 635] on button "button" at bounding box center [1159, 638] width 27 height 42
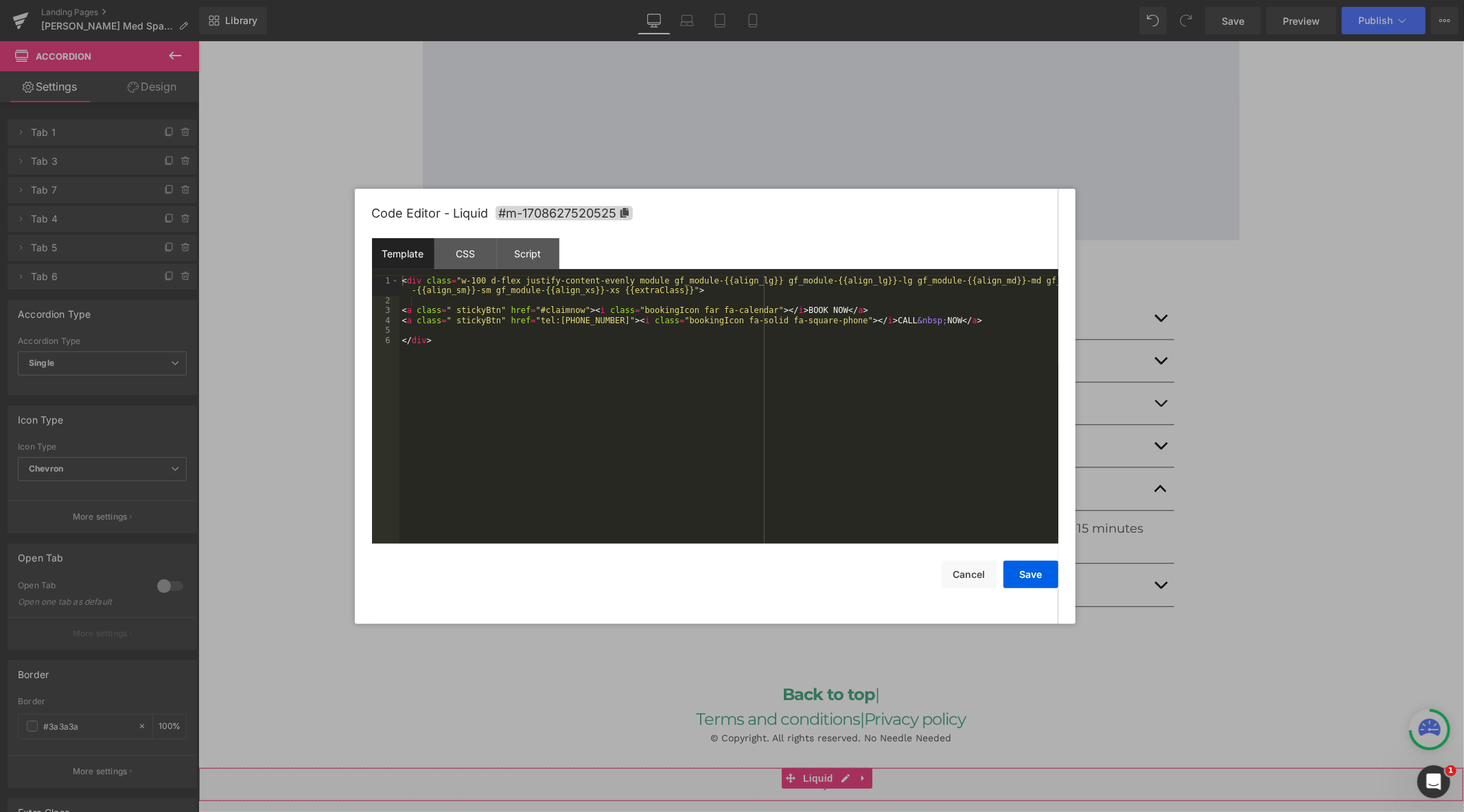
click at [841, 780] on div "Liquid" at bounding box center [831, 784] width 1266 height 34
drag, startPoint x: 590, startPoint y: 322, endPoint x: 529, endPoint y: 323, distance: 61.0
click at [529, 323] on div "< div class = "w-100 d-flex justify-content-evenly module gf_module-{{align_lg}…" at bounding box center [729, 424] width 659 height 297
copy p "We are available 10:00 AM - 6:00 PM [DATE] to [DATE], Sundays 11:00 AM - 4:00 PM"
click at [1032, 577] on button "Save" at bounding box center [1031, 574] width 55 height 27
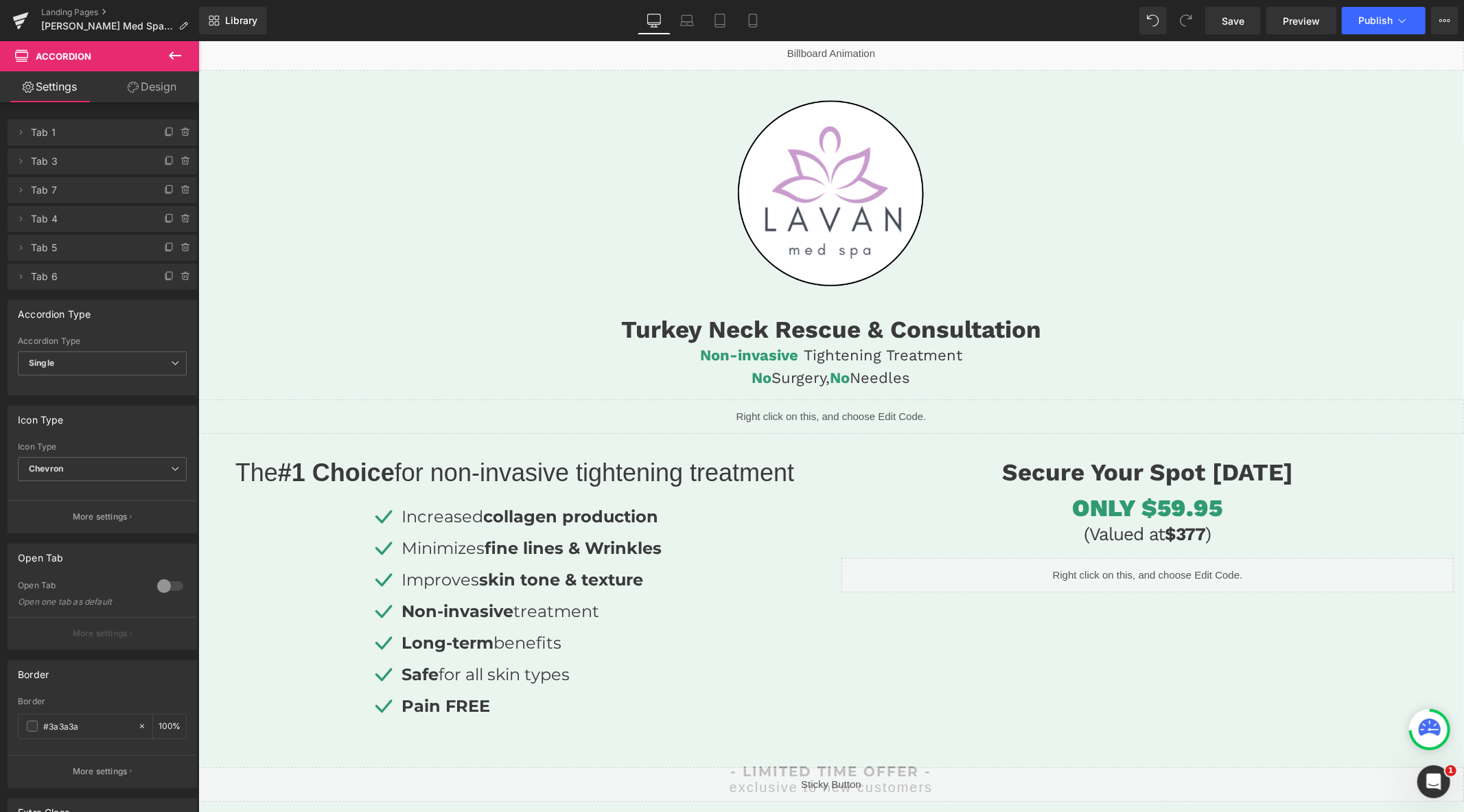
scroll to position [0, 0]
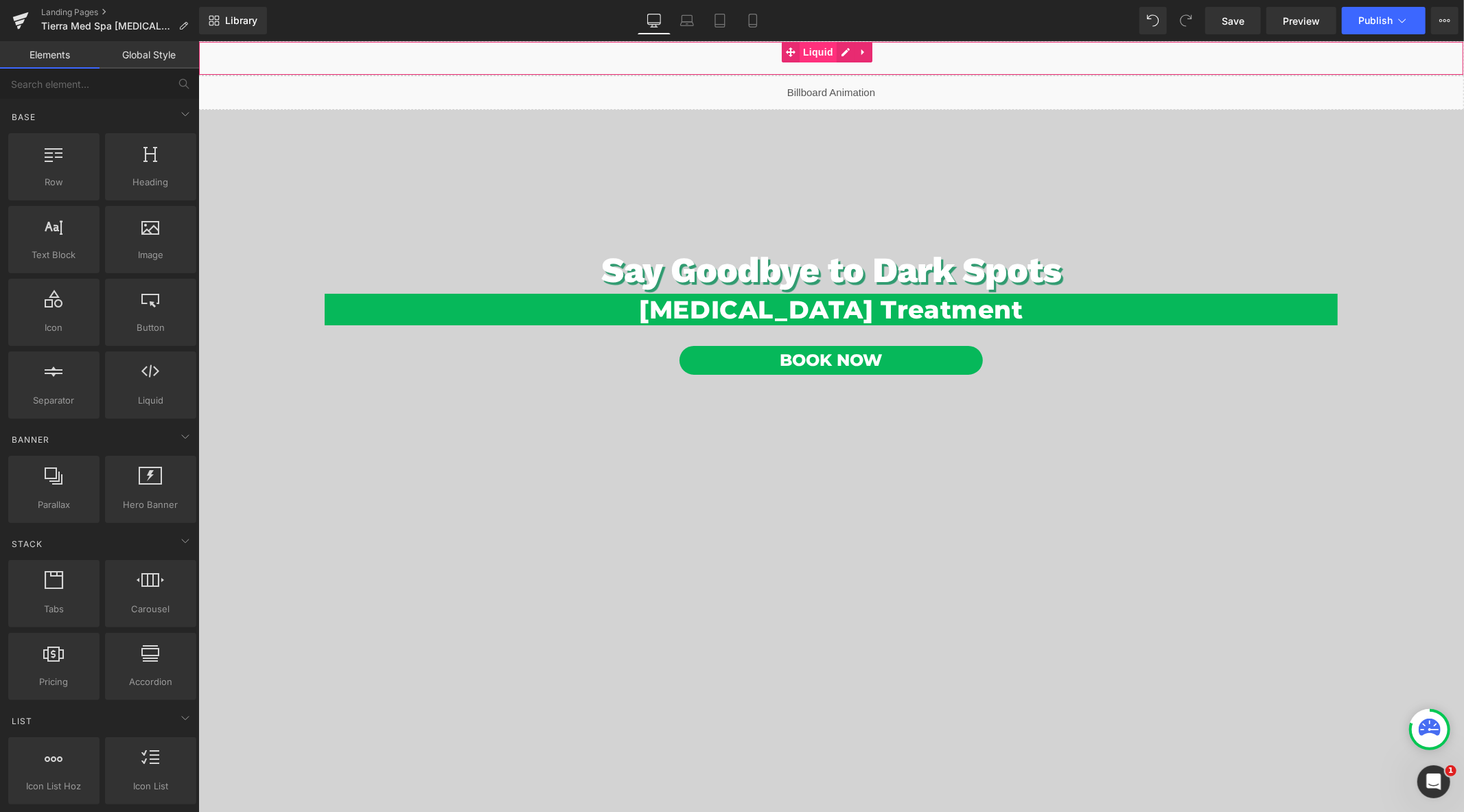
click at [813, 51] on span "Liquid" at bounding box center [818, 52] width 37 height 21
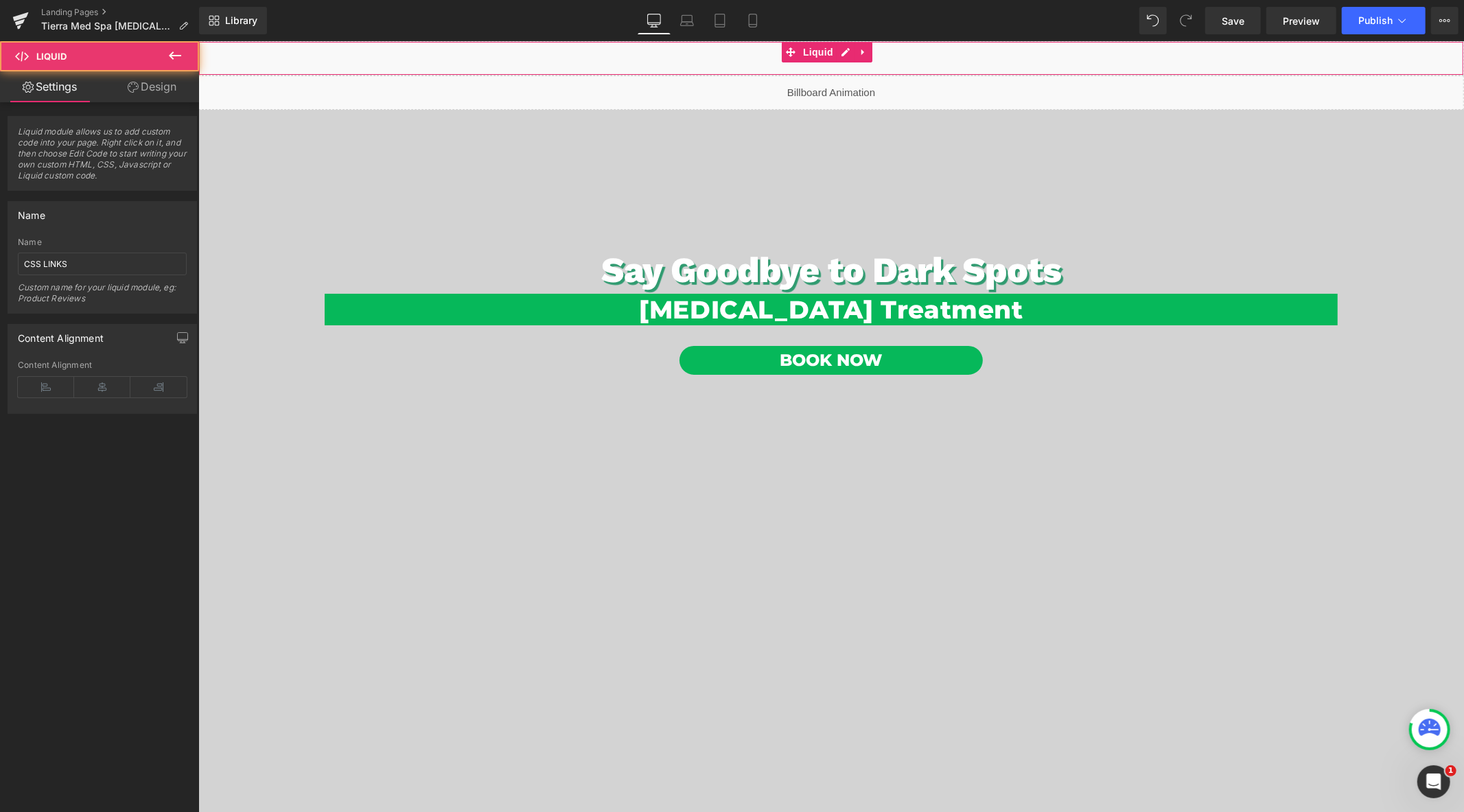
click at [136, 84] on icon at bounding box center [133, 87] width 11 height 11
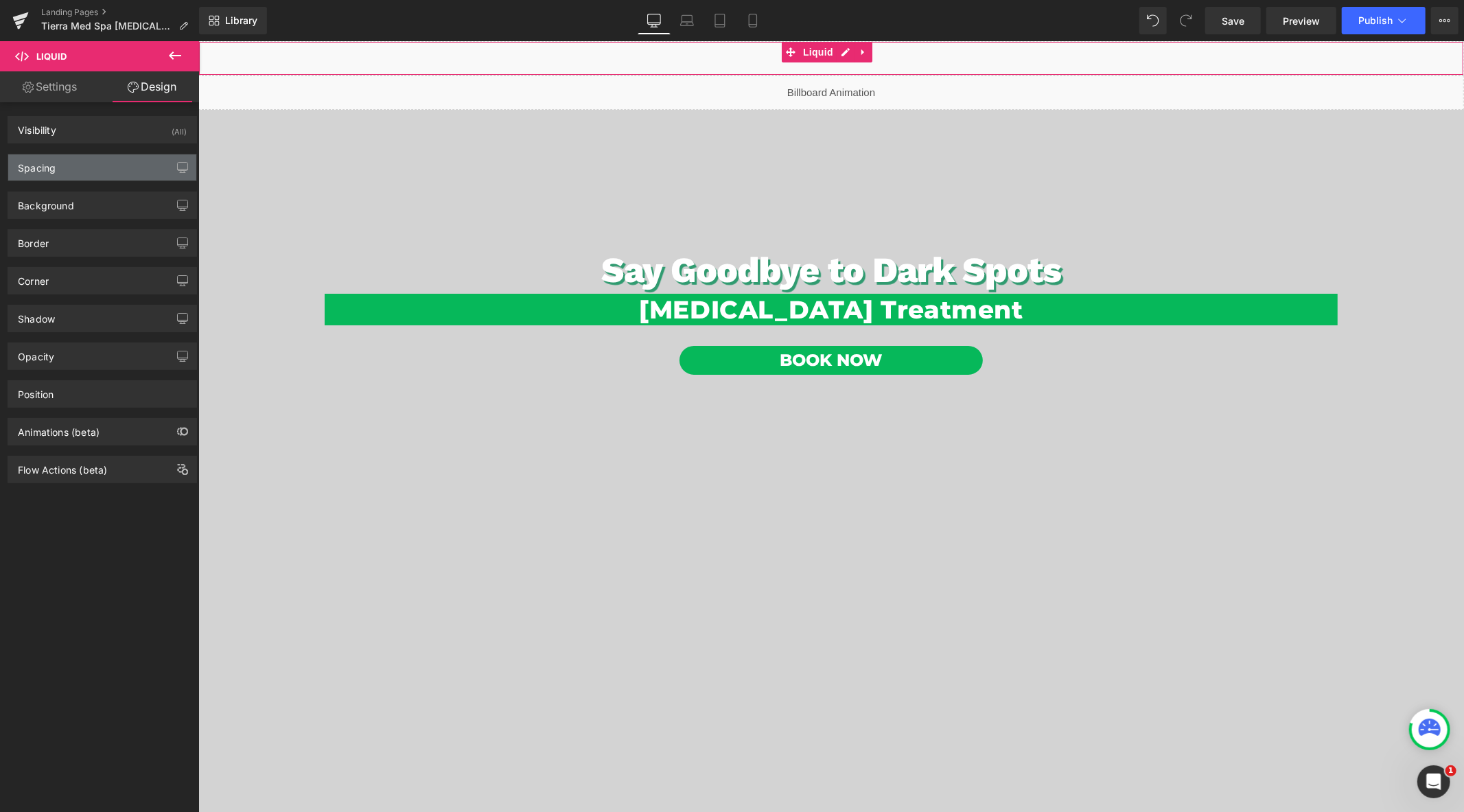
click at [97, 160] on div "Spacing" at bounding box center [102, 167] width 188 height 26
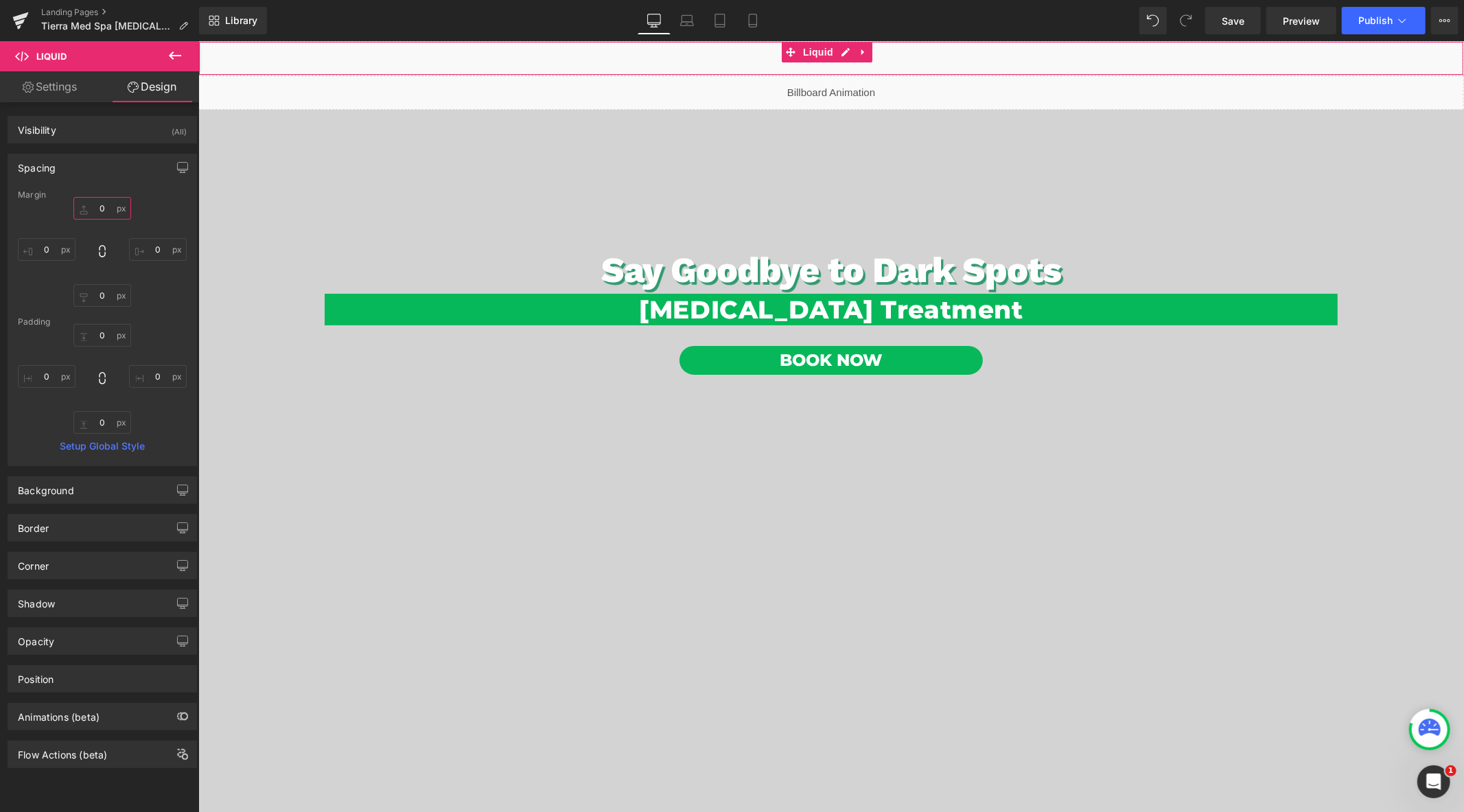
click at [107, 208] on input "0" at bounding box center [102, 208] width 58 height 23
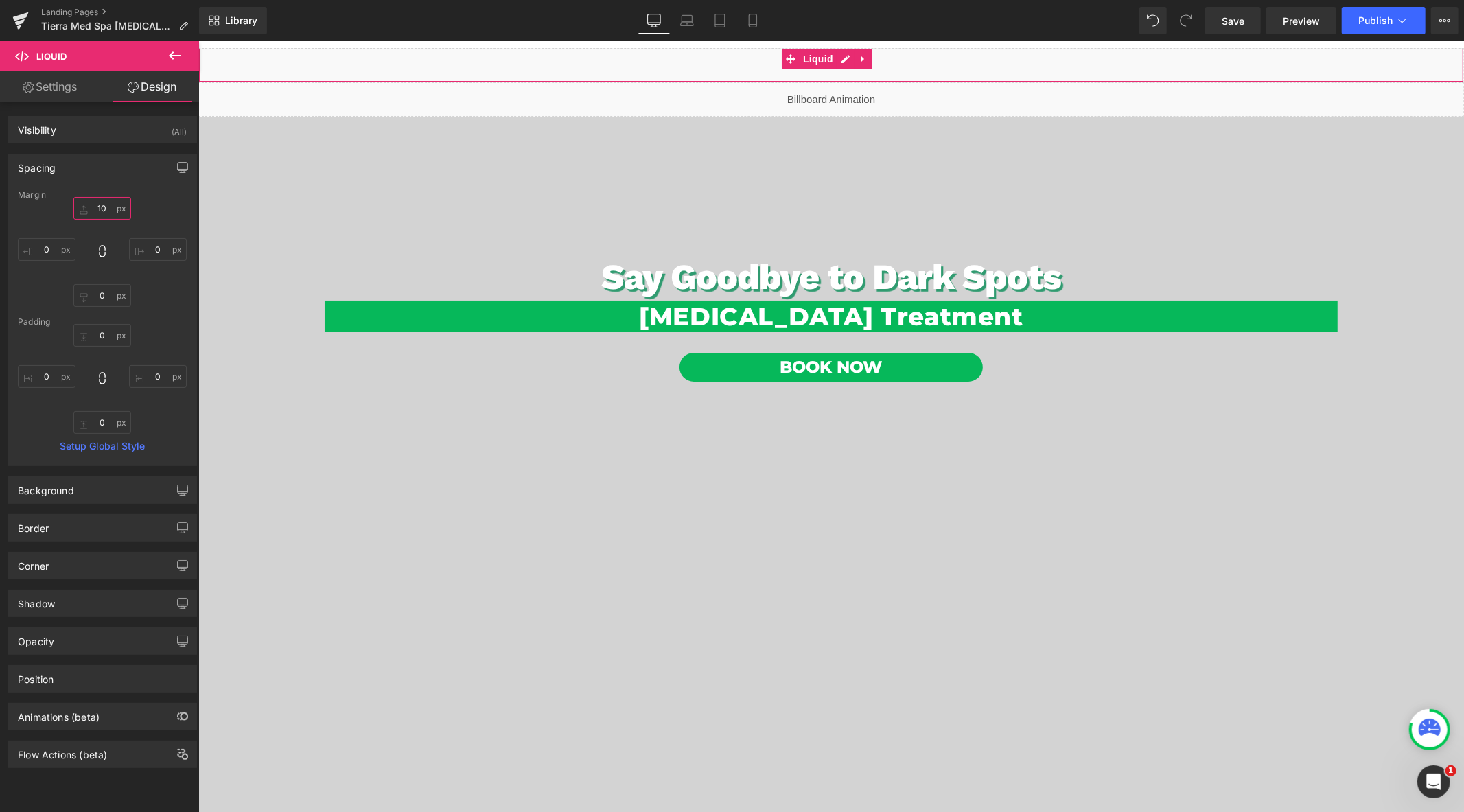
type input "100"
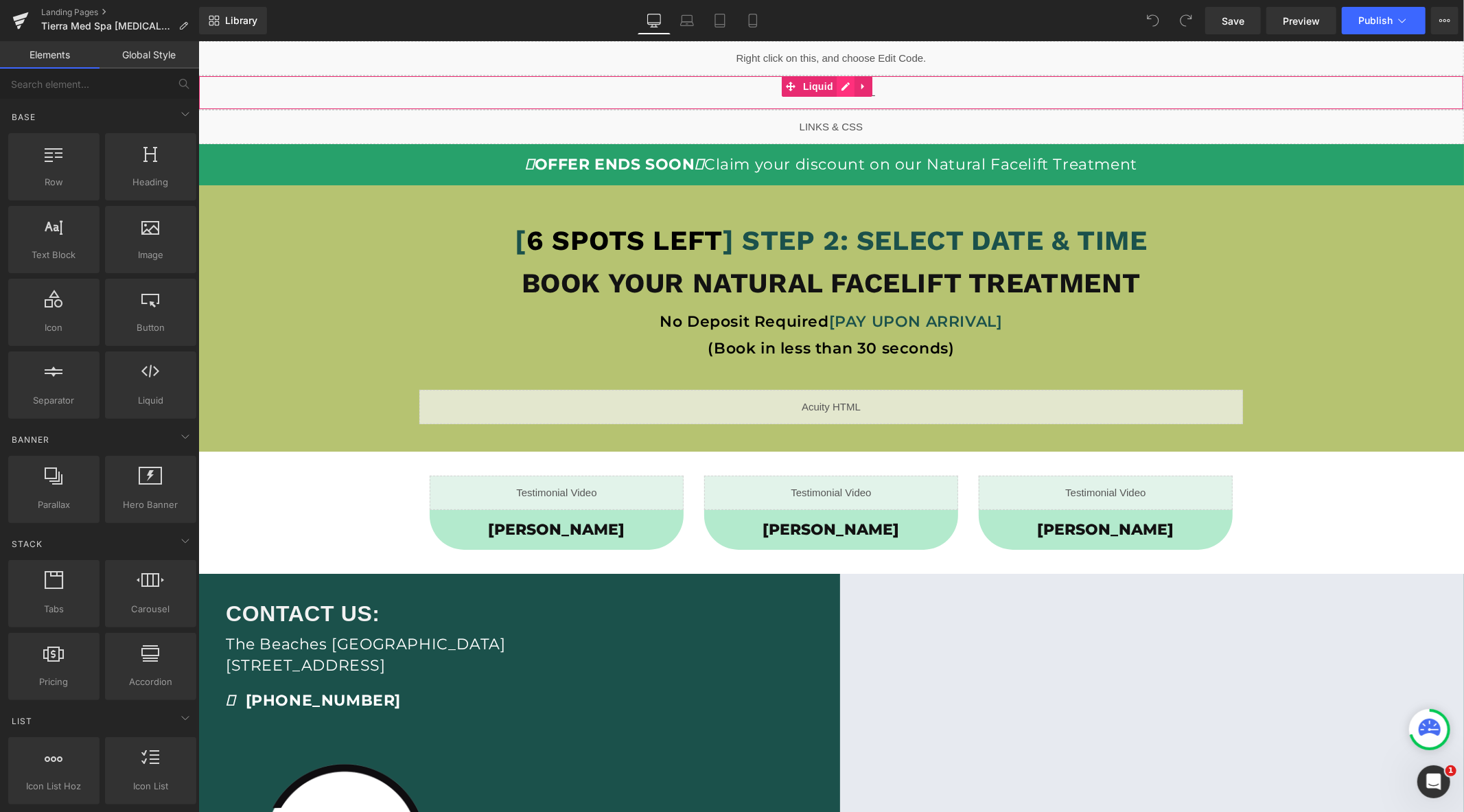
click at [842, 87] on div "Liquid" at bounding box center [831, 92] width 1266 height 34
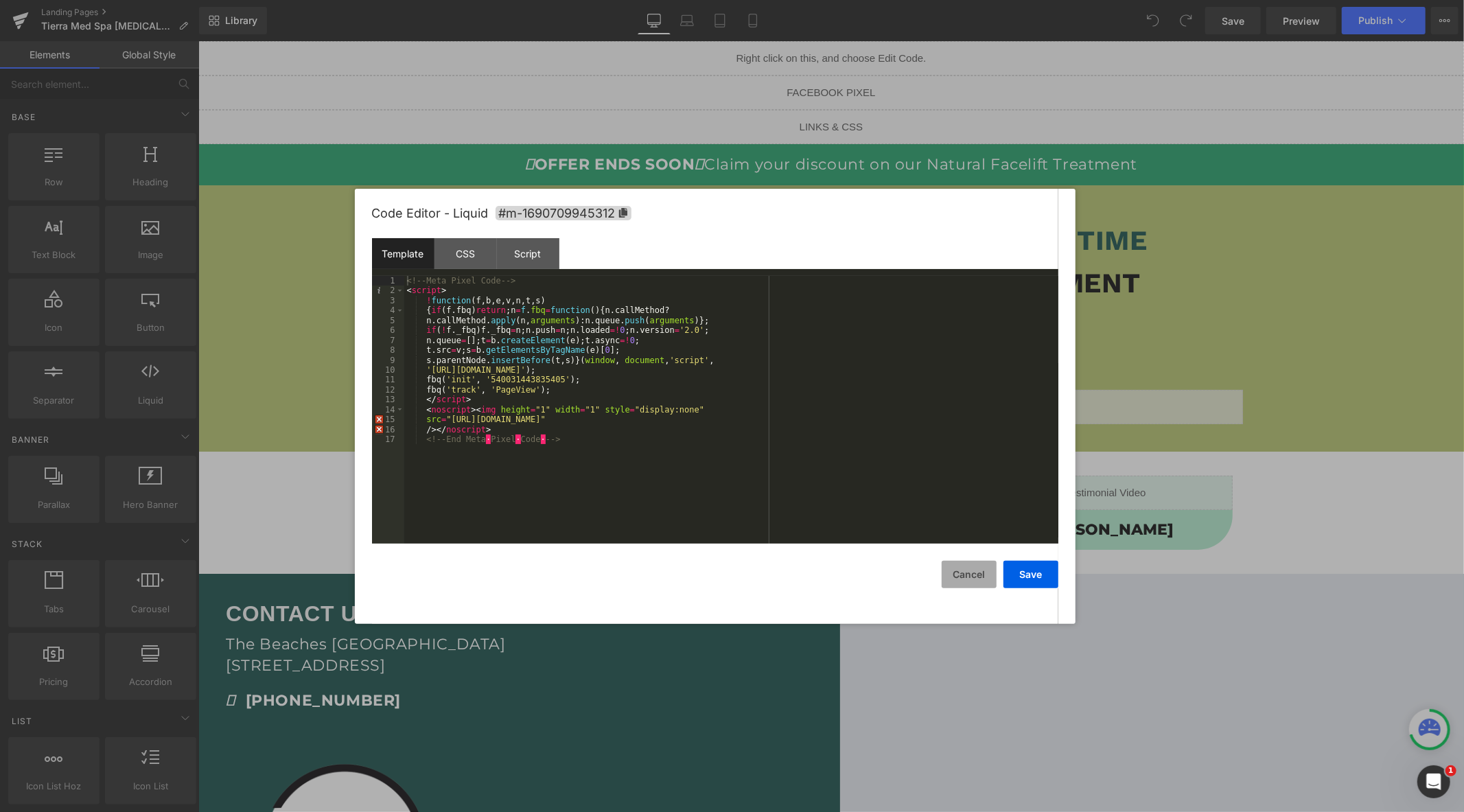
drag, startPoint x: 967, startPoint y: 570, endPoint x: 958, endPoint y: 555, distance: 17.5
click at [966, 568] on button "Cancel" at bounding box center [969, 574] width 55 height 27
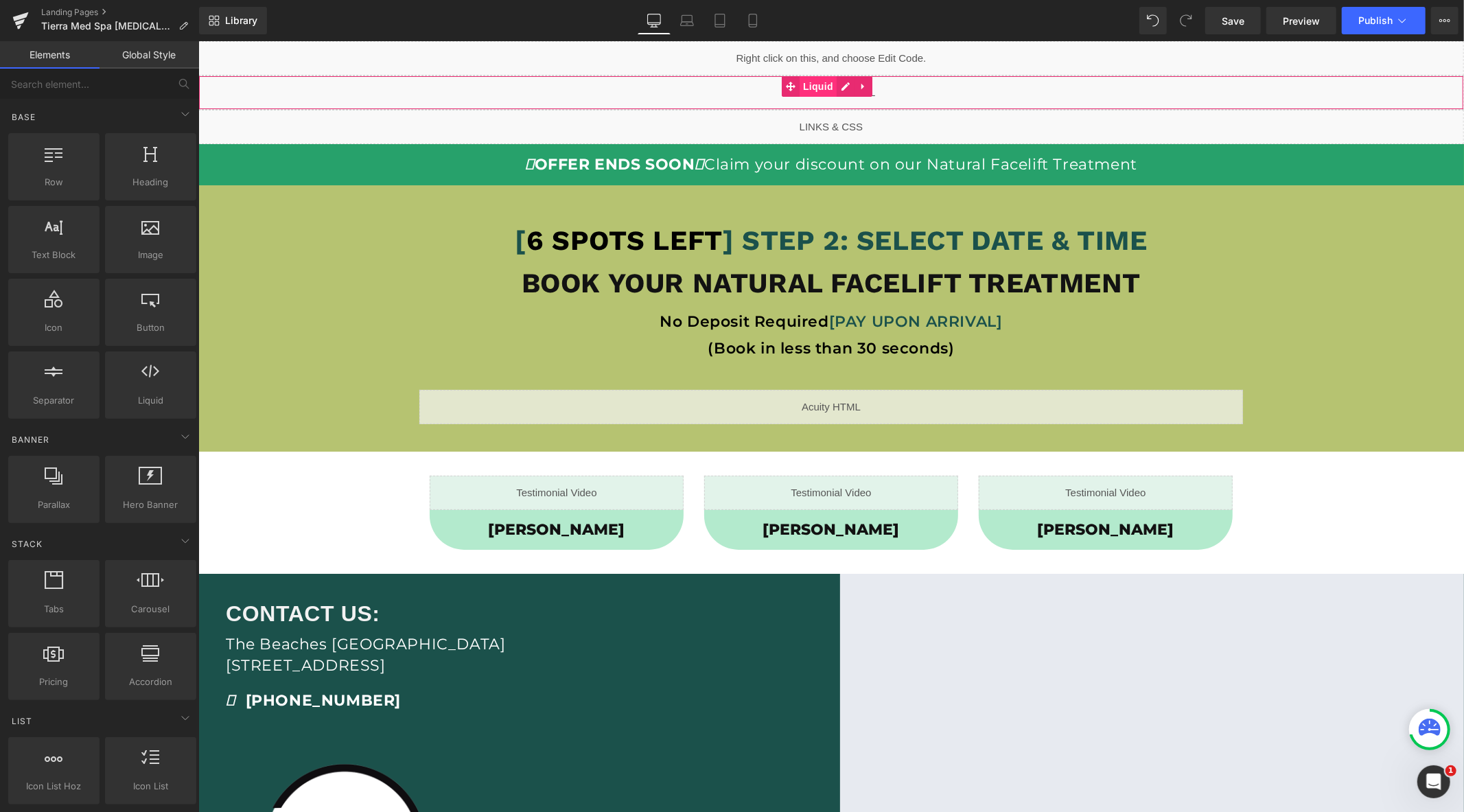
click at [822, 86] on span "Liquid" at bounding box center [818, 86] width 37 height 21
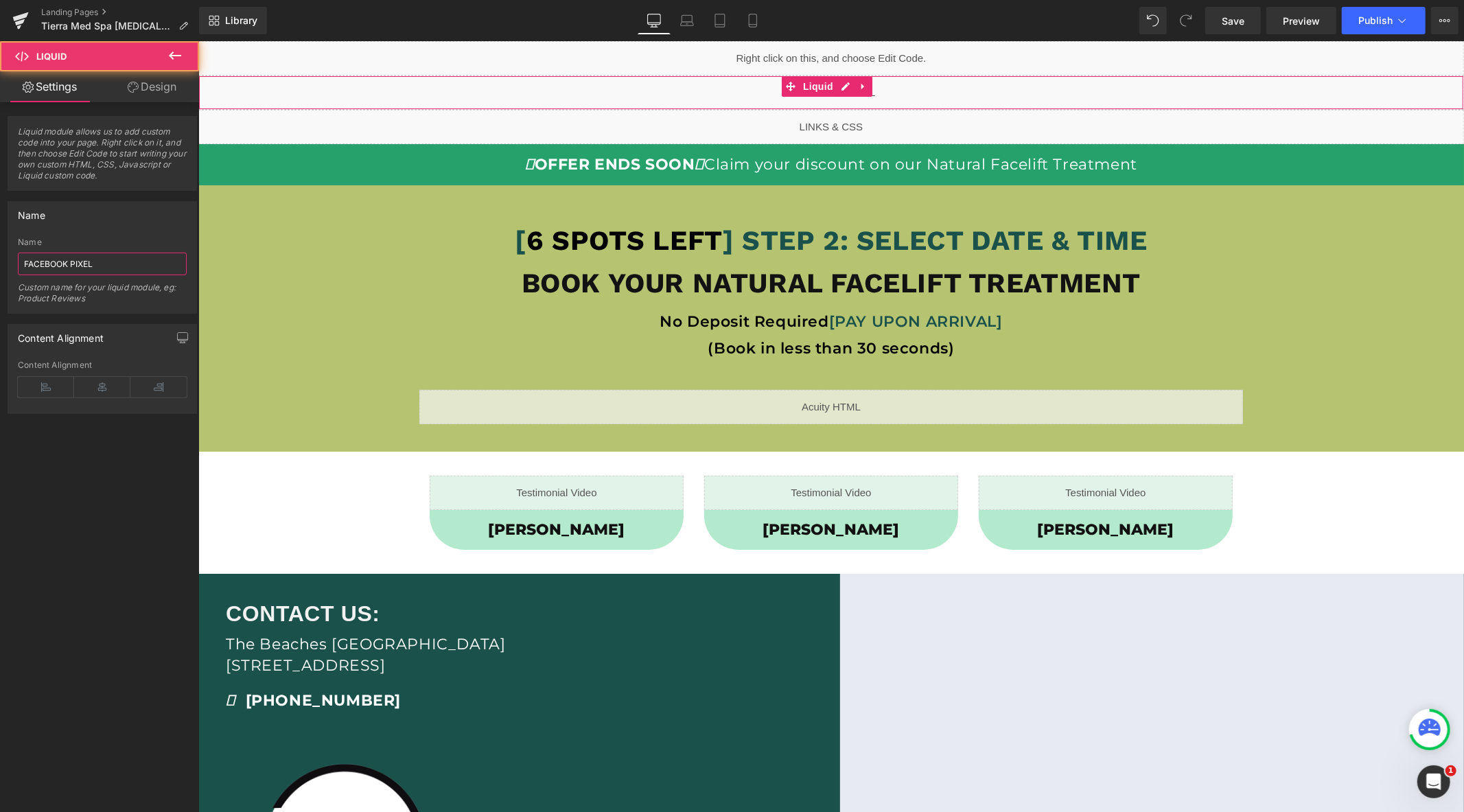
click at [150, 265] on input "FACEBOOK PIXEL" at bounding box center [102, 264] width 169 height 23
paste input "540031443835405"
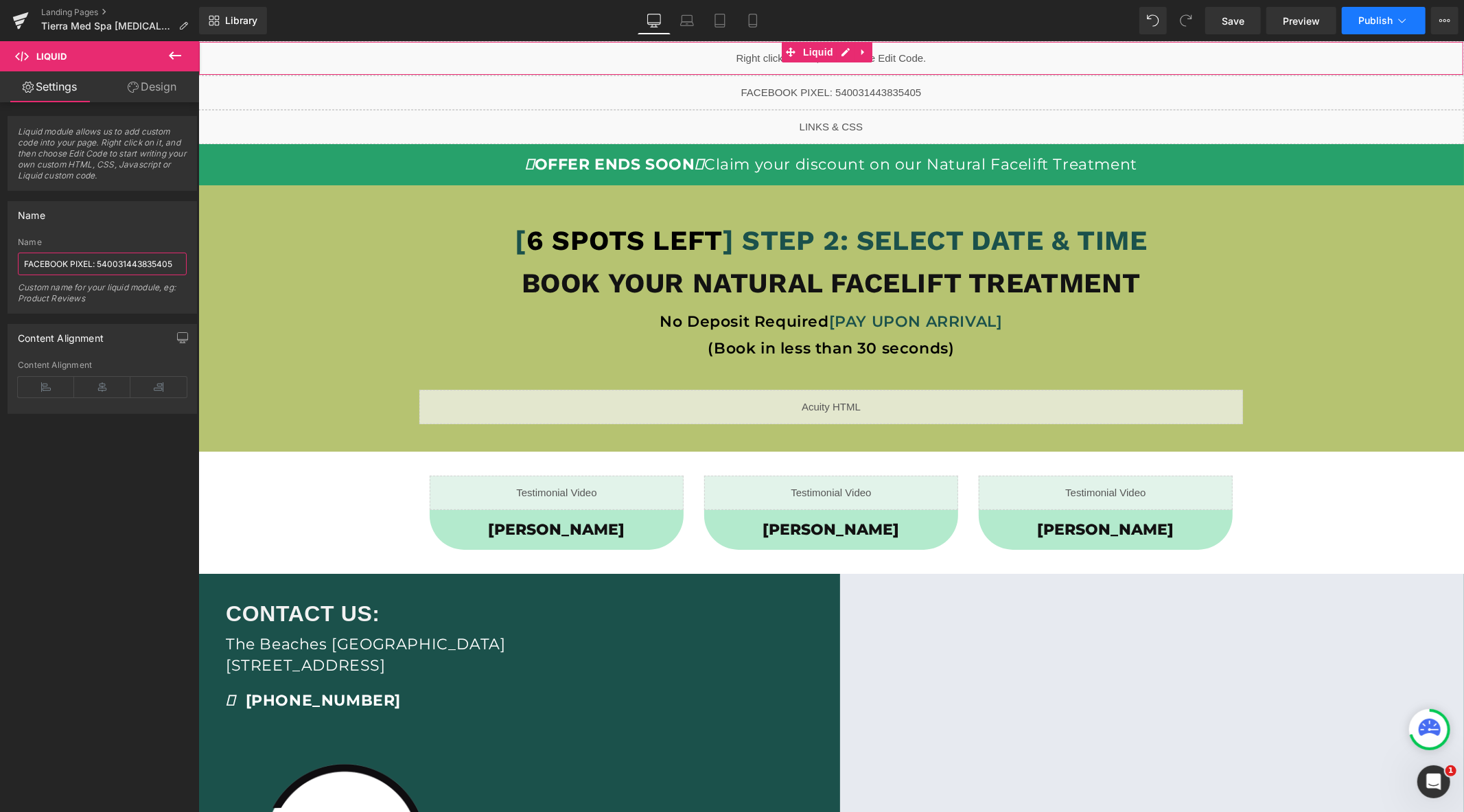
type input "FACEBOOK PIXEL: 540031443835405"
click at [1374, 23] on span "Publish" at bounding box center [1376, 20] width 34 height 11
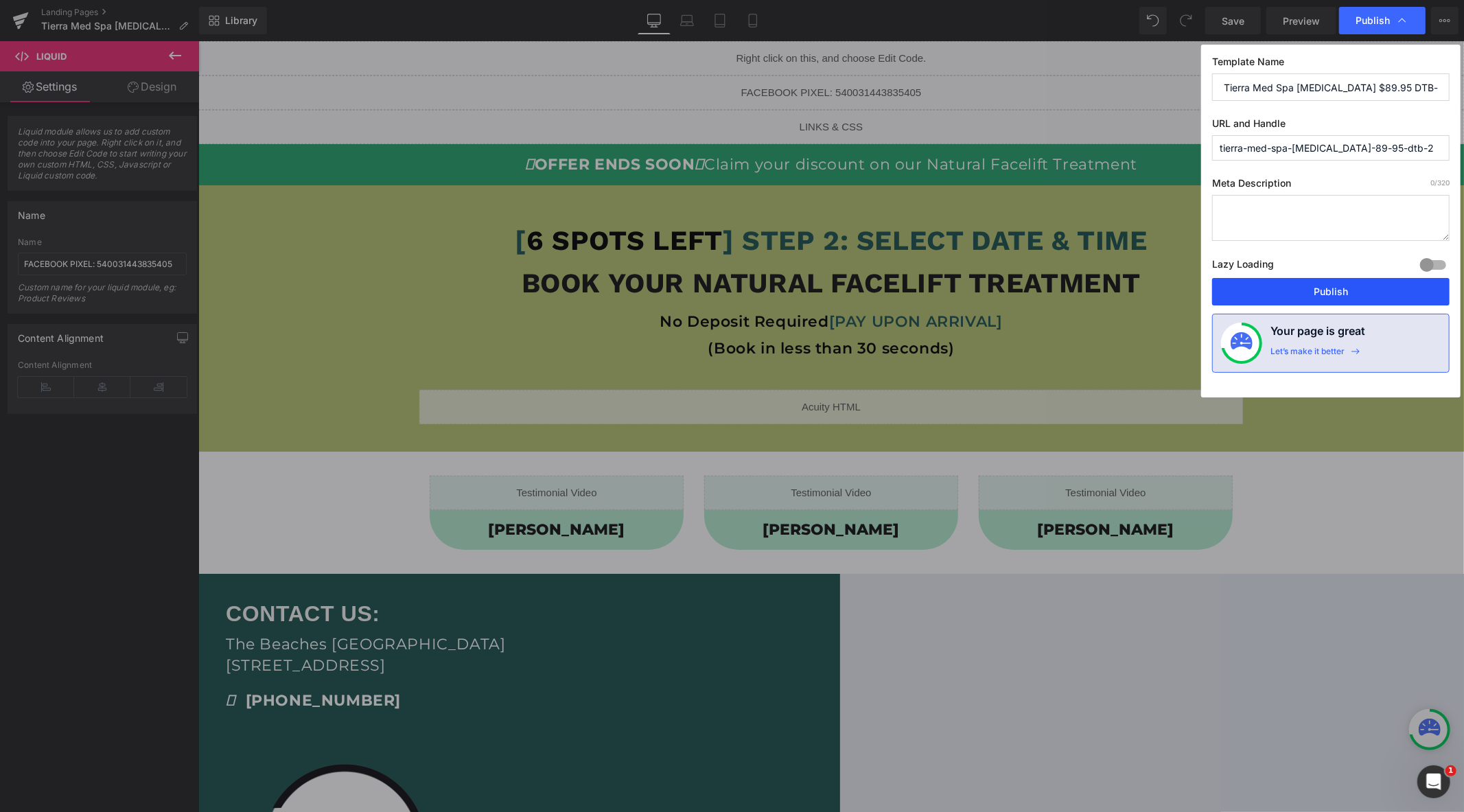
click at [1301, 288] on button "Publish" at bounding box center [1331, 291] width 238 height 27
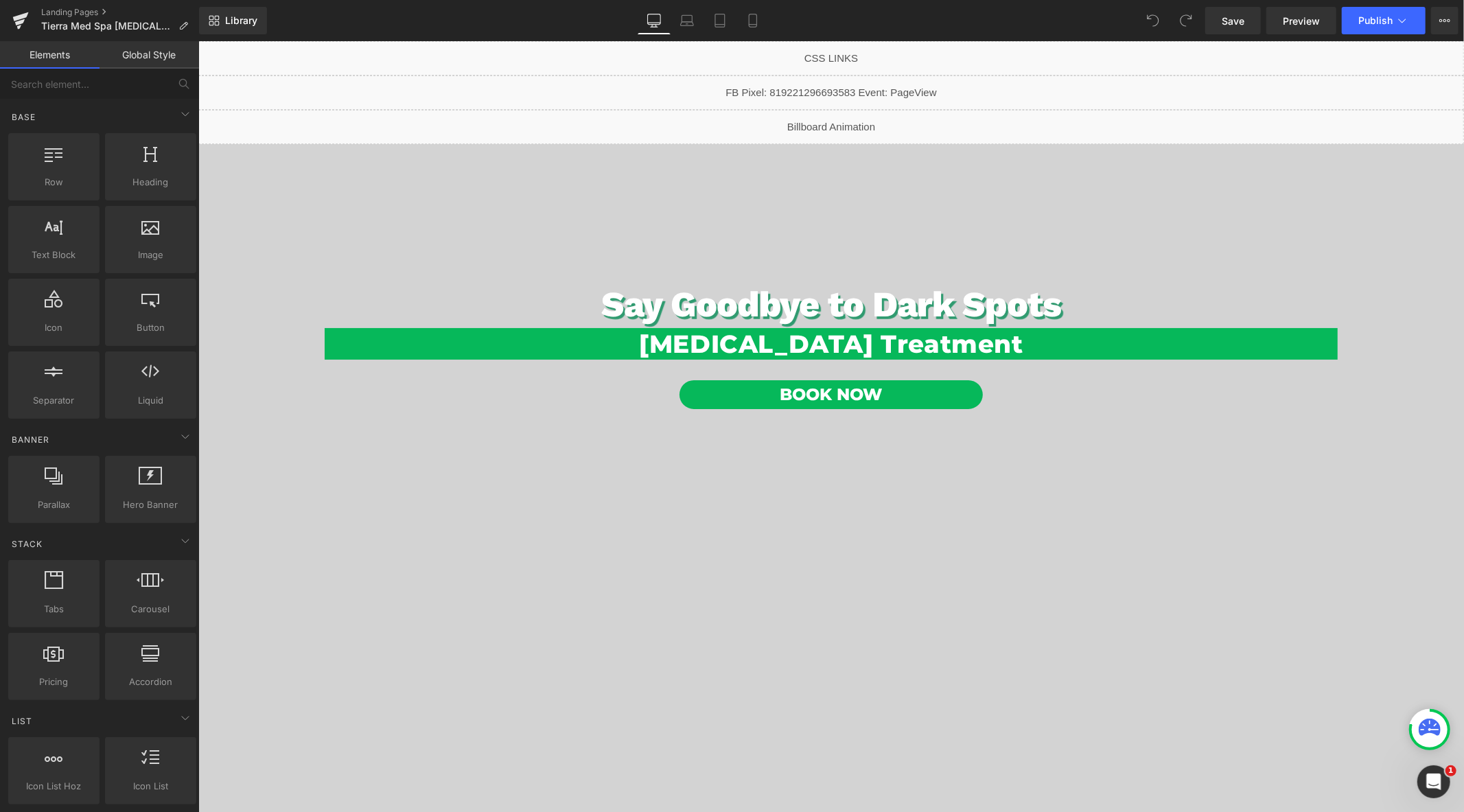
click at [845, 86] on div "Liquid" at bounding box center [831, 92] width 1266 height 34
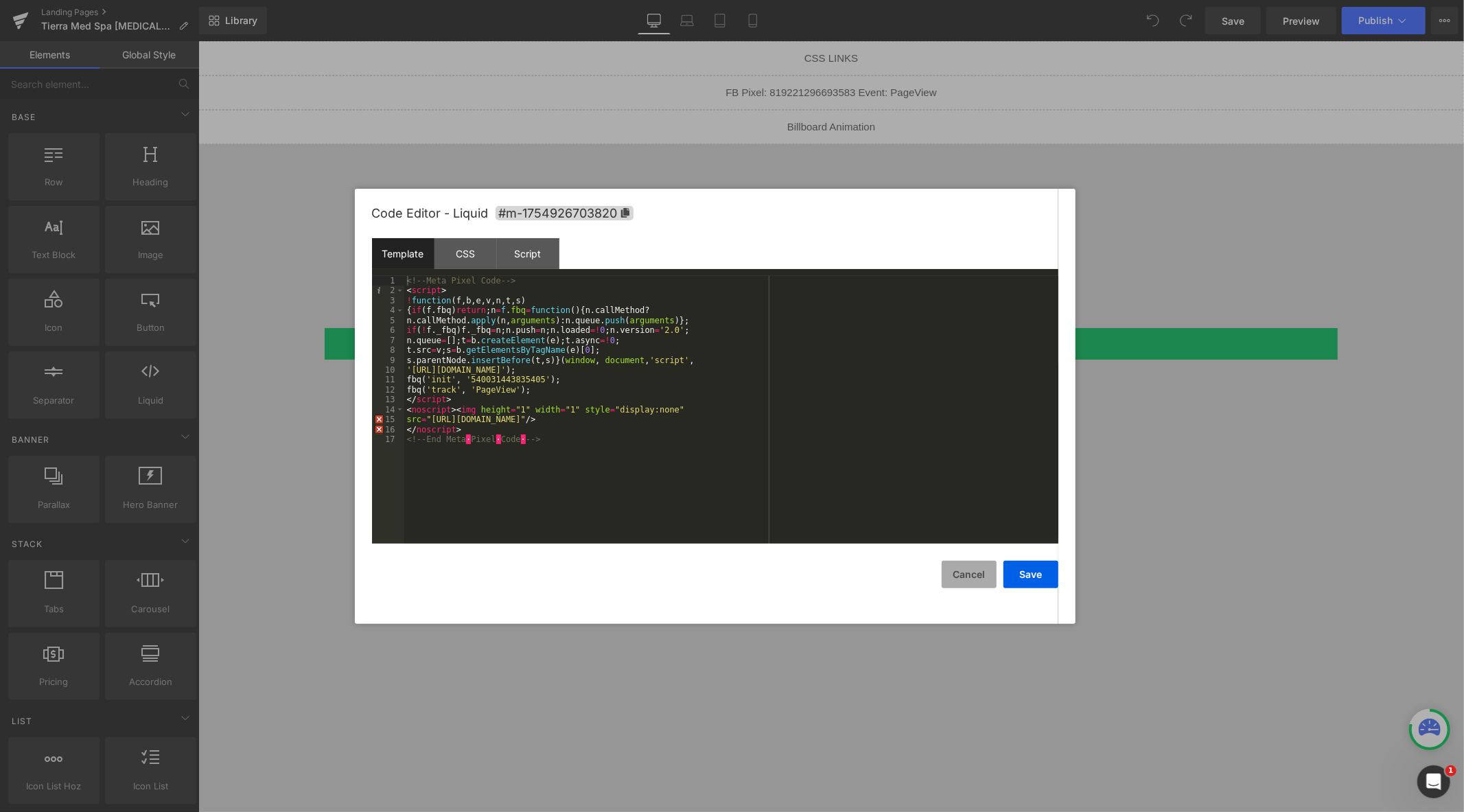
click at [962, 573] on button "Cancel" at bounding box center [969, 574] width 55 height 27
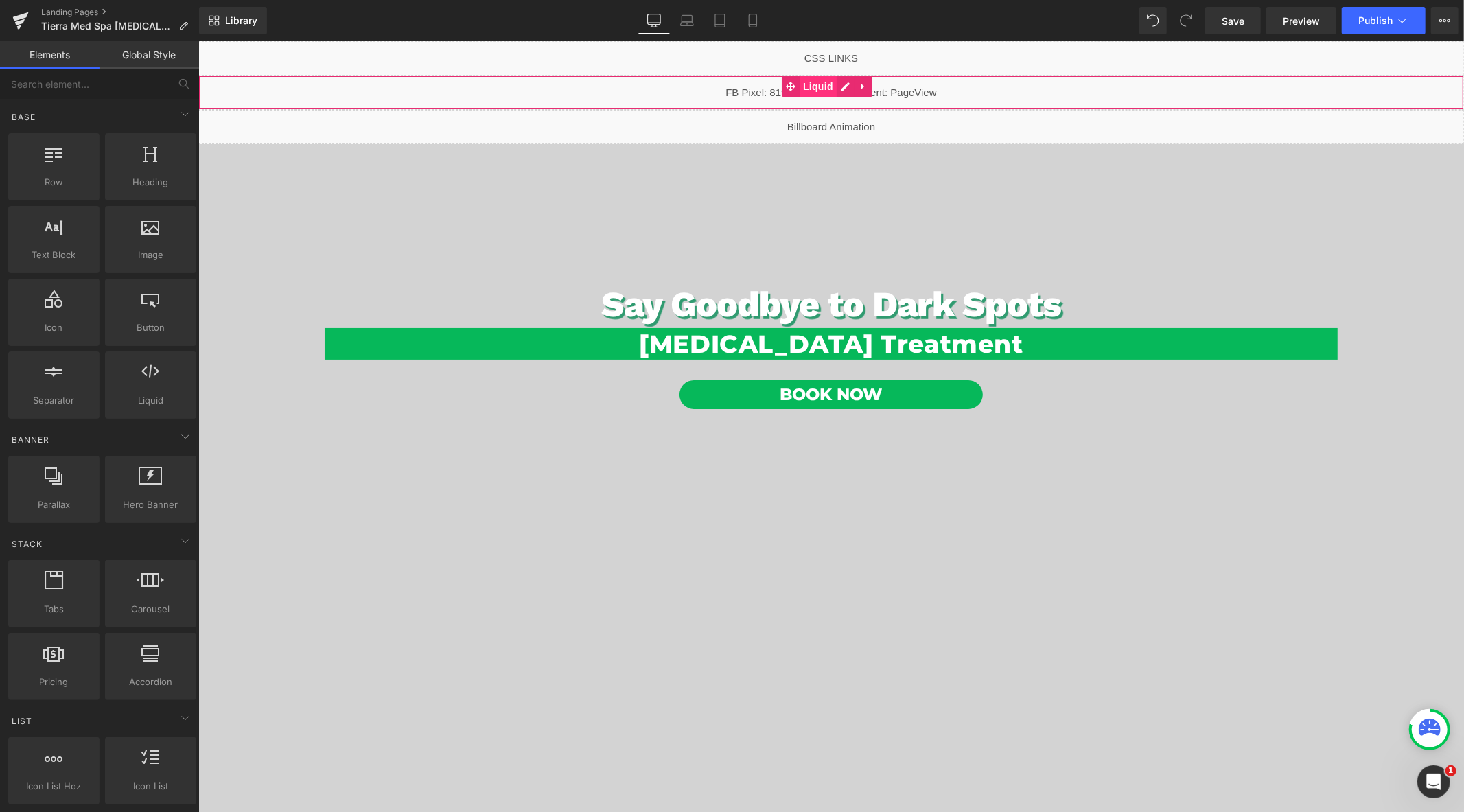
click at [812, 90] on span "Liquid" at bounding box center [818, 86] width 37 height 21
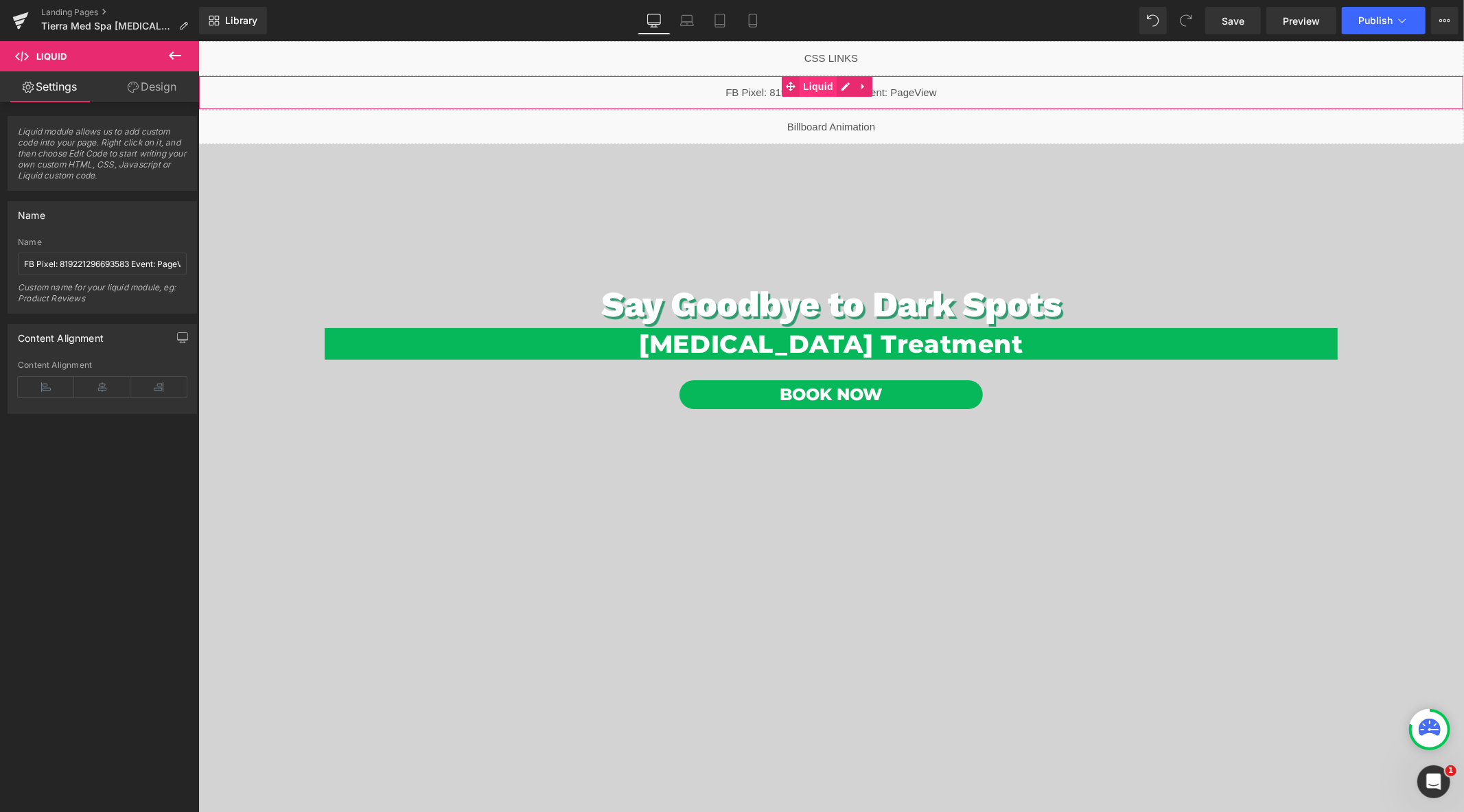
click at [823, 84] on span "Liquid" at bounding box center [818, 86] width 37 height 21
drag, startPoint x: 132, startPoint y: 264, endPoint x: 60, endPoint y: 266, distance: 72.0
click at [60, 266] on input "FB Pixel: 819221296693583 Event: PageView" at bounding box center [102, 264] width 169 height 23
paste input "540031443835405"
type input "FB Pixel: 540031443835405 Event: PageView"
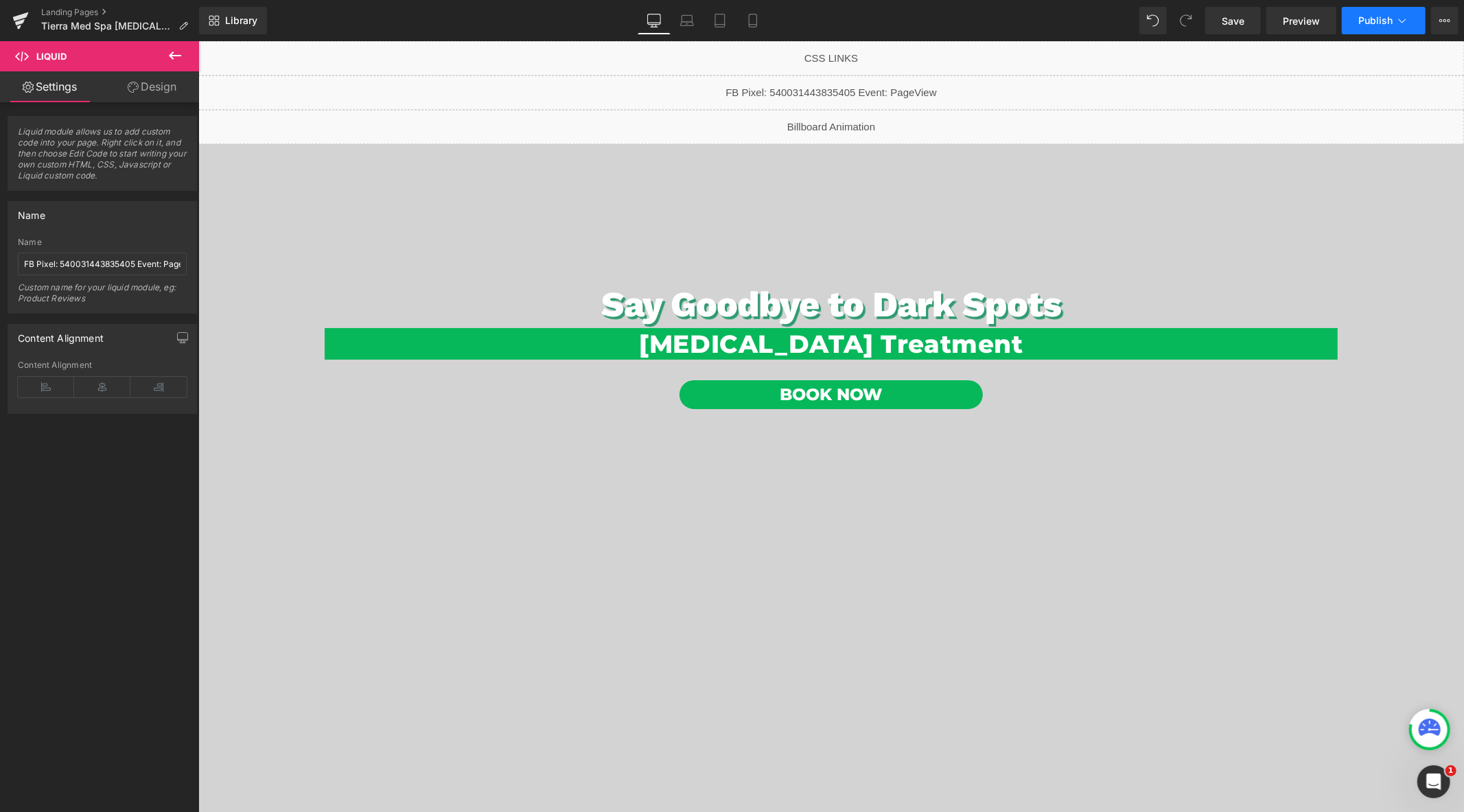
click at [1397, 27] on button "Publish" at bounding box center [1384, 20] width 84 height 27
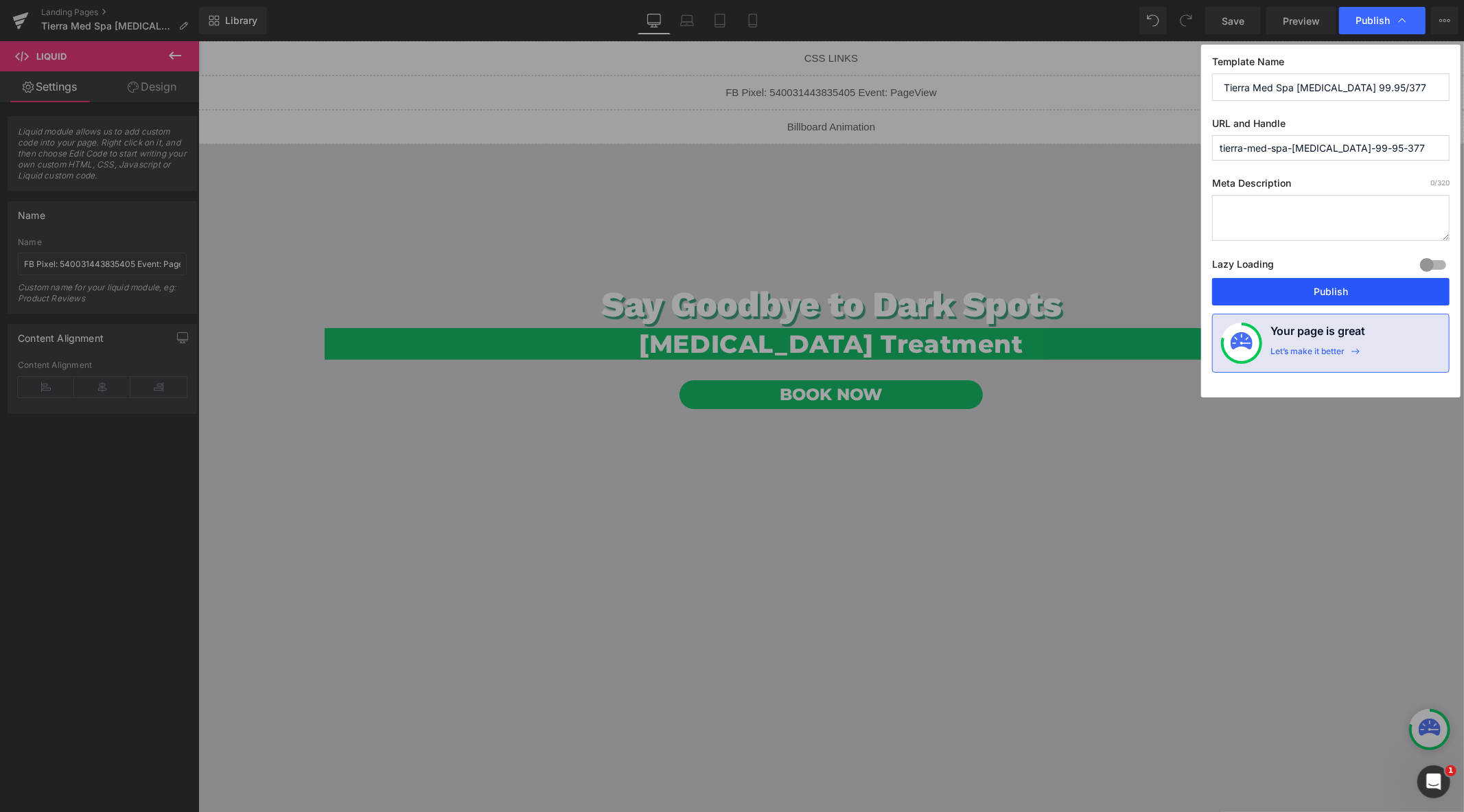
drag, startPoint x: 1325, startPoint y: 290, endPoint x: 1034, endPoint y: 166, distance: 316.3
click at [1325, 290] on button "Publish" at bounding box center [1331, 291] width 238 height 27
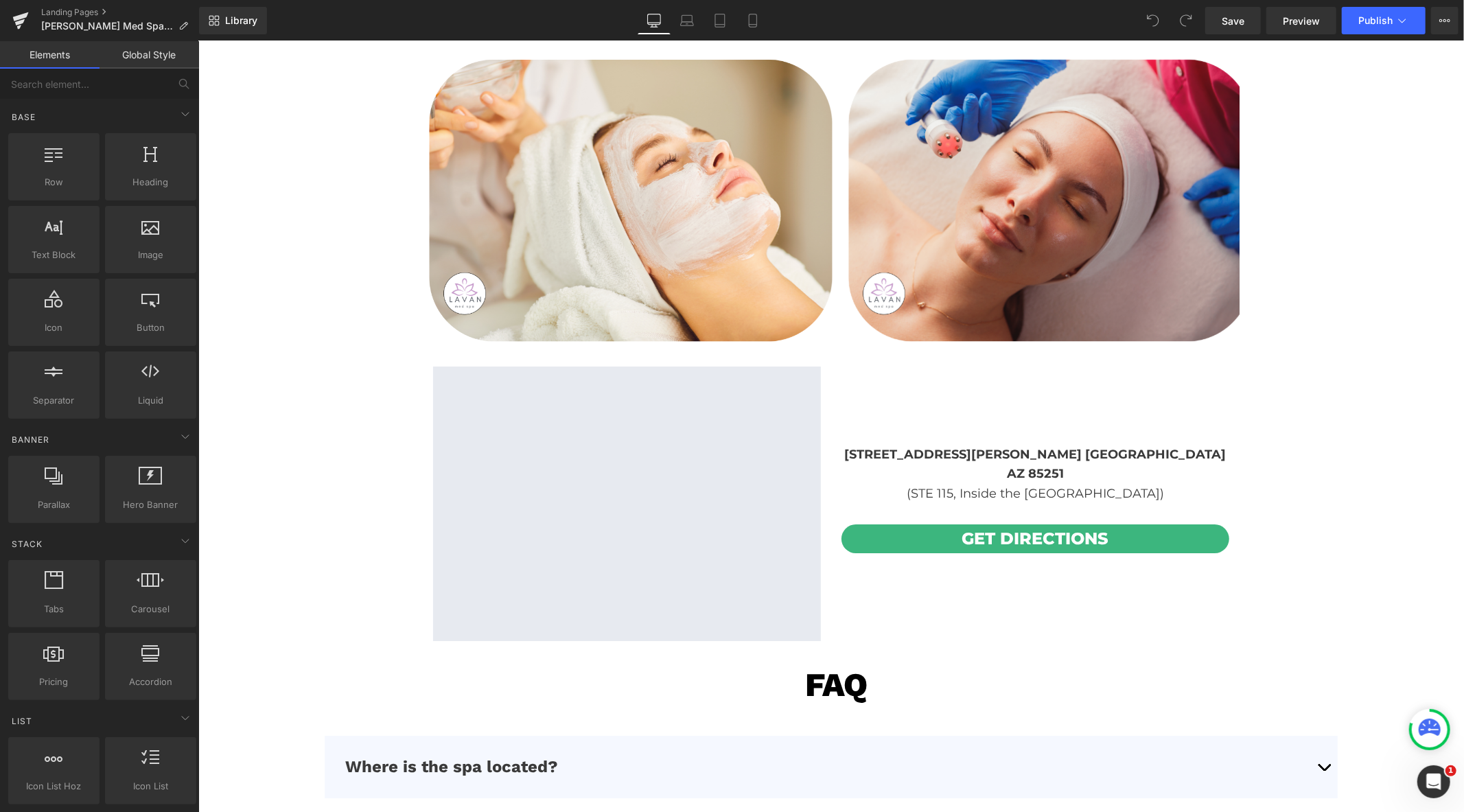
scroll to position [3966, 0]
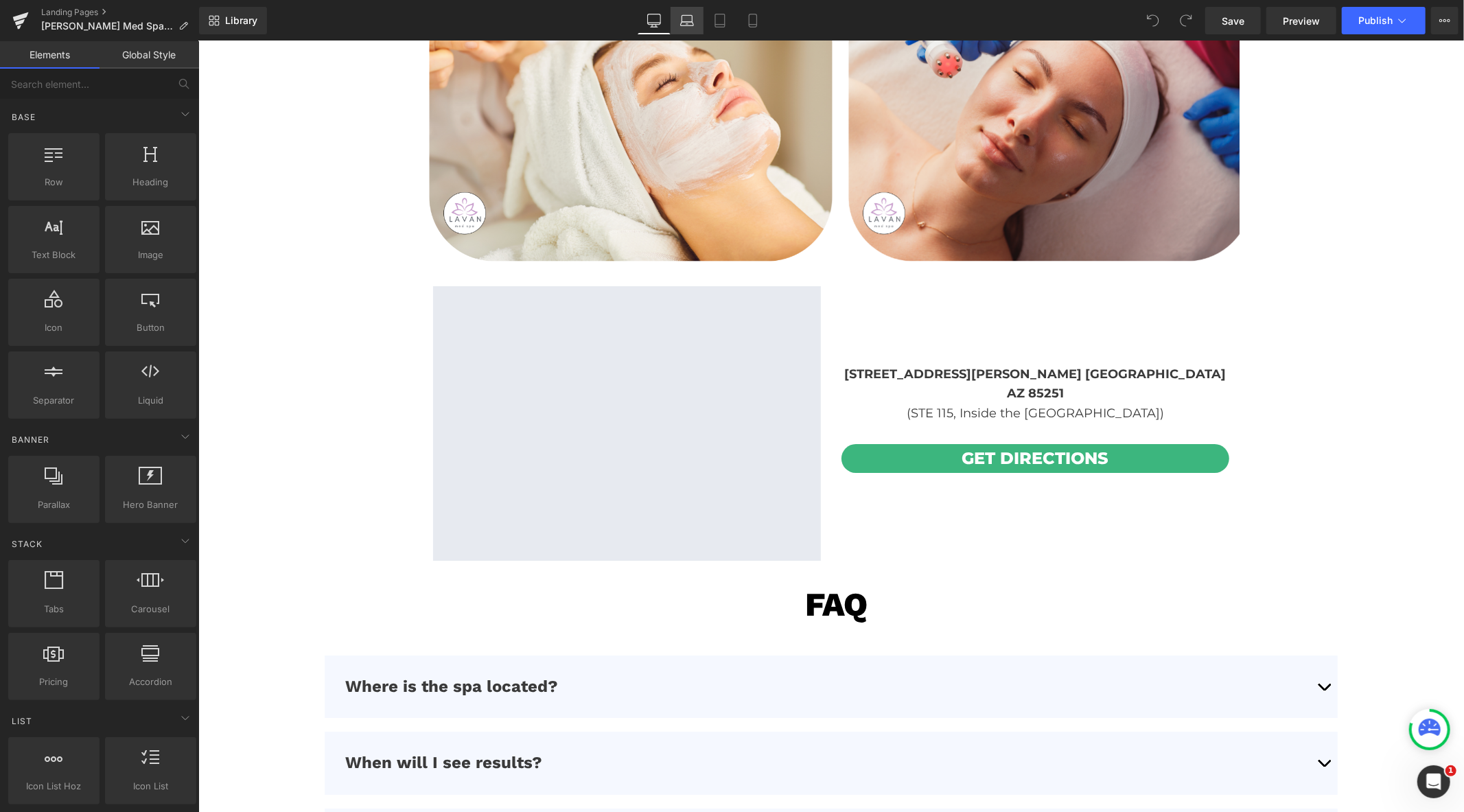
click at [688, 16] on icon at bounding box center [687, 21] width 14 height 14
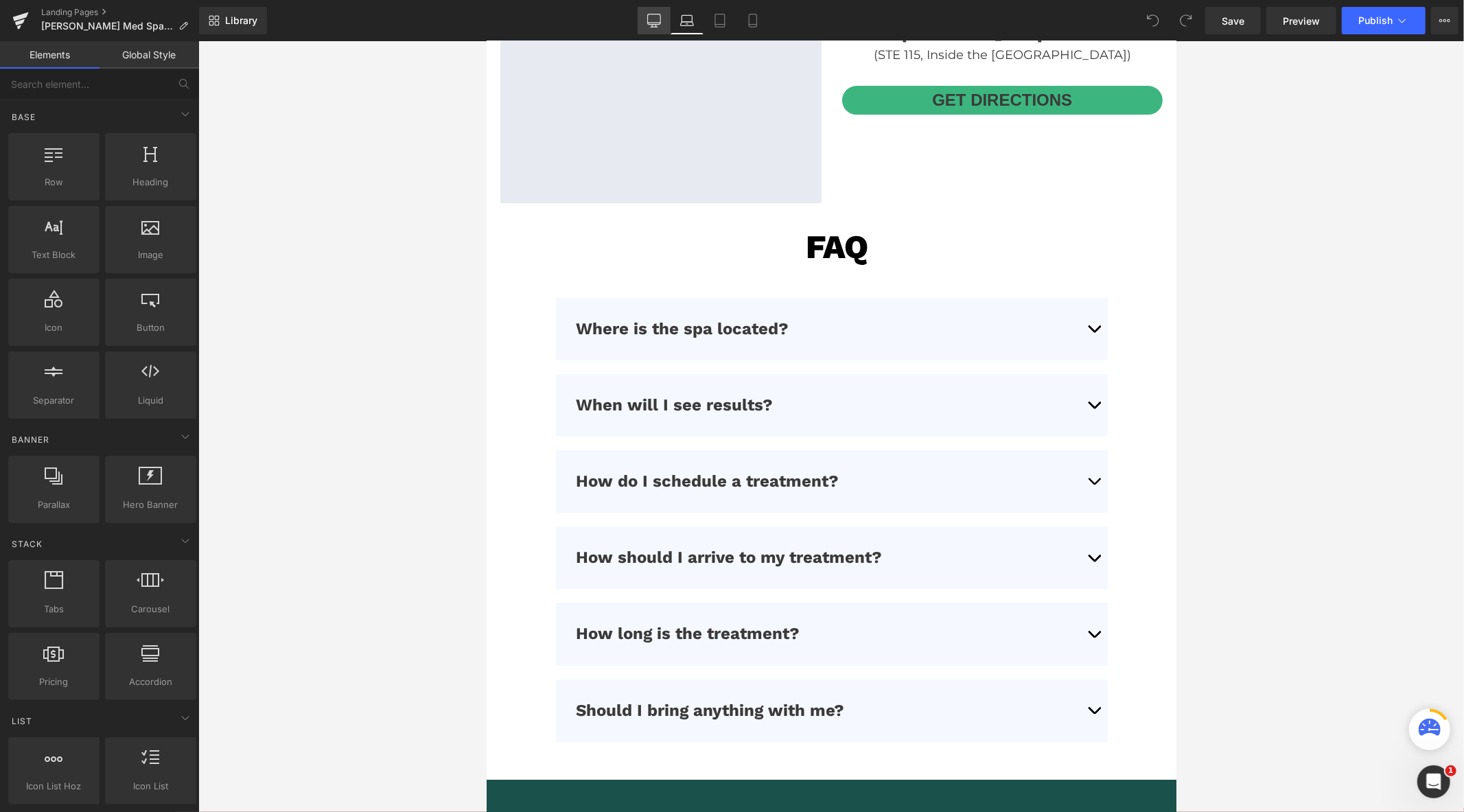
click at [668, 18] on link "Desktop" at bounding box center [654, 20] width 33 height 27
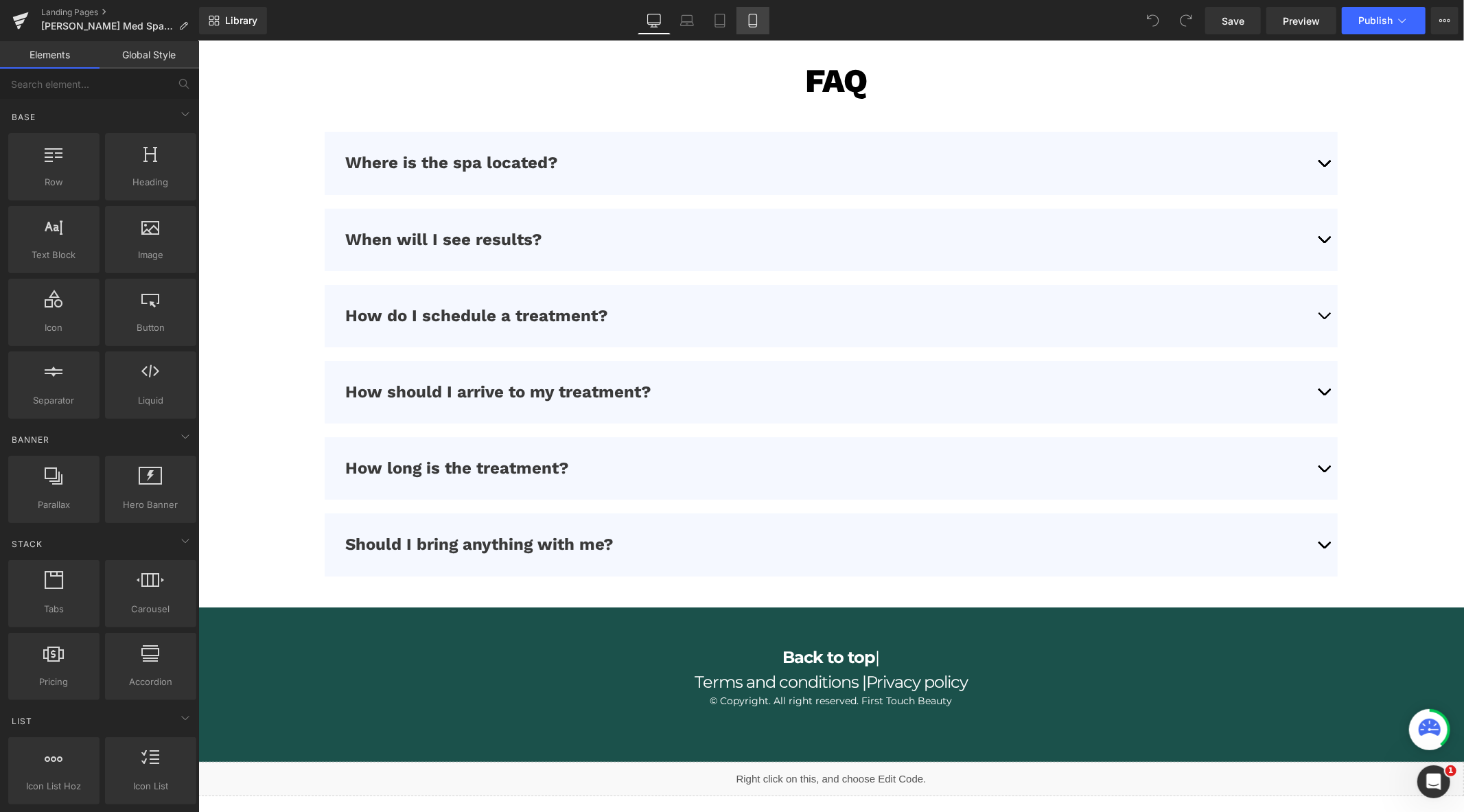
click at [751, 24] on icon at bounding box center [753, 21] width 14 height 14
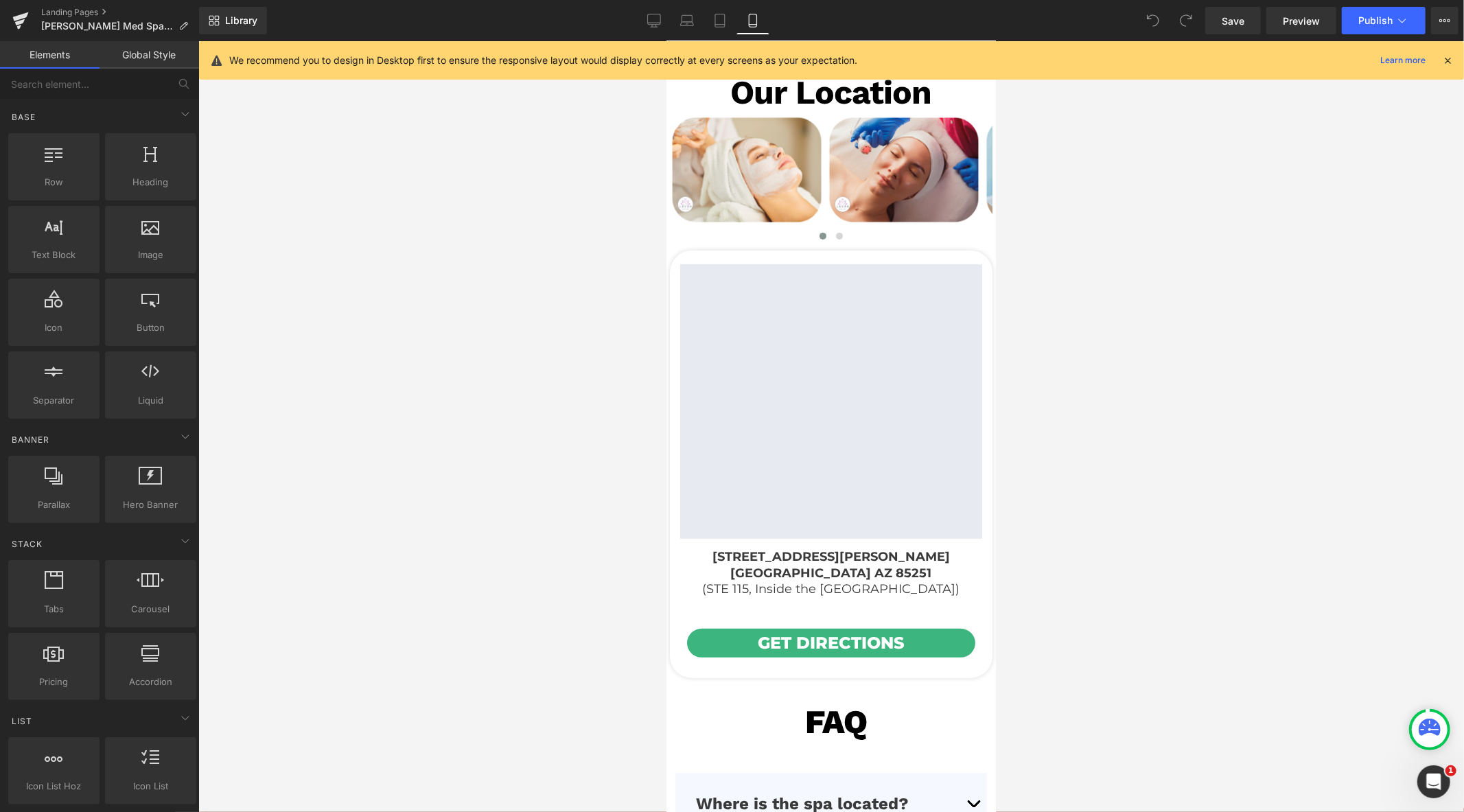
scroll to position [4549, 0]
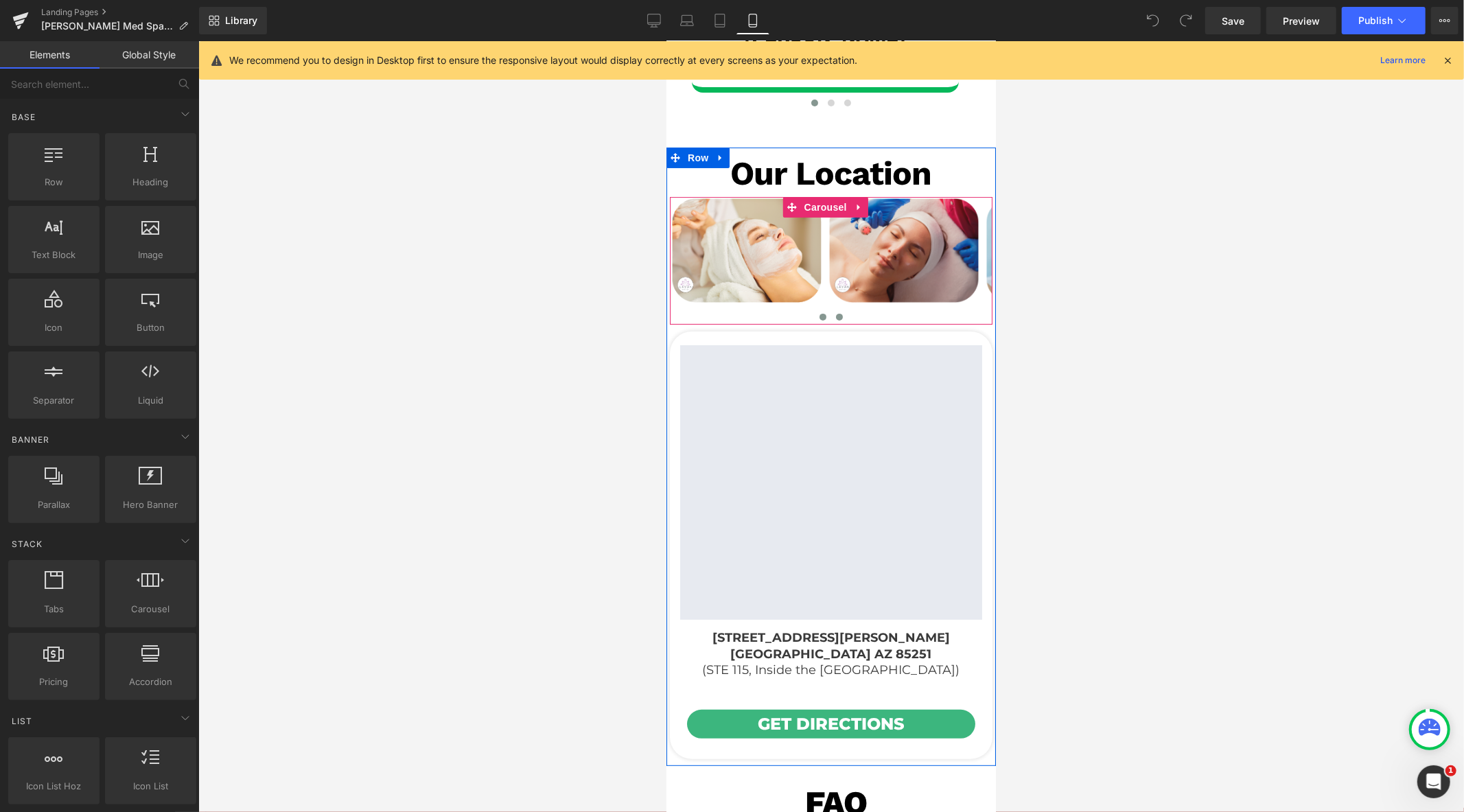
click at [836, 316] on span at bounding box center [839, 316] width 7 height 7
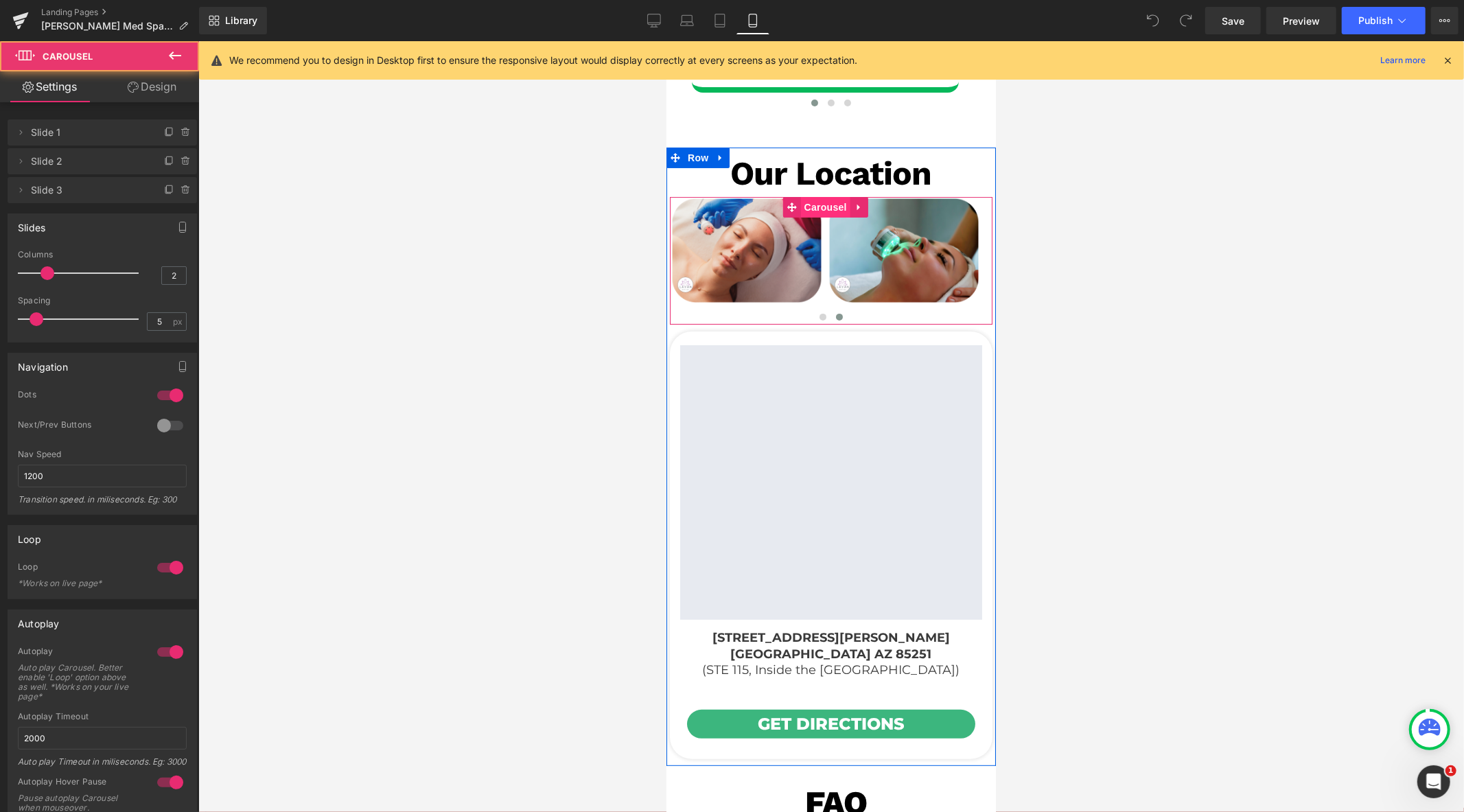
click at [819, 207] on span "Carousel" at bounding box center [825, 207] width 50 height 21
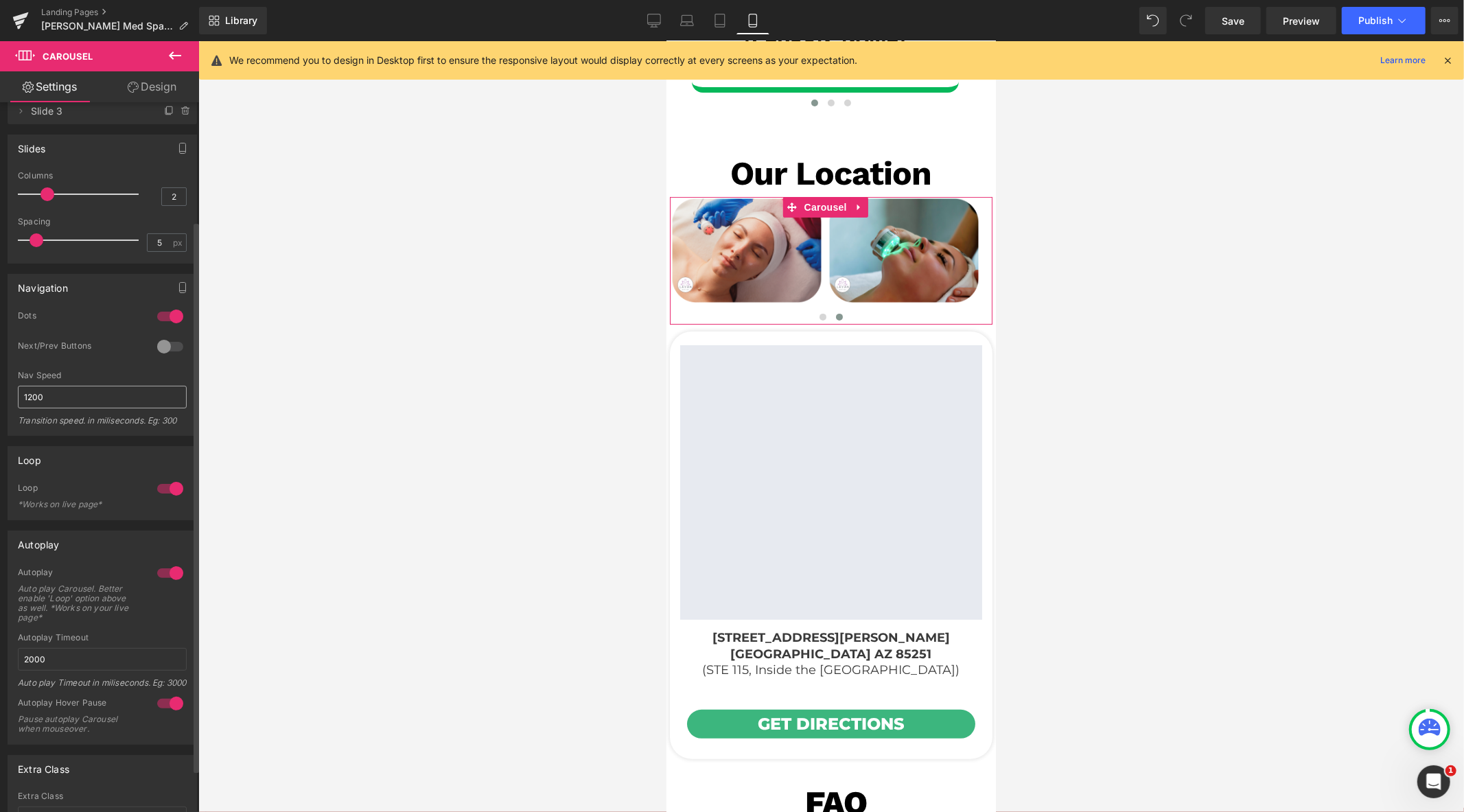
scroll to position [153, 0]
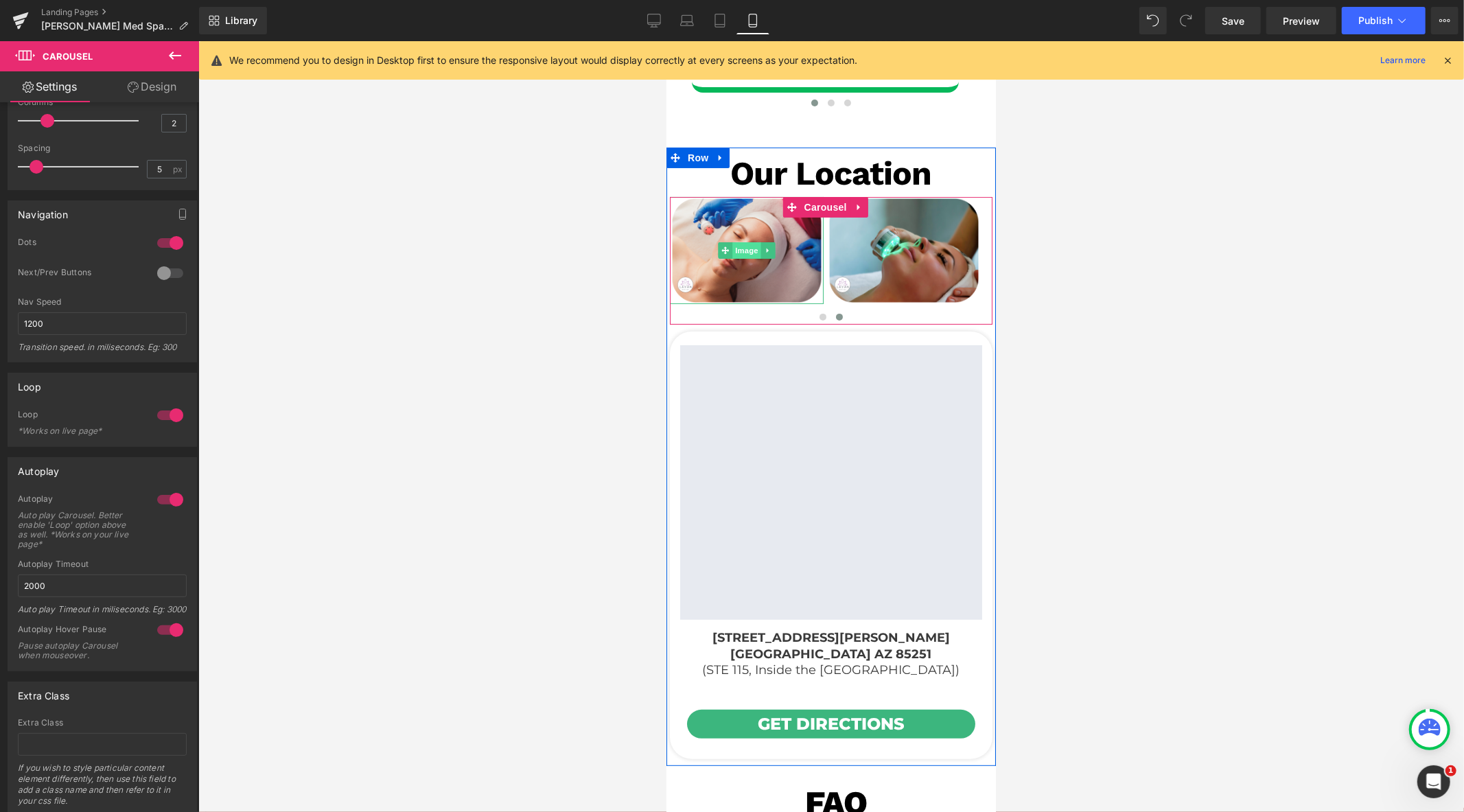
click at [746, 254] on span "Image" at bounding box center [746, 250] width 29 height 16
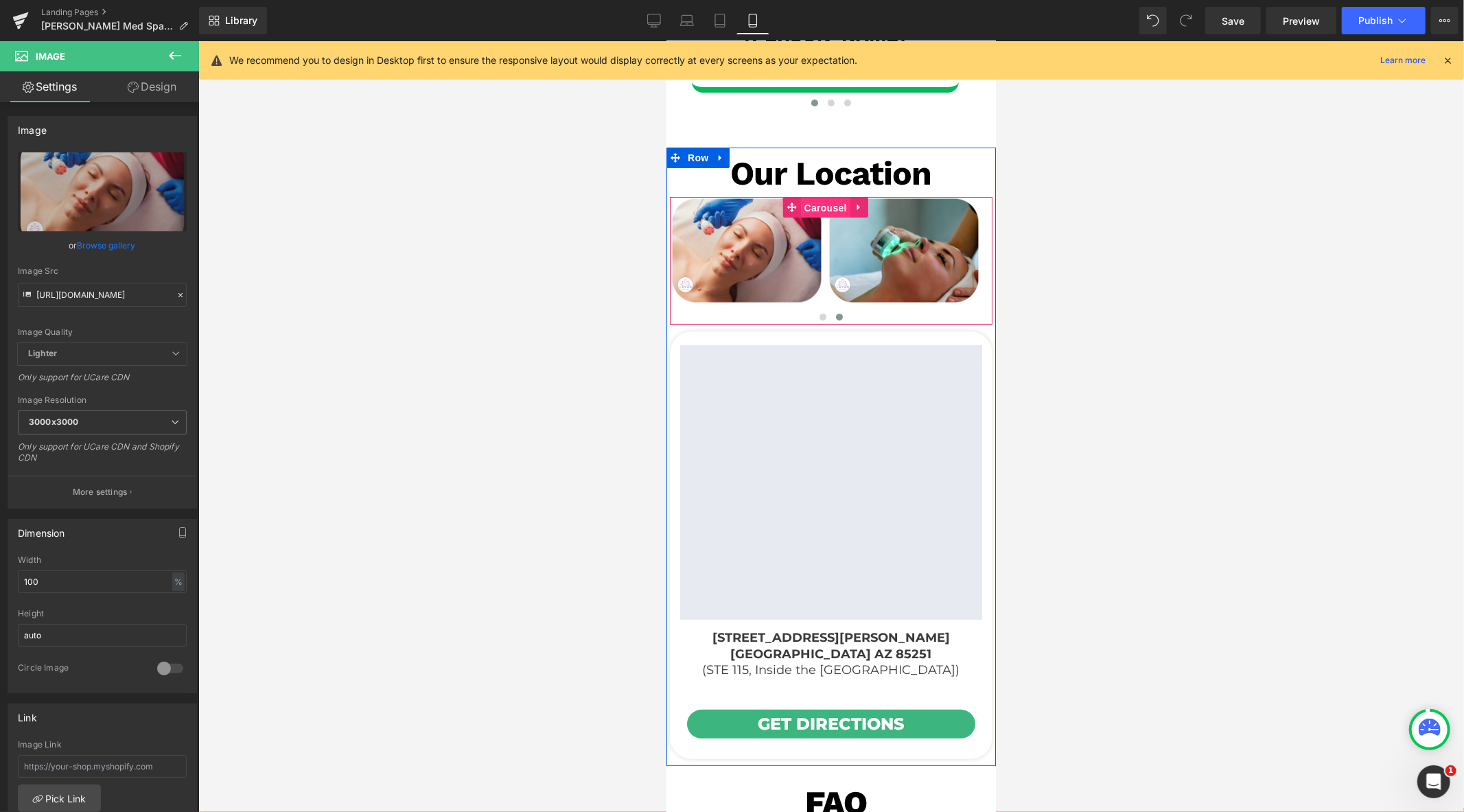
click at [819, 207] on span "Carousel" at bounding box center [825, 207] width 50 height 21
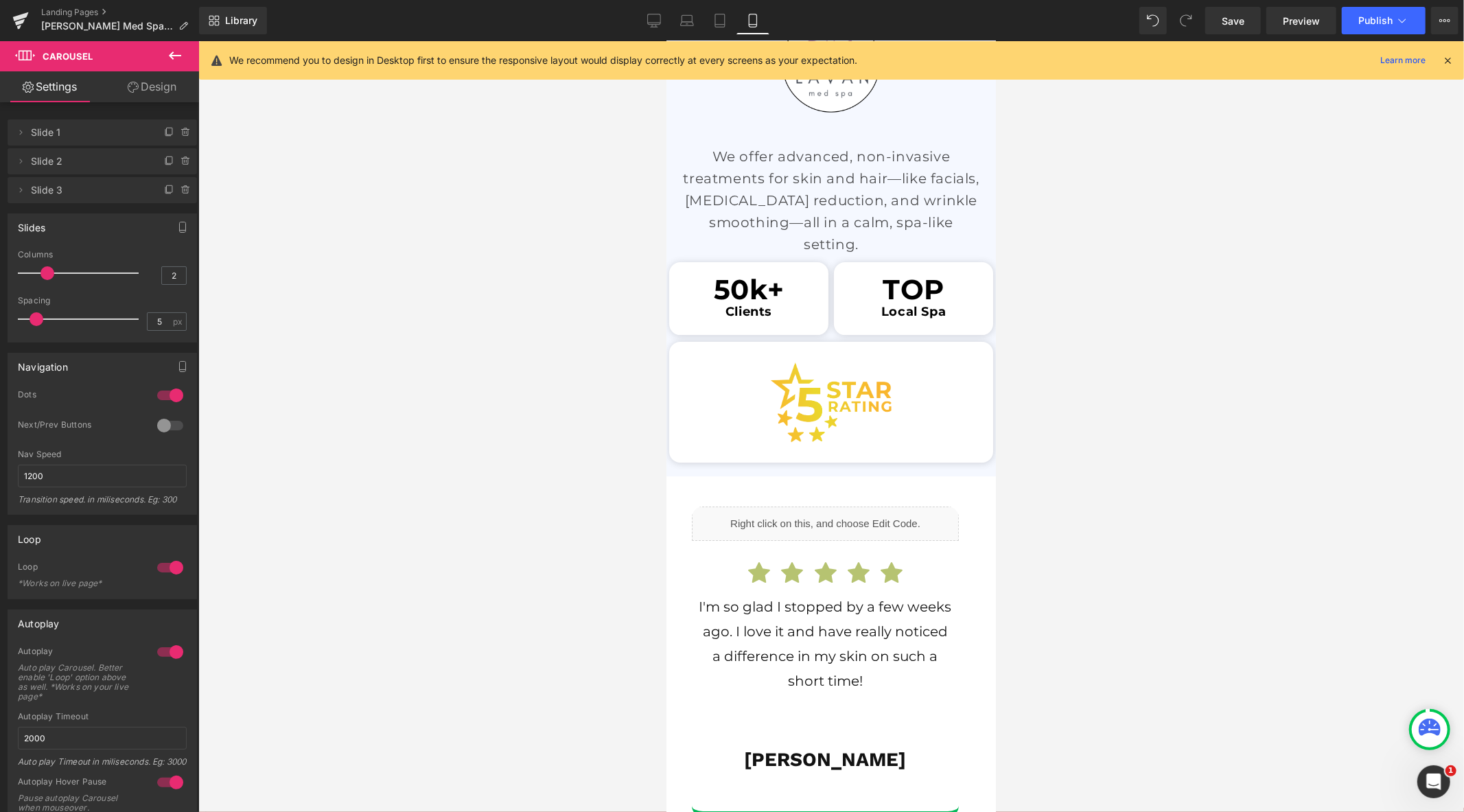
scroll to position [3786, 0]
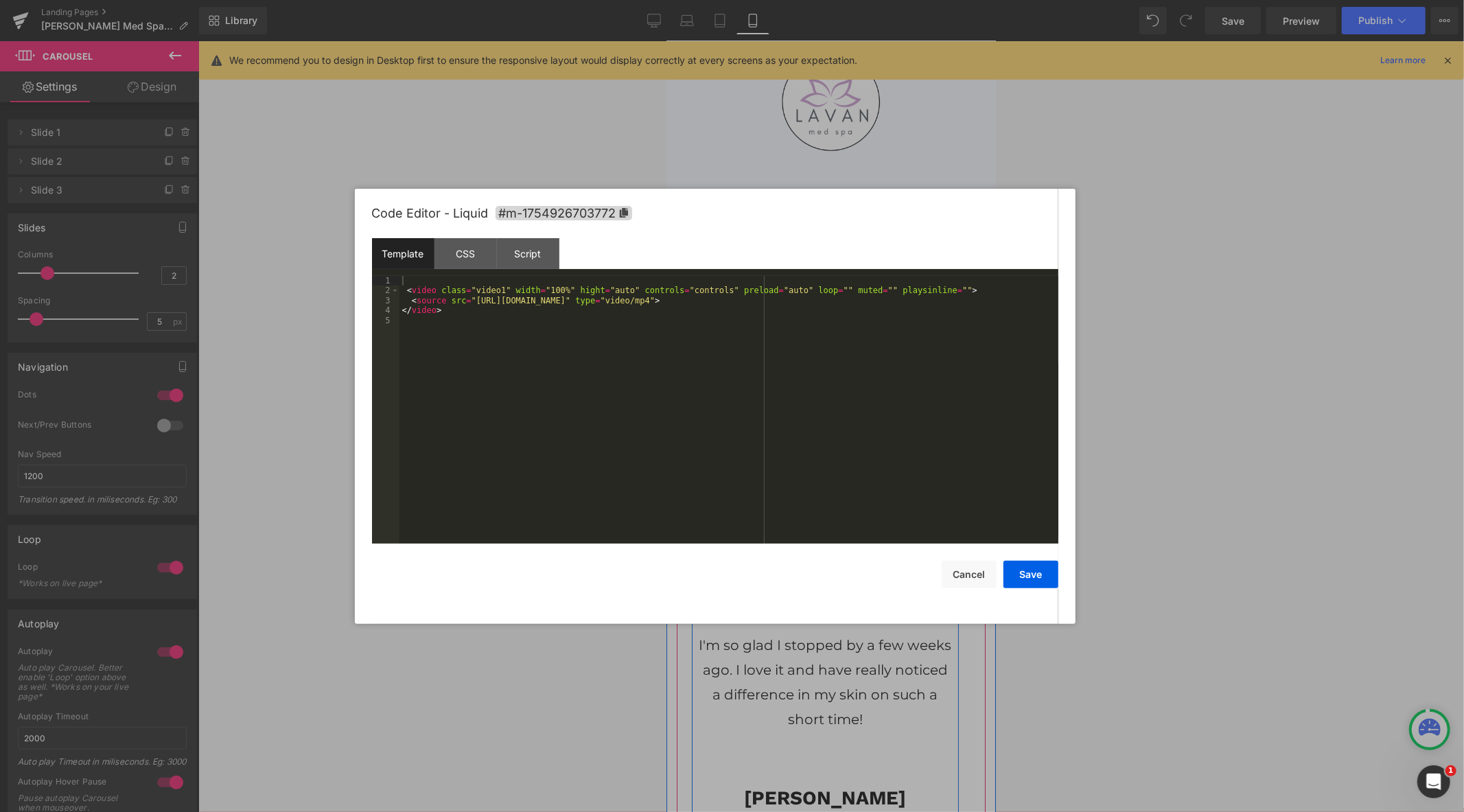
click at [844, 556] on div "Liquid" at bounding box center [825, 562] width 267 height 34
click at [985, 573] on button "Cancel" at bounding box center [969, 574] width 55 height 27
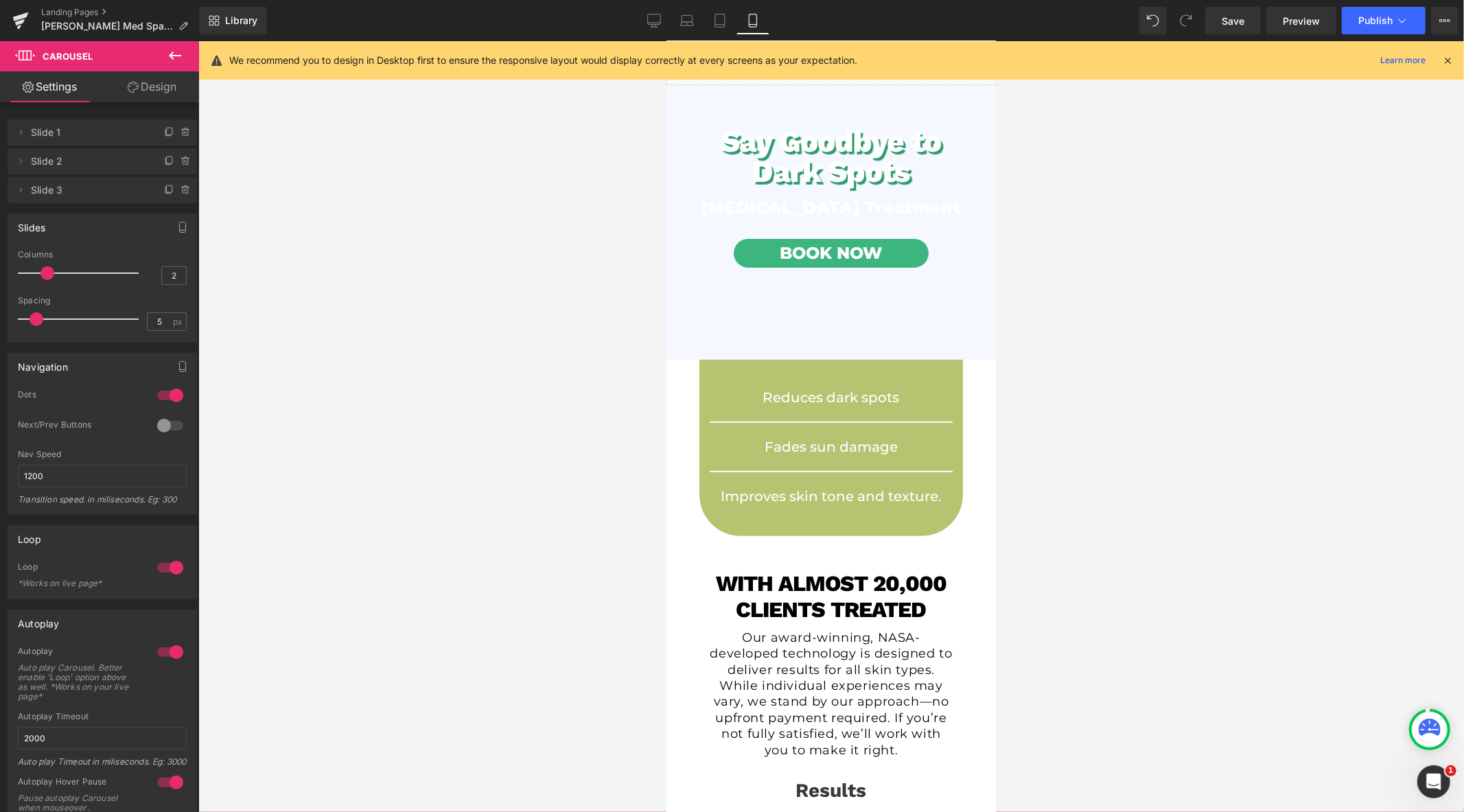
scroll to position [0, 0]
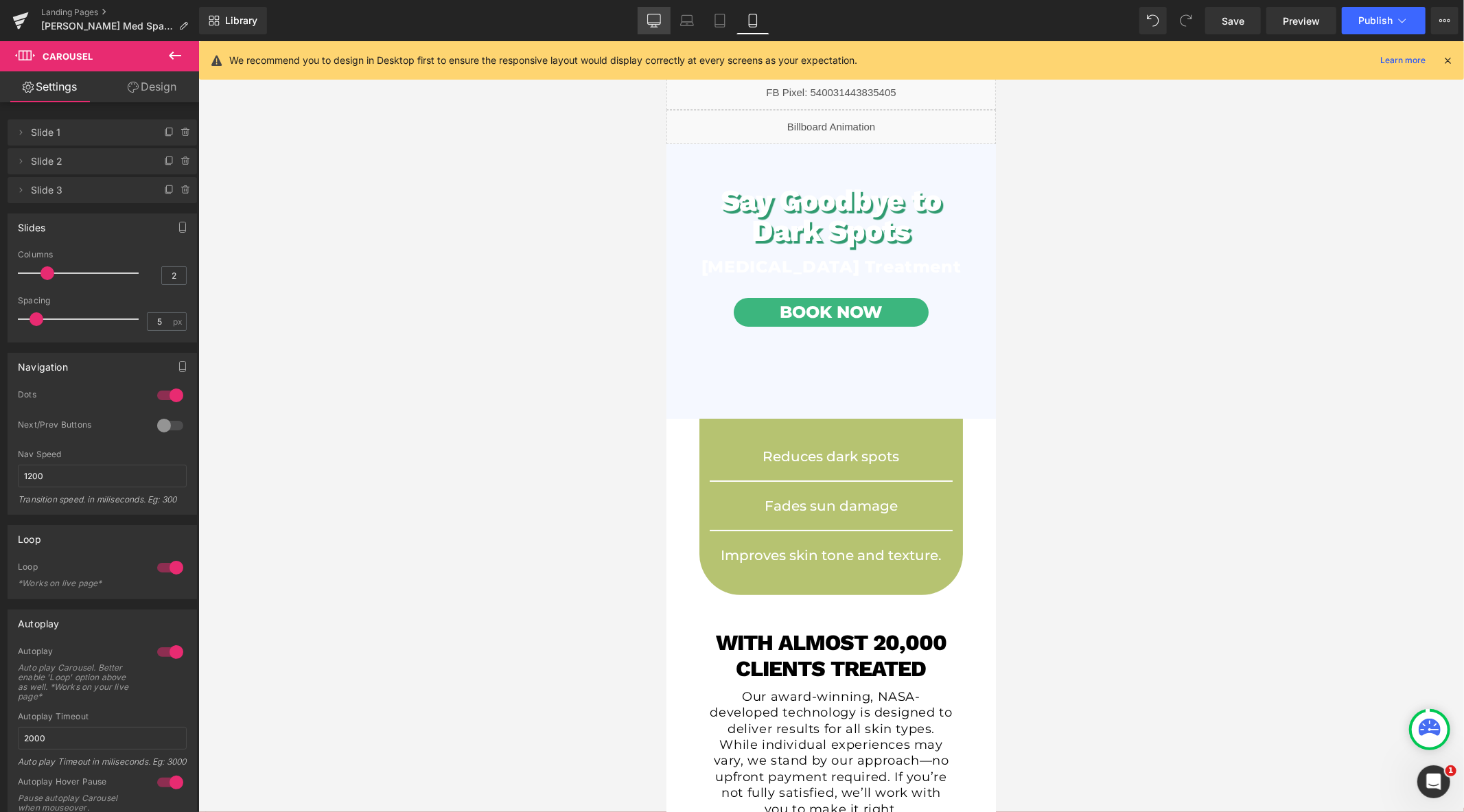
click at [653, 24] on icon at bounding box center [654, 19] width 13 height 10
